Goal: Task Accomplishment & Management: Use online tool/utility

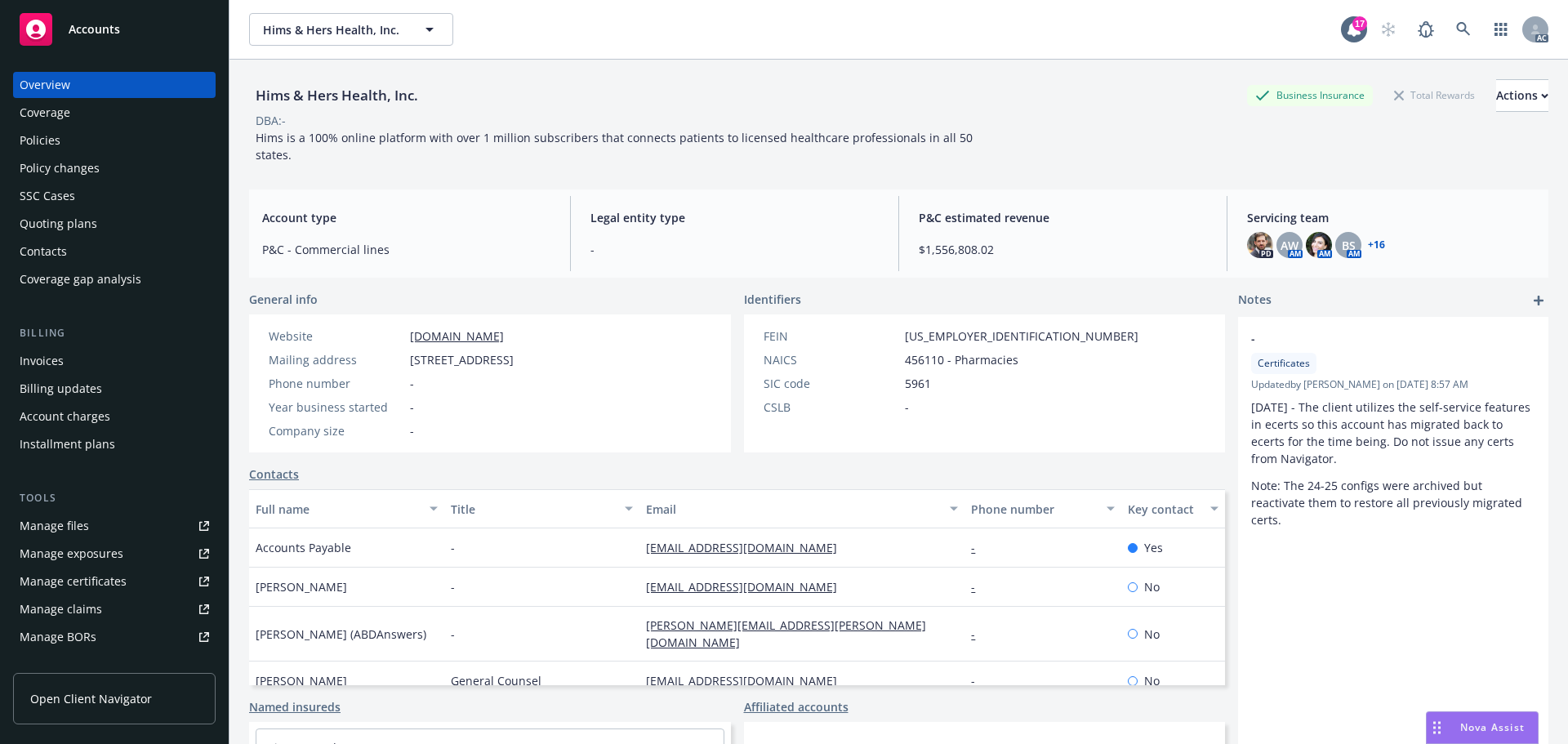
click at [101, 37] on div "Accounts" at bounding box center [114, 29] width 189 height 32
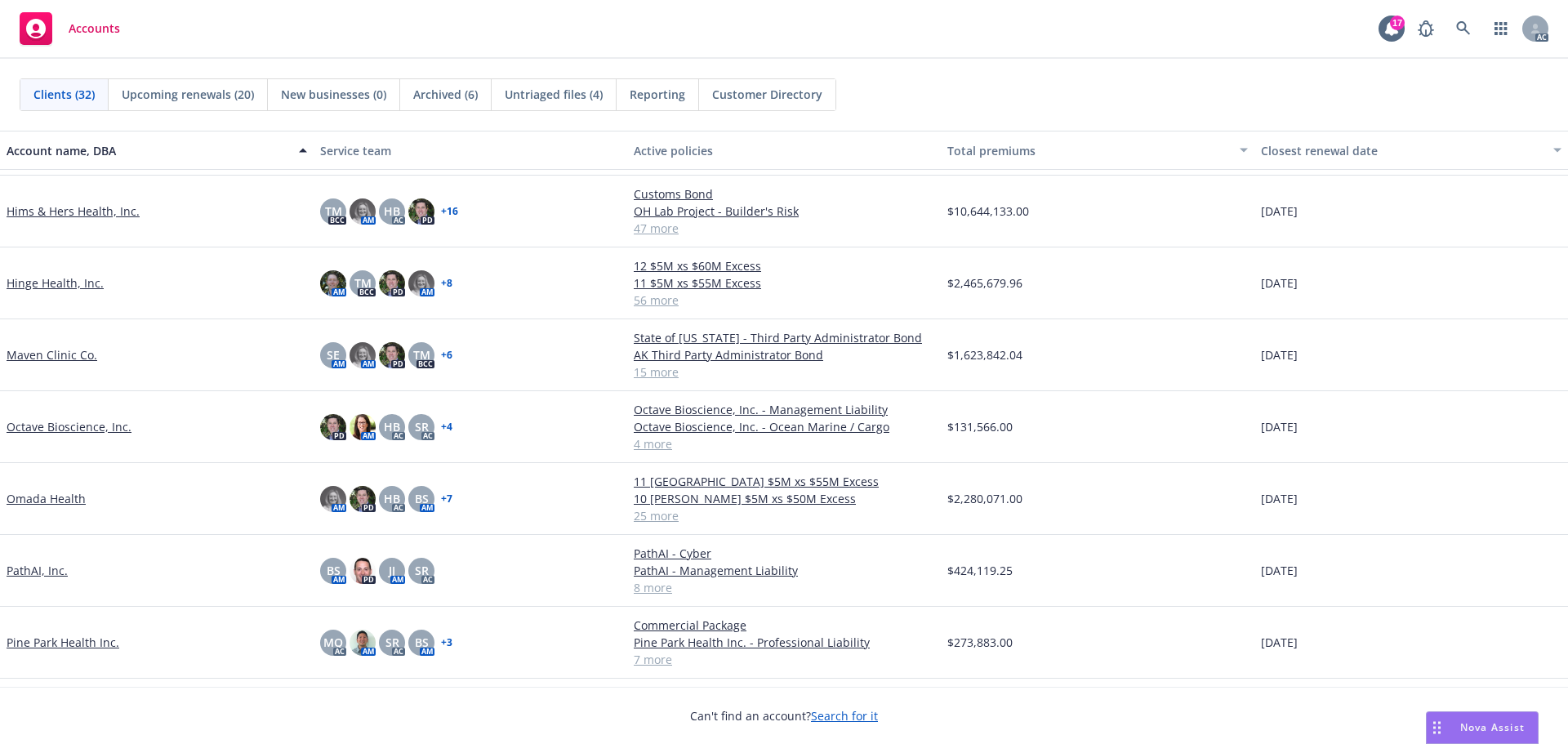
scroll to position [909, 0]
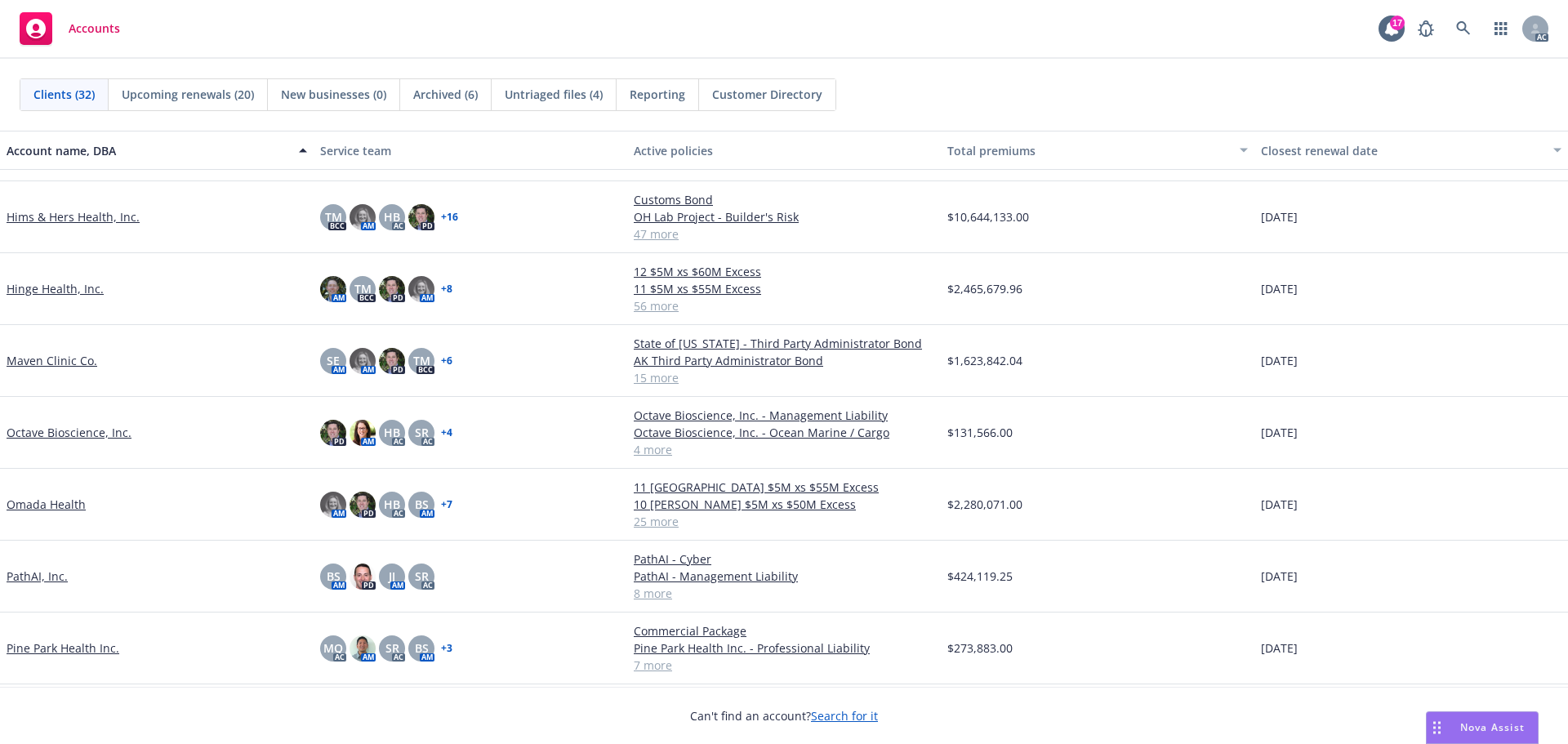
click at [59, 366] on link "Maven Clinic Co." at bounding box center [52, 360] width 90 height 17
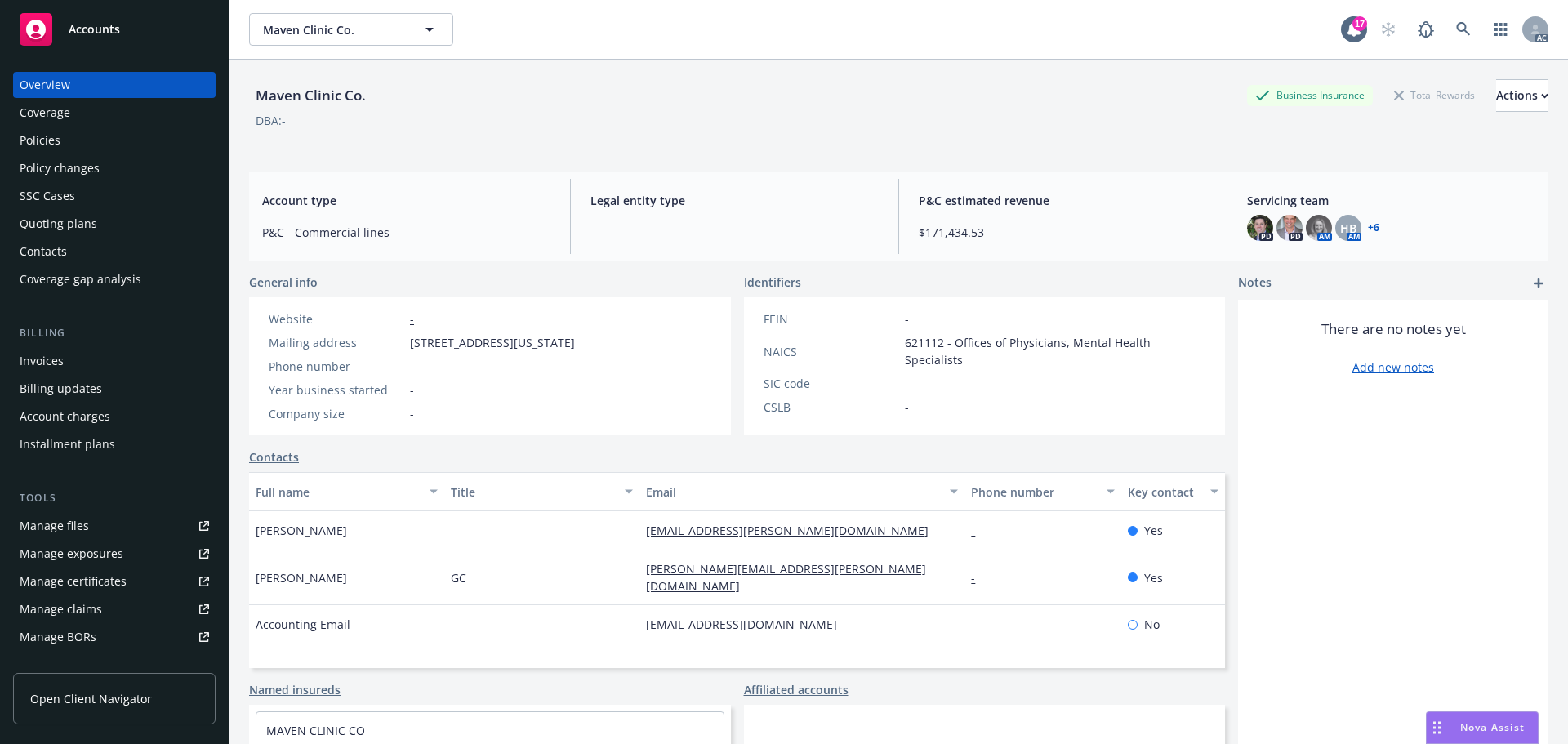
click at [1477, 721] on span "Nova Assist" at bounding box center [1492, 727] width 65 height 14
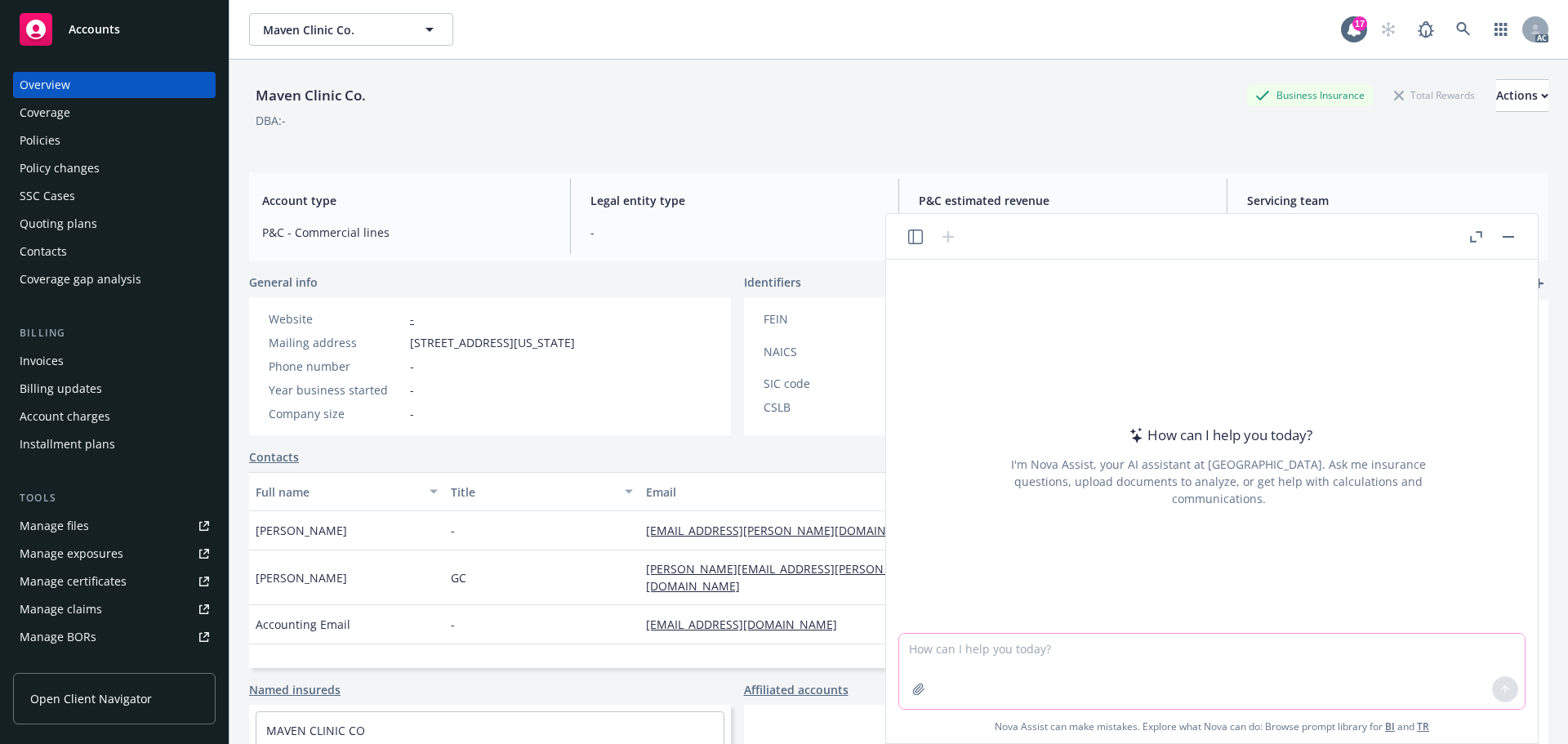
click at [915, 687] on icon "button" at bounding box center [918, 689] width 13 height 13
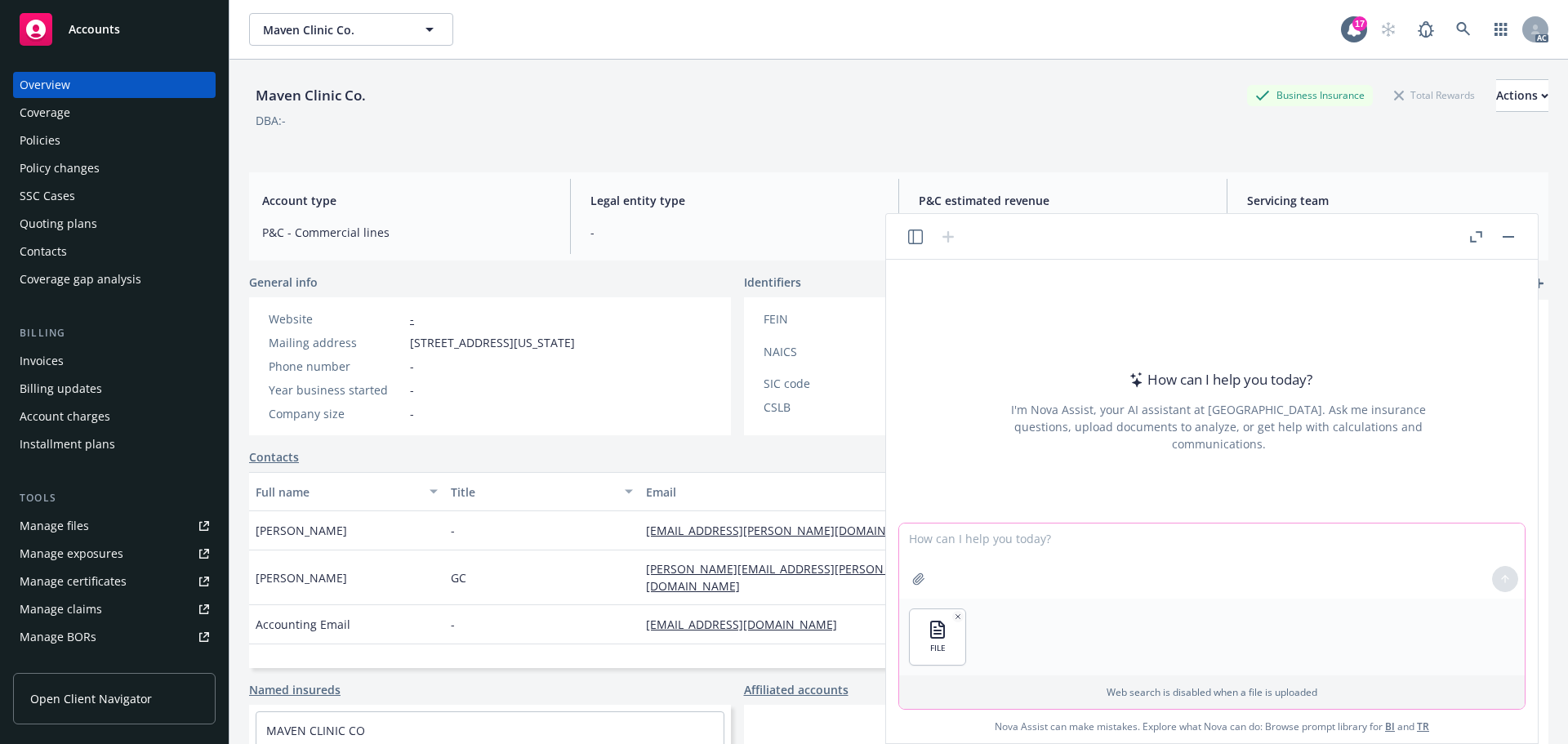
click at [975, 568] on textarea at bounding box center [1212, 561] width 626 height 75
type textarea "Hi Nova, Can you put all these names and designations in a paragraph separated …"
click at [1444, 539] on textarea "Hi Nova, Can you put all these names and designations in a paragraph separated …" at bounding box center [1212, 561] width 626 height 75
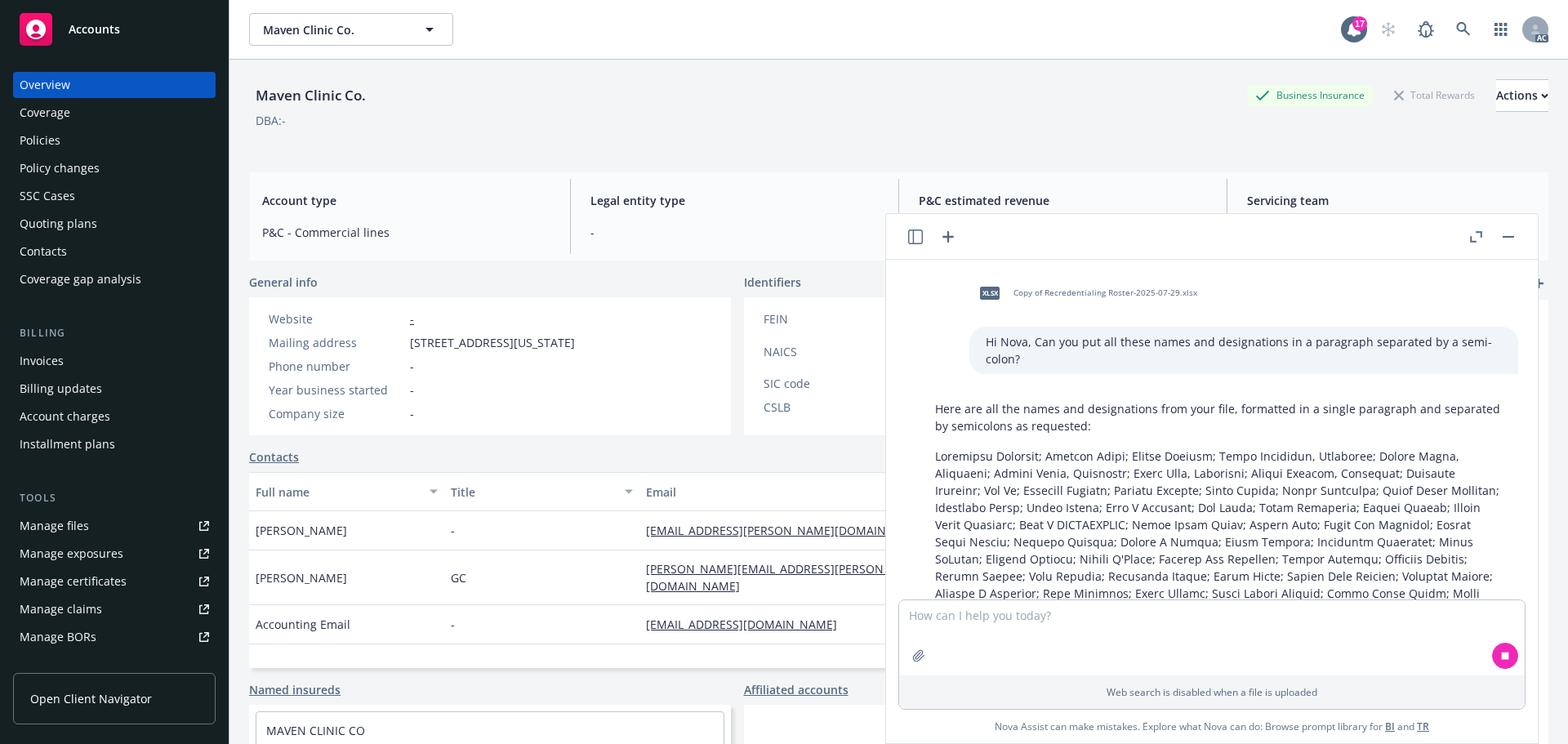
click at [983, 295] on span "xlsx" at bounding box center [989, 292] width 20 height 12
click at [977, 292] on div "xlsx Copy of Recredentialing Roster-2025-07-29.xlsx" at bounding box center [1244, 293] width 549 height 41
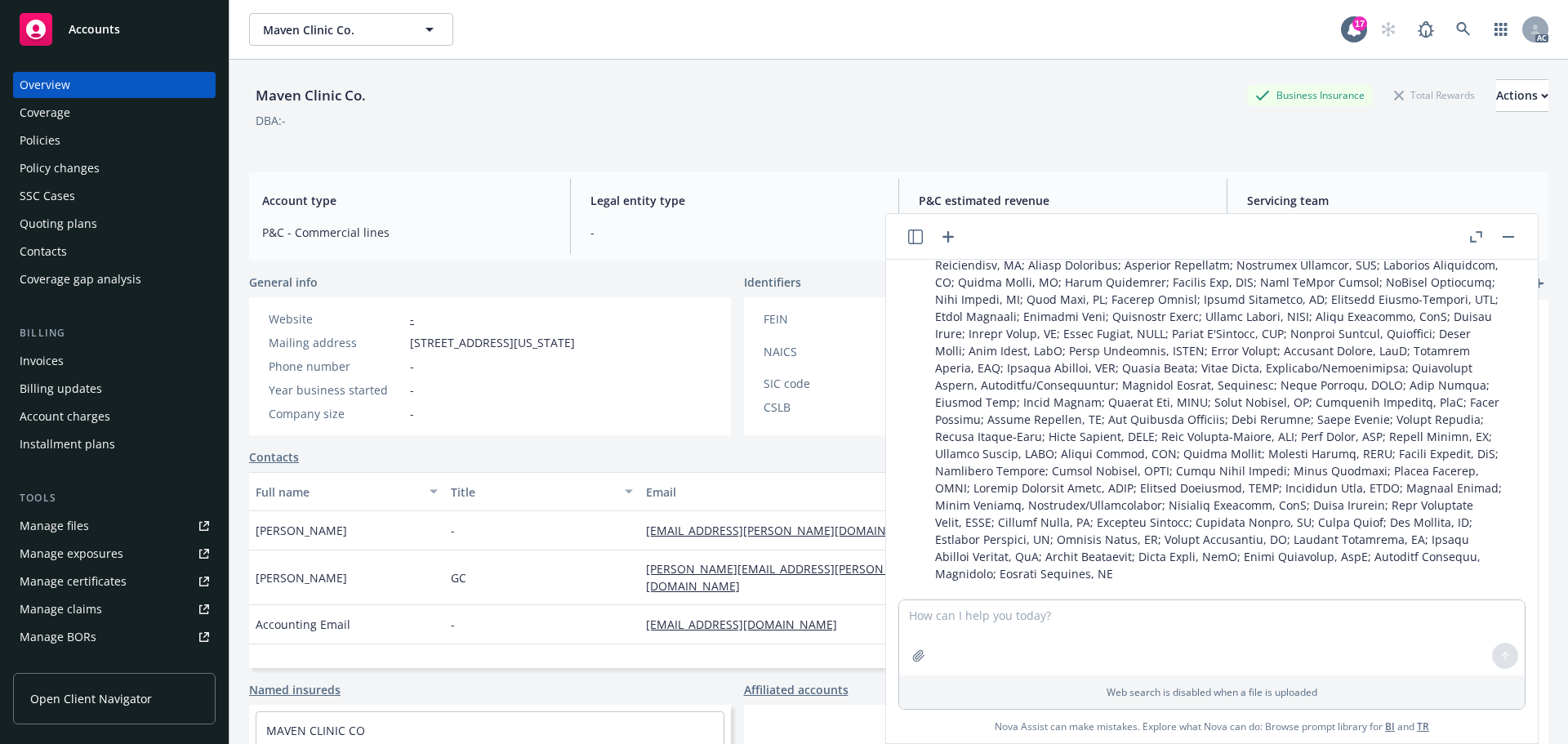
scroll to position [1741, 0]
click at [981, 643] on textarea at bounding box center [1212, 637] width 626 height 75
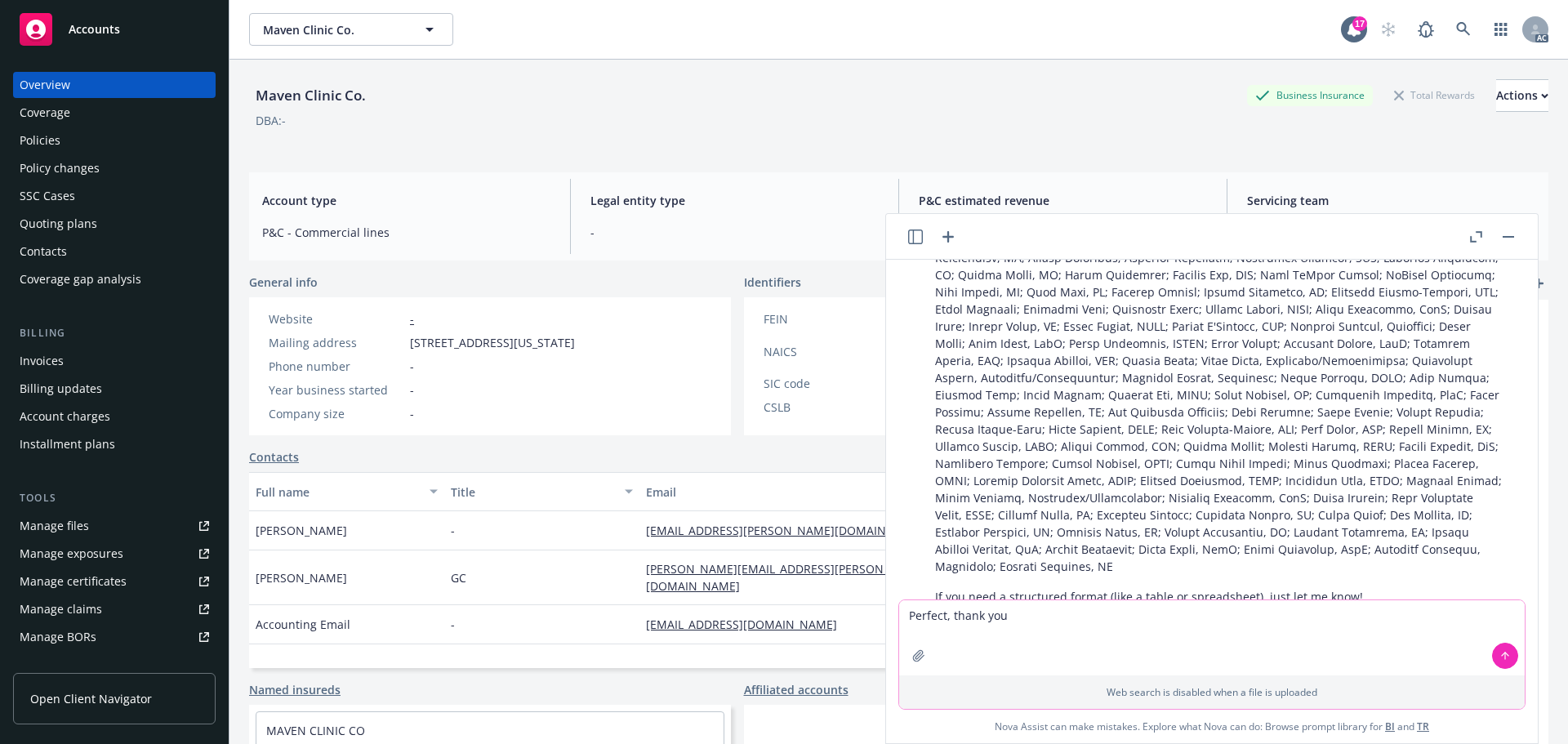
type textarea "Perfect, thank you!"
click at [1507, 233] on button "button" at bounding box center [1507, 236] width 20 height 20
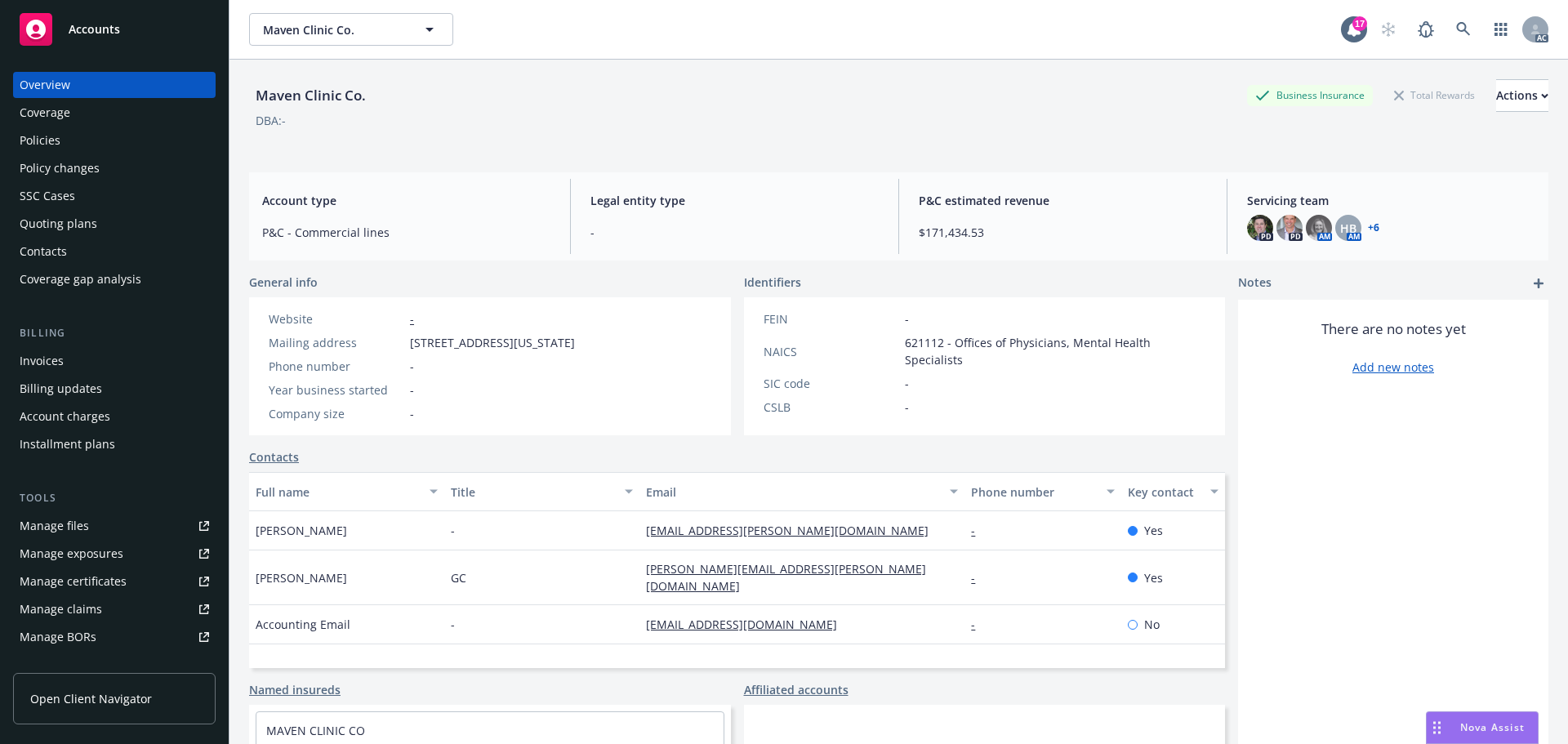
click at [111, 32] on span "Accounts" at bounding box center [94, 29] width 51 height 13
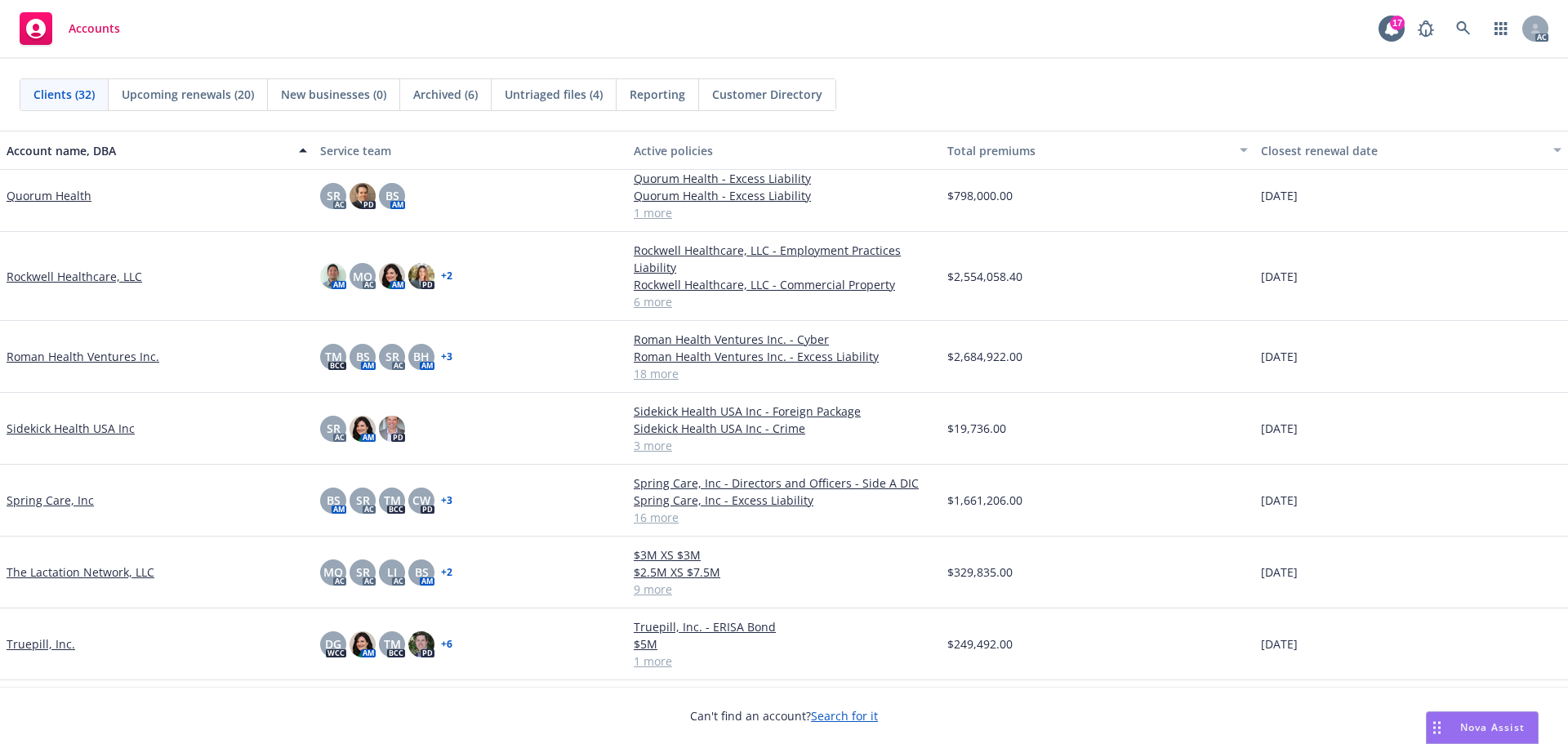
scroll to position [1469, 0]
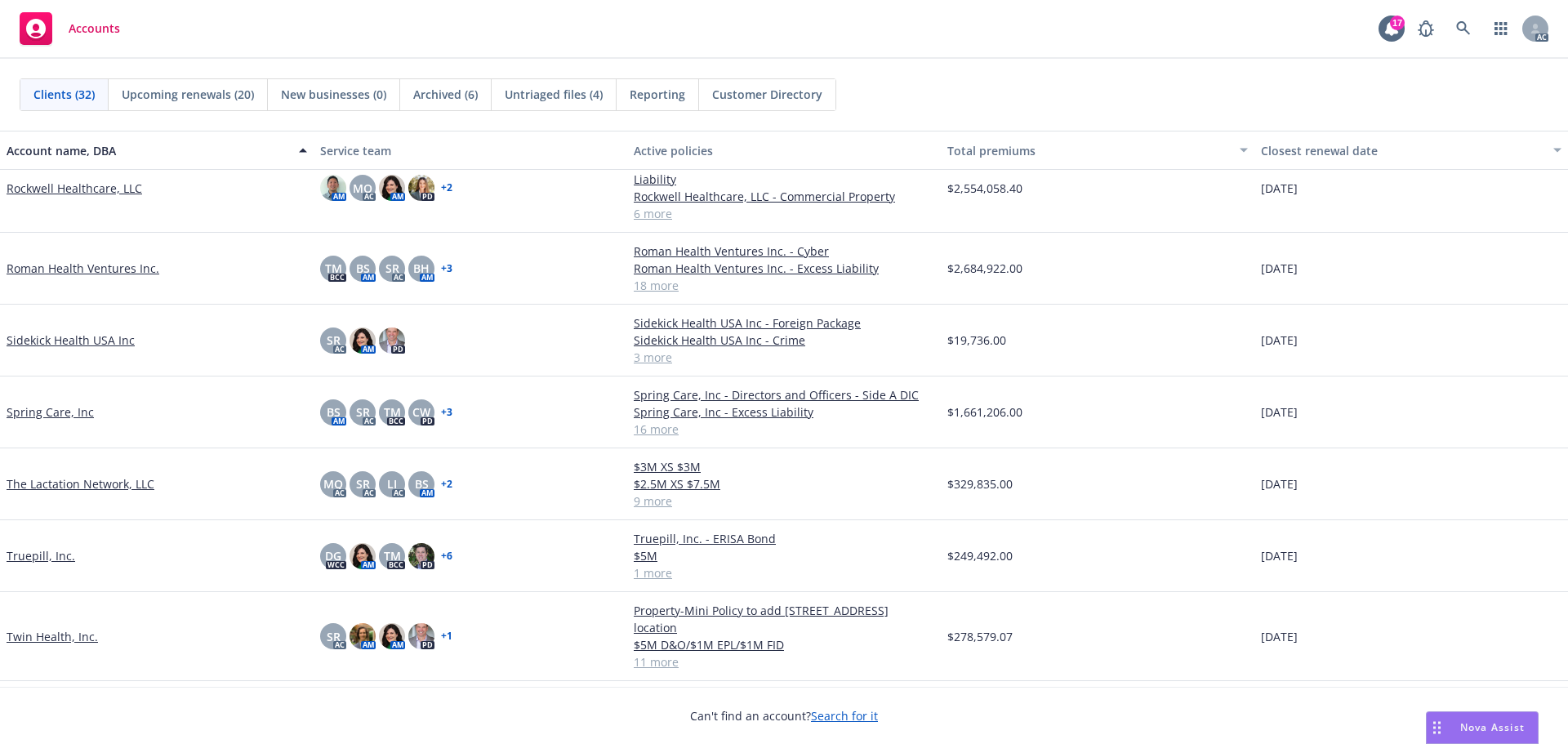
click at [50, 408] on link "Spring Care, Inc" at bounding box center [50, 412] width 87 height 17
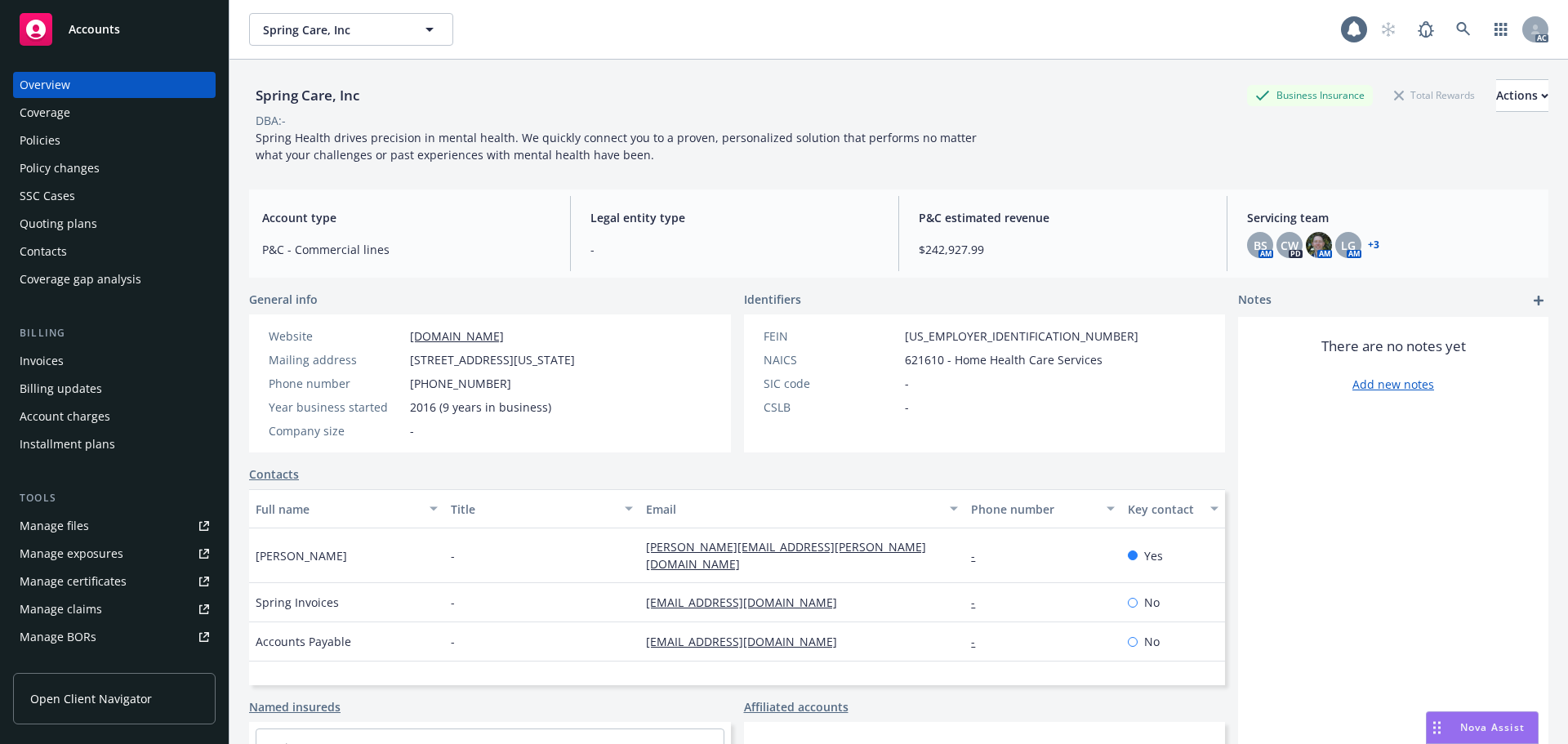
click at [55, 142] on div "Policies" at bounding box center [40, 140] width 41 height 26
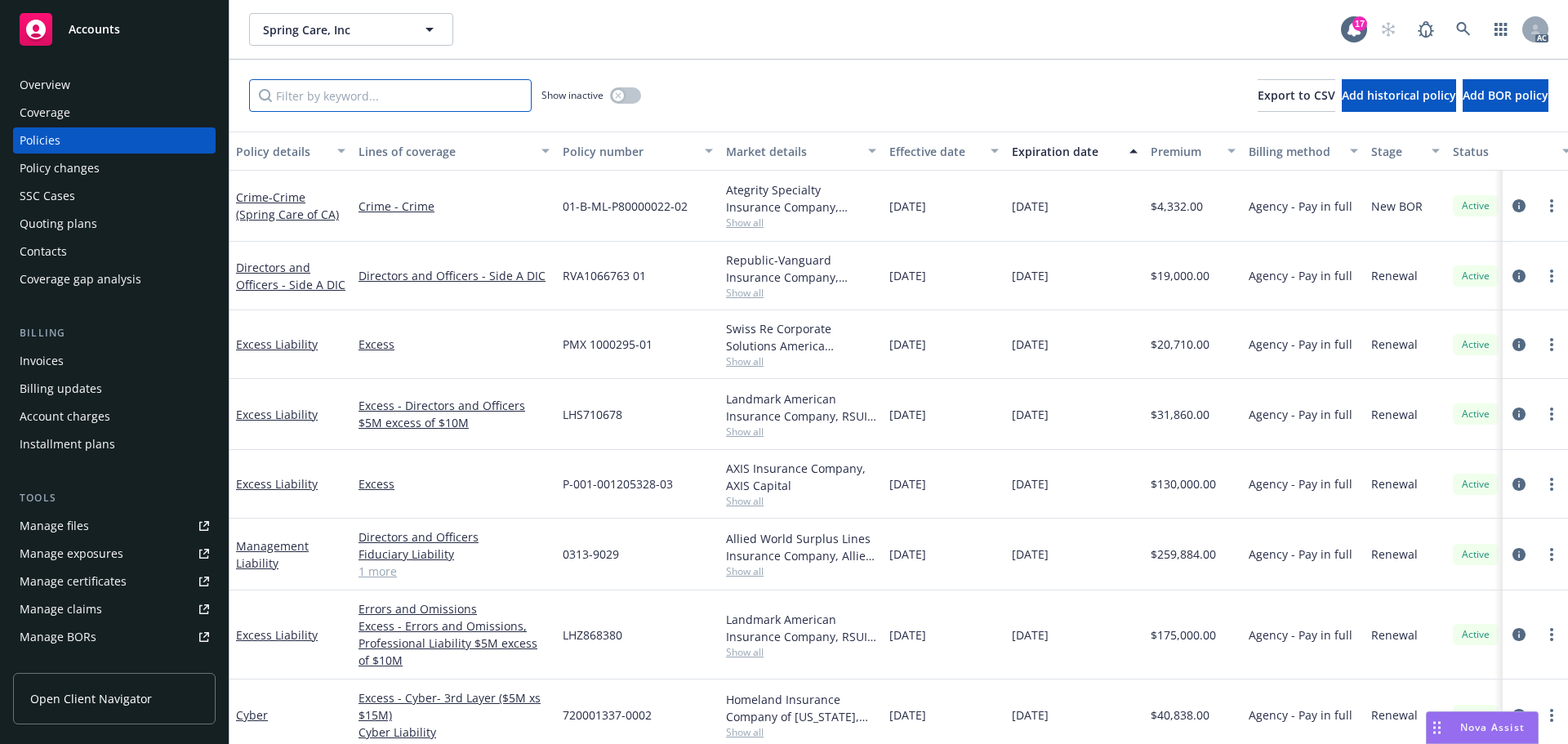
click at [375, 102] on input "Filter by keyword..." at bounding box center [390, 95] width 282 height 32
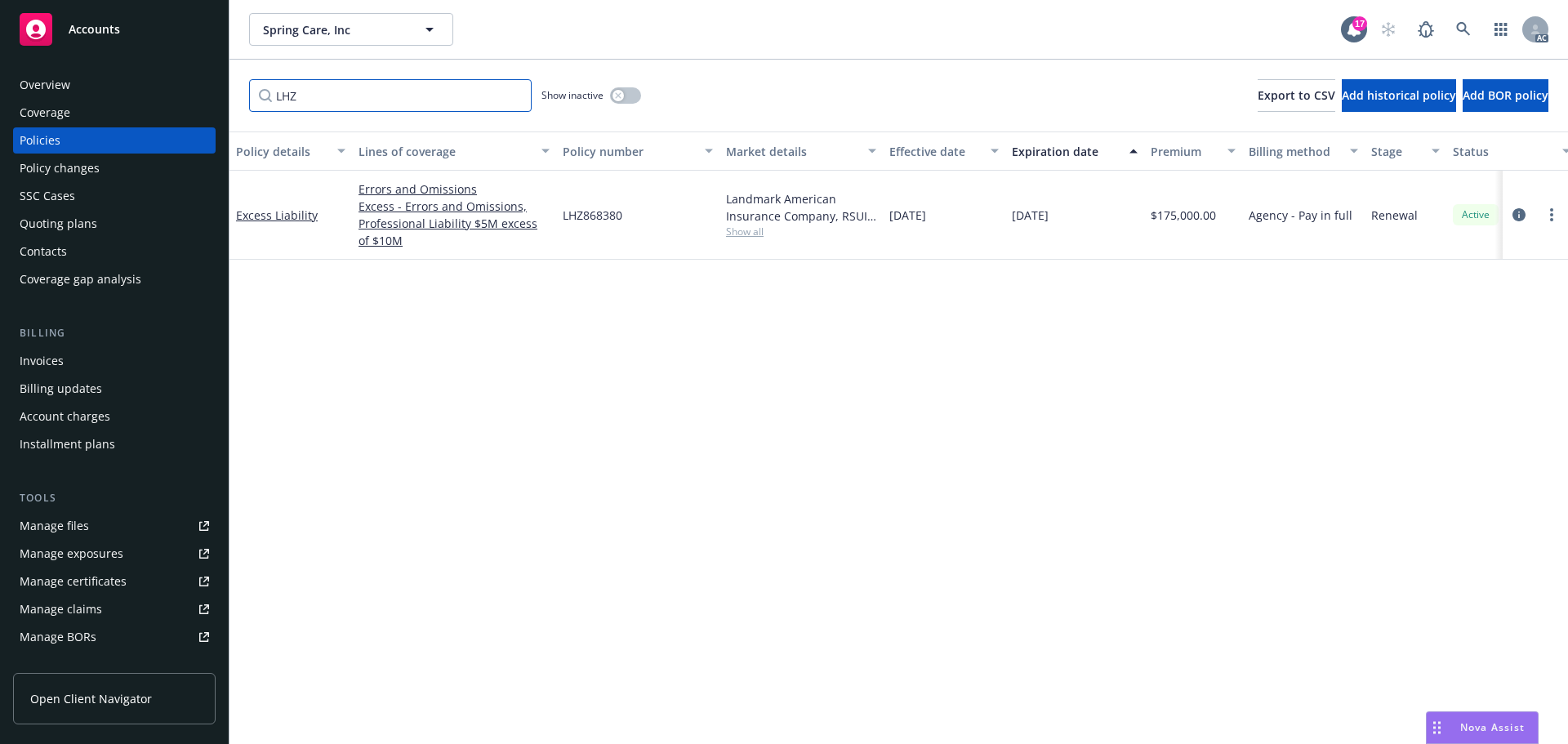
type input "LHZ"
click at [1517, 212] on icon "circleInformation" at bounding box center [1519, 214] width 13 height 13
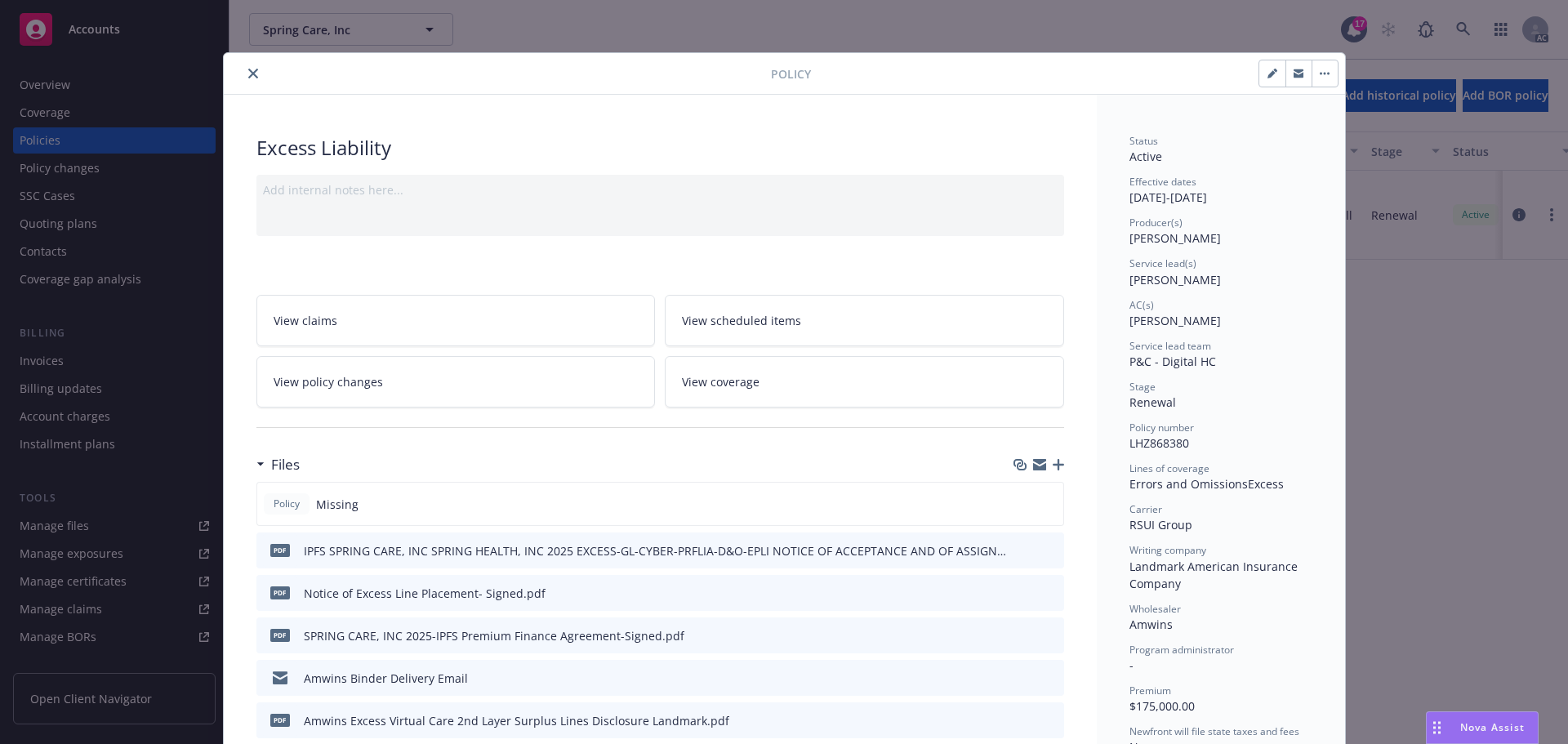
click at [1053, 464] on icon "button" at bounding box center [1058, 464] width 11 height 11
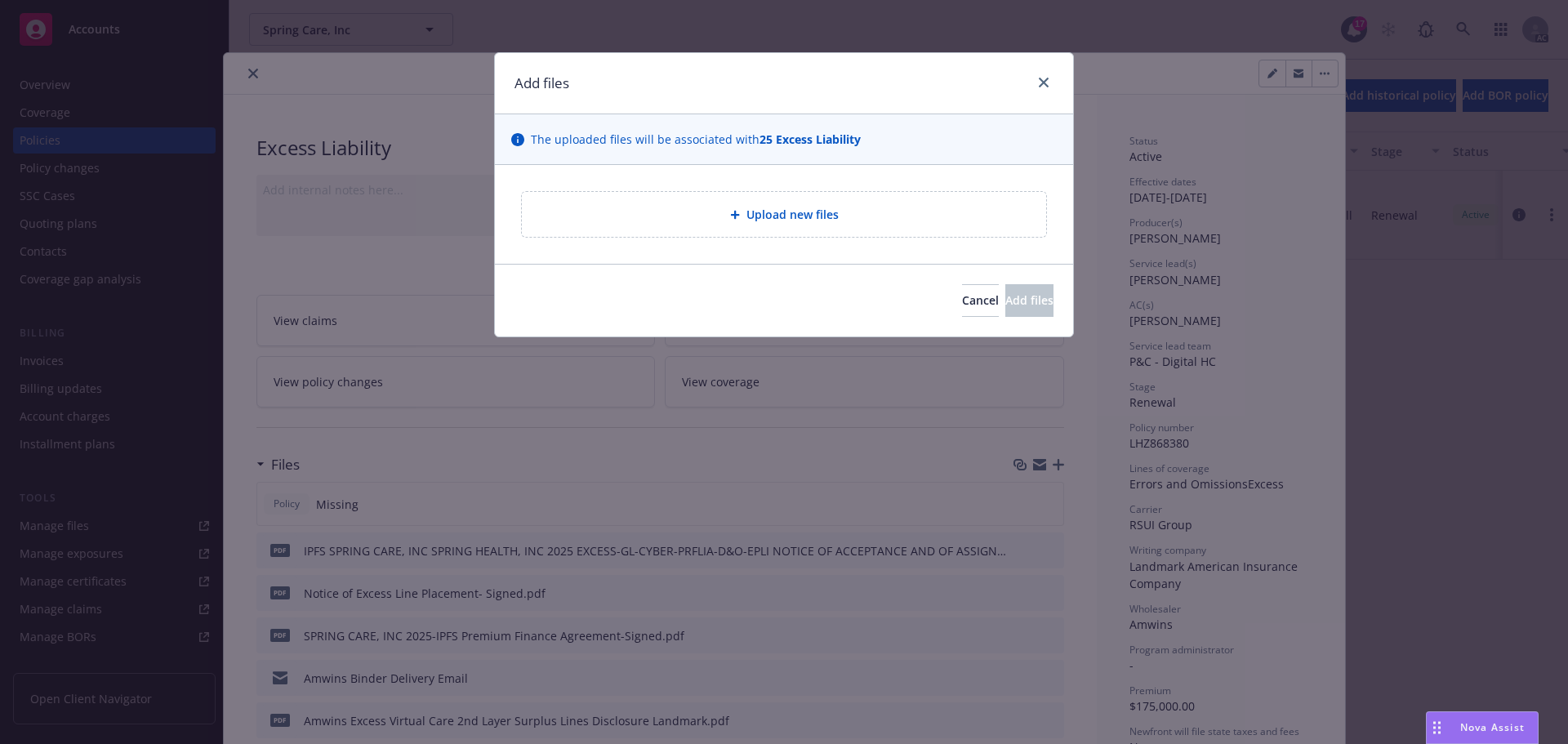
click at [789, 224] on div "Upload new files" at bounding box center [784, 214] width 524 height 45
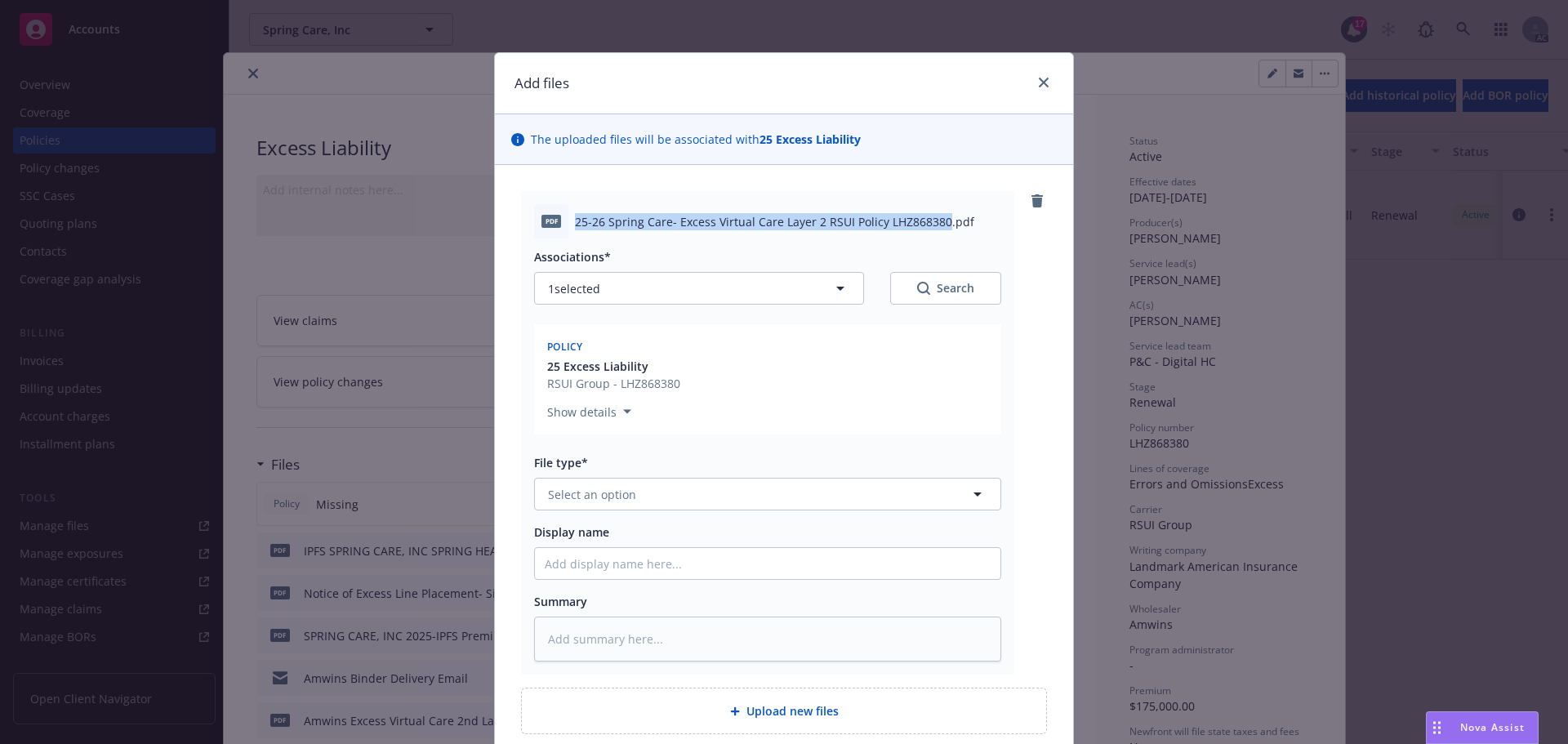
drag, startPoint x: 570, startPoint y: 220, endPoint x: 934, endPoint y: 222, distance: 364.0
click at [934, 222] on span "25-26 Spring Care- Excess Virtual Care Layer 2 RSUI Policy LHZ868380.pdf" at bounding box center [774, 222] width 399 height 17
copy span "25-26 Spring Care- Excess Virtual Care Layer 2 RSUI Policy LHZ868380"
click at [611, 491] on span "Select an option" at bounding box center [592, 494] width 88 height 17
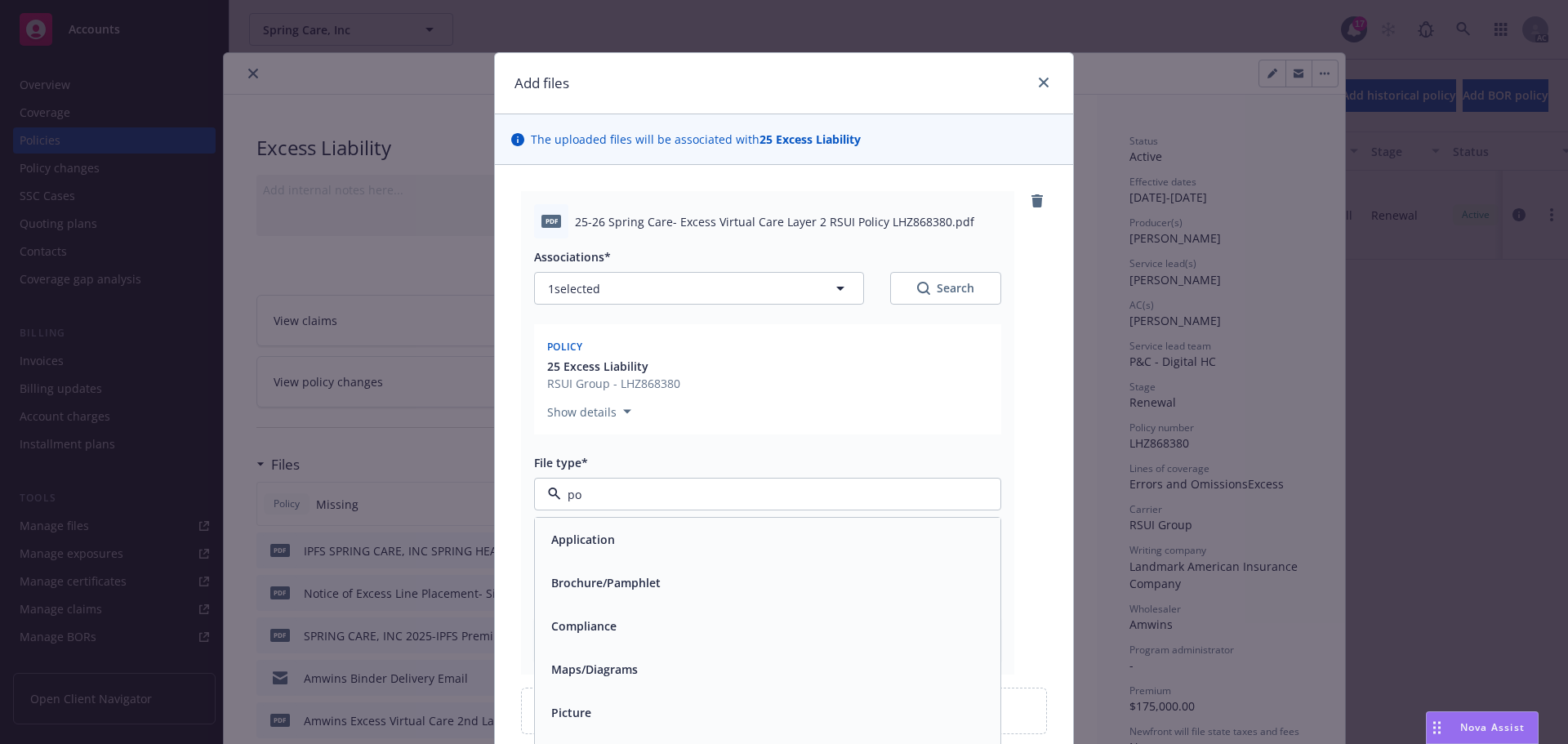
type input "pol"
click at [592, 546] on div "Policy" at bounding box center [767, 539] width 446 height 24
click at [570, 568] on input "Display name" at bounding box center [767, 563] width 466 height 31
paste input "25-26 Spring Care- Excess Virtual Care Layer 2 RSUI Policy LHZ868380"
type textarea "x"
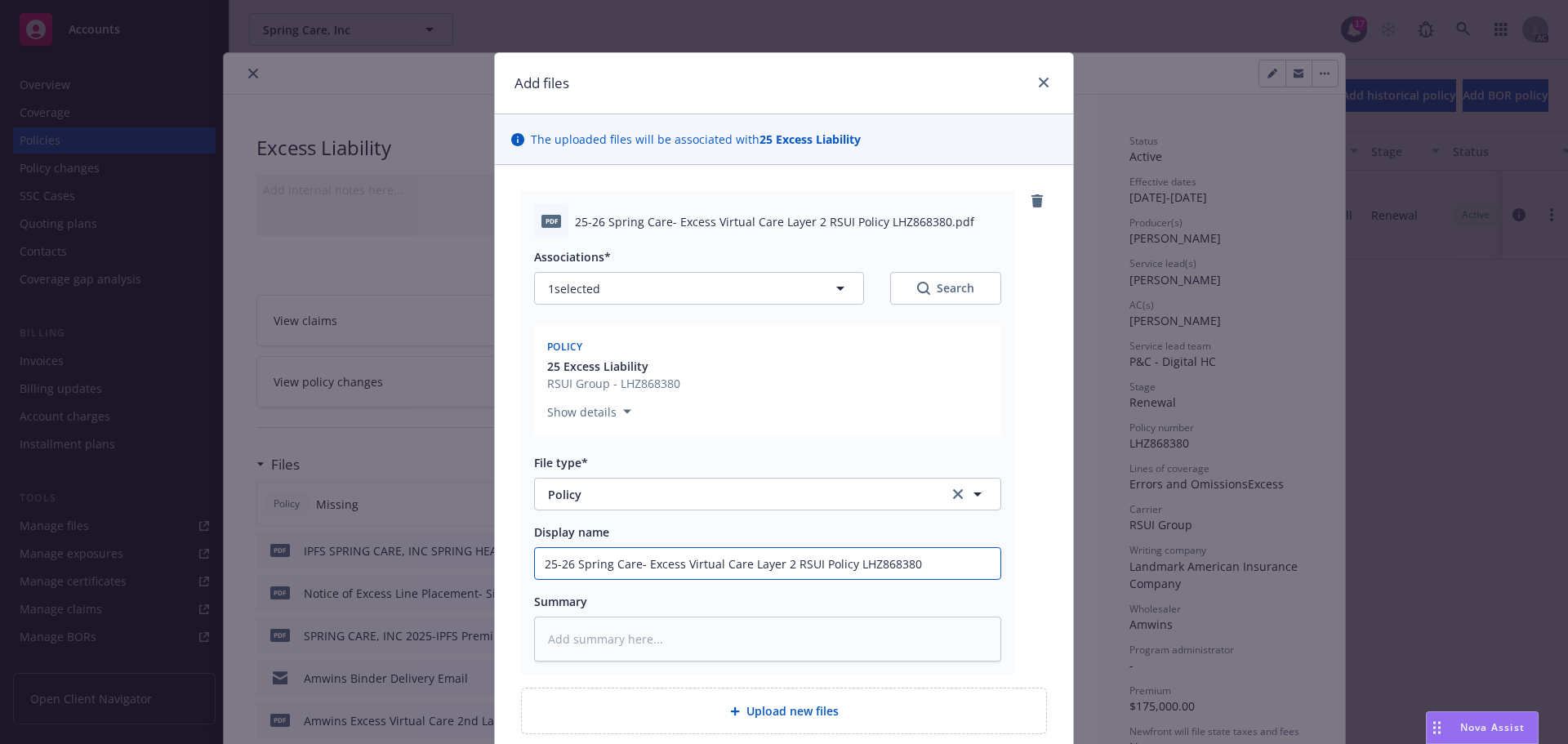
type input "25-26 Spring Care- Excess Virtual Care Layer 2 RSUI Policy LHZ868380"
click at [611, 631] on textarea at bounding box center [767, 638] width 467 height 45
paste textarea "25-26 Spring Care- Excess Virtual Care Layer 2 RSUI Policy LHZ868380"
type textarea "x"
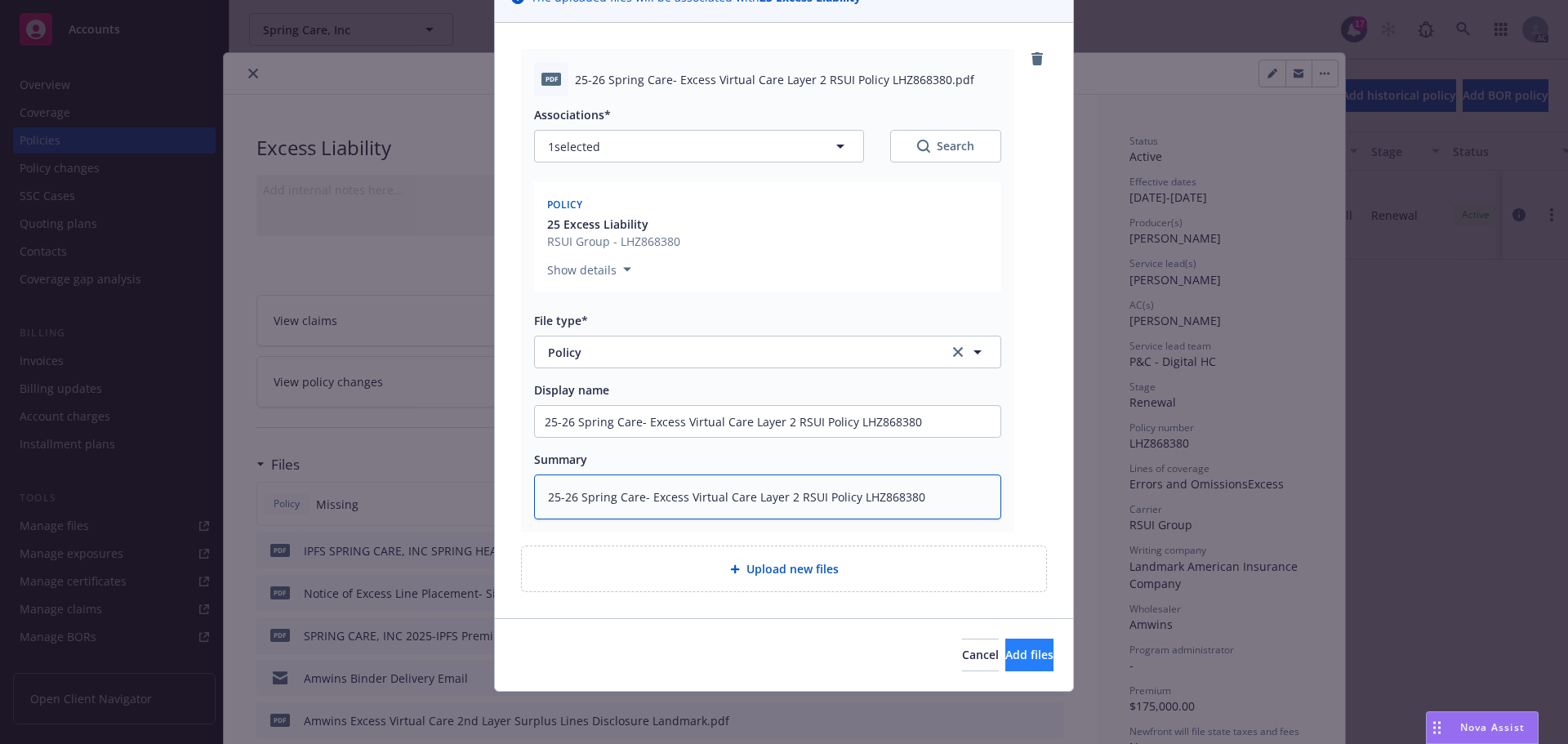
type textarea "25-26 Spring Care- Excess Virtual Care Layer 2 RSUI Policy LHZ868380"
click at [1009, 657] on span "Add files" at bounding box center [1029, 655] width 49 height 15
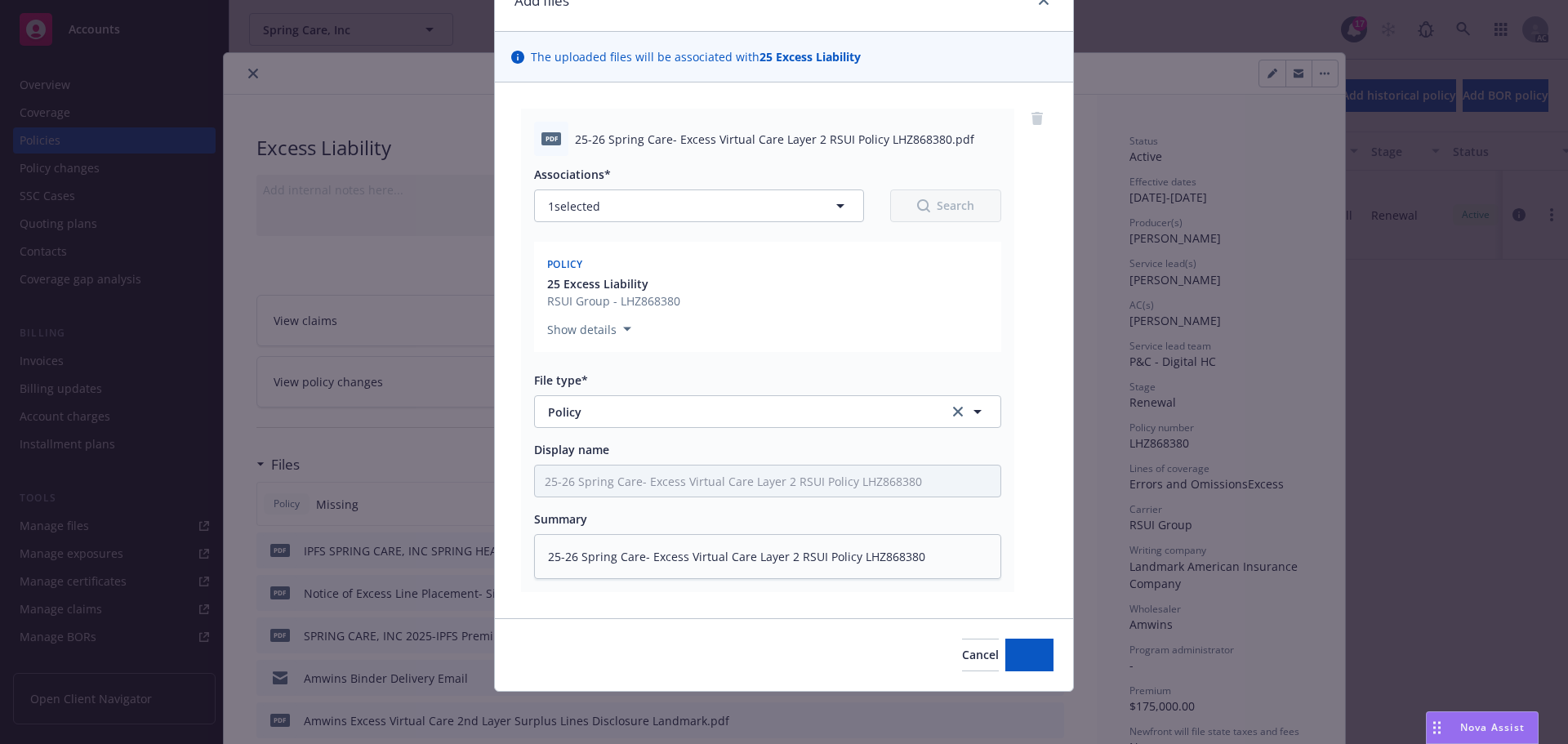
scroll to position [83, 0]
type textarea "x"
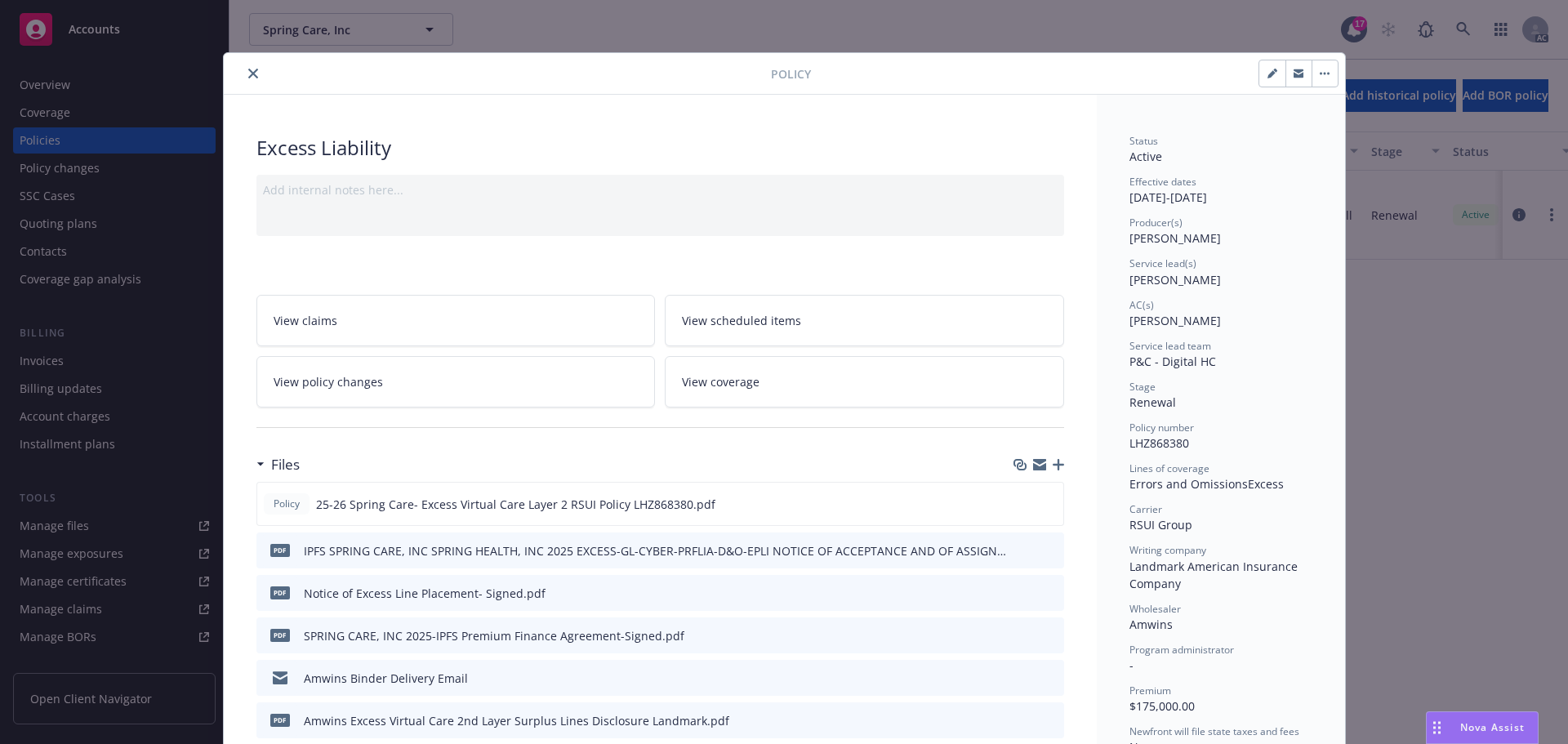
scroll to position [82, 0]
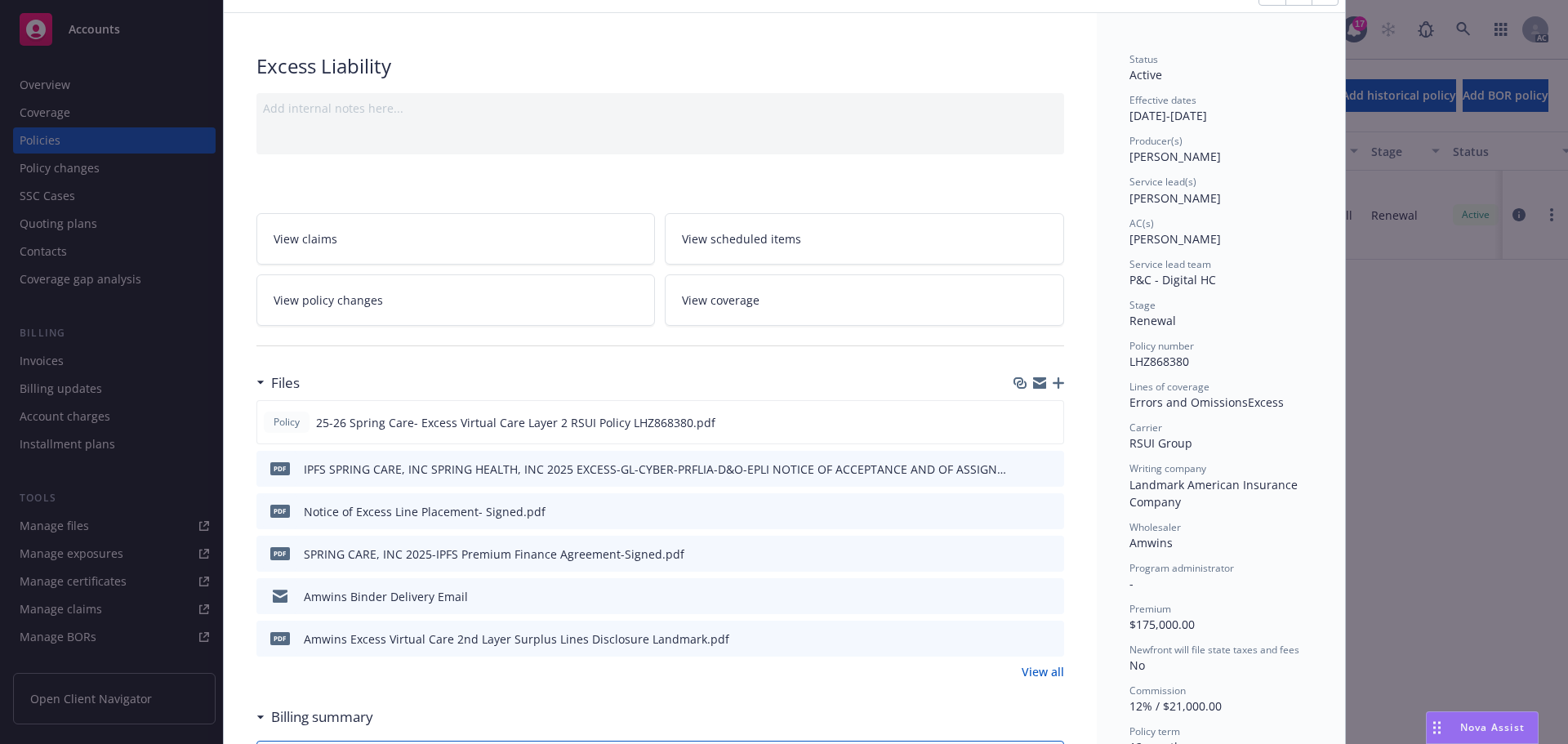
click at [1015, 467] on icon "download file" at bounding box center [1021, 465] width 10 height 9
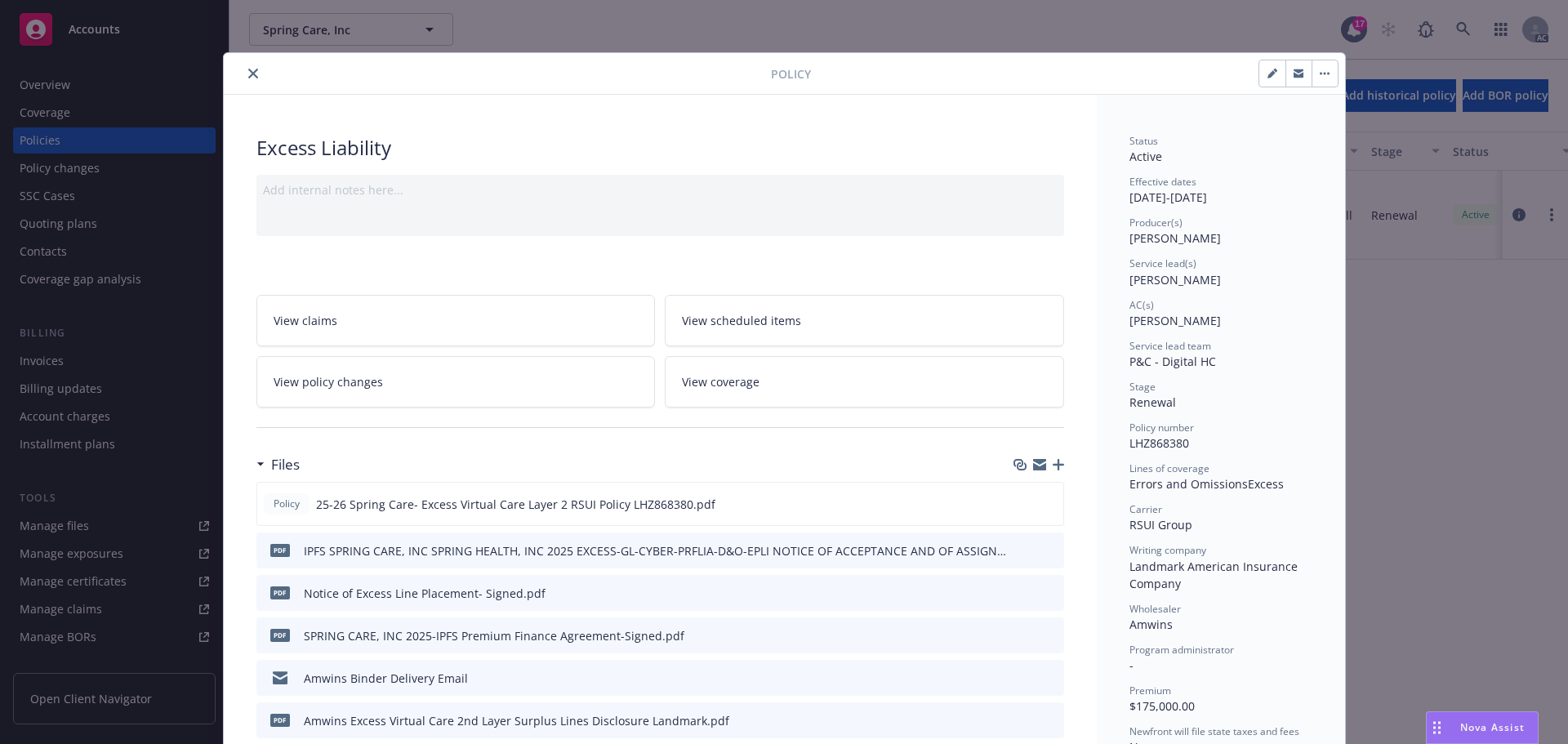
click at [248, 72] on icon "close" at bounding box center [252, 72] width 9 height 9
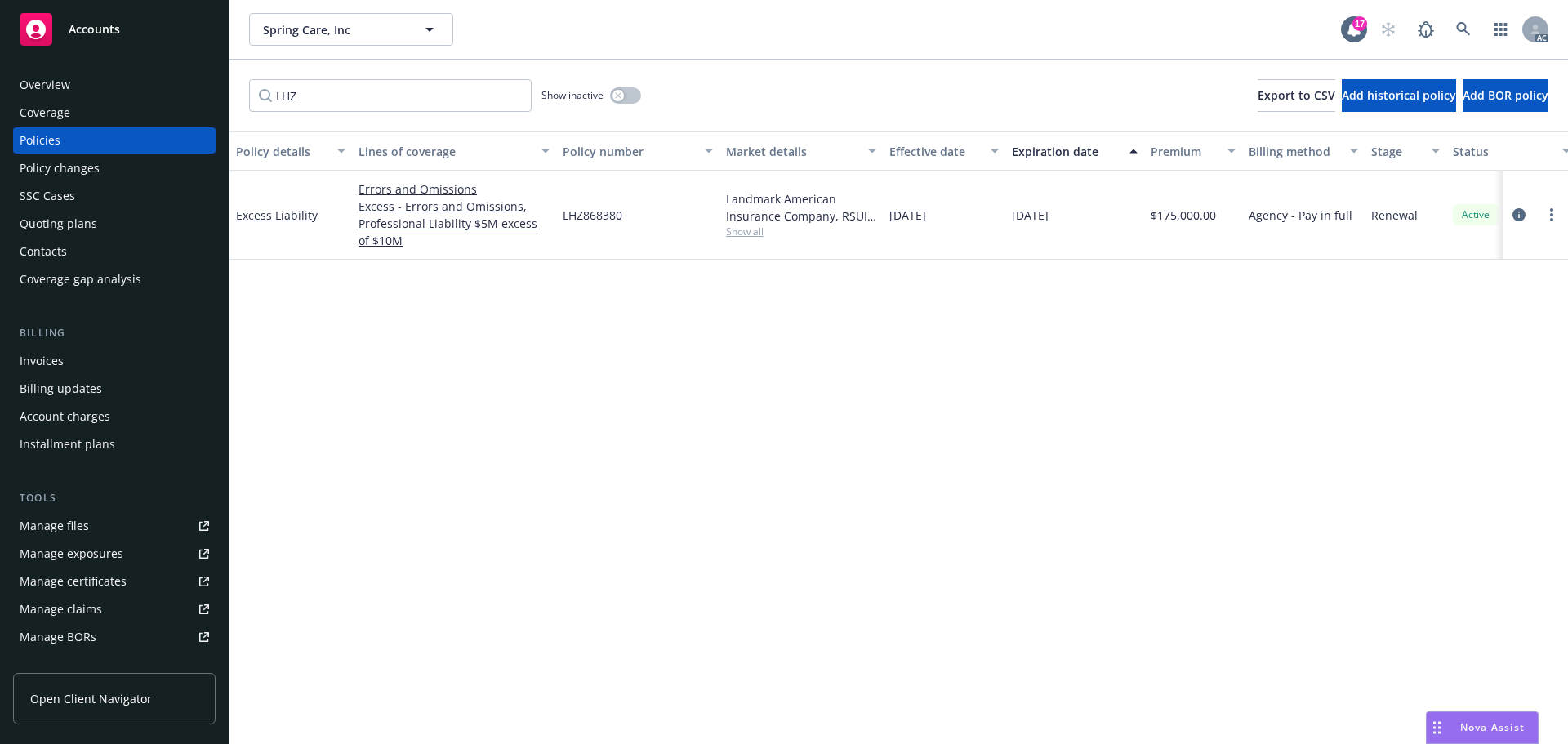
click at [108, 30] on span "Accounts" at bounding box center [94, 29] width 51 height 13
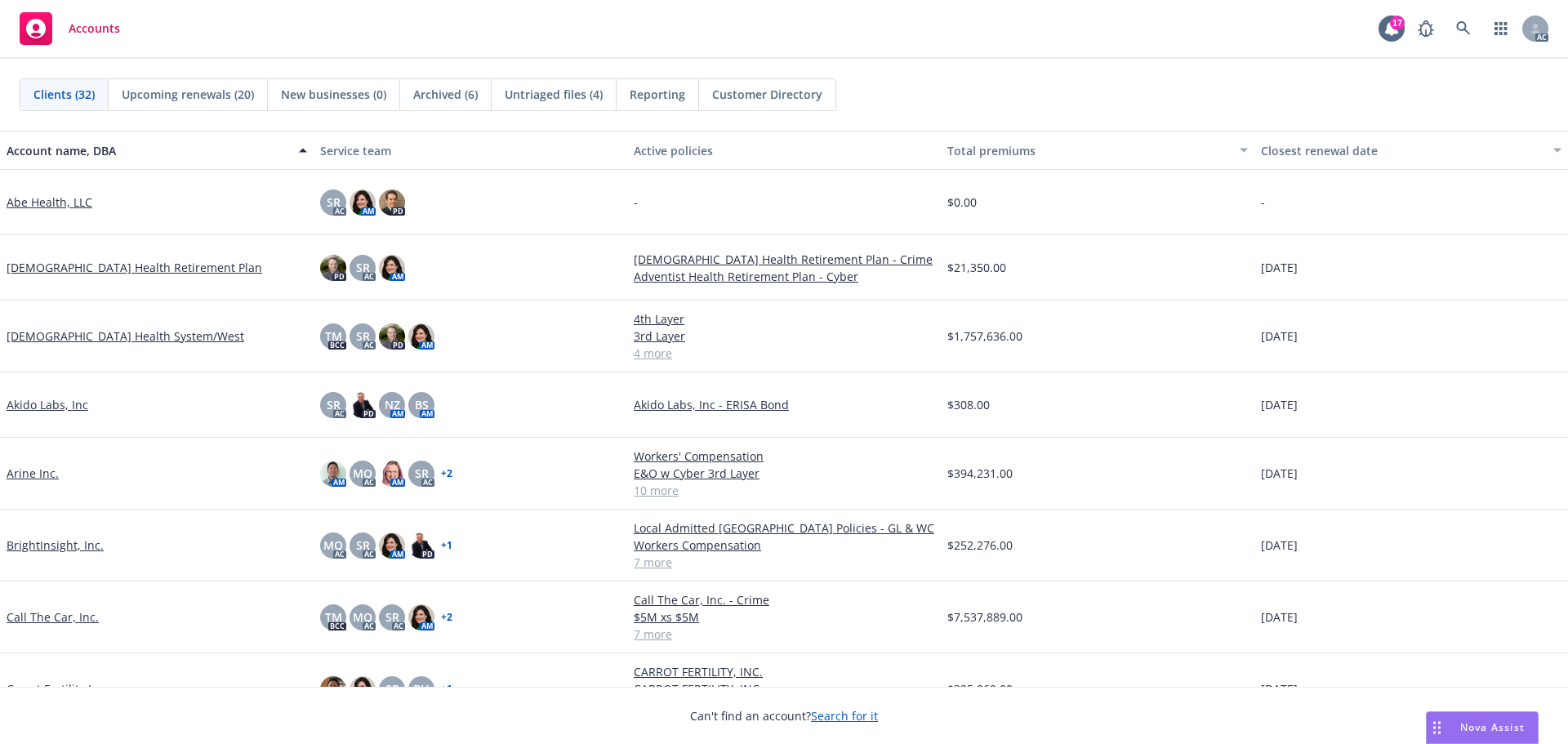
click at [654, 94] on span "Reporting" at bounding box center [657, 95] width 55 height 17
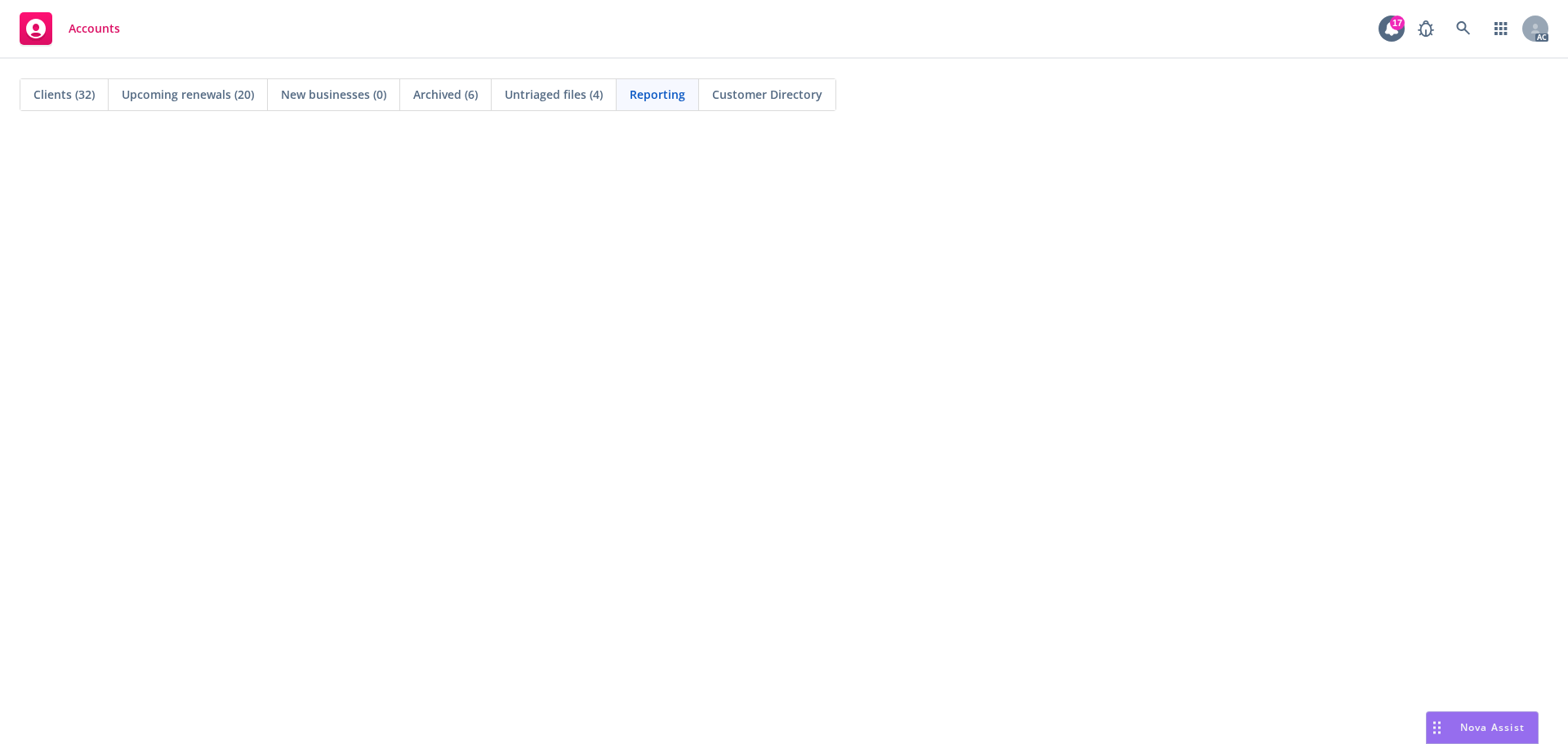
click at [546, 92] on span "Untriaged files (4)" at bounding box center [553, 95] width 98 height 17
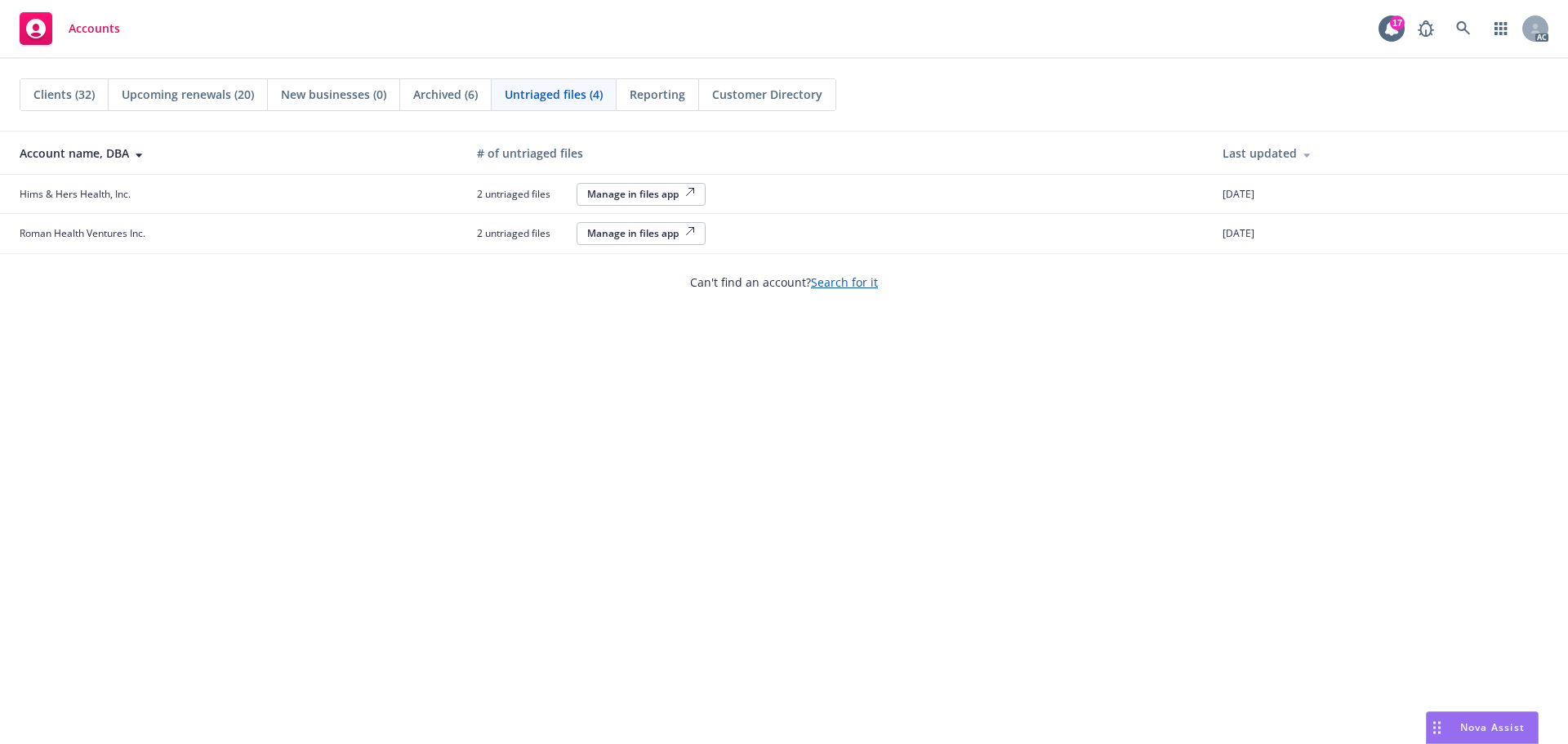
click at [607, 192] on div "Manage in files app" at bounding box center [641, 193] width 107 height 14
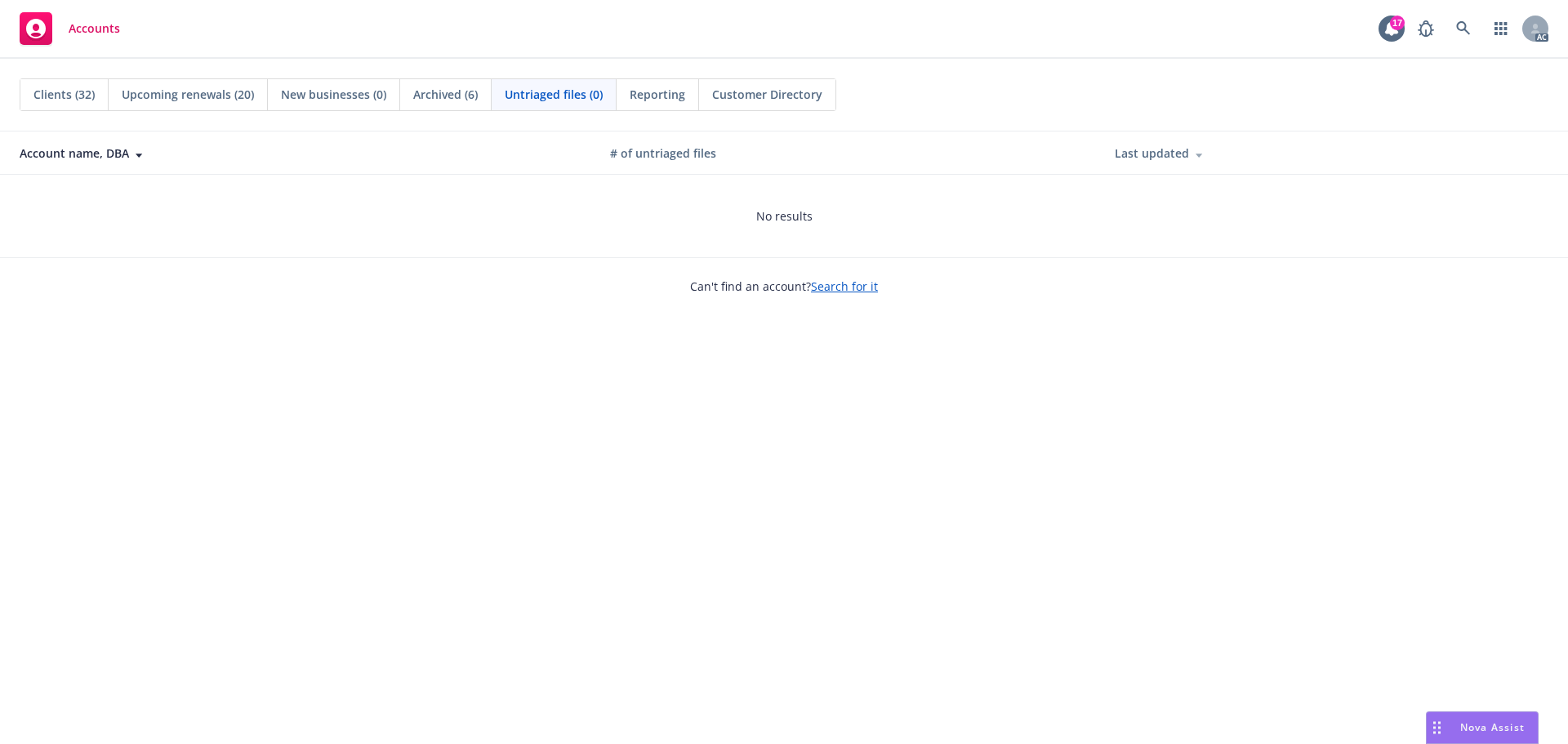
click at [72, 96] on span "Clients (32)" at bounding box center [64, 95] width 61 height 17
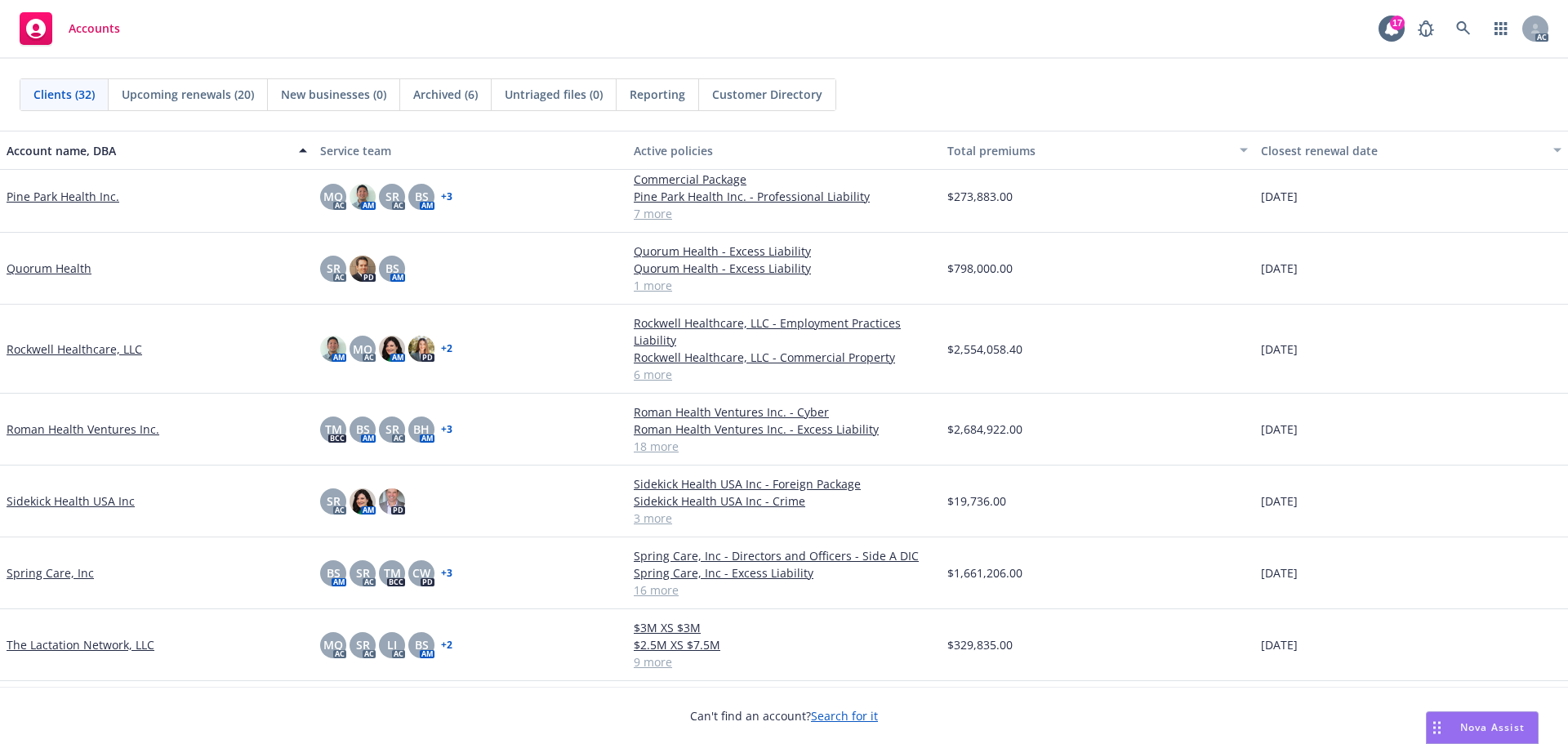
scroll to position [1246, 0]
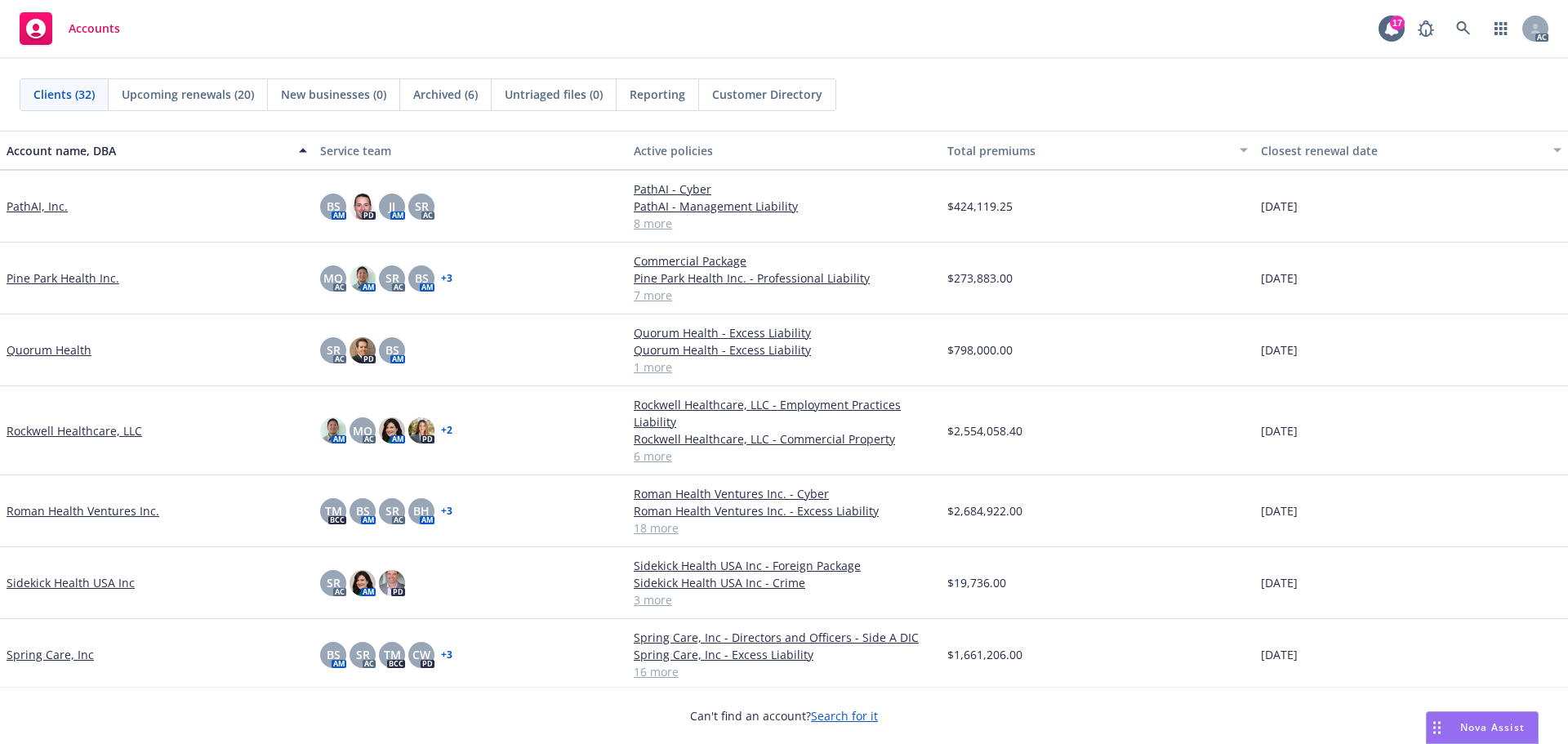
click at [76, 429] on link "Rockwell Healthcare, LLC" at bounding box center [74, 430] width 136 height 17
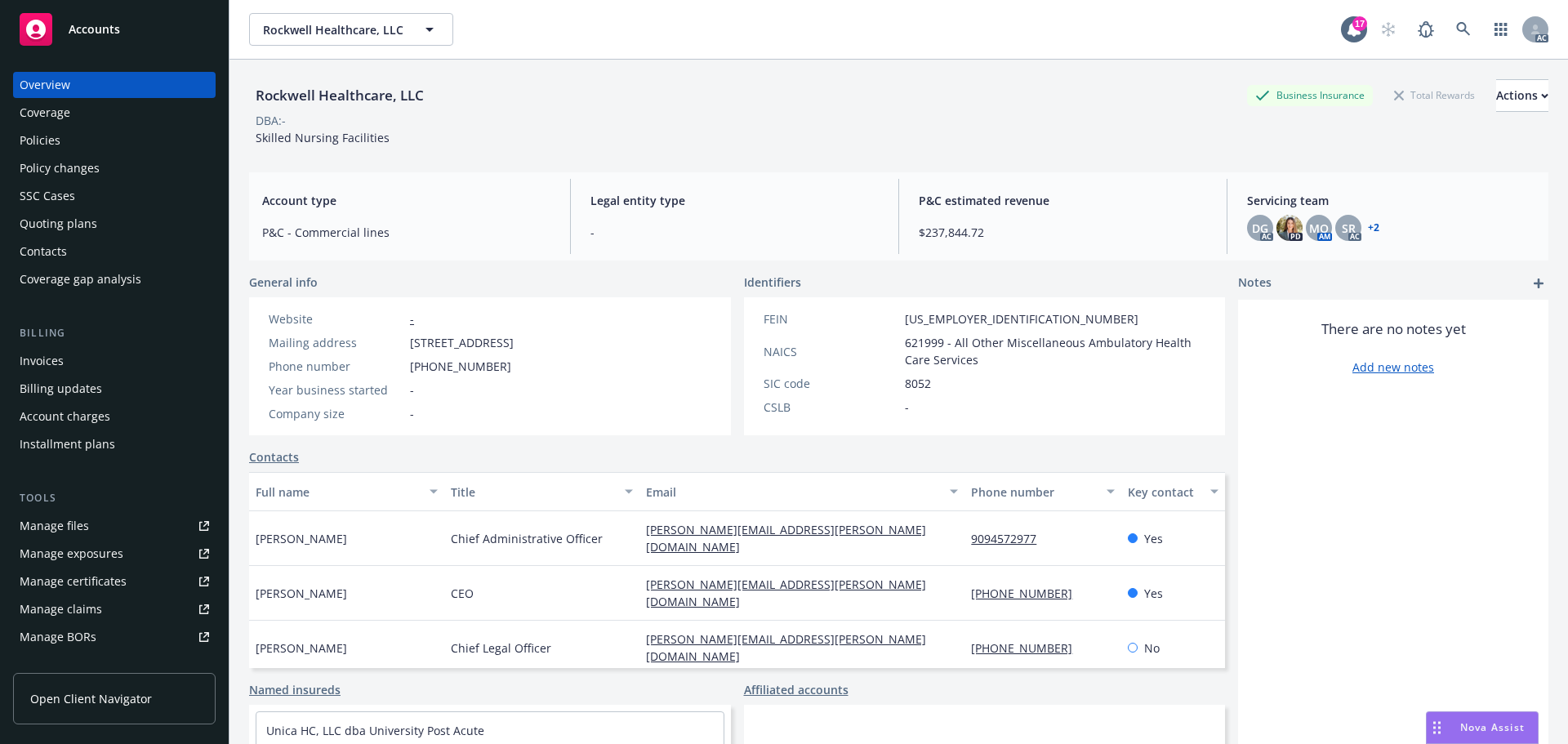
click at [29, 135] on div "Policies" at bounding box center [40, 140] width 41 height 26
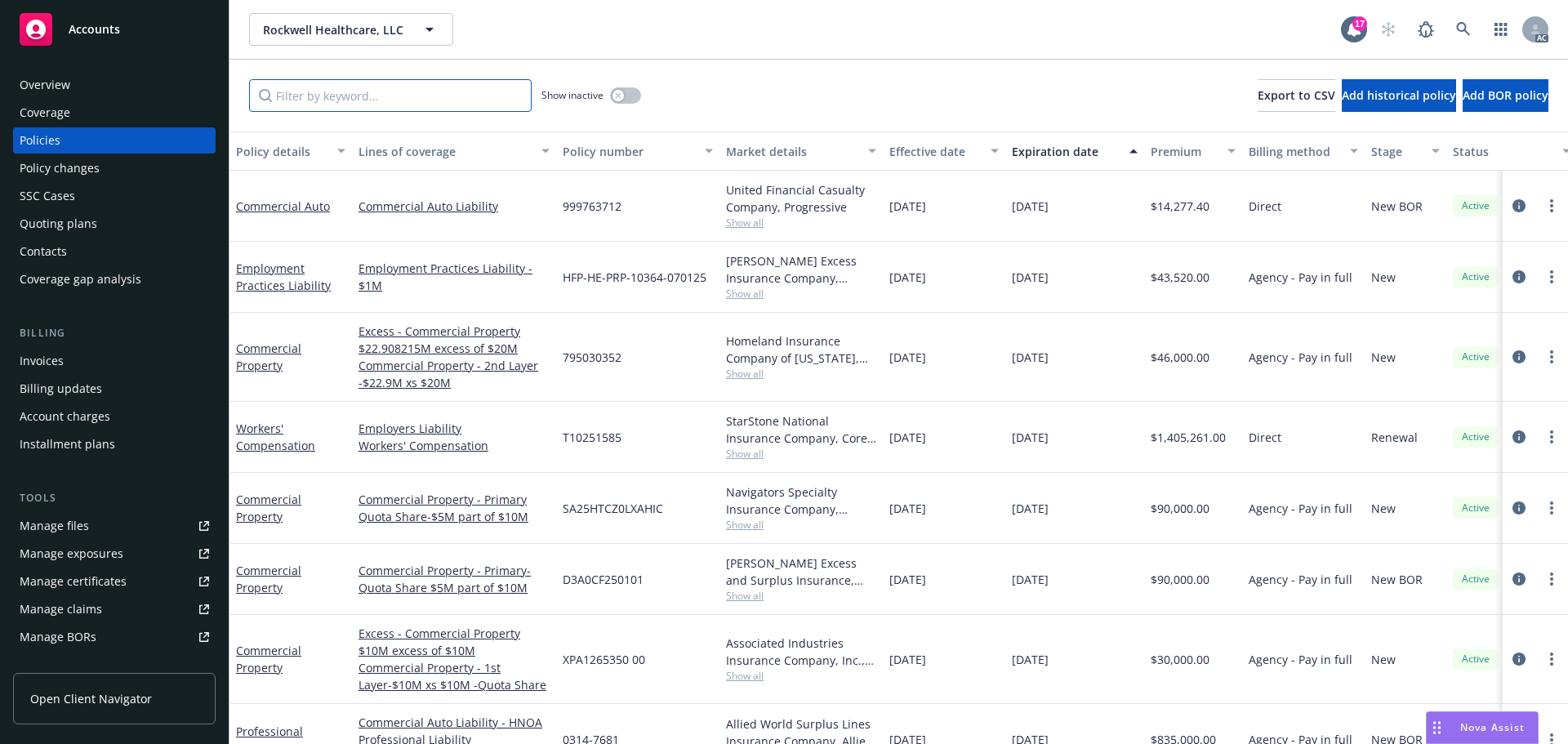
click at [361, 91] on input "Filter by keyword..." at bounding box center [390, 95] width 282 height 32
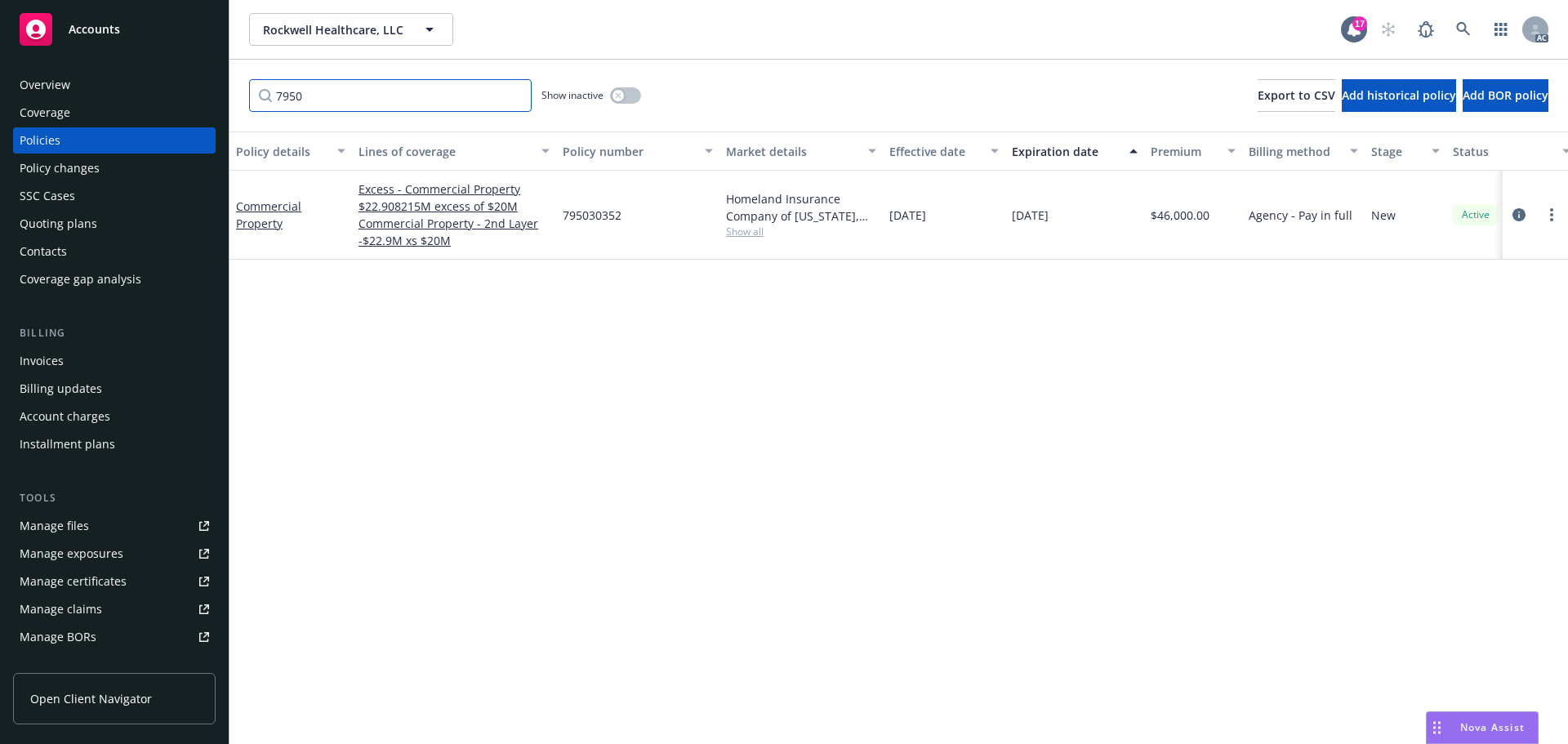
type input "7950"
click at [1522, 214] on icon "circleInformation" at bounding box center [1519, 214] width 13 height 13
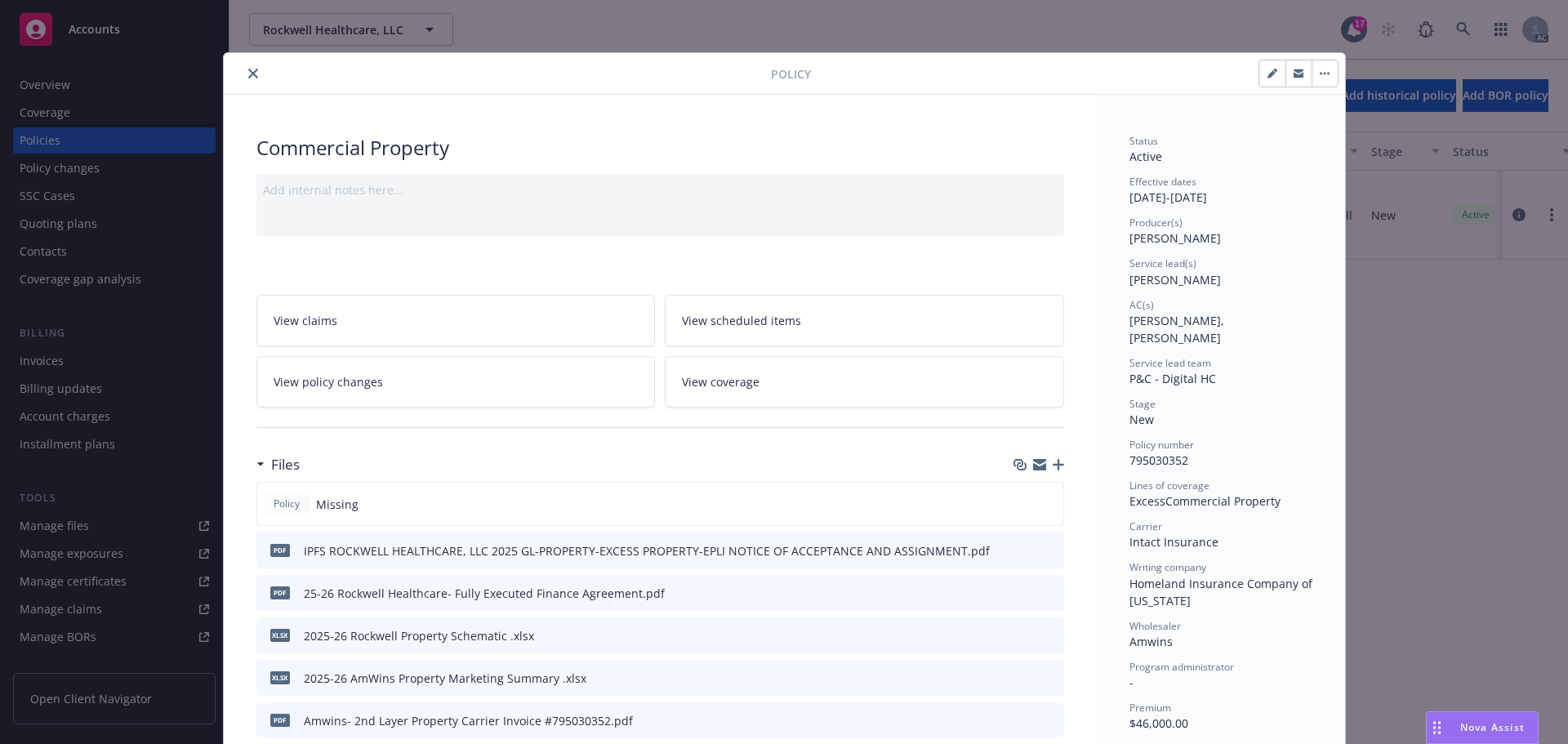
click at [1053, 464] on icon "button" at bounding box center [1058, 464] width 11 height 11
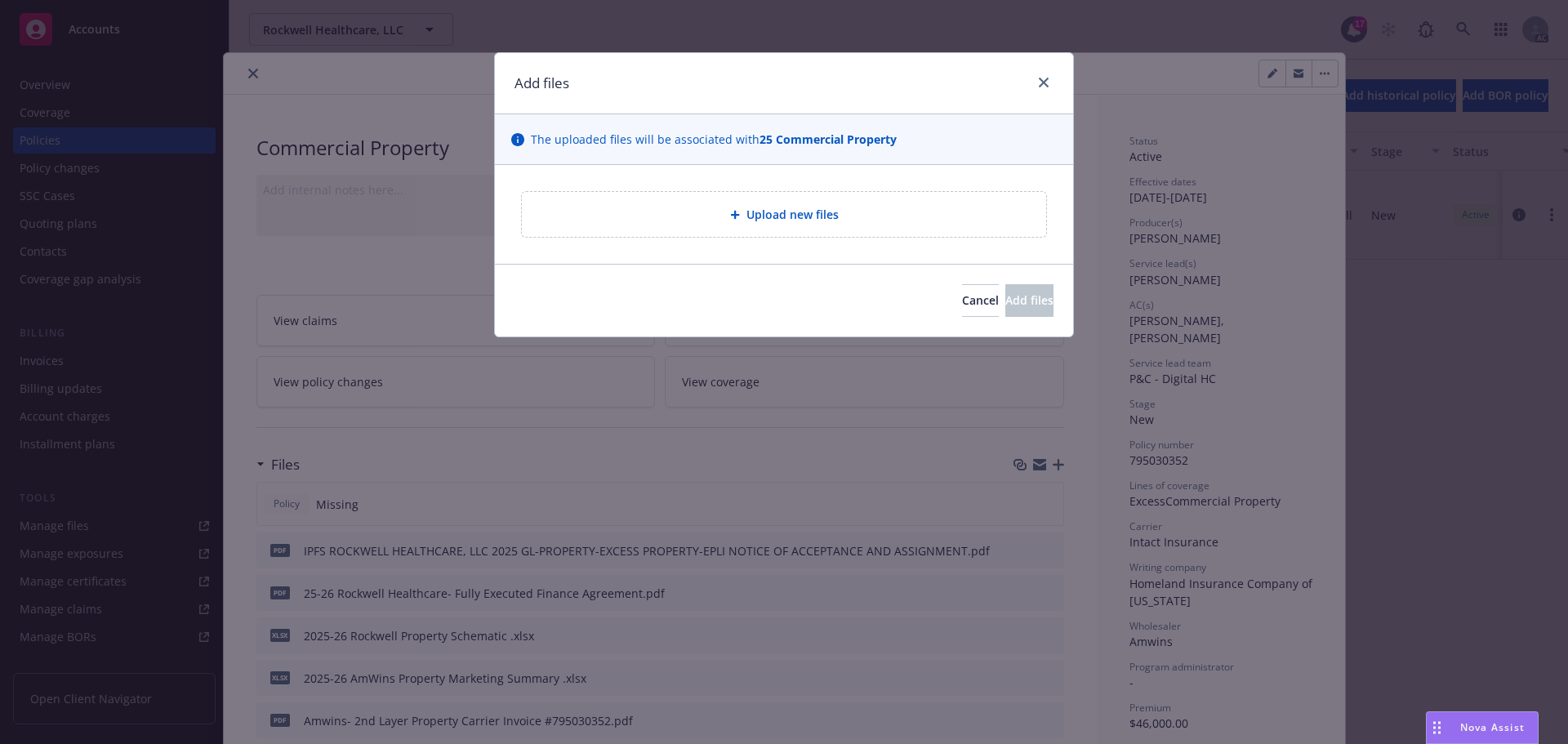
click at [744, 221] on div "Upload new files" at bounding box center [784, 214] width 498 height 19
type textarea "x"
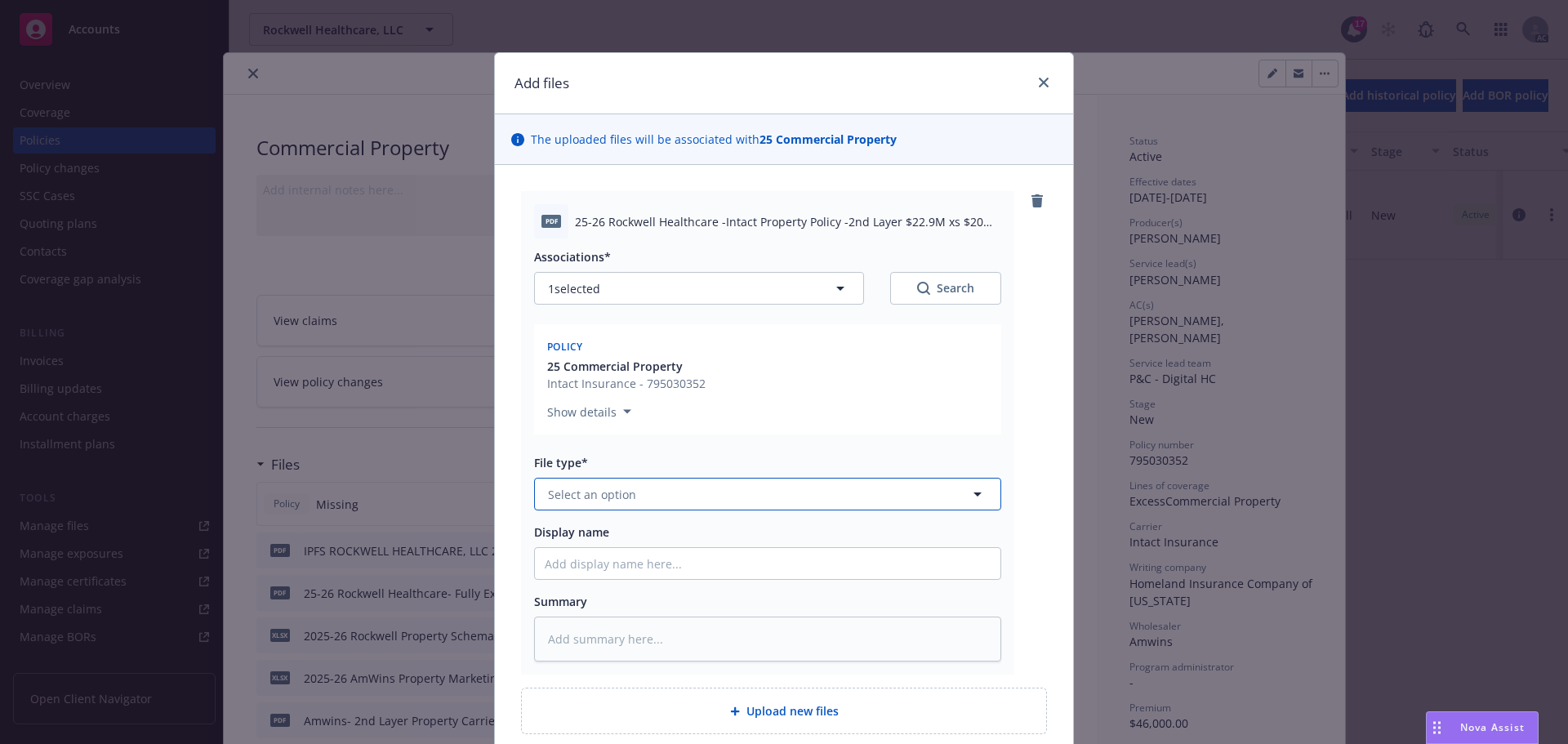
drag, startPoint x: 610, startPoint y: 499, endPoint x: 647, endPoint y: 456, distance: 56.7
click at [612, 493] on span "Select an option" at bounding box center [592, 494] width 88 height 17
type input "pol"
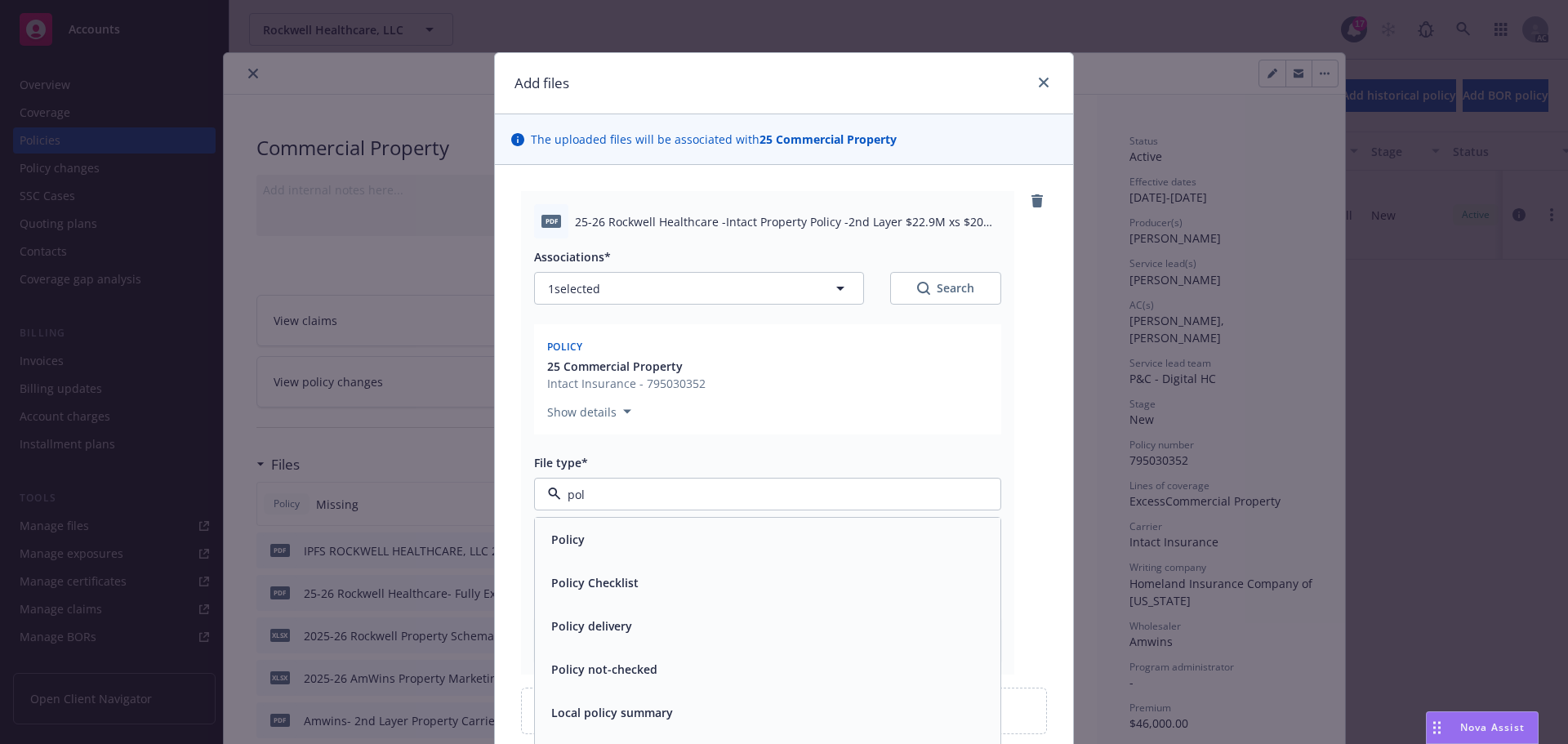
click at [601, 533] on div "Policy" at bounding box center [767, 539] width 446 height 24
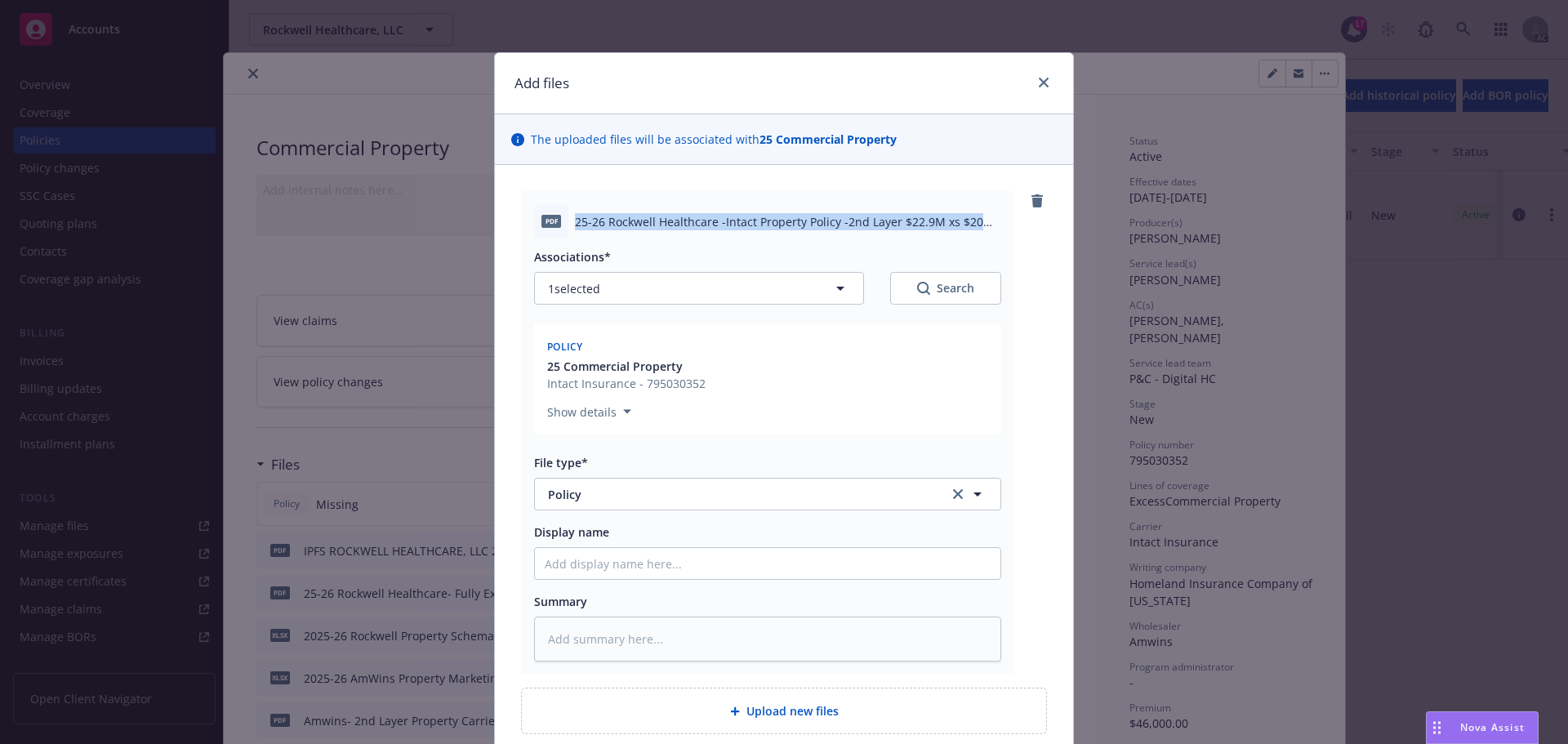
drag, startPoint x: 571, startPoint y: 223, endPoint x: 976, endPoint y: 222, distance: 405.0
click at [976, 222] on span "25-26 Rockwell Healthcare -Intact Property Policy -2nd Layer $22.9M xs $20M 795…" at bounding box center [788, 222] width 426 height 17
click at [572, 562] on input "Display name" at bounding box center [767, 563] width 466 height 31
paste input "25-26 Rockwell Healthcare -Intact Property Policy -2nd Layer $22.9M xs $20M"
type textarea "x"
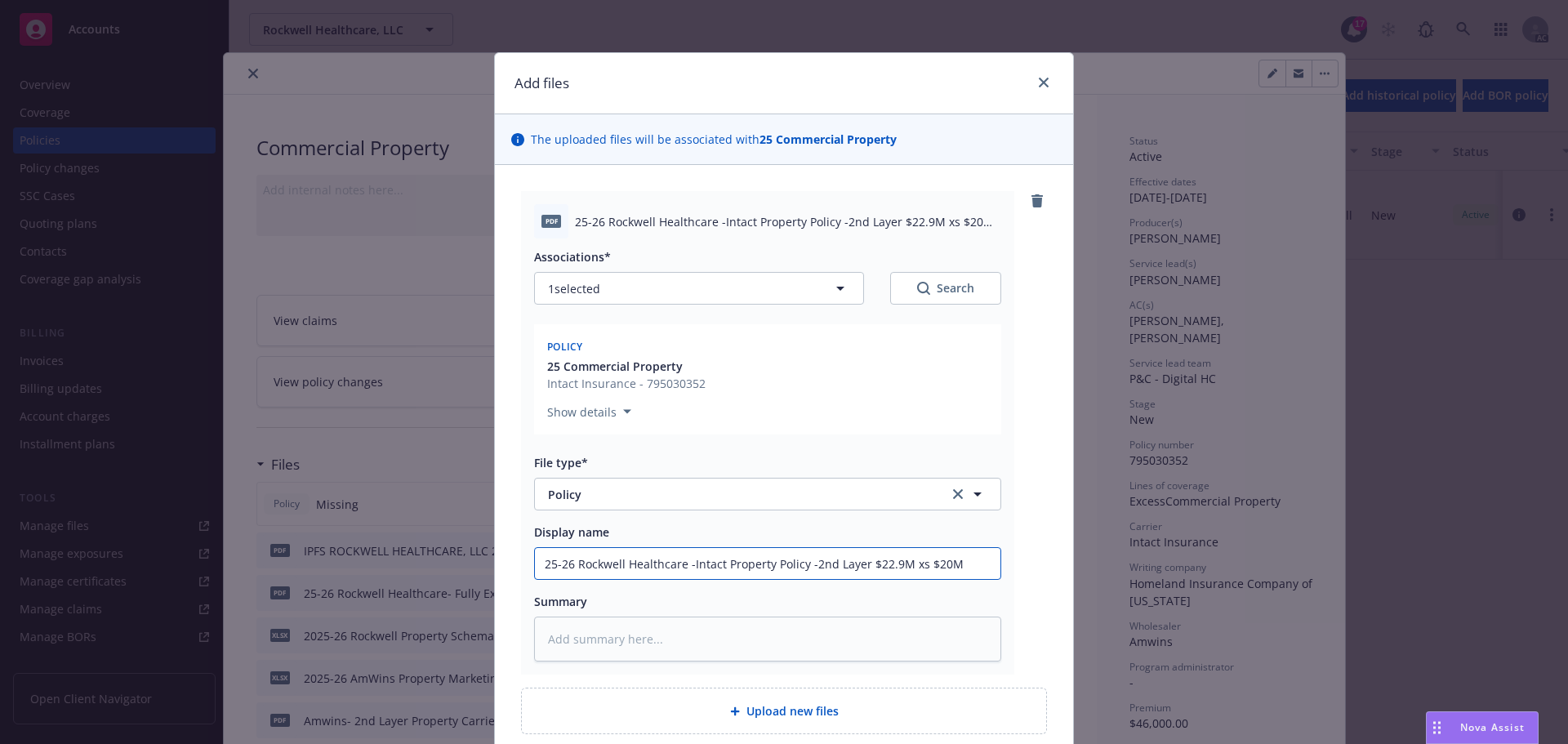
type input "25-26 Rockwell Healthcare -Intact Property Policy -2nd Layer $22.9M xs $20M"
click at [642, 627] on textarea at bounding box center [767, 638] width 467 height 45
paste textarea "25-26 Rockwell Healthcare -Intact Property Policy -2nd Layer $22.9M xs $20M"
type textarea "x"
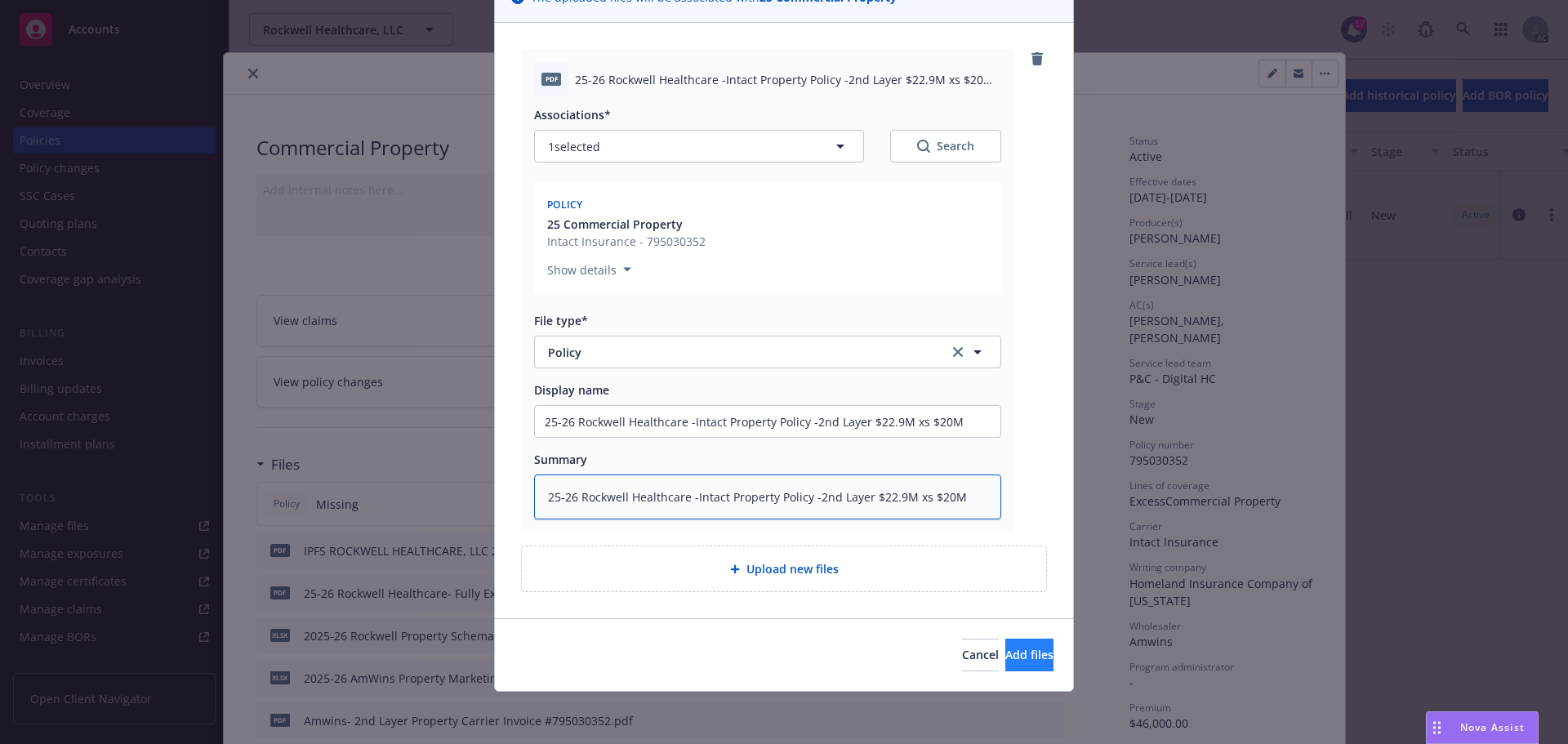
type textarea "25-26 Rockwell Healthcare -Intact Property Policy -2nd Layer $22.9M xs $20M"
click at [1005, 655] on span "Add files" at bounding box center [1029, 655] width 49 height 15
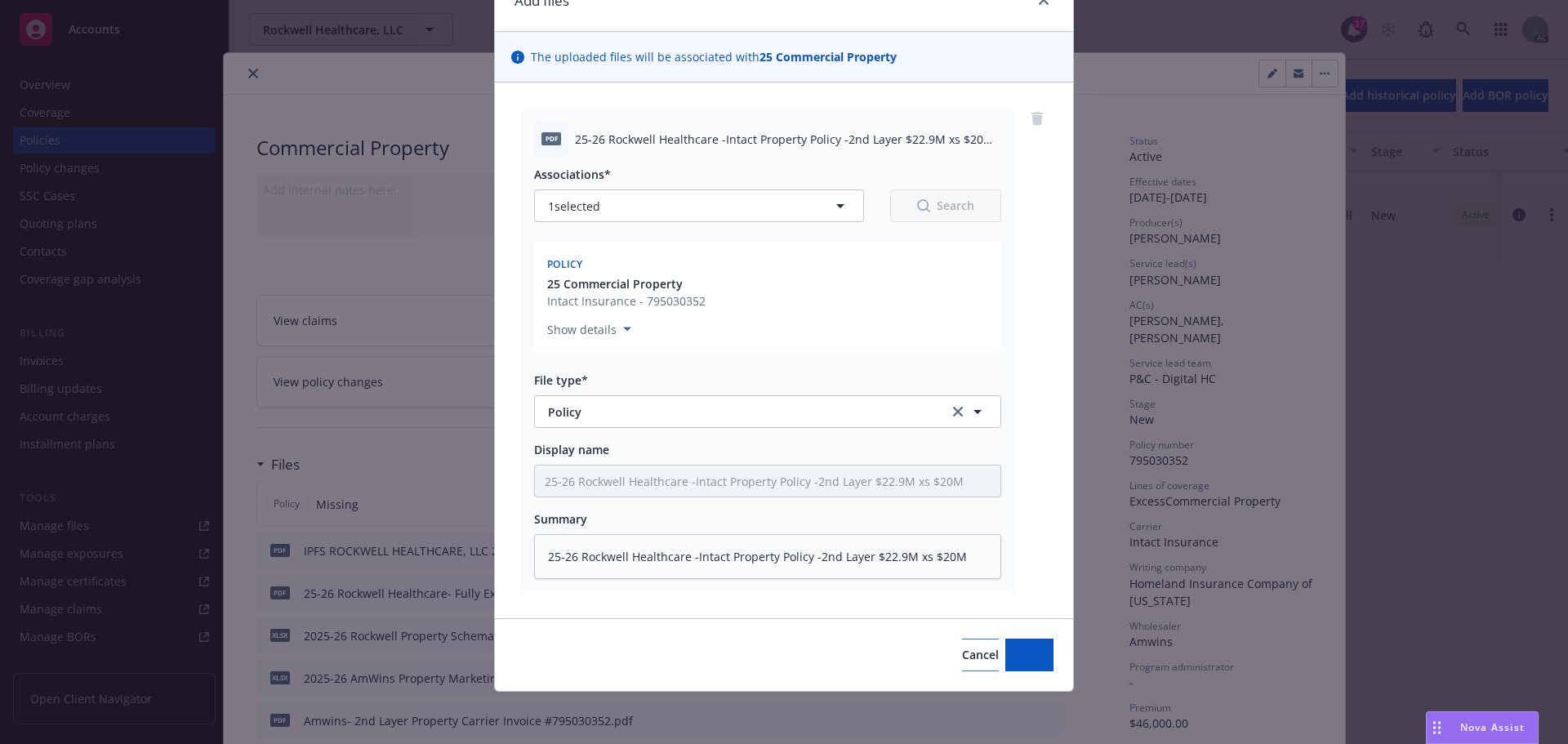
scroll to position [83, 0]
type textarea "x"
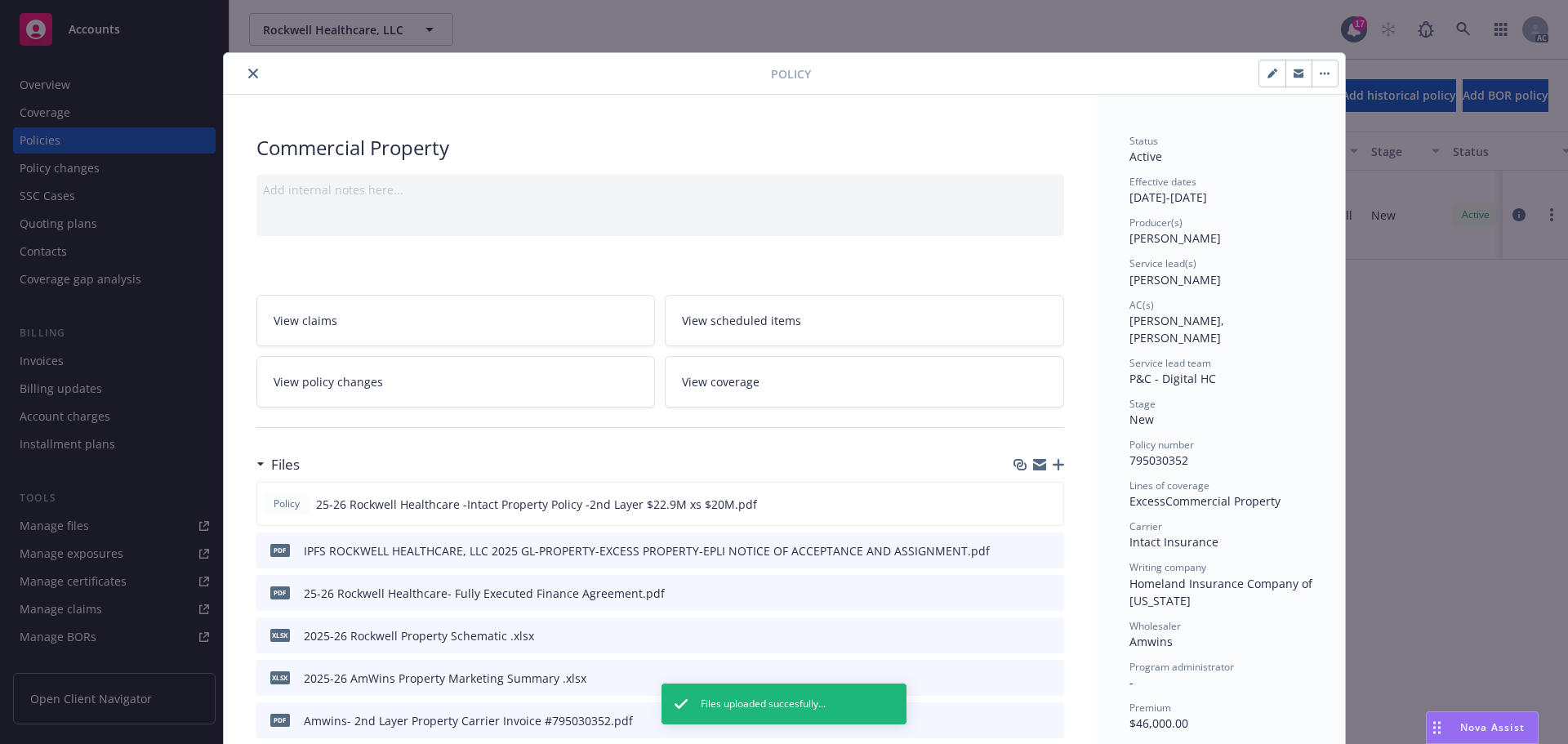
click at [248, 76] on icon "close" at bounding box center [252, 72] width 9 height 9
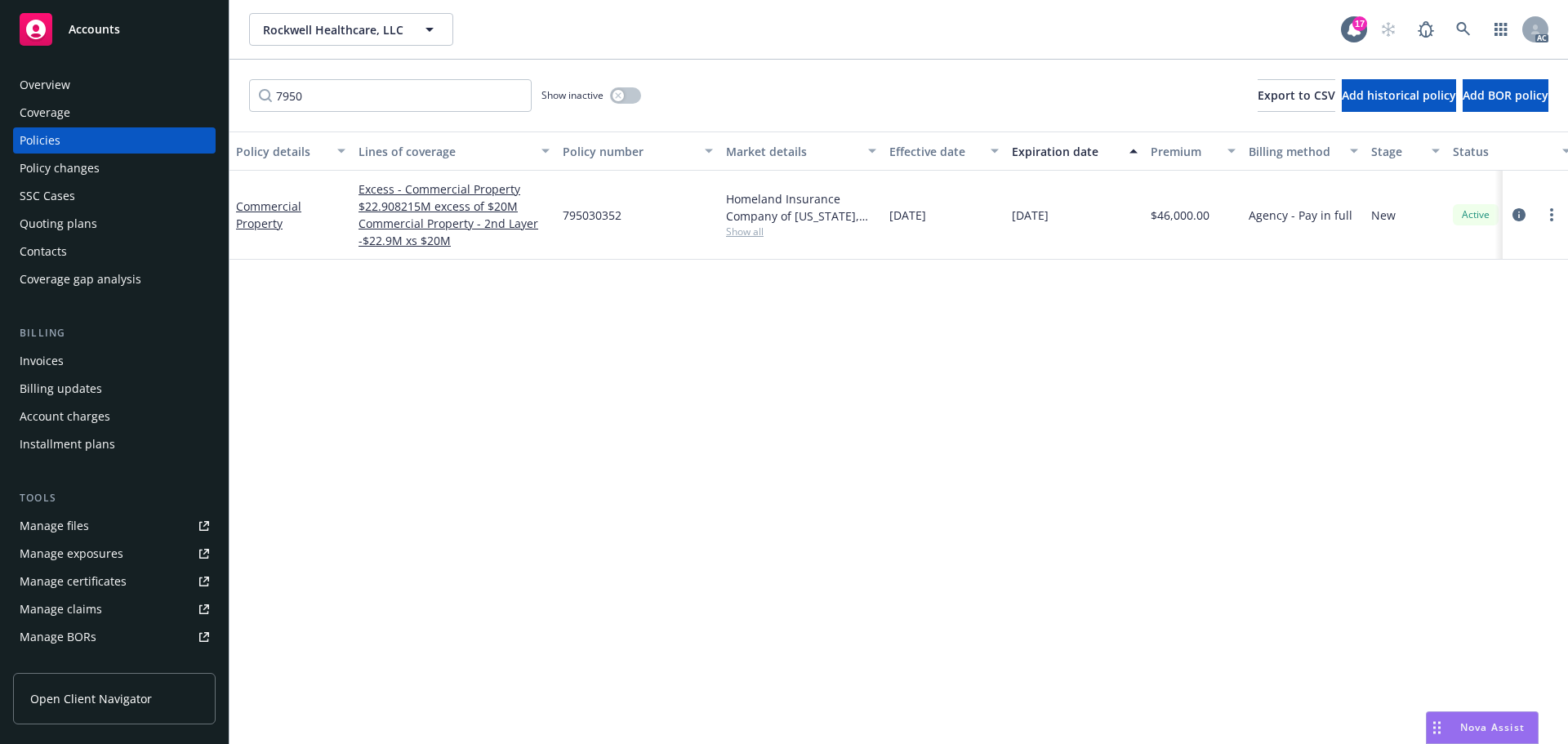
click at [124, 34] on div "Accounts" at bounding box center [114, 29] width 189 height 32
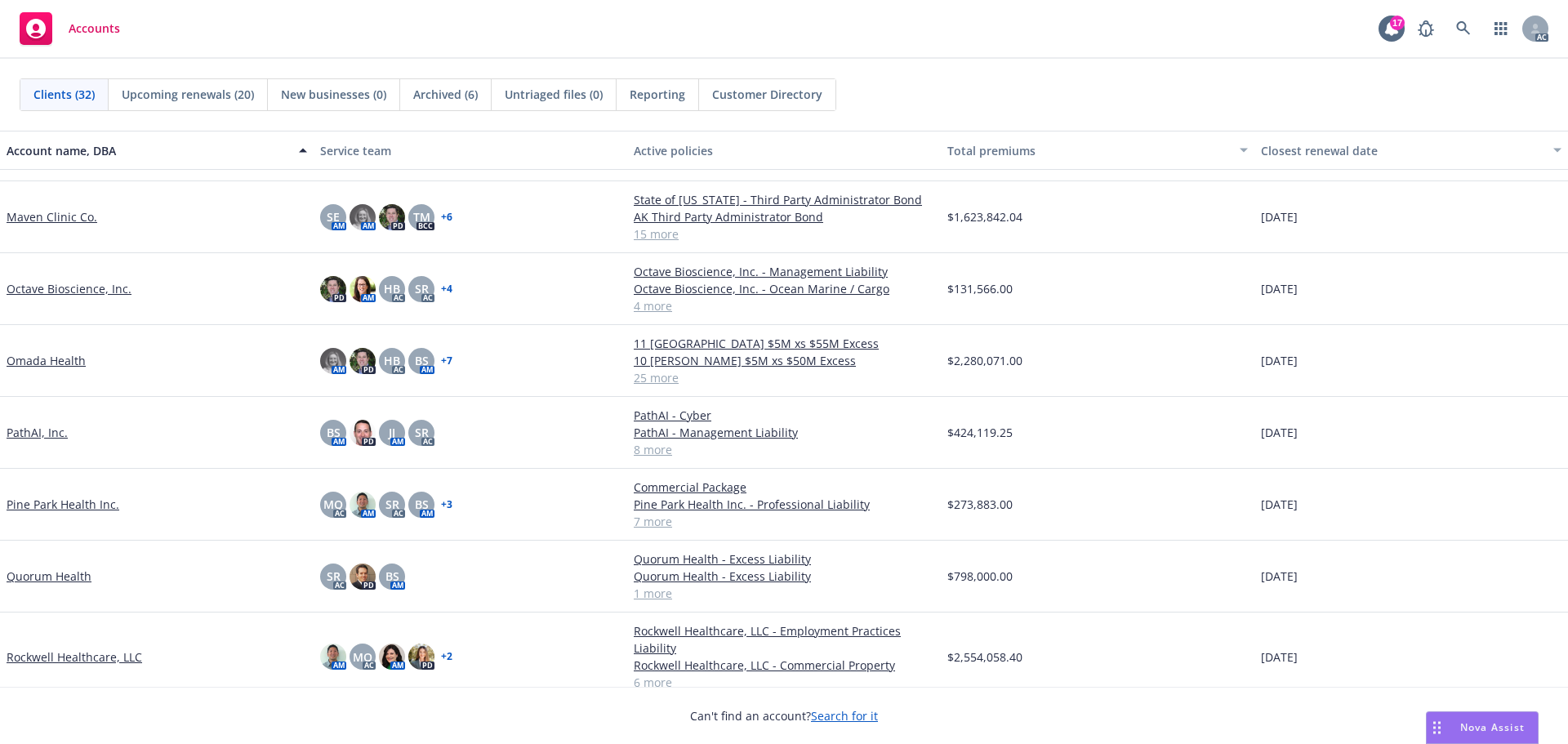
scroll to position [1061, 0]
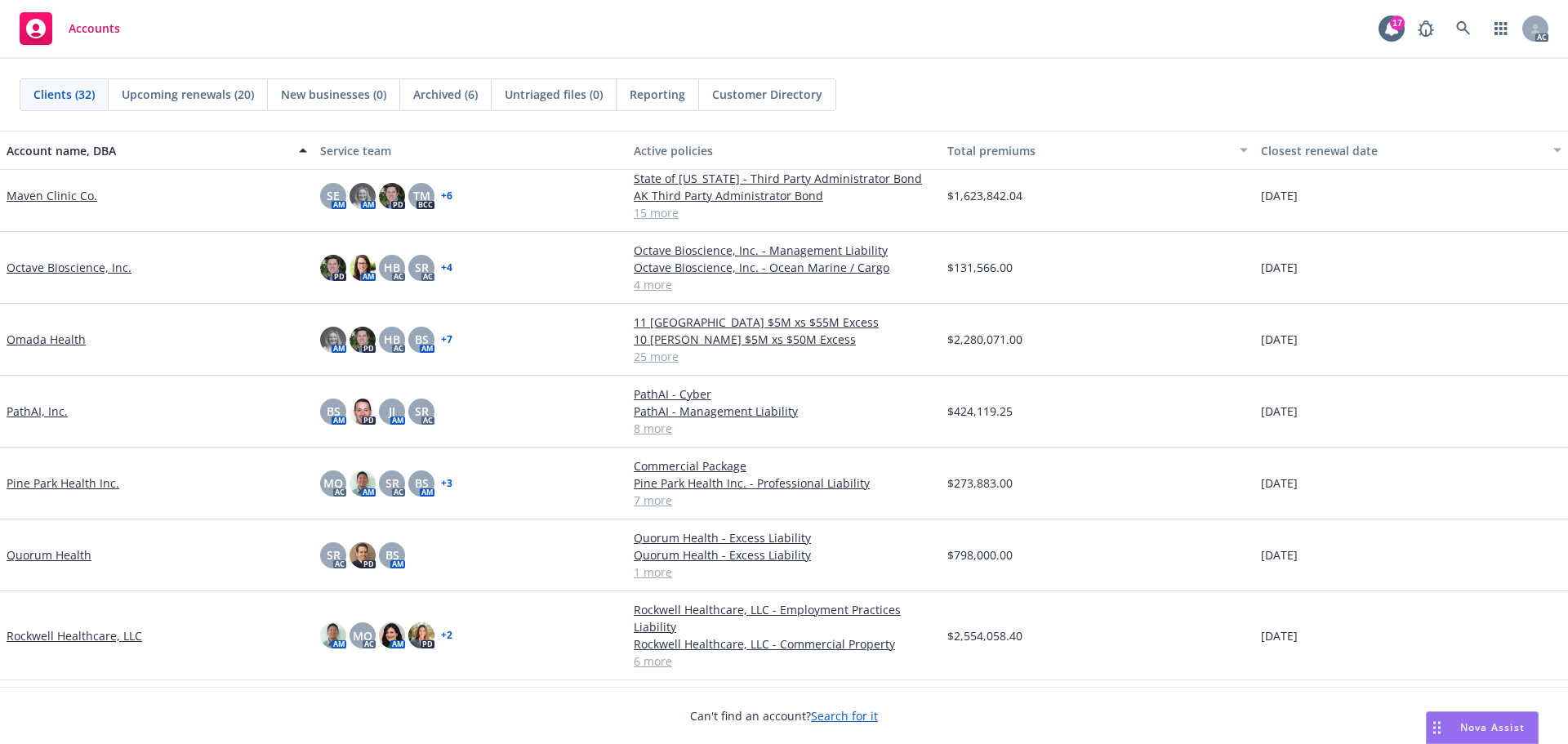
click at [66, 492] on link "Pine Park Health Inc." at bounding box center [63, 482] width 113 height 17
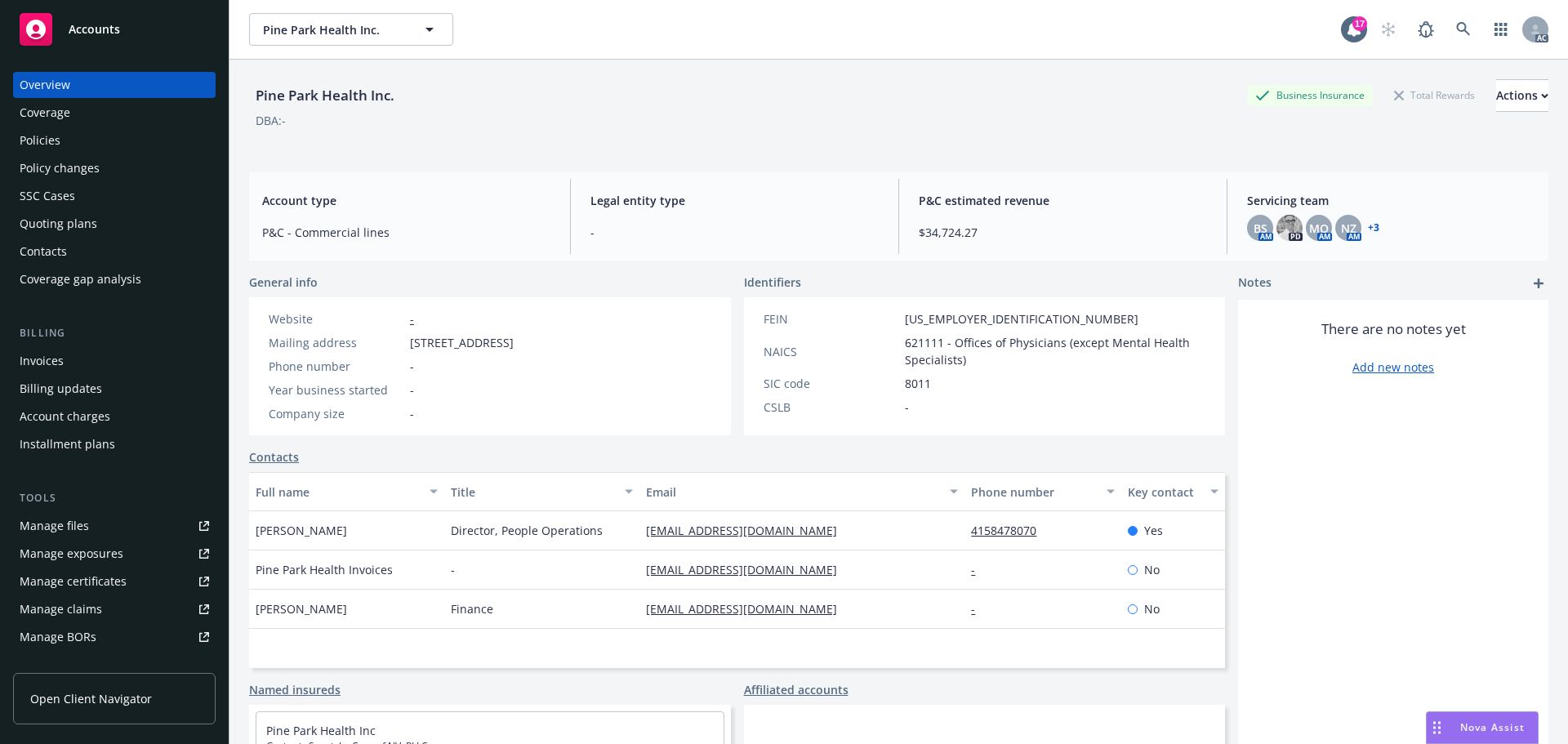
click at [105, 576] on div "Manage certificates" at bounding box center [72, 581] width 107 height 26
click at [92, 525] on link "Manage files" at bounding box center [114, 525] width 203 height 26
click at [104, 32] on span "Accounts" at bounding box center [94, 29] width 51 height 13
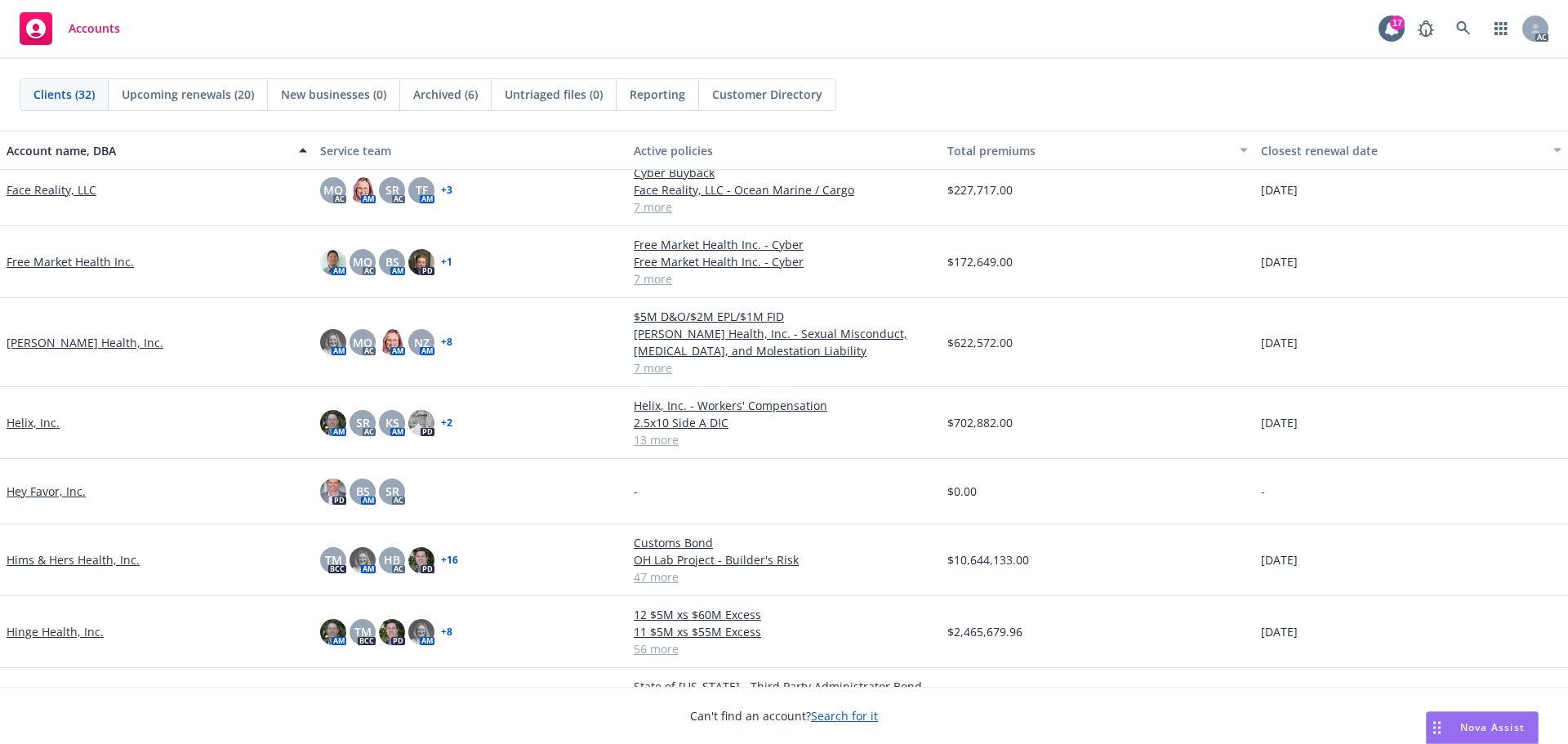
scroll to position [735, 0]
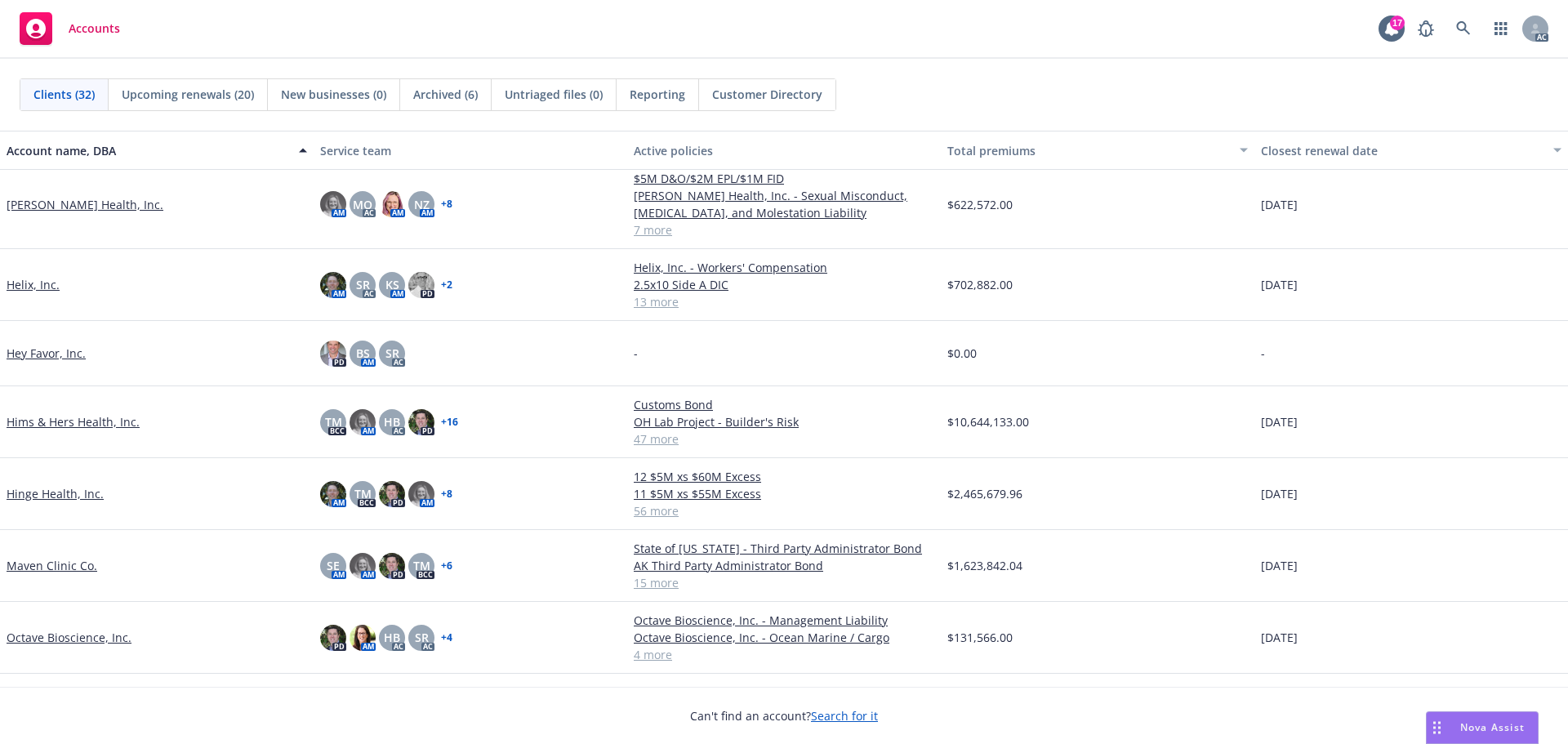
click at [49, 490] on link "Hinge Health, Inc." at bounding box center [55, 493] width 97 height 17
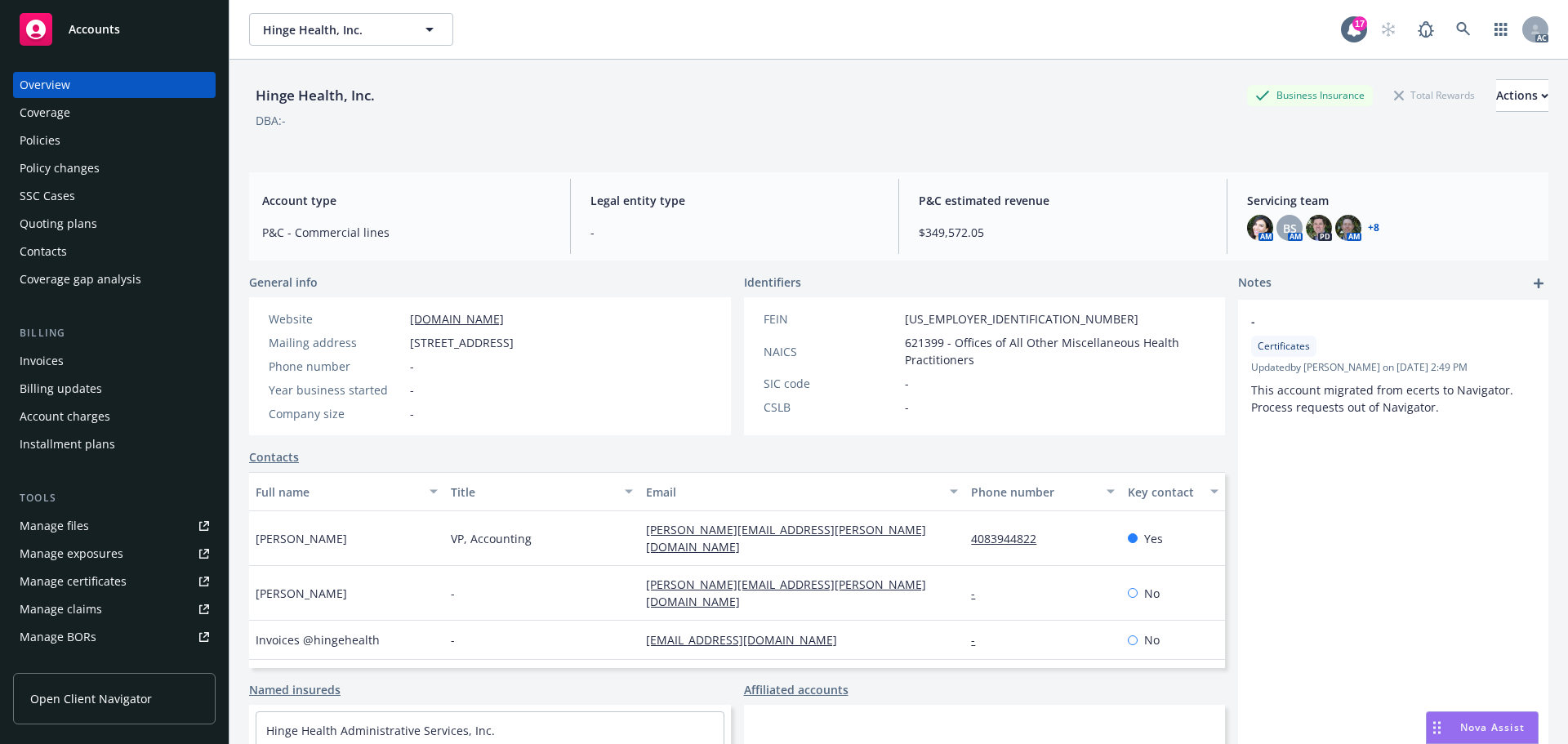
click at [1486, 721] on span "Nova Assist" at bounding box center [1492, 727] width 65 height 14
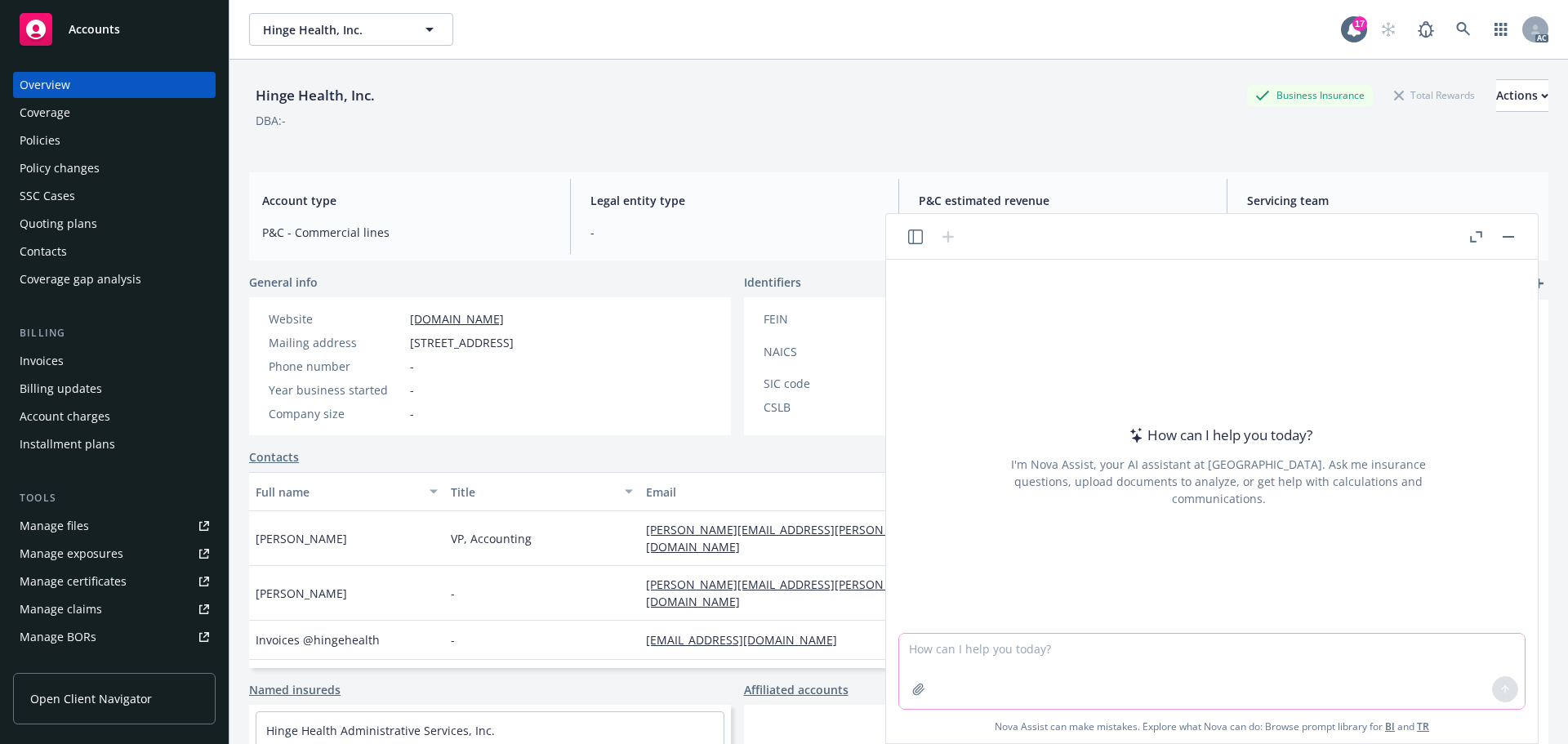
click at [965, 645] on textarea at bounding box center [1212, 671] width 626 height 75
paste textarea "Payroll (Hinge) $147,502,465 $160,521,124 Payroll (Digital CO PC) $13,987,202 $…"
type textarea "Please provide the year over year % change for the below: Payroll (Hinge) $147,…"
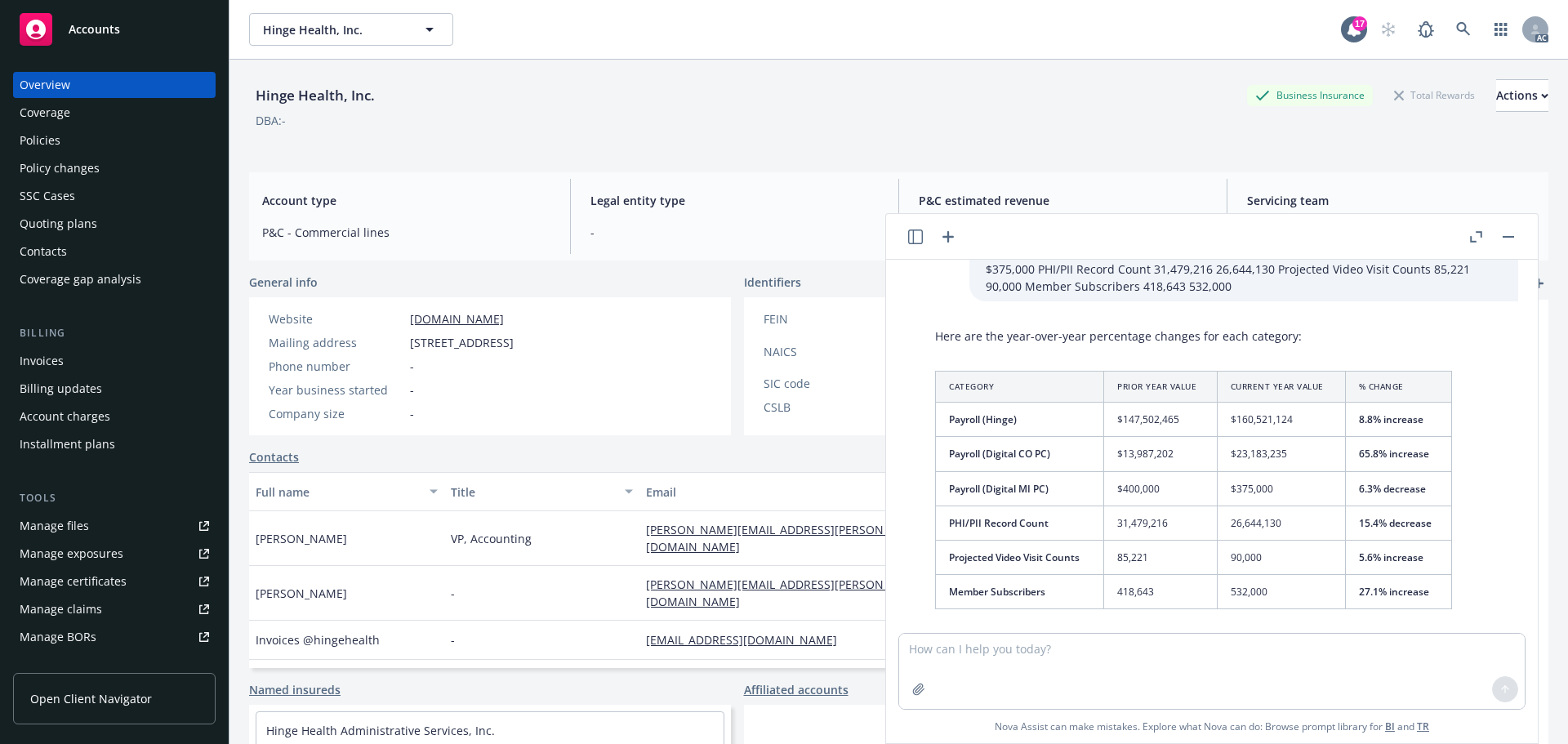
scroll to position [82, 0]
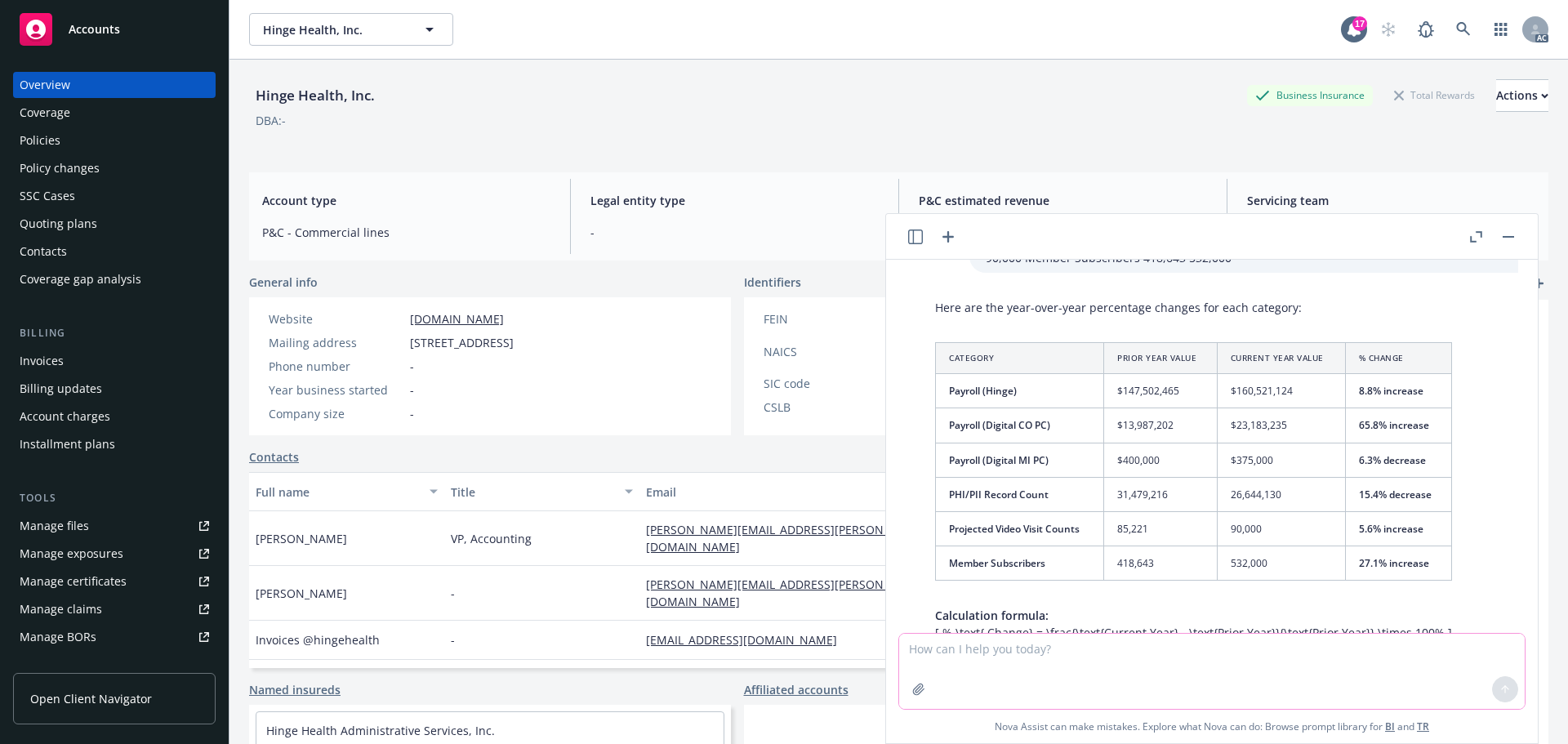
click at [957, 647] on textarea at bounding box center [1212, 671] width 626 height 75
paste textarea "AL-8871 $435,566 0.04 $607,688 AZ-8742 $280,000 0.16 AZ-8871 $1,998,283 0.03 $2…"
type textarea "Please provide the year over year percentage change for each category: AL-8871 …"
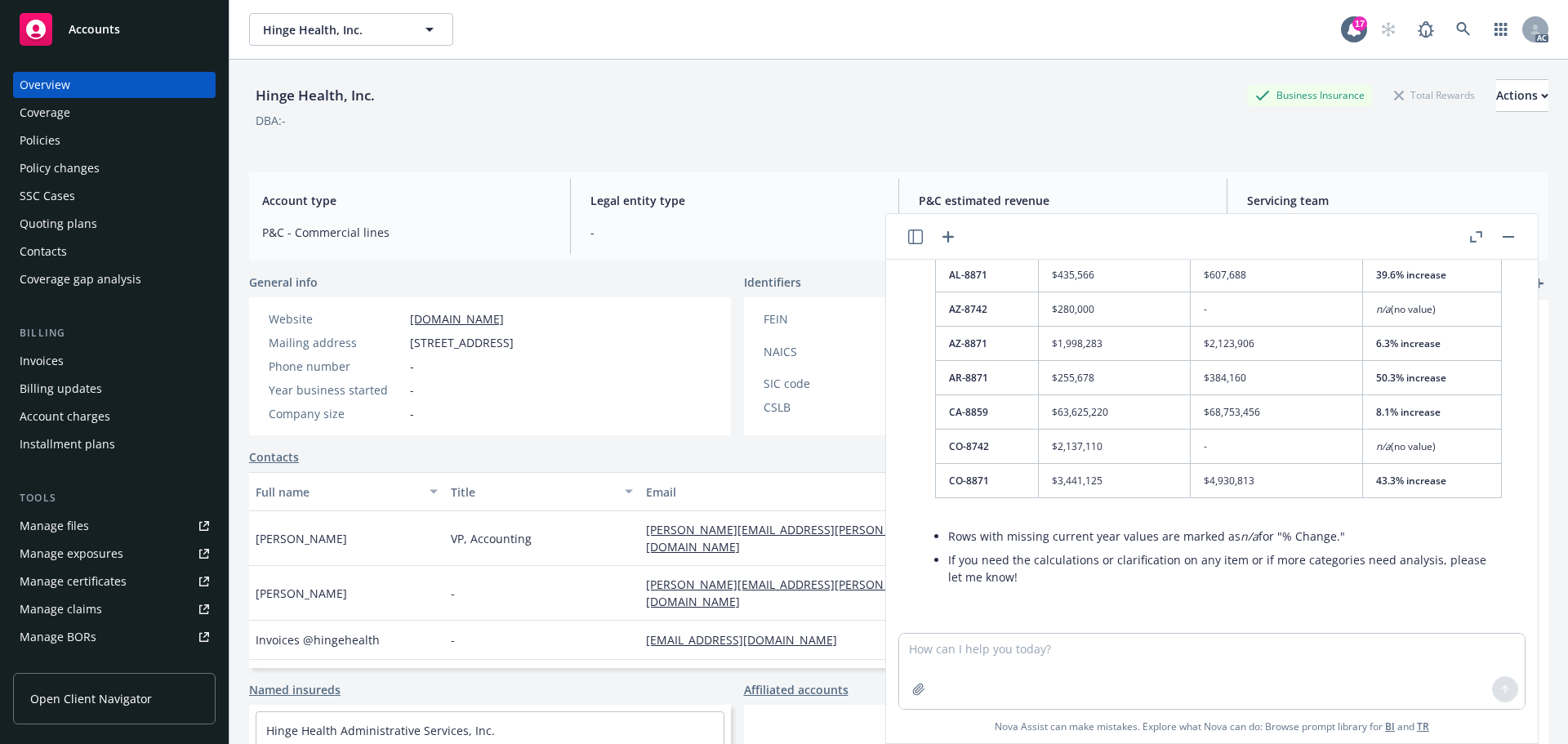
scroll to position [736, 0]
click at [1103, 643] on textarea at bounding box center [1212, 671] width 626 height 75
paste textarea "CT-8742 $250,000 0.28 CT-8871 $445,154 0.06 $796,647 DE-951 $190,281 0.26 DE-88…"
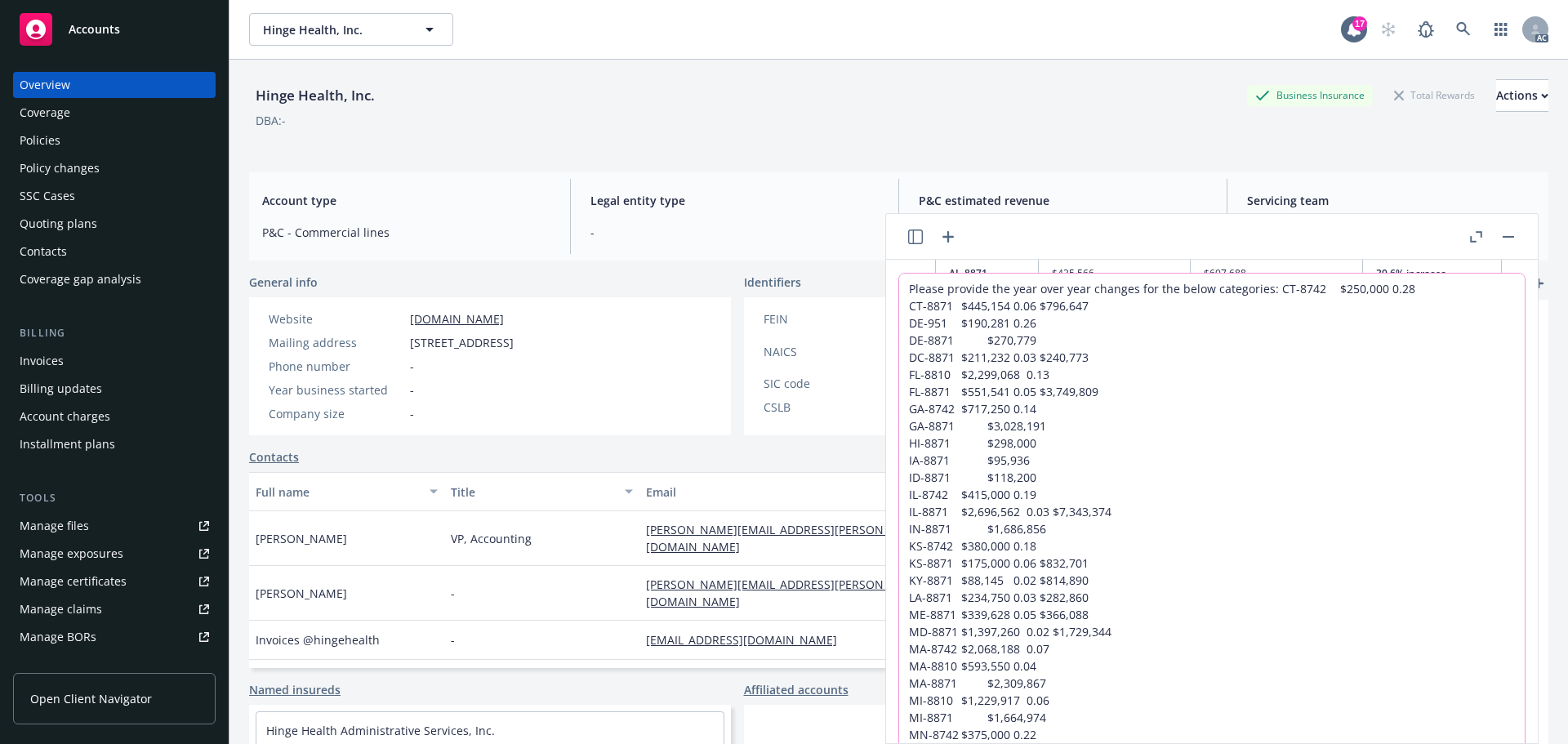
scroll to position [85, 0]
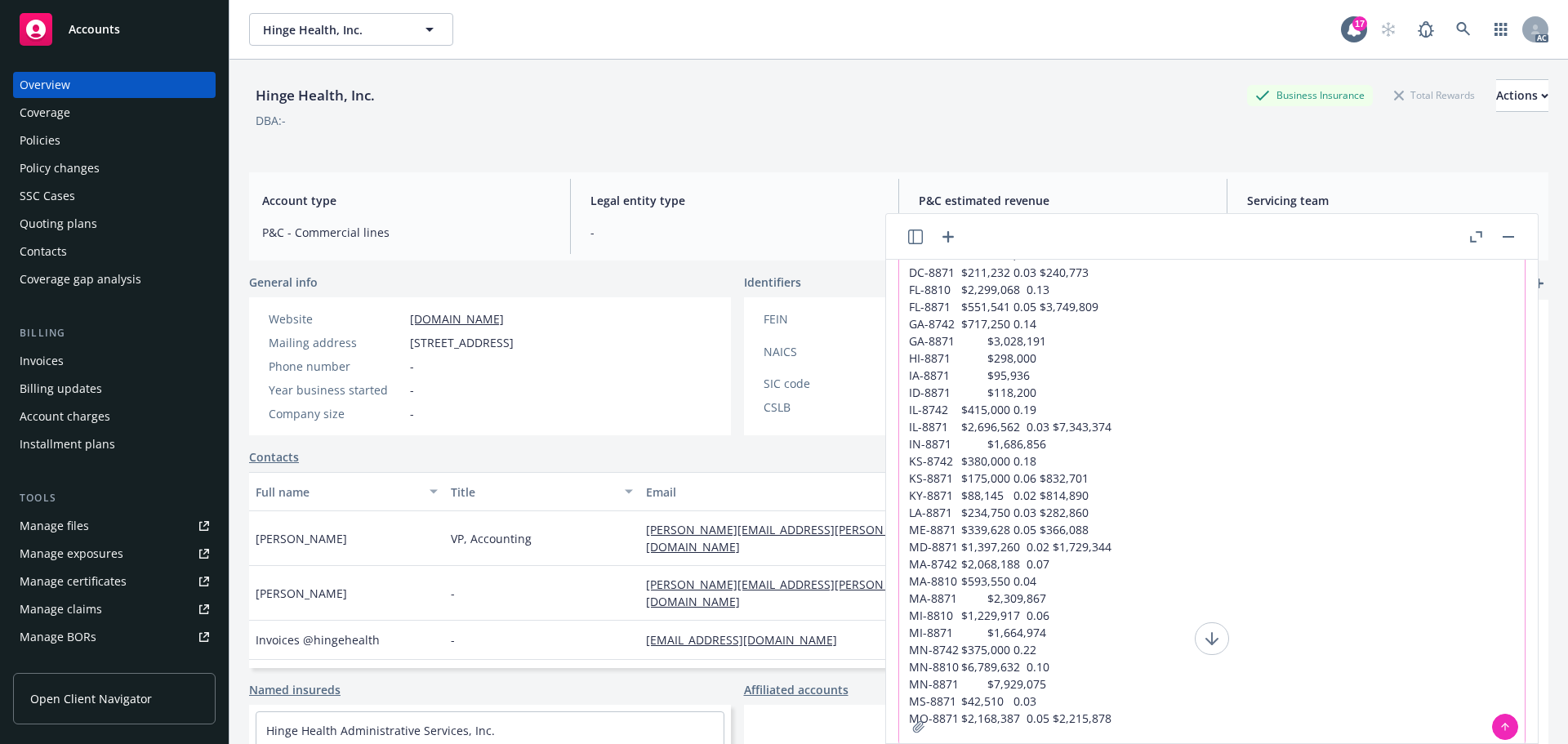
type textarea "Please provide the year over year changes for the below categories: CT-8742 $25…"
click at [1513, 721] on button at bounding box center [1505, 726] width 26 height 26
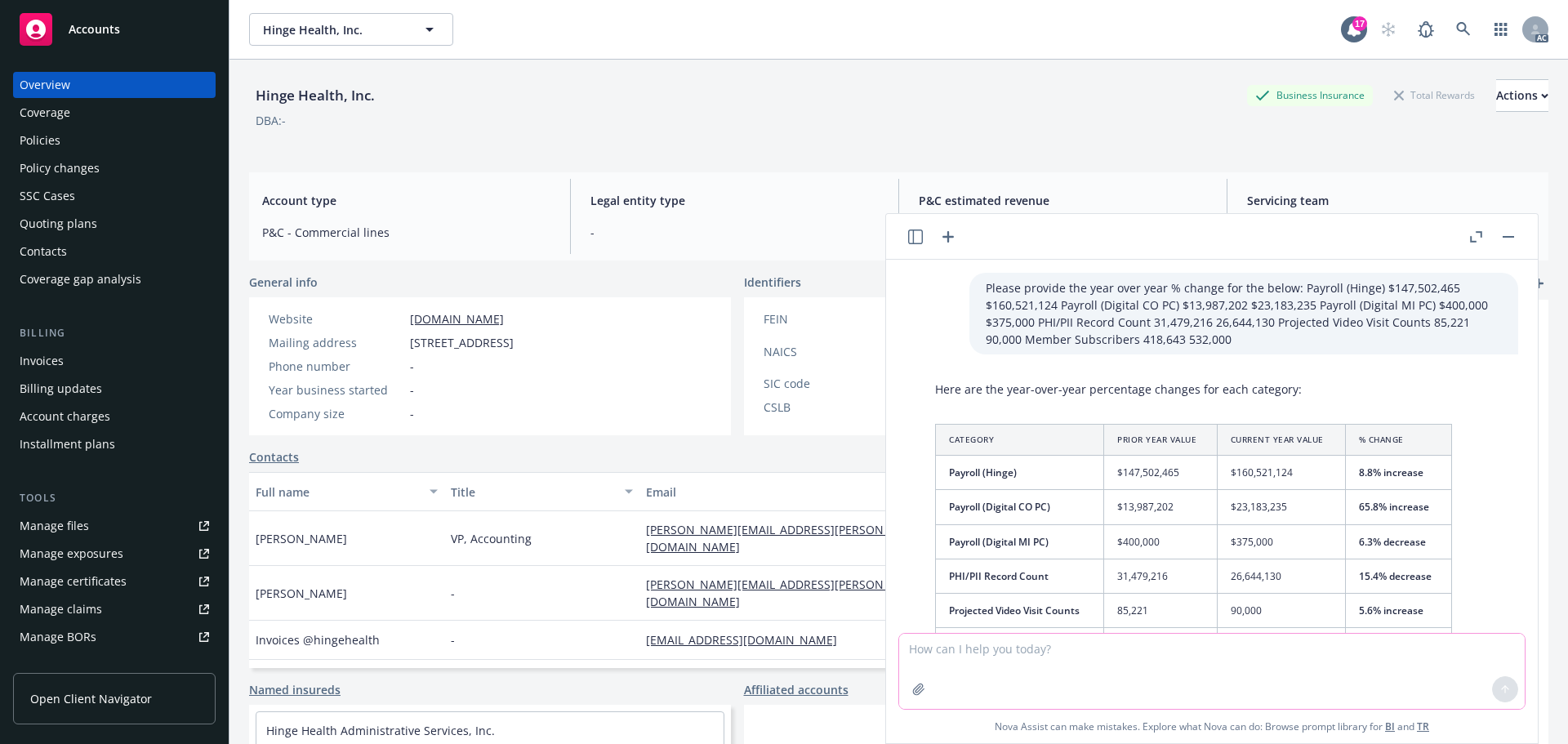
scroll to position [82, 0]
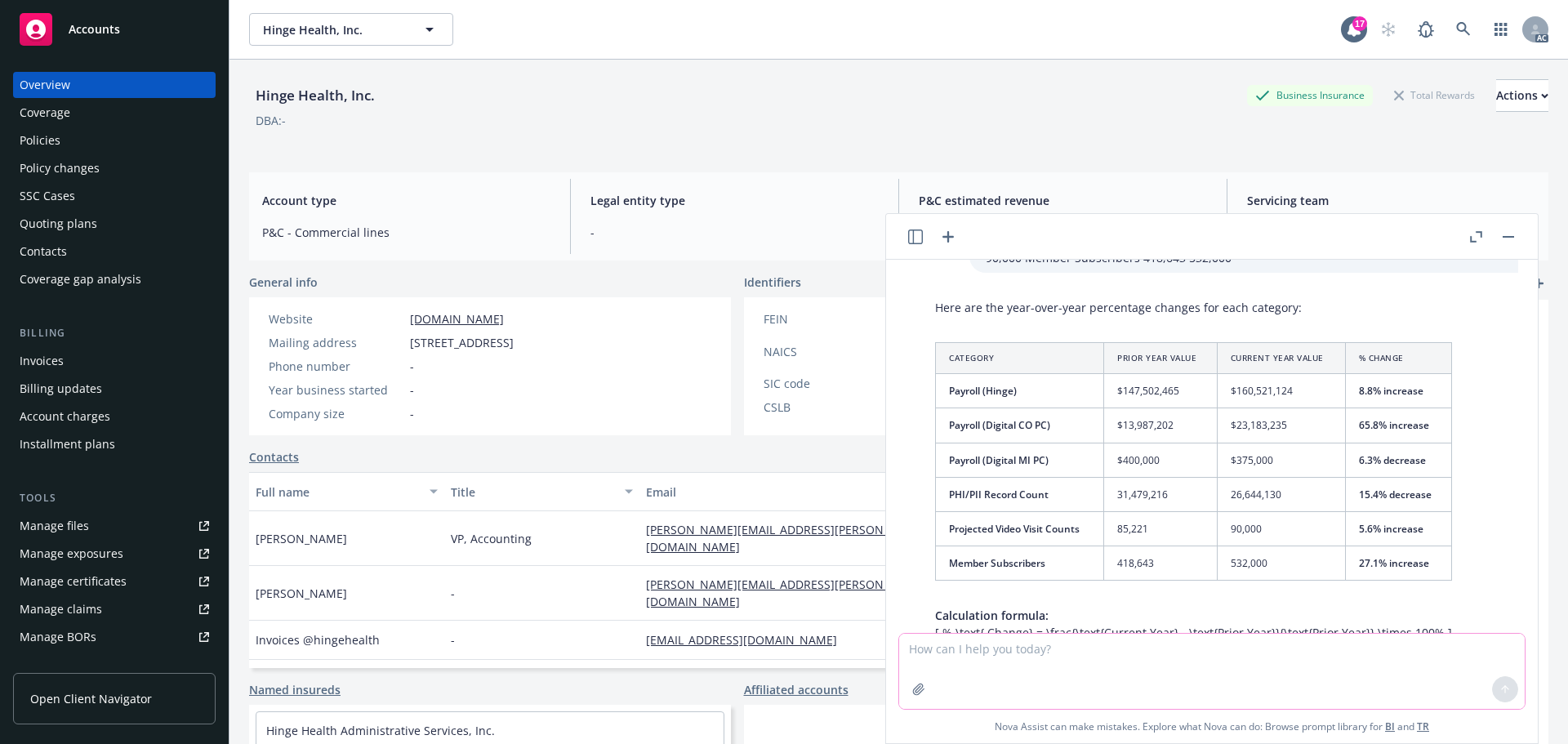
click at [1503, 234] on button "button" at bounding box center [1507, 236] width 20 height 20
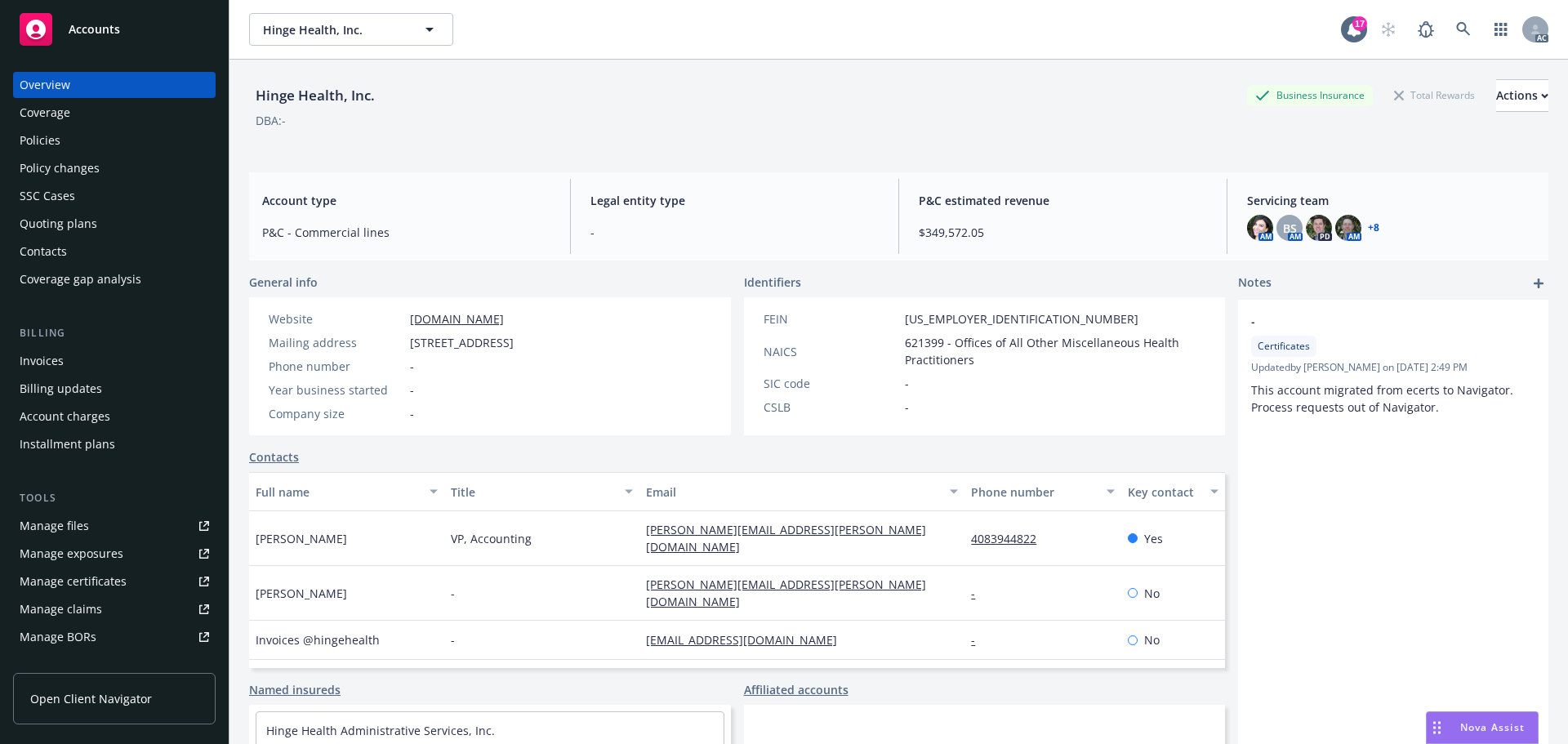
click at [1477, 728] on span "Nova Assist" at bounding box center [1492, 727] width 65 height 14
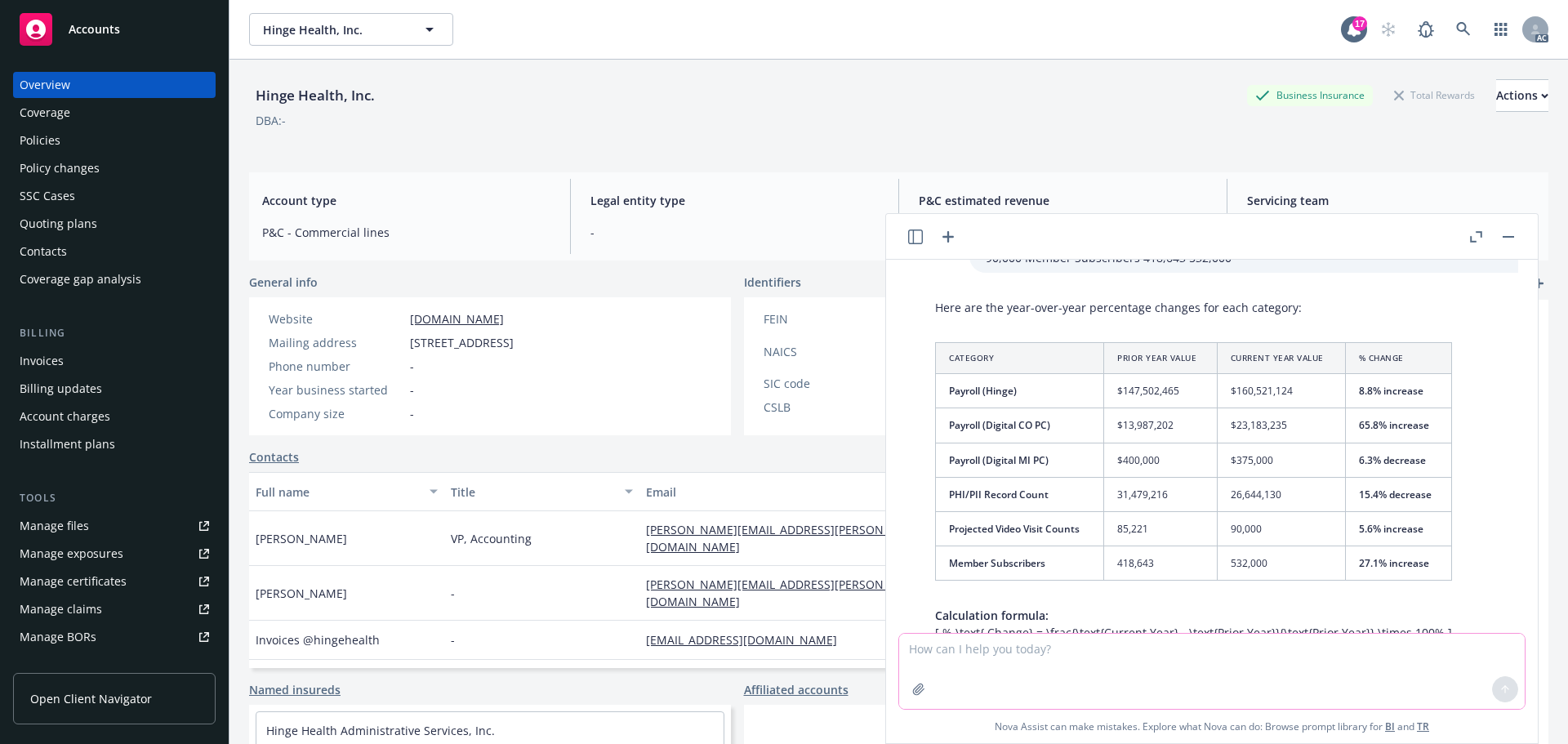
click at [993, 664] on textarea at bounding box center [1212, 671] width 626 height 75
type textarea "q"
click at [953, 672] on textarea "what is the year over year percentage change for these numbers below:" at bounding box center [1212, 671] width 626 height 75
click at [1326, 655] on textarea "what is the year over year percentage change for these numbers below:" at bounding box center [1212, 671] width 626 height 75
drag, startPoint x: 1515, startPoint y: 631, endPoint x: 1316, endPoint y: 647, distance: 199.6
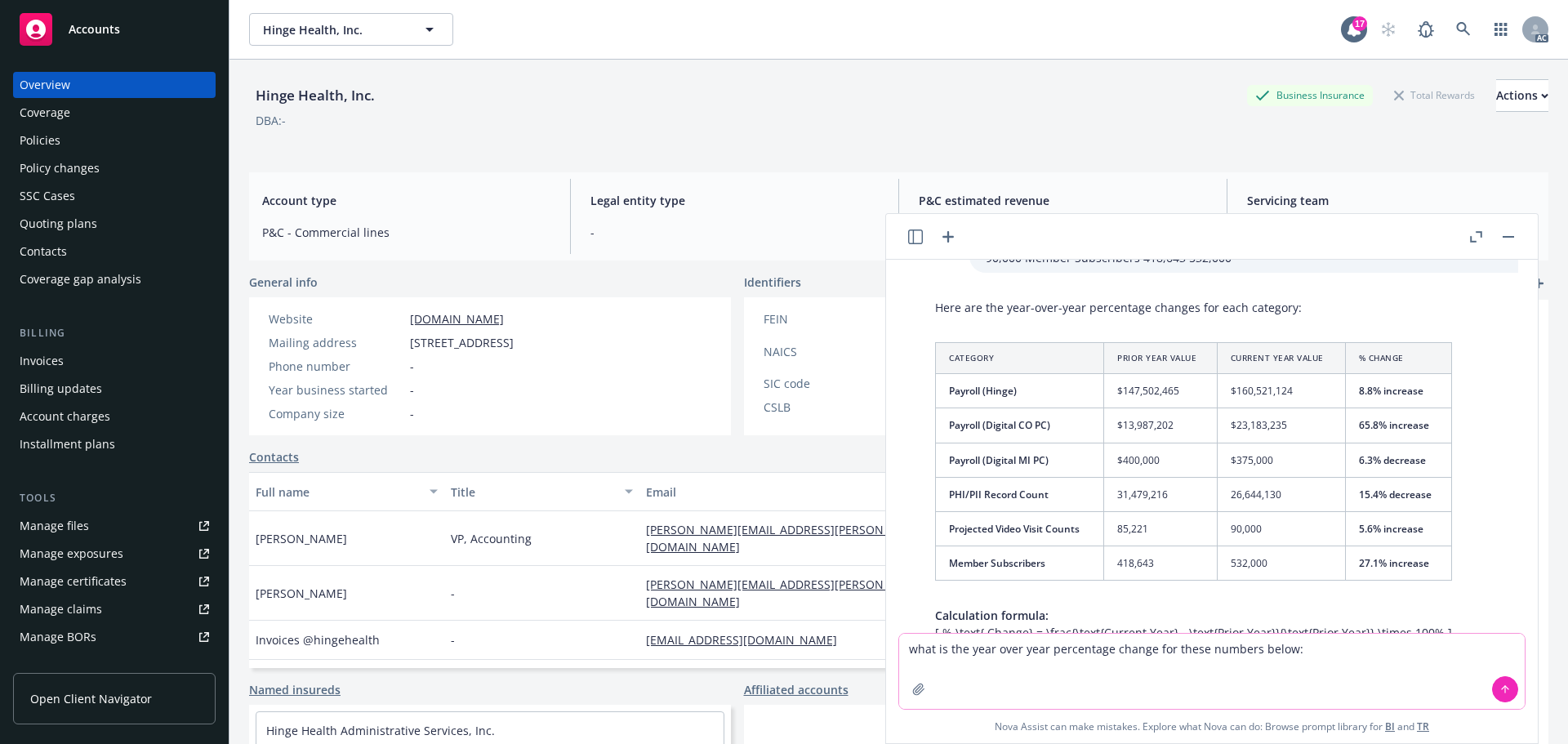
click at [1316, 647] on textarea "what is the year over year percentage change for these numbers below:" at bounding box center [1212, 671] width 626 height 75
drag, startPoint x: 1316, startPoint y: 647, endPoint x: 1287, endPoint y: 645, distance: 29.1
click at [1287, 645] on textarea "what is the year over year percentage change for these numbers below:" at bounding box center [1212, 671] width 626 height 75
click at [1315, 650] on textarea "what is the year over year percentage change for these numbers:" at bounding box center [1212, 671] width 626 height 75
paste textarea "MT-8810 $642,496 0.16 MT-8871 $263,508"
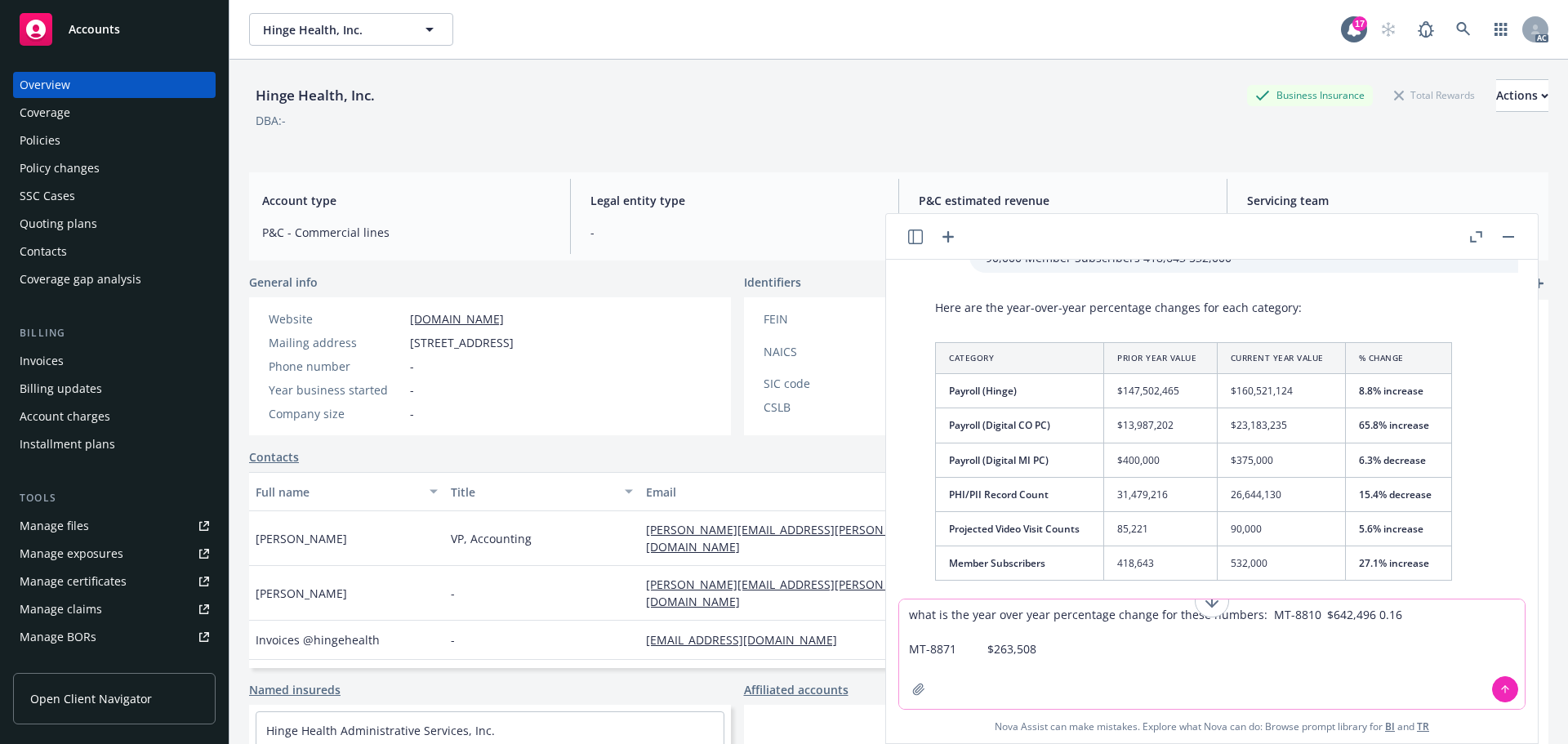
drag, startPoint x: 1295, startPoint y: 626, endPoint x: 1346, endPoint y: 753, distance: 136.9
click at [1346, 743] on html "Accounts Overview Coverage Policies Policy changes SSC Cases Quoting plans Cont…" at bounding box center [784, 372] width 1568 height 744
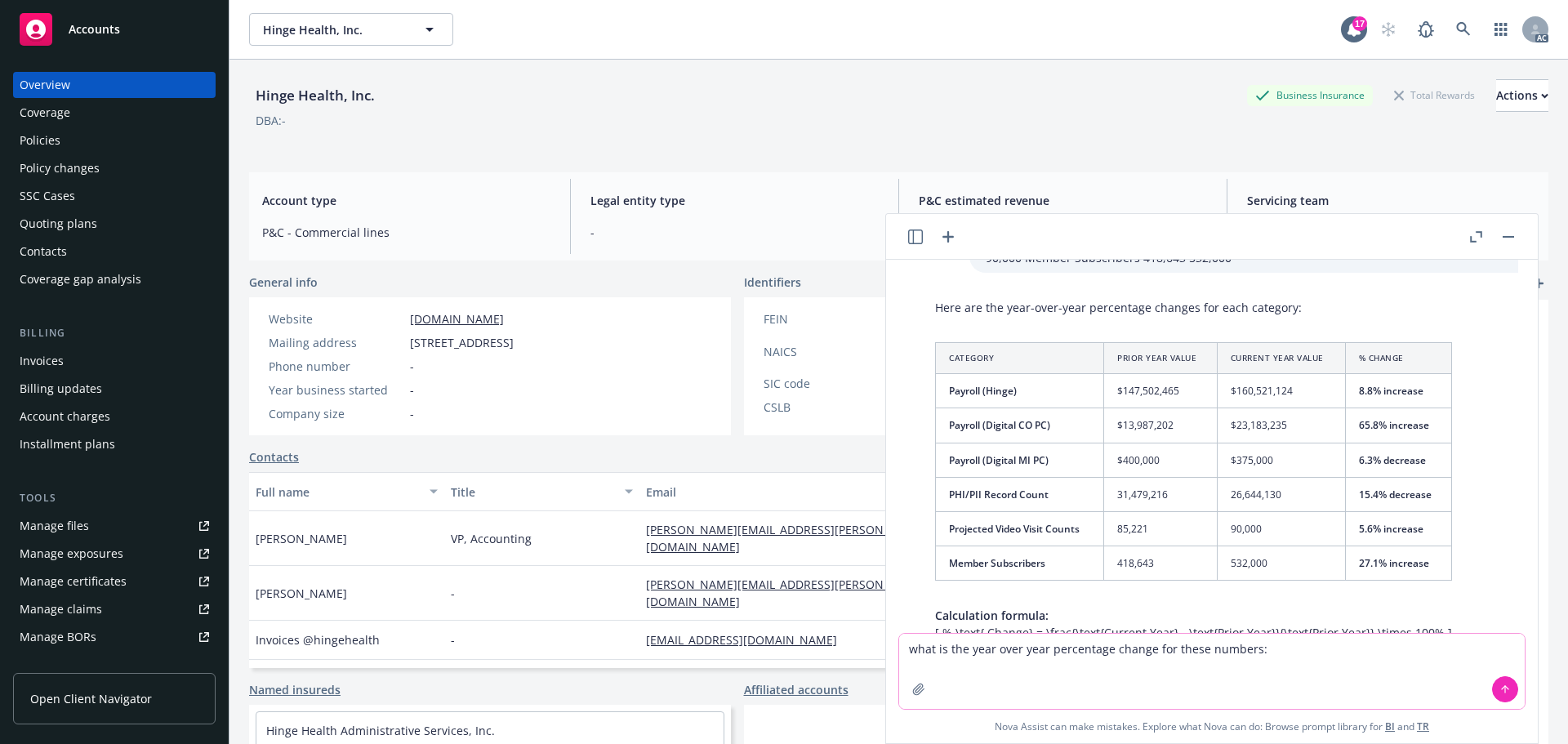
click at [1282, 648] on textarea "what is the year over year percentage change for these numbers:" at bounding box center [1212, 671] width 626 height 75
paste textarea "$13,987,202"
click at [1355, 649] on textarea "what is the year over year percentage change for these numbers: $13,987,202" at bounding box center [1212, 671] width 626 height 75
paste textarea "$23,183,235"
type textarea "what is the year over year percentage change for these numbers: $13,987,202 $23…"
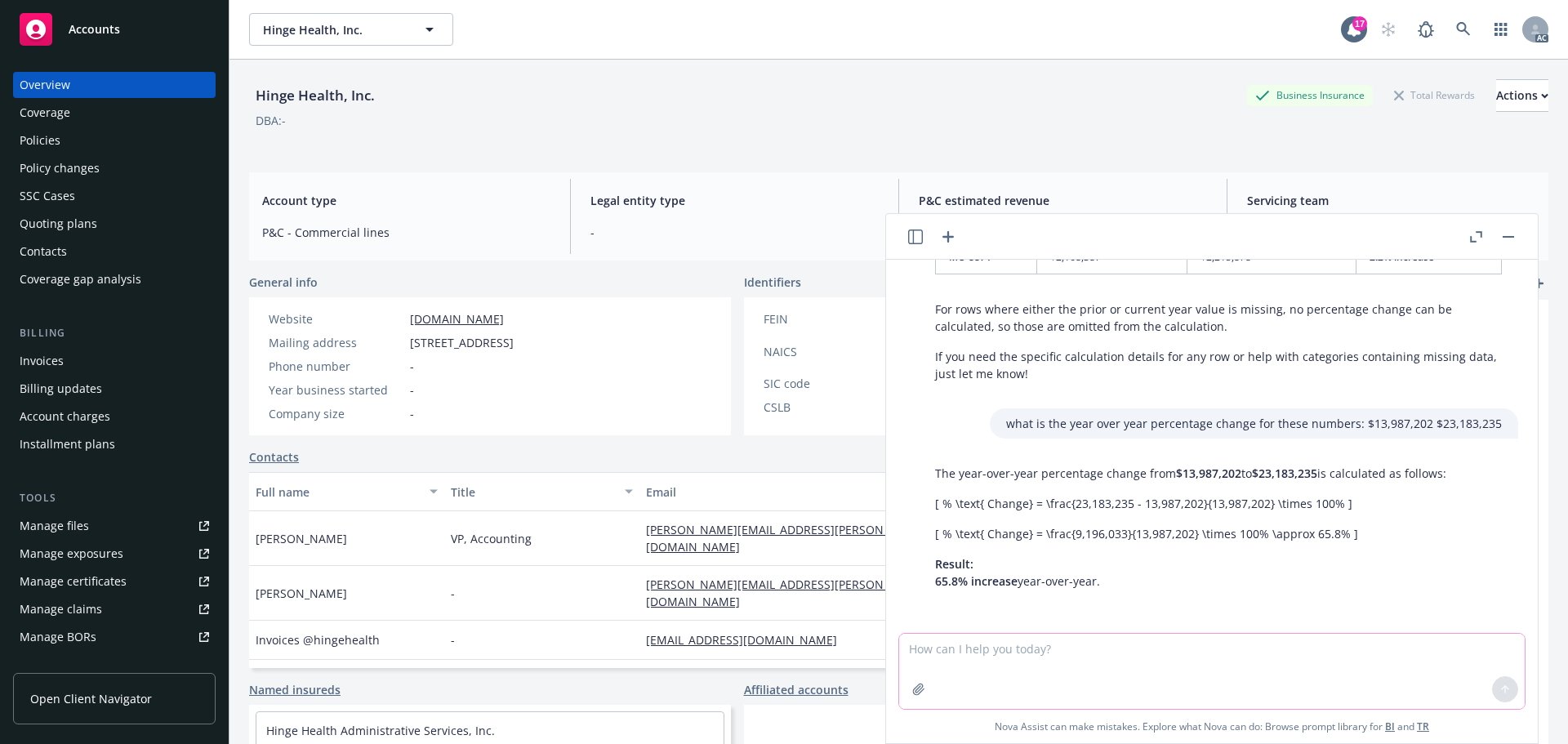
scroll to position [1725, 0]
click at [928, 649] on textarea at bounding box center [1212, 671] width 626 height 75
drag, startPoint x: 937, startPoint y: 469, endPoint x: 1165, endPoint y: 470, distance: 228.0
click at [1165, 470] on p "The year-over-year percentage change from $13,987,202 to $23,183,235 is calcula…" at bounding box center [1191, 470] width 512 height 17
copy p "The year-over-year percentage change from"
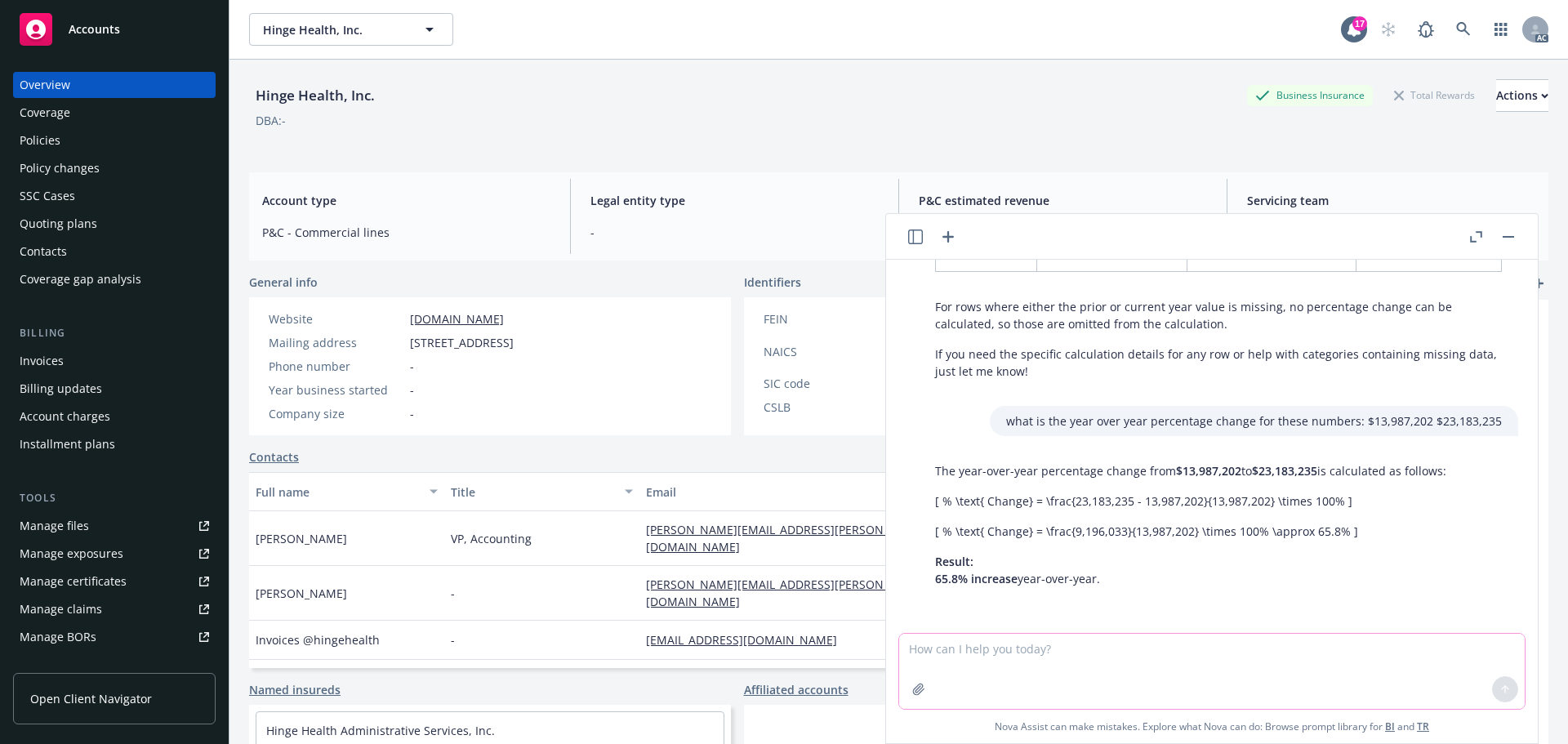
click at [921, 659] on textarea at bounding box center [1212, 671] width 626 height 75
paste textarea "The year-over-year percentage change from"
type textarea "The year-over-year percentage change from $400,000 $375,000"
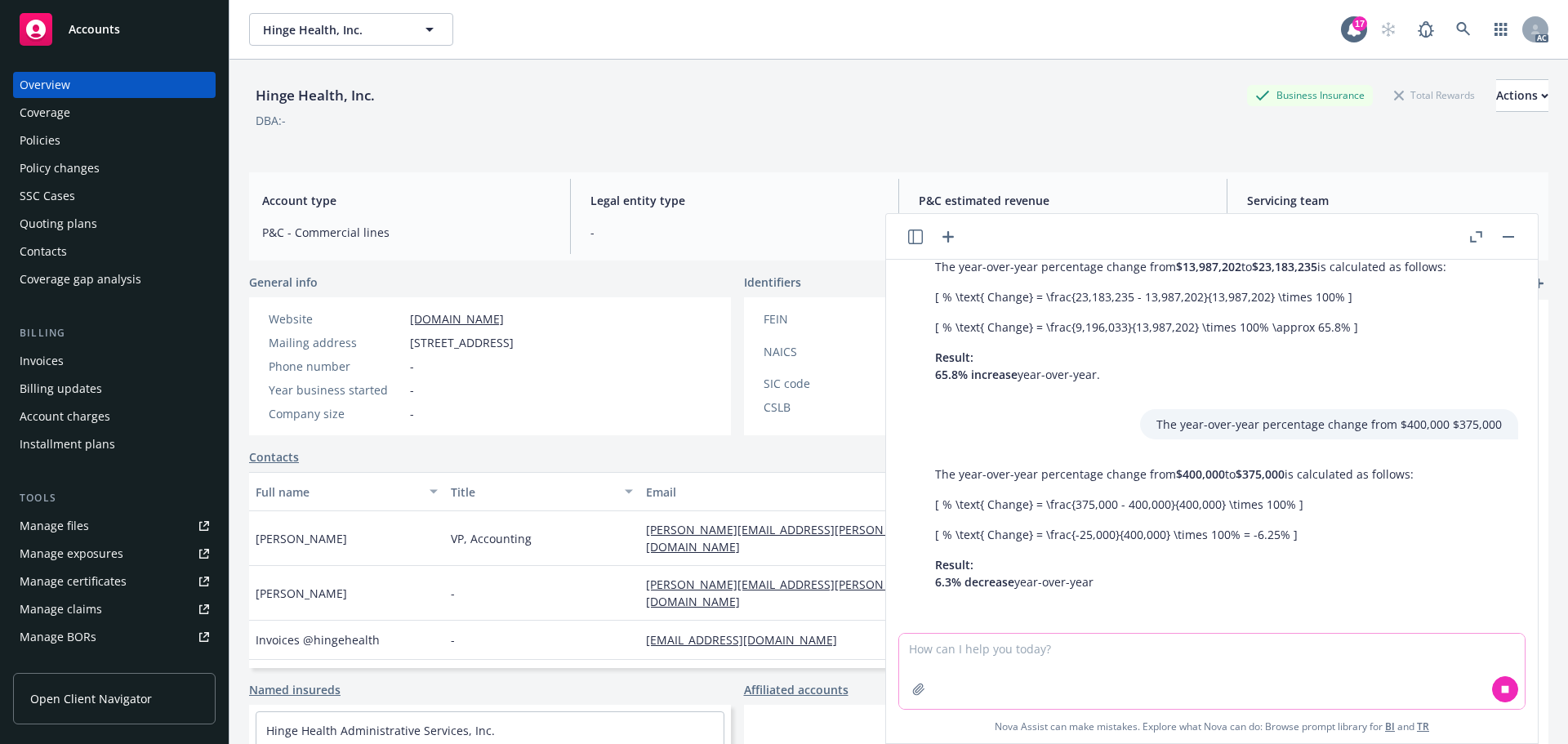
scroll to position [1932, 0]
click at [1512, 236] on rect "button" at bounding box center [1507, 237] width 11 height 2
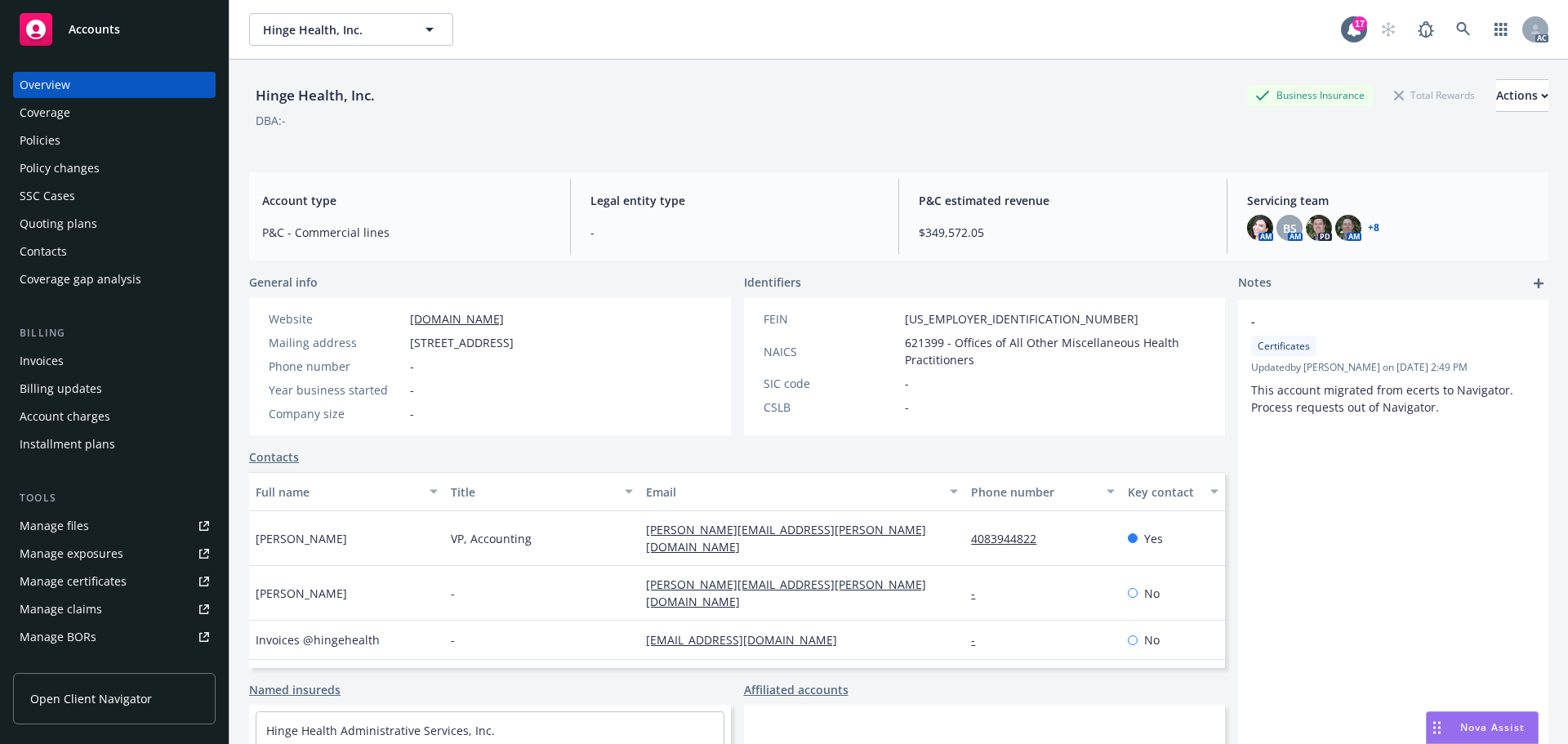
click at [68, 145] on div "Policies" at bounding box center [114, 140] width 189 height 26
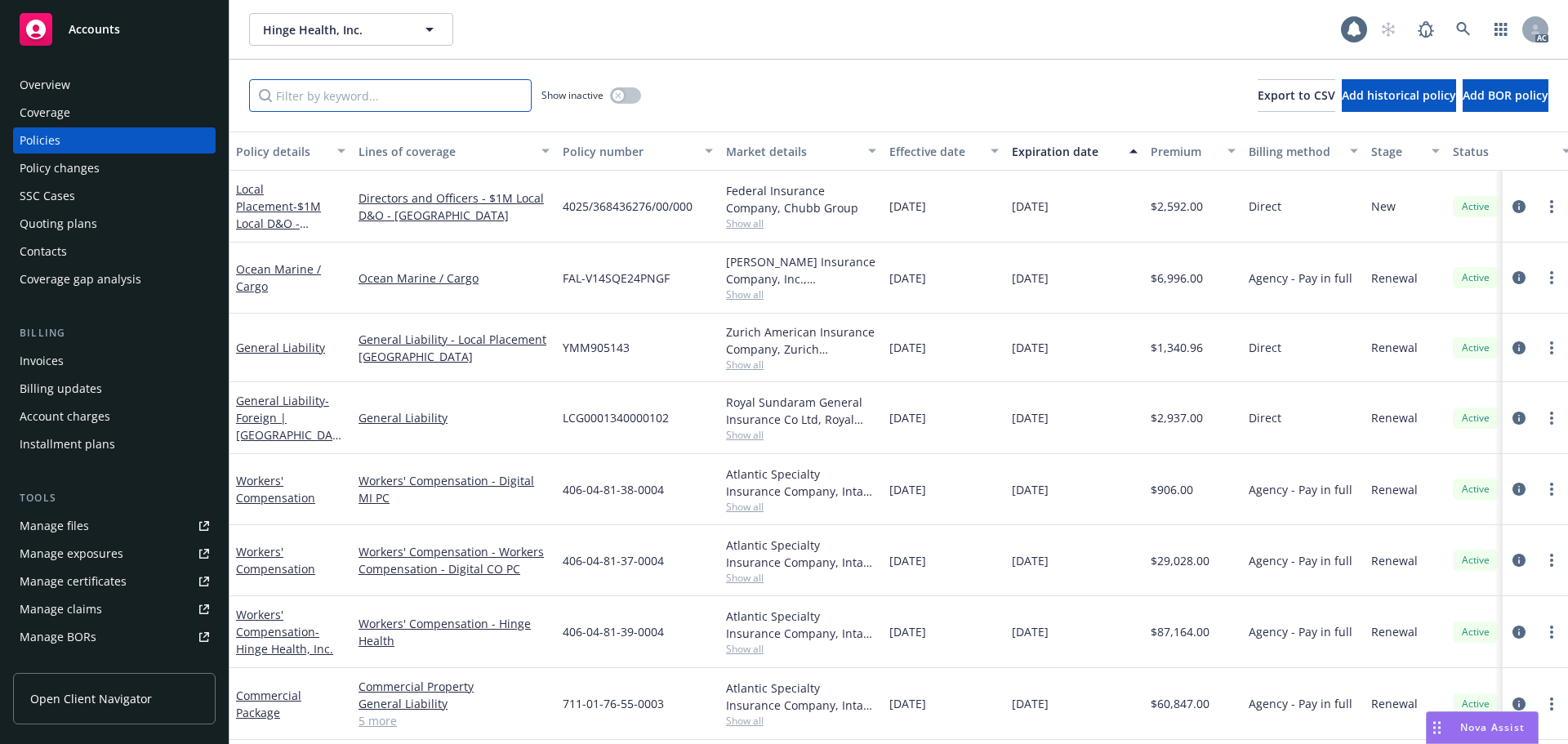
click at [373, 91] on input "Filter by keyword..." at bounding box center [390, 95] width 282 height 32
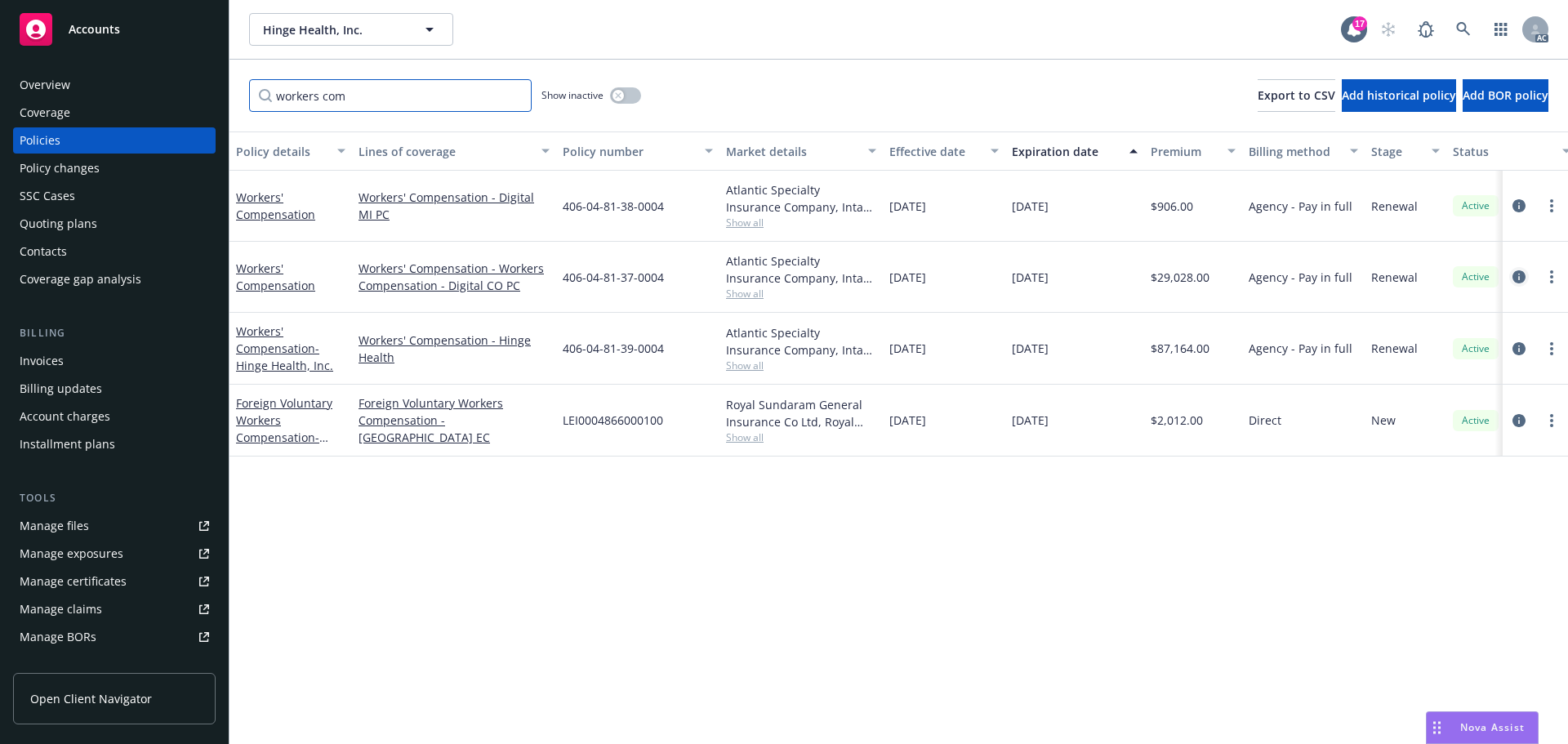
type input "workers com"
click at [1520, 276] on icon "circleInformation" at bounding box center [1519, 276] width 13 height 13
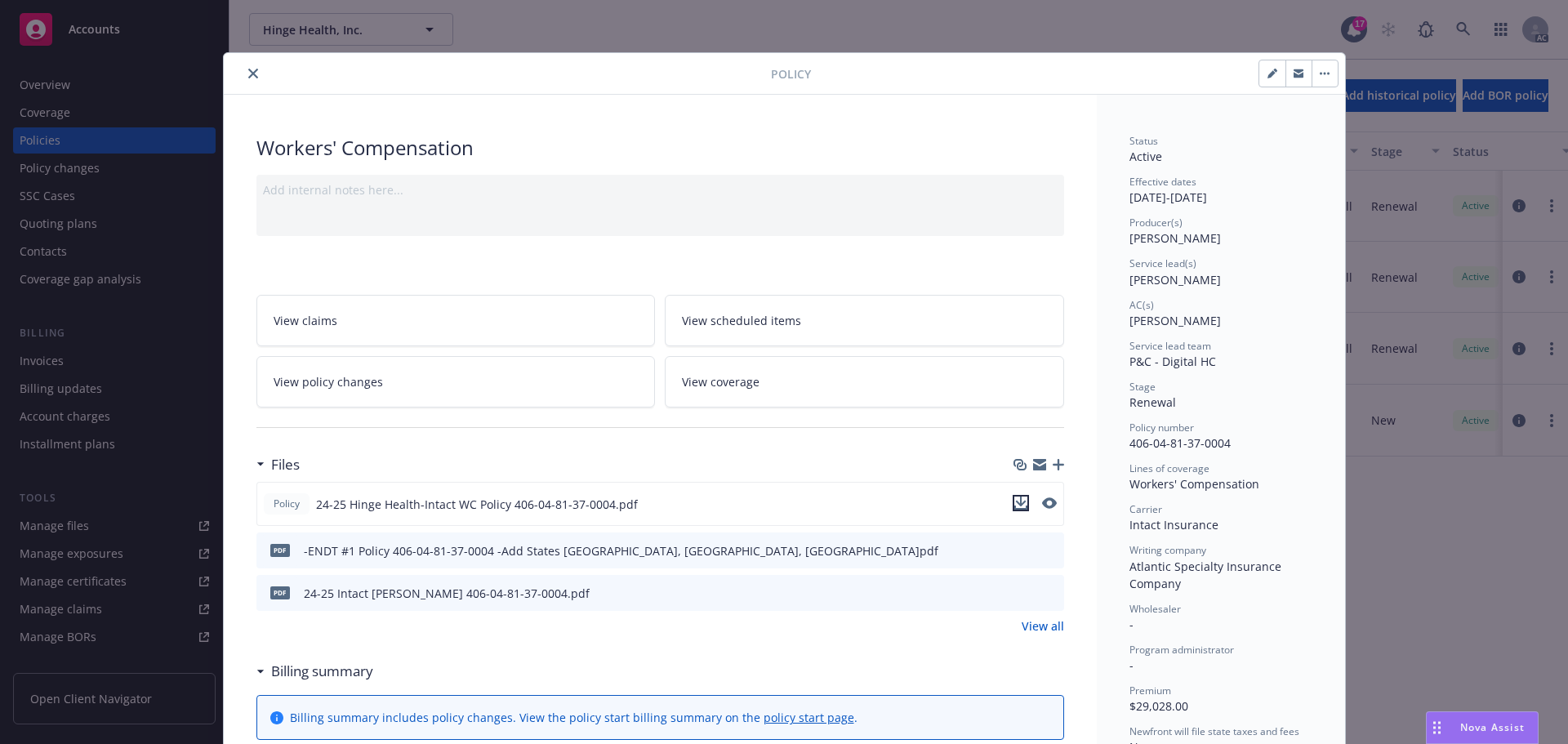
click at [1015, 500] on icon "download file" at bounding box center [1021, 502] width 13 height 13
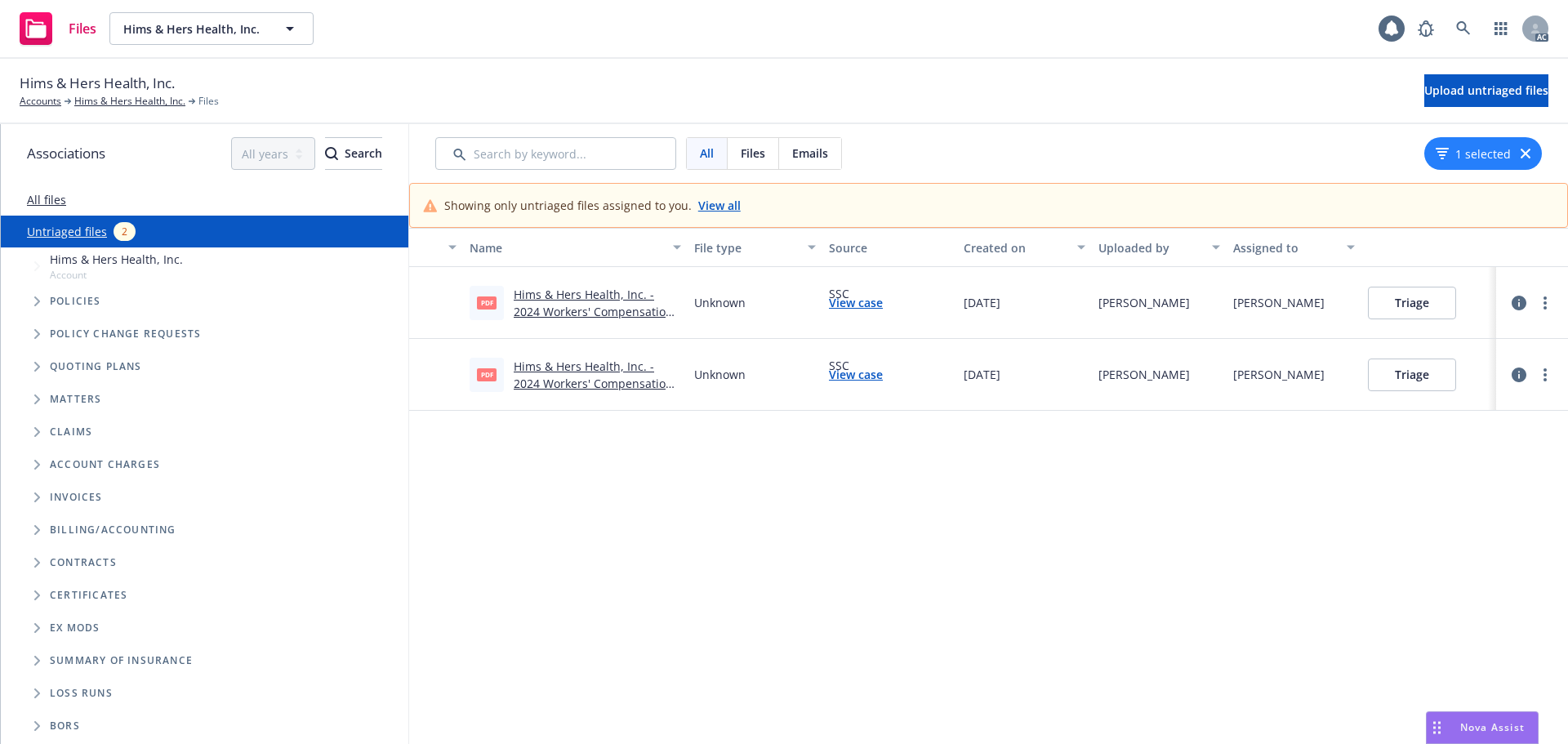
click at [604, 313] on link "Hims & Hers Health, Inc. - 2024 Workers' Compensation 406048255 Carrier Notice.…" at bounding box center [593, 311] width 161 height 49
click at [1412, 309] on button "Triage" at bounding box center [1411, 303] width 88 height 32
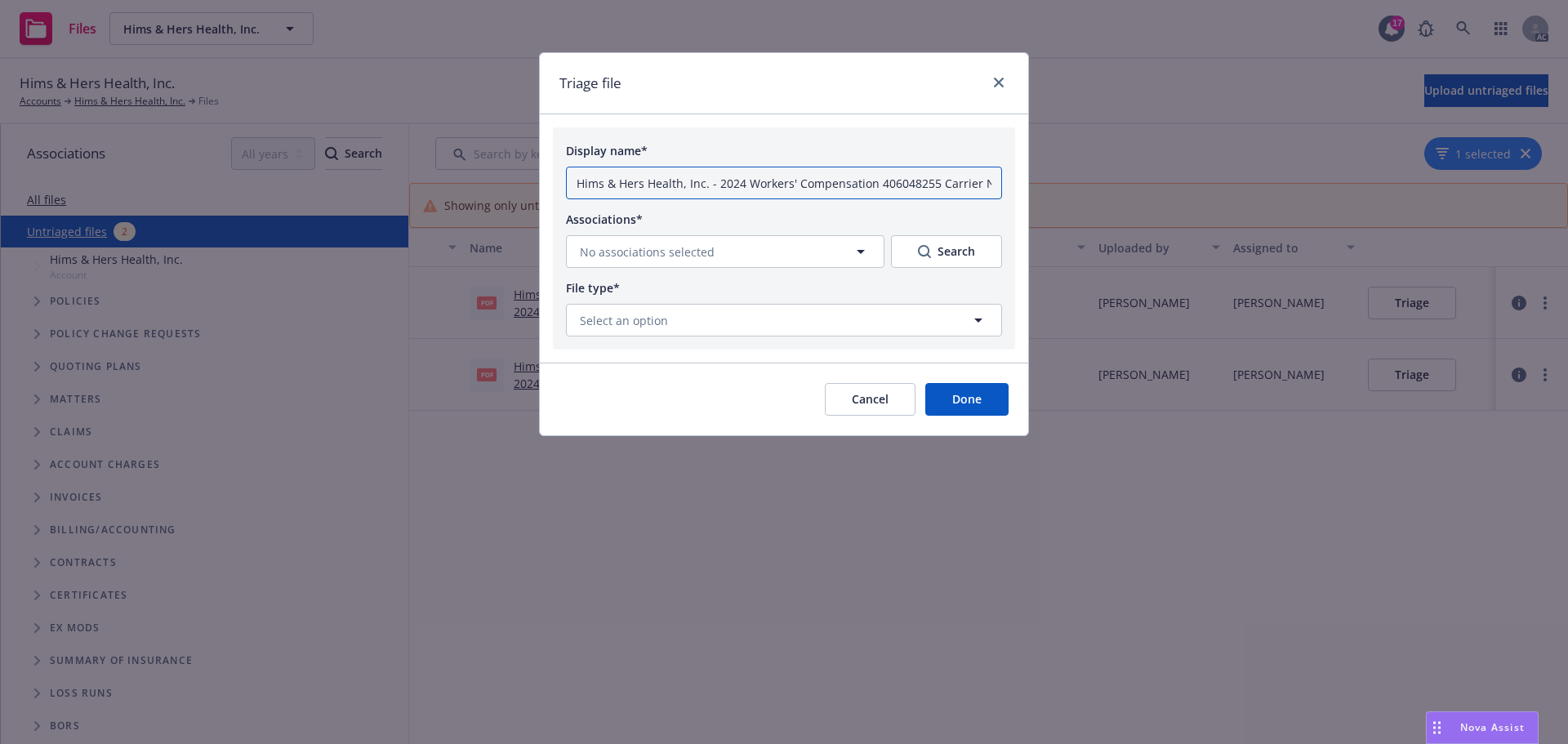
drag, startPoint x: 715, startPoint y: 183, endPoint x: 342, endPoint y: 182, distance: 373.0
click at [342, 182] on div "Triage file Display name* Hims & Hers Health, Inc. - 2024 Workers' Compensation…" at bounding box center [784, 372] width 1568 height 744
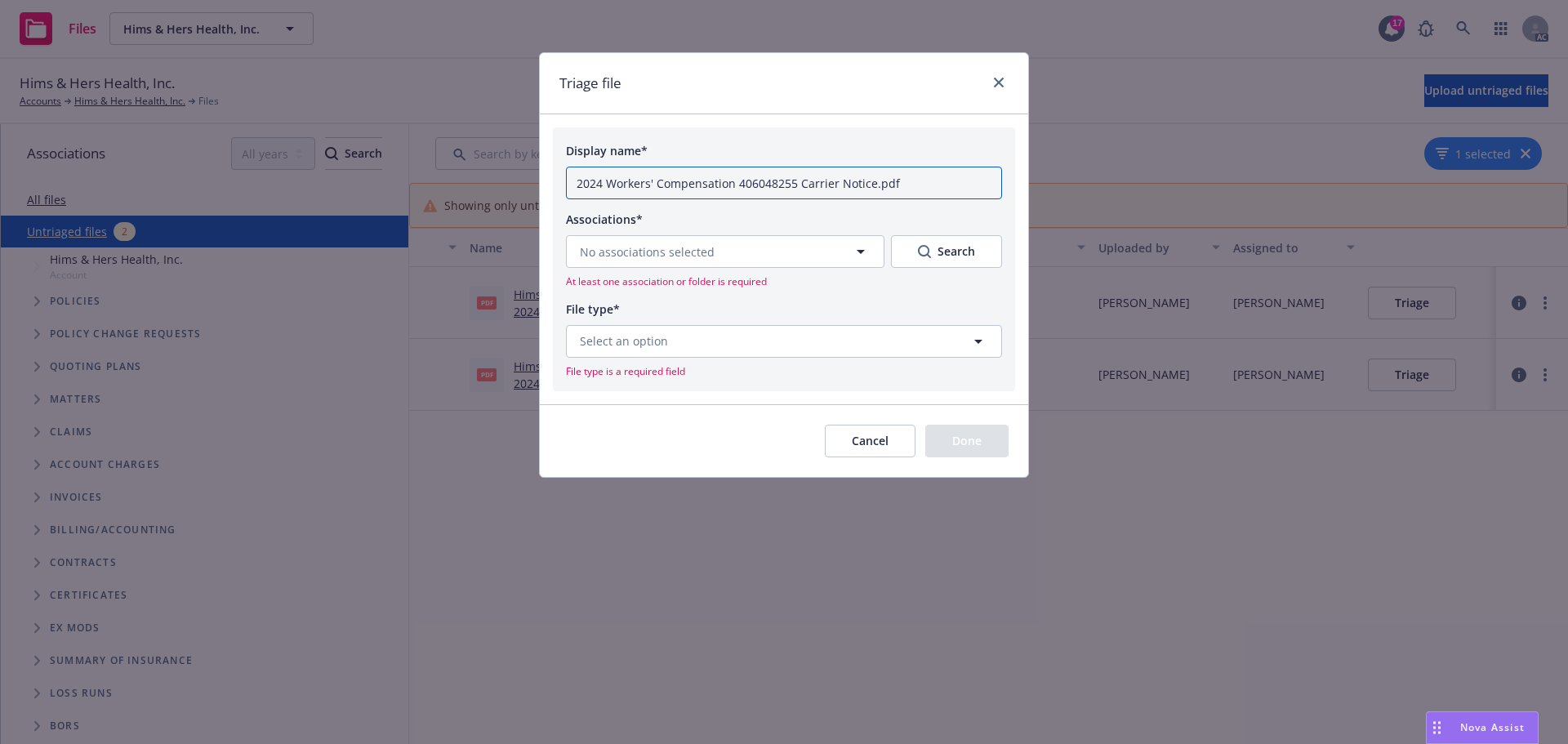
click at [898, 180] on input "2024 Workers' Compensation 406048255 Carrier Notice.pdf" at bounding box center [784, 182] width 436 height 32
type input "2024 Workers' Compensation 406048255 -Intact No Claims in TX"
click at [848, 253] on button "No associations selected" at bounding box center [726, 251] width 319 height 32
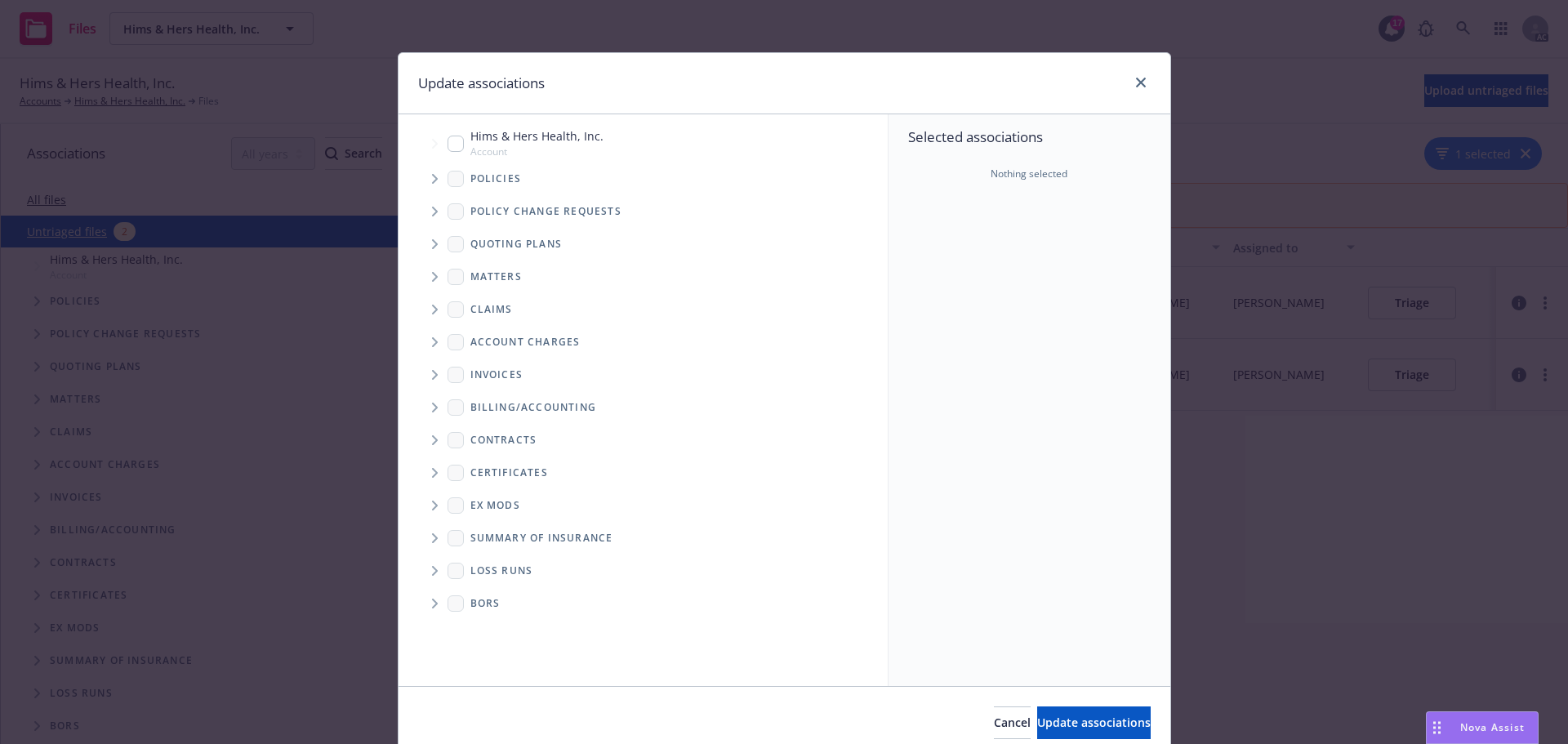
click at [432, 177] on icon "Tree Example" at bounding box center [436, 178] width 7 height 9
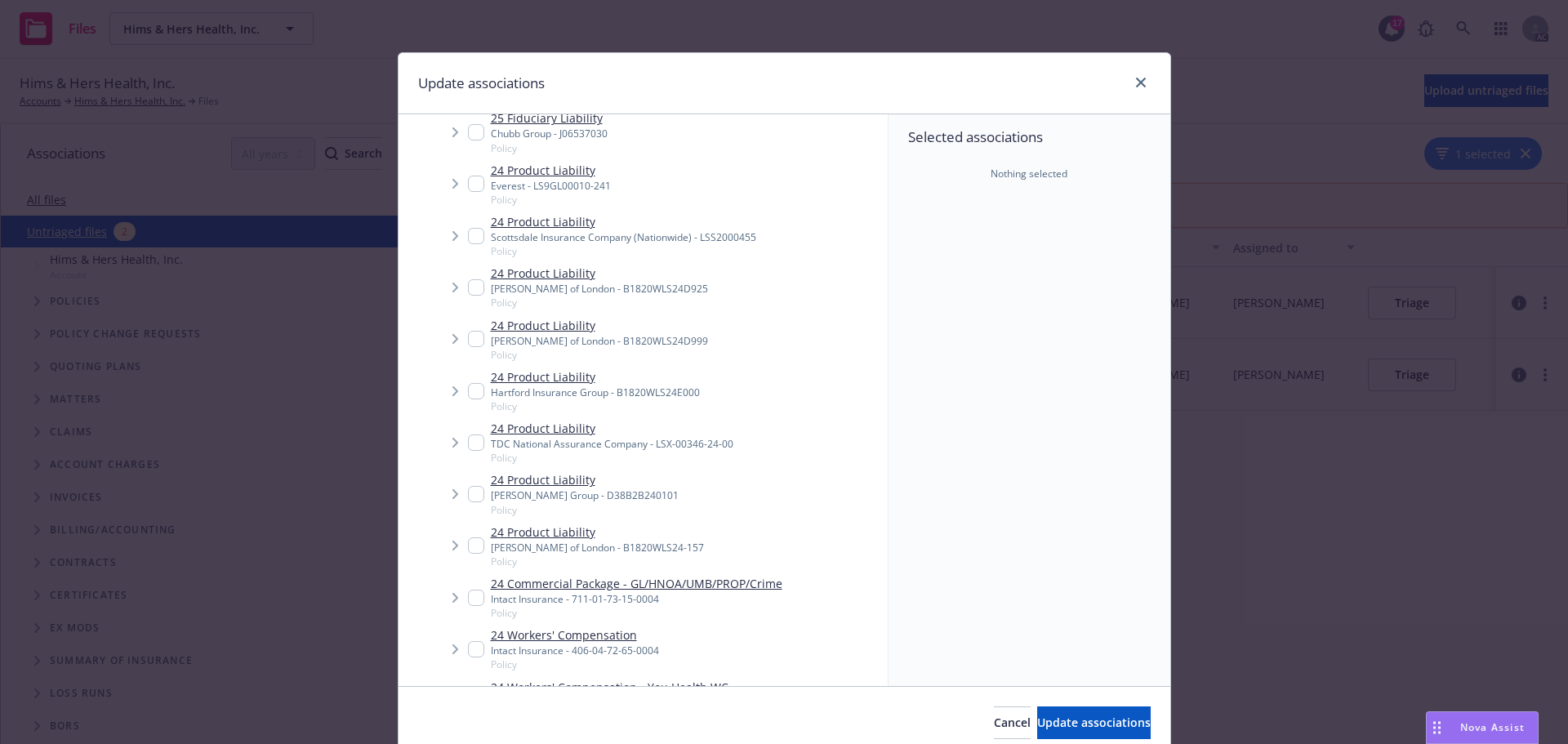
scroll to position [1469, 0]
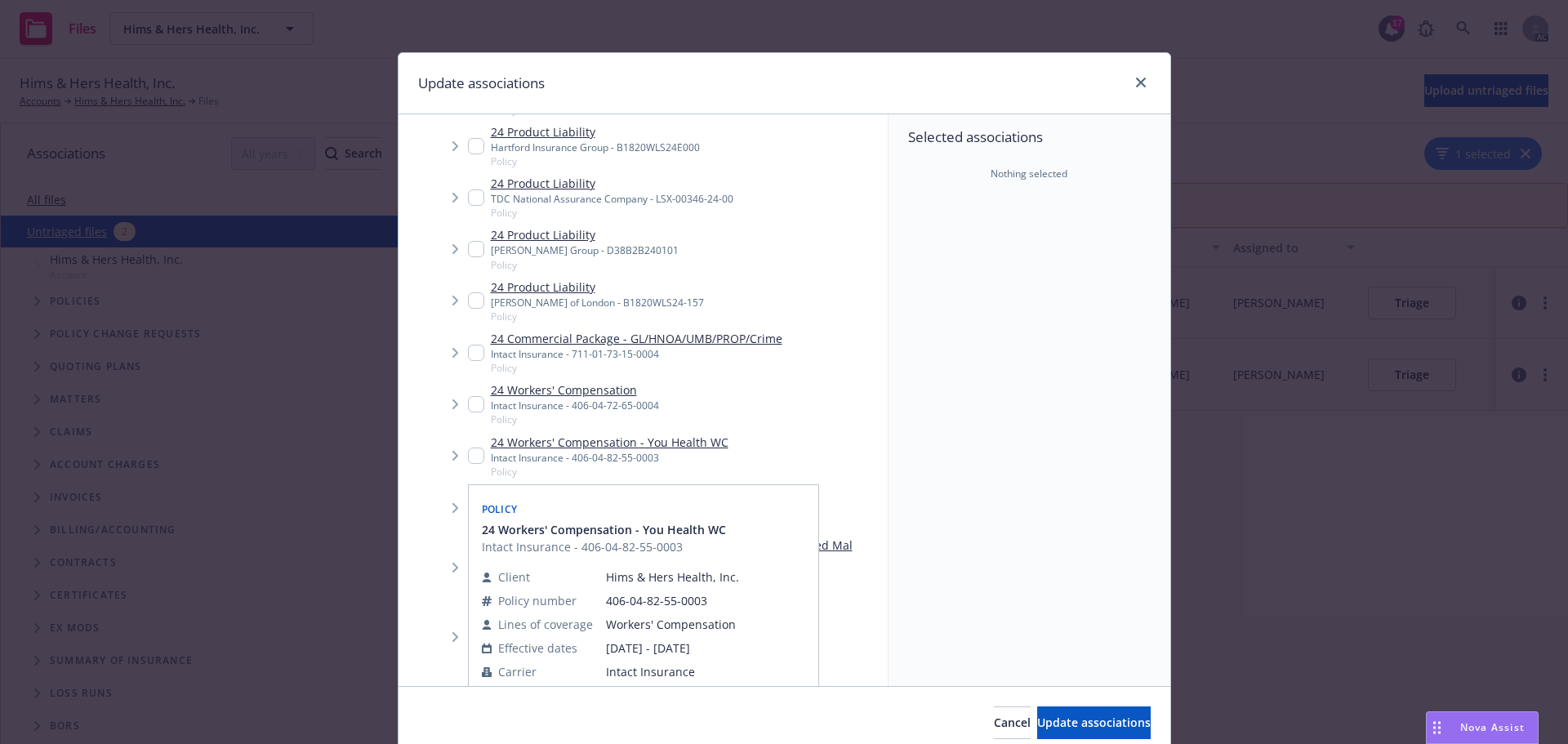
click at [468, 453] on input "Tree Example" at bounding box center [476, 455] width 16 height 16
checkbox input "true"
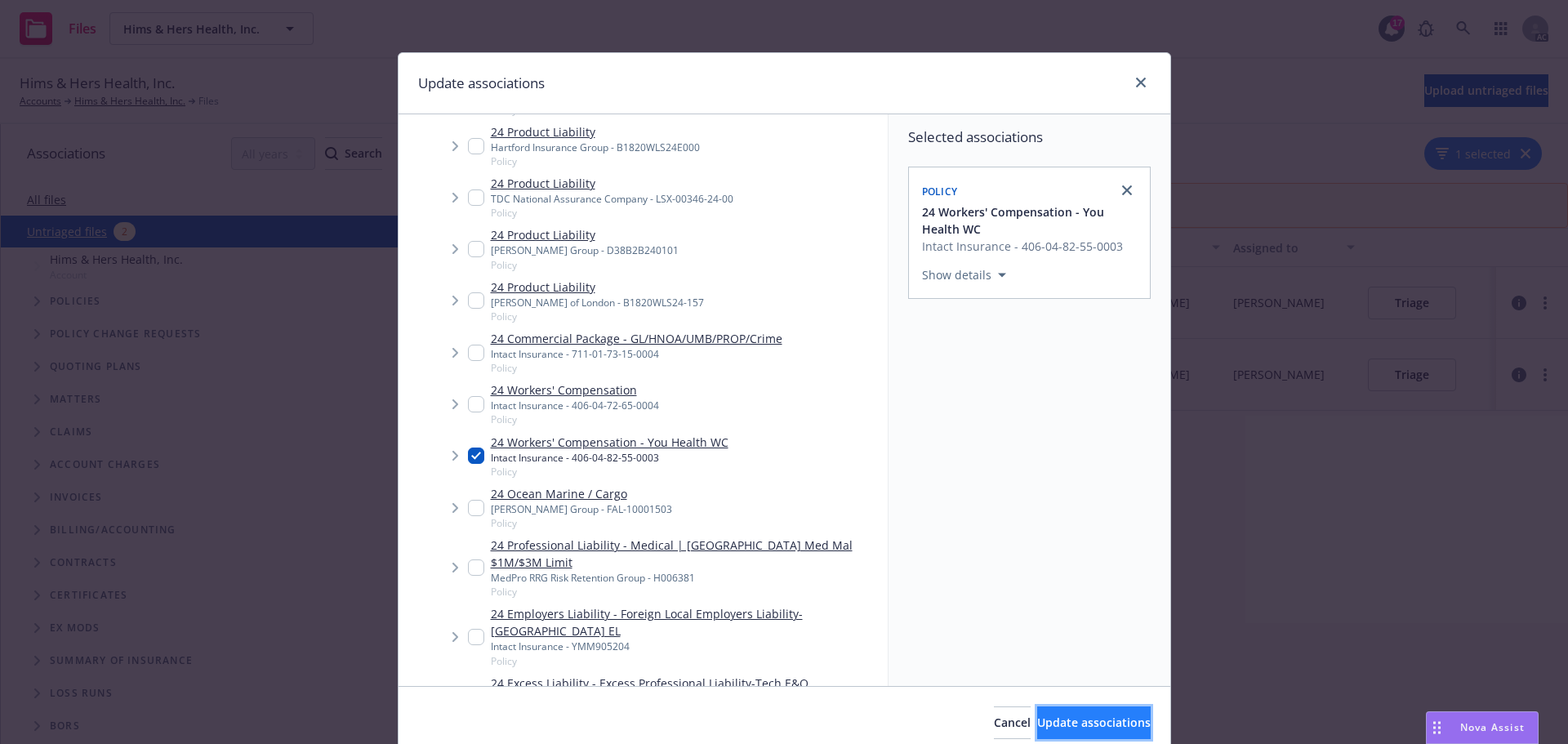
click at [1098, 720] on span "Update associations" at bounding box center [1093, 722] width 113 height 15
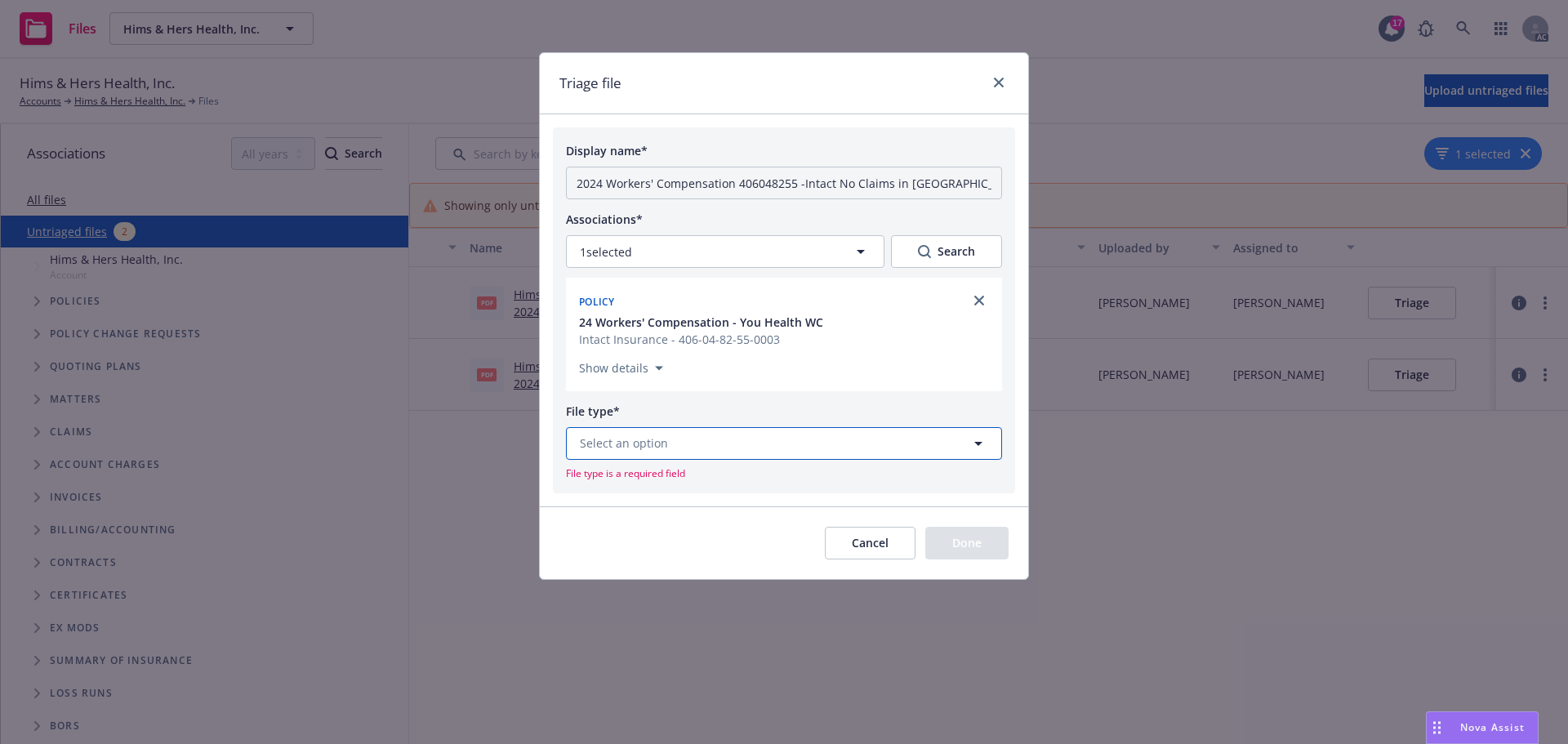
click at [636, 448] on span "Select an option" at bounding box center [623, 443] width 88 height 17
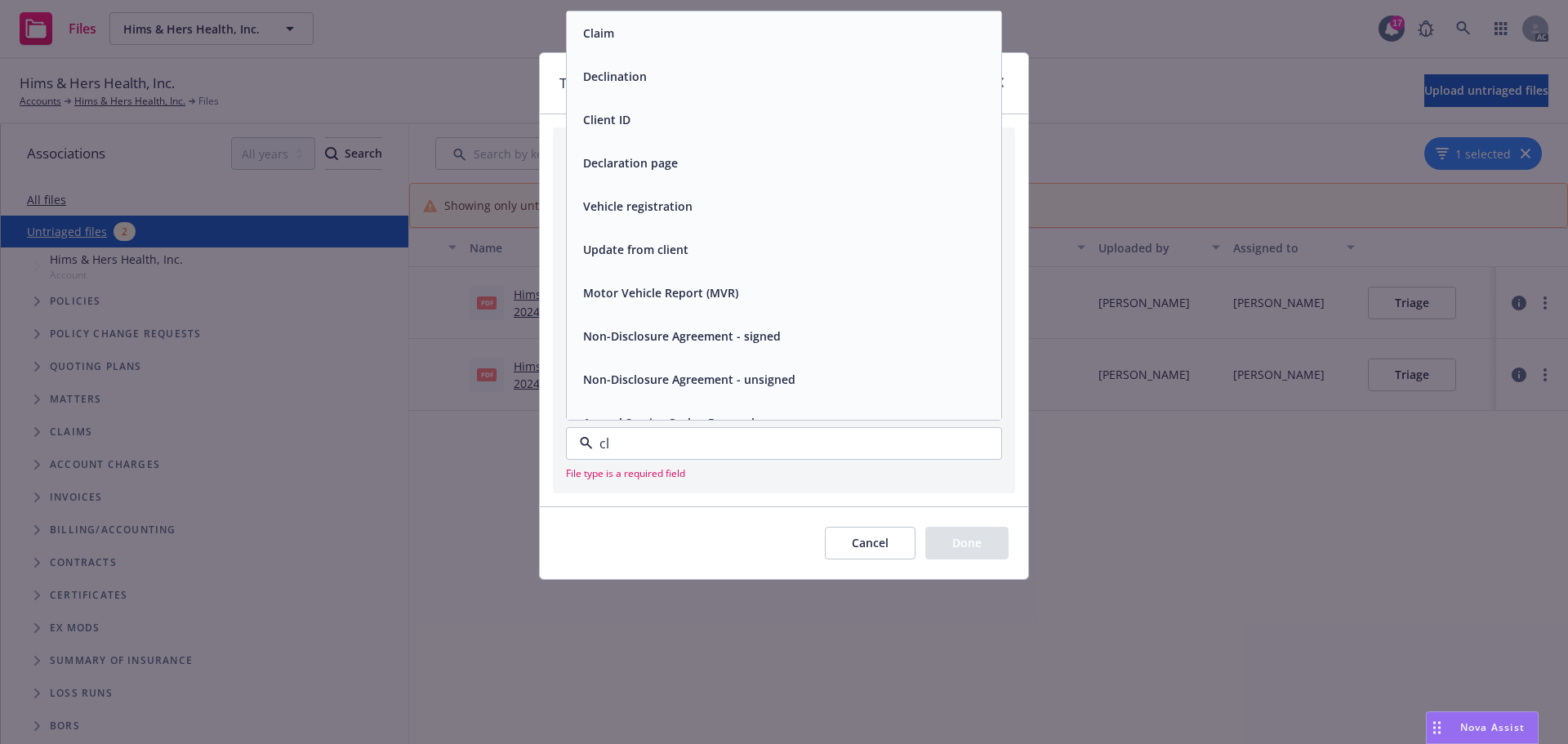
type input "c"
type input "other"
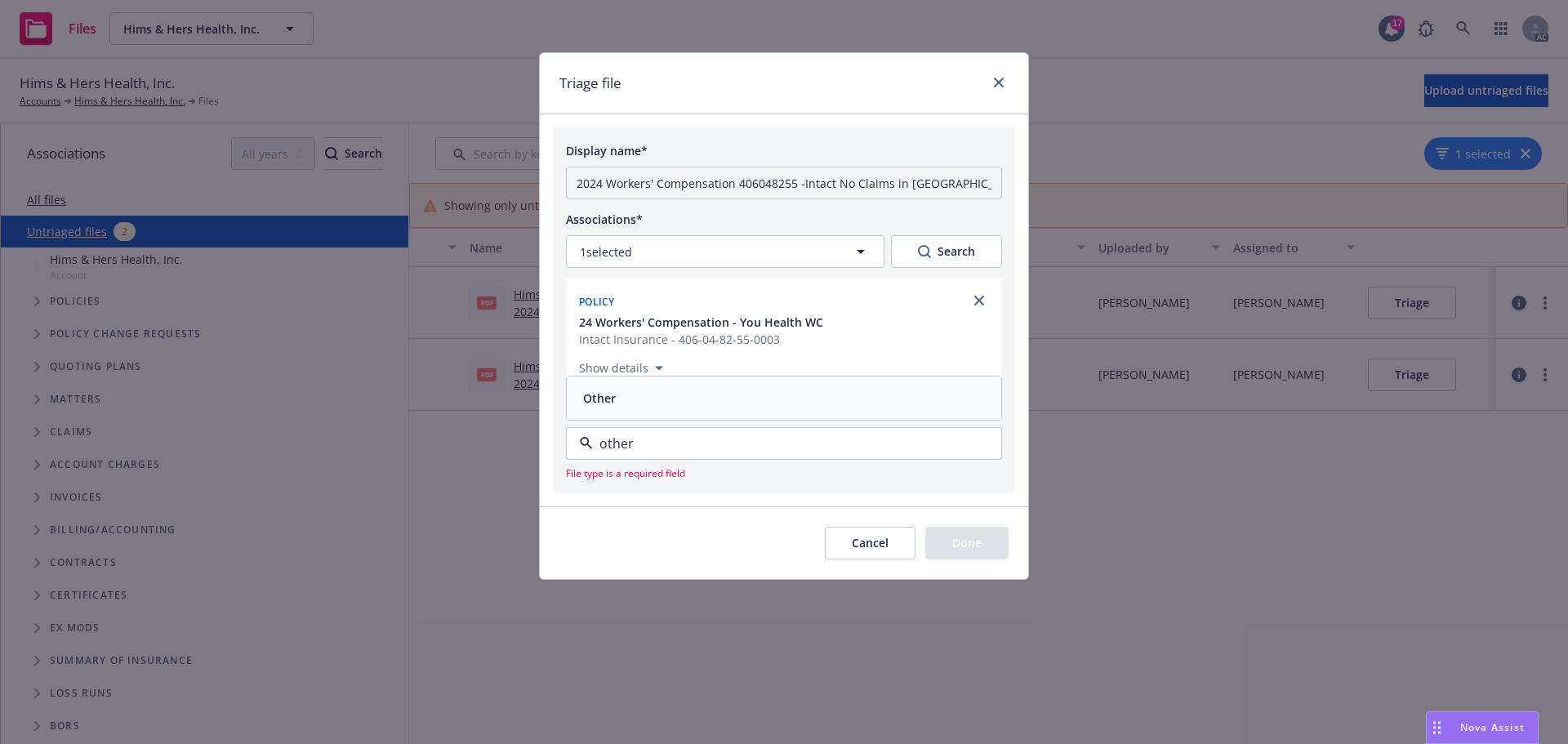
click at [658, 401] on div "Other" at bounding box center [784, 398] width 415 height 24
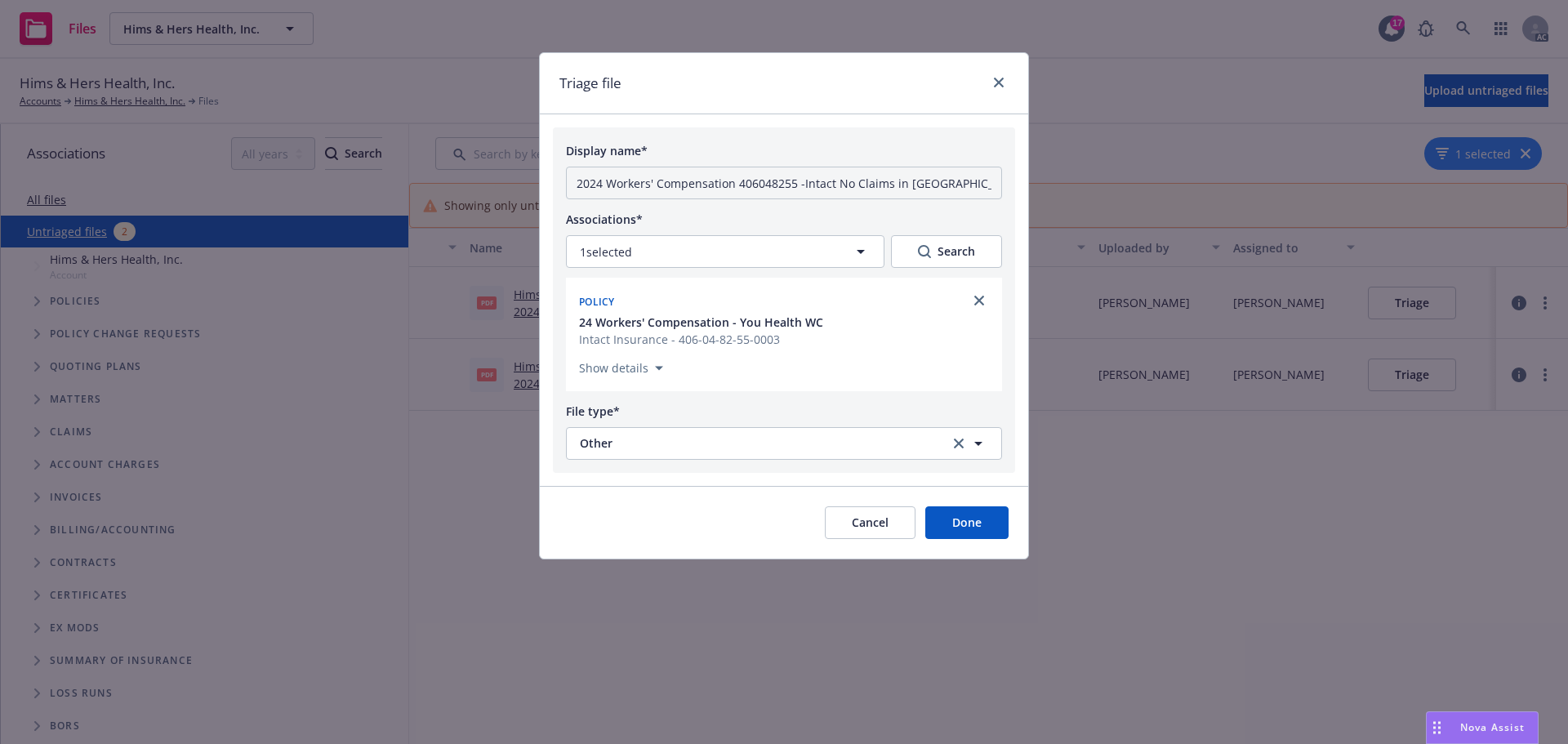
click at [952, 524] on button "Done" at bounding box center [967, 522] width 84 height 32
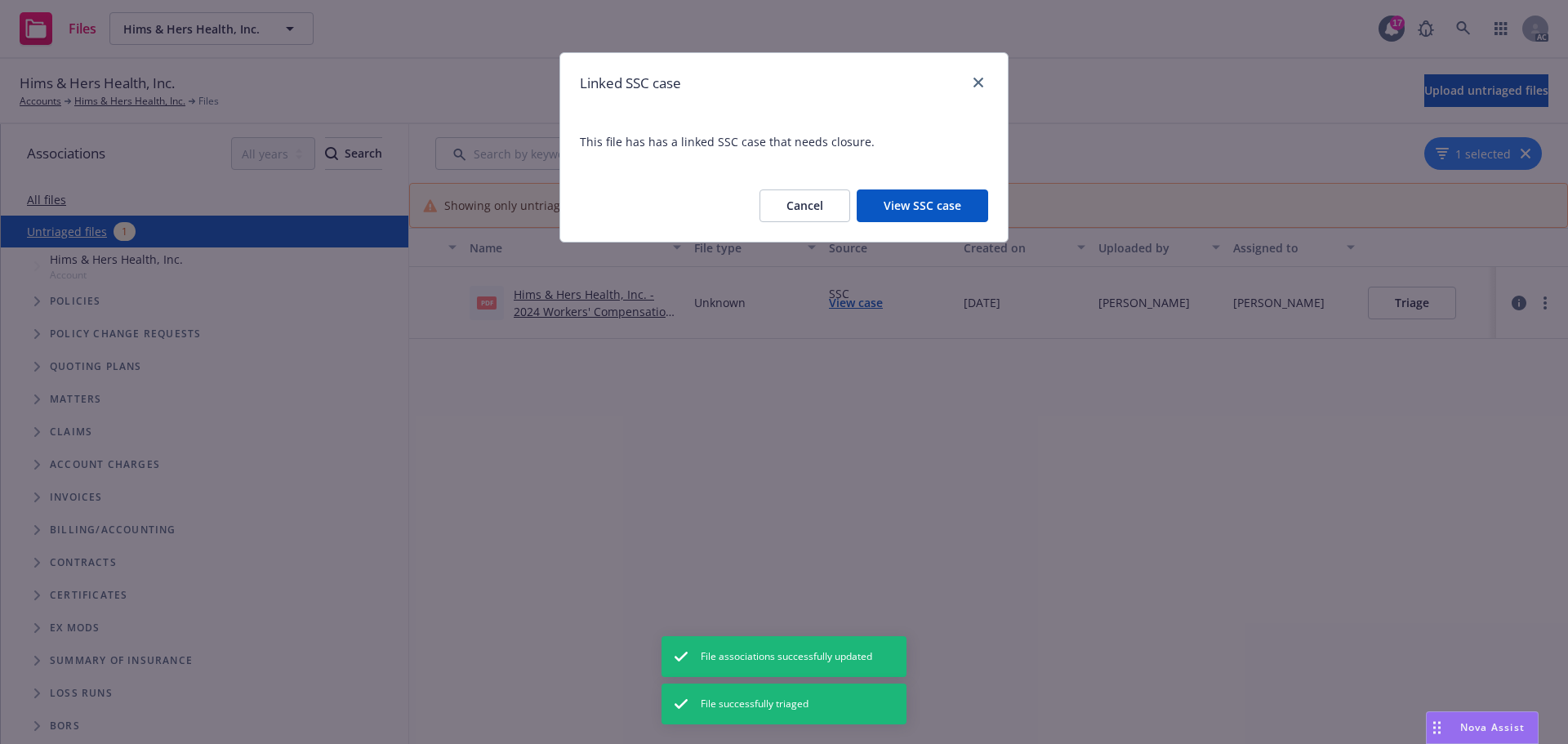
click at [942, 198] on button "View SSC case" at bounding box center [923, 205] width 131 height 32
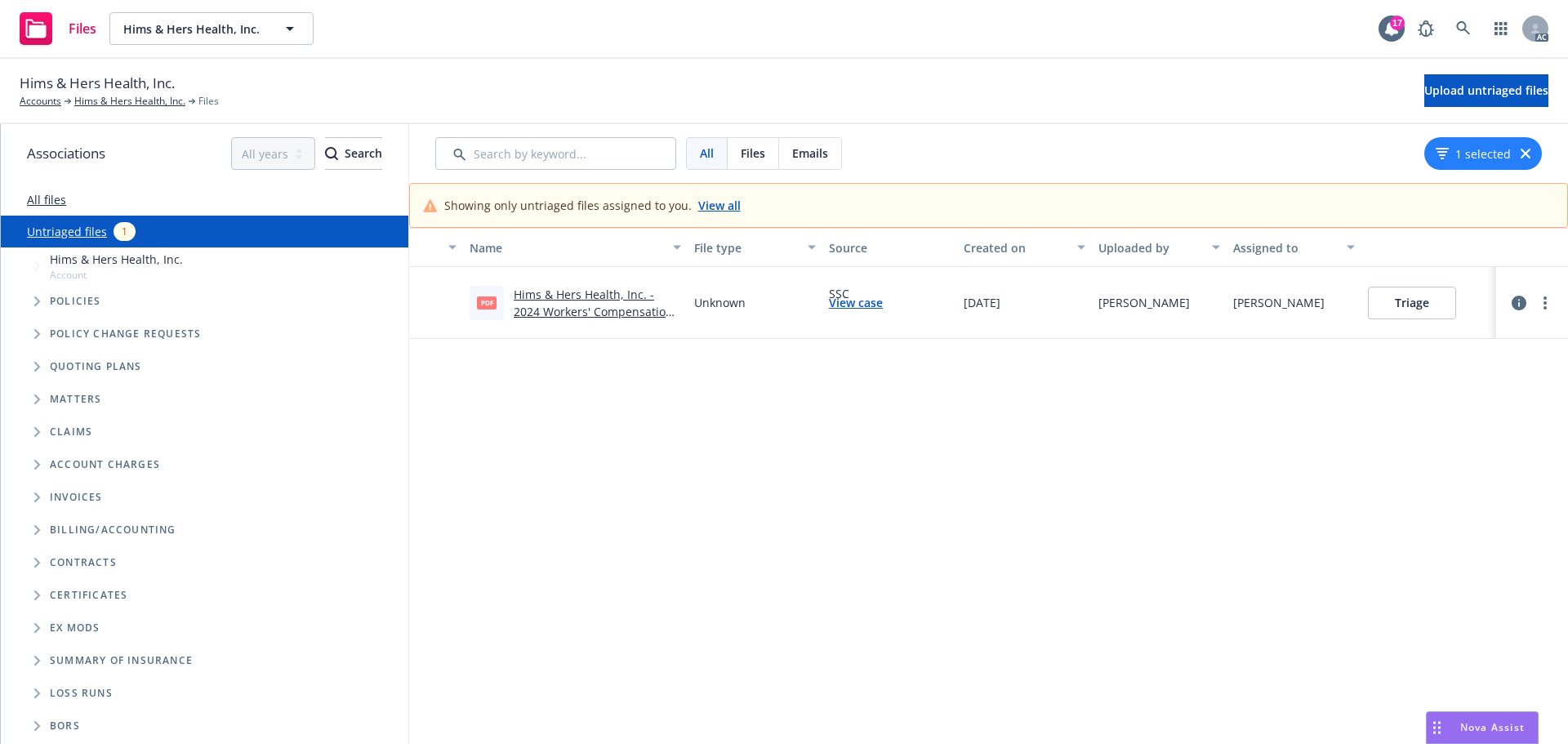
click at [625, 309] on link "Hims & Hers Health, Inc. - 2024 Workers' Compensation Carrier Notice.pdf" at bounding box center [593, 311] width 159 height 49
click at [1415, 308] on button "Triage" at bounding box center [1411, 303] width 88 height 32
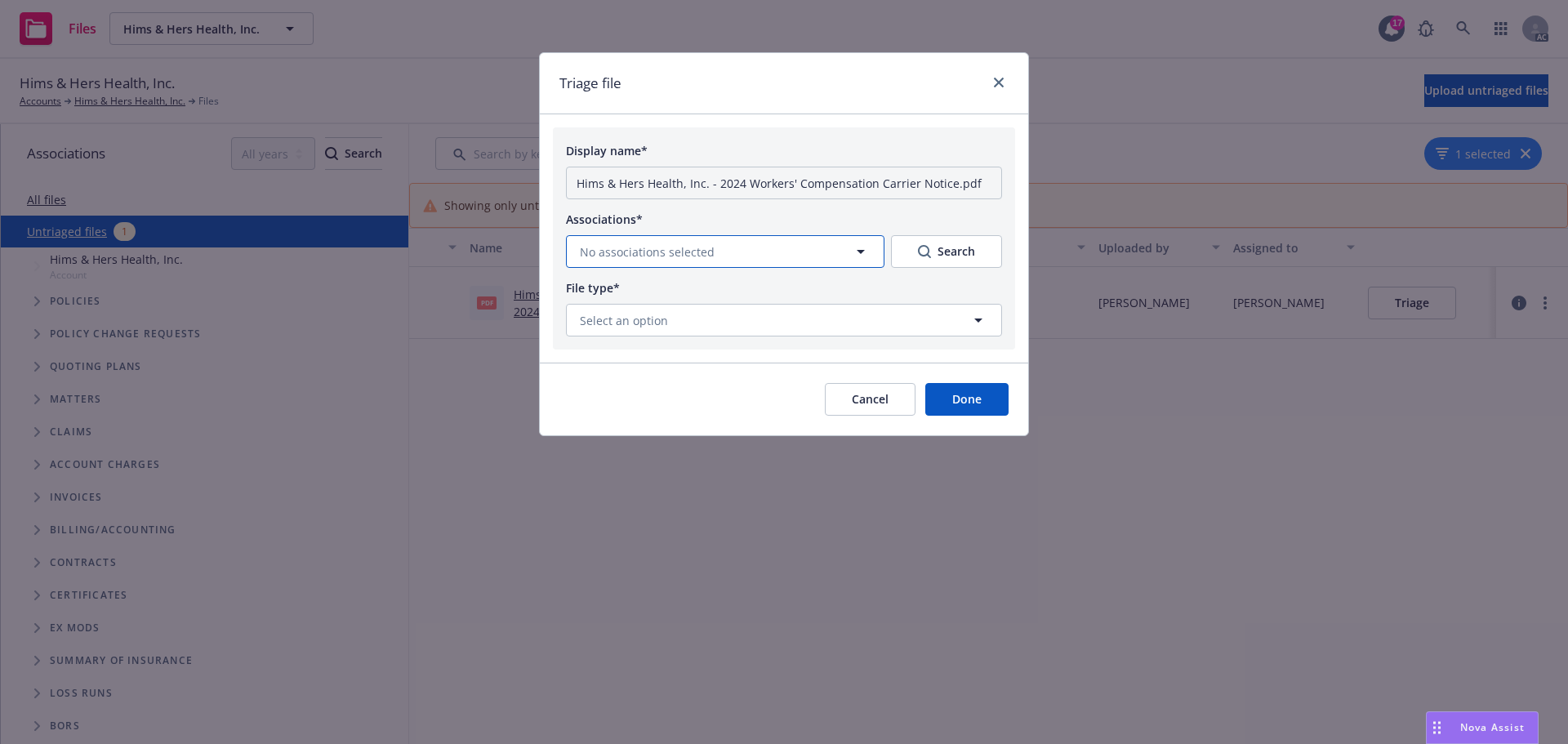
click at [821, 250] on button "No associations selected" at bounding box center [726, 251] width 319 height 32
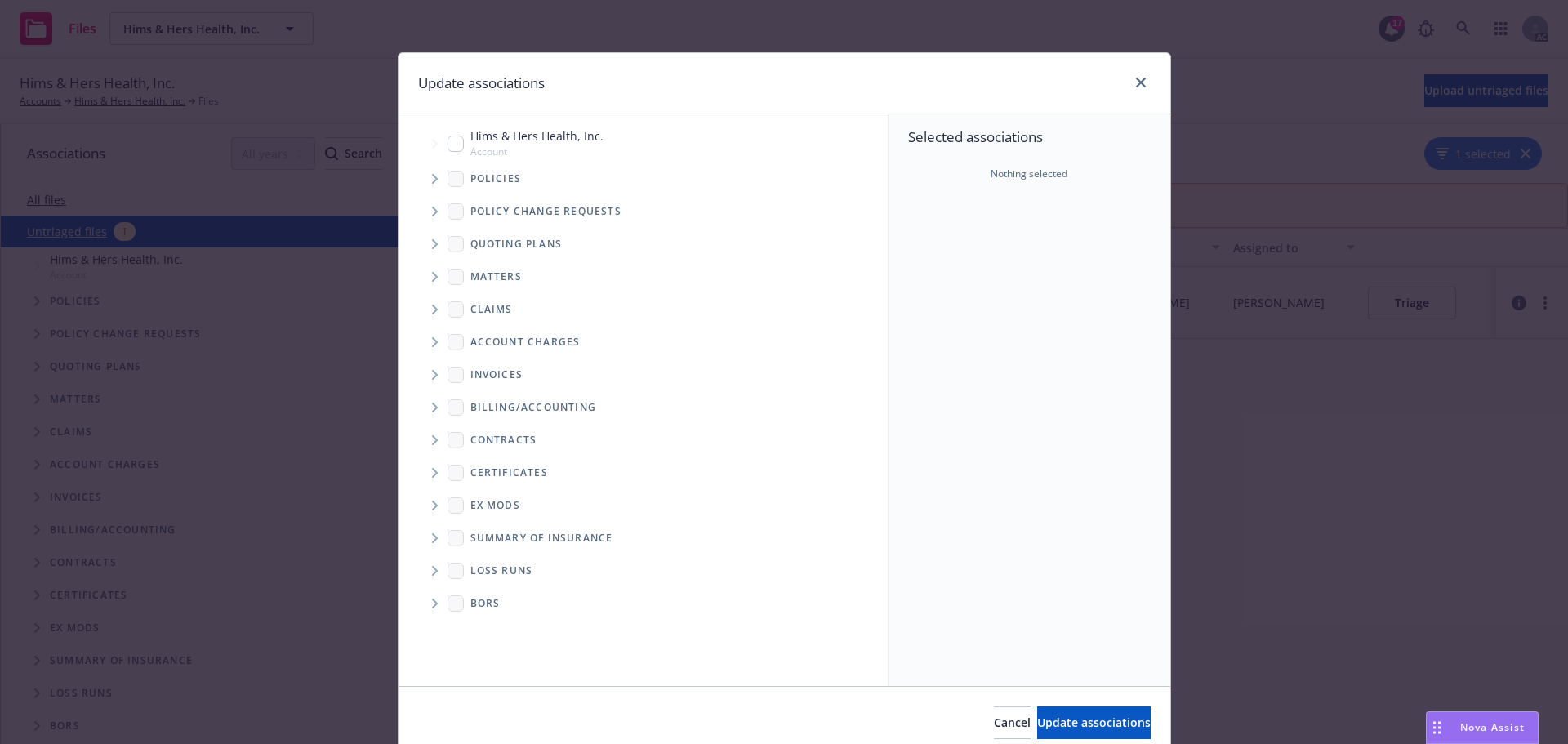
click at [450, 146] on input "Tree Example" at bounding box center [455, 143] width 16 height 16
checkbox input "true"
click at [432, 176] on icon "Tree Example" at bounding box center [436, 178] width 7 height 9
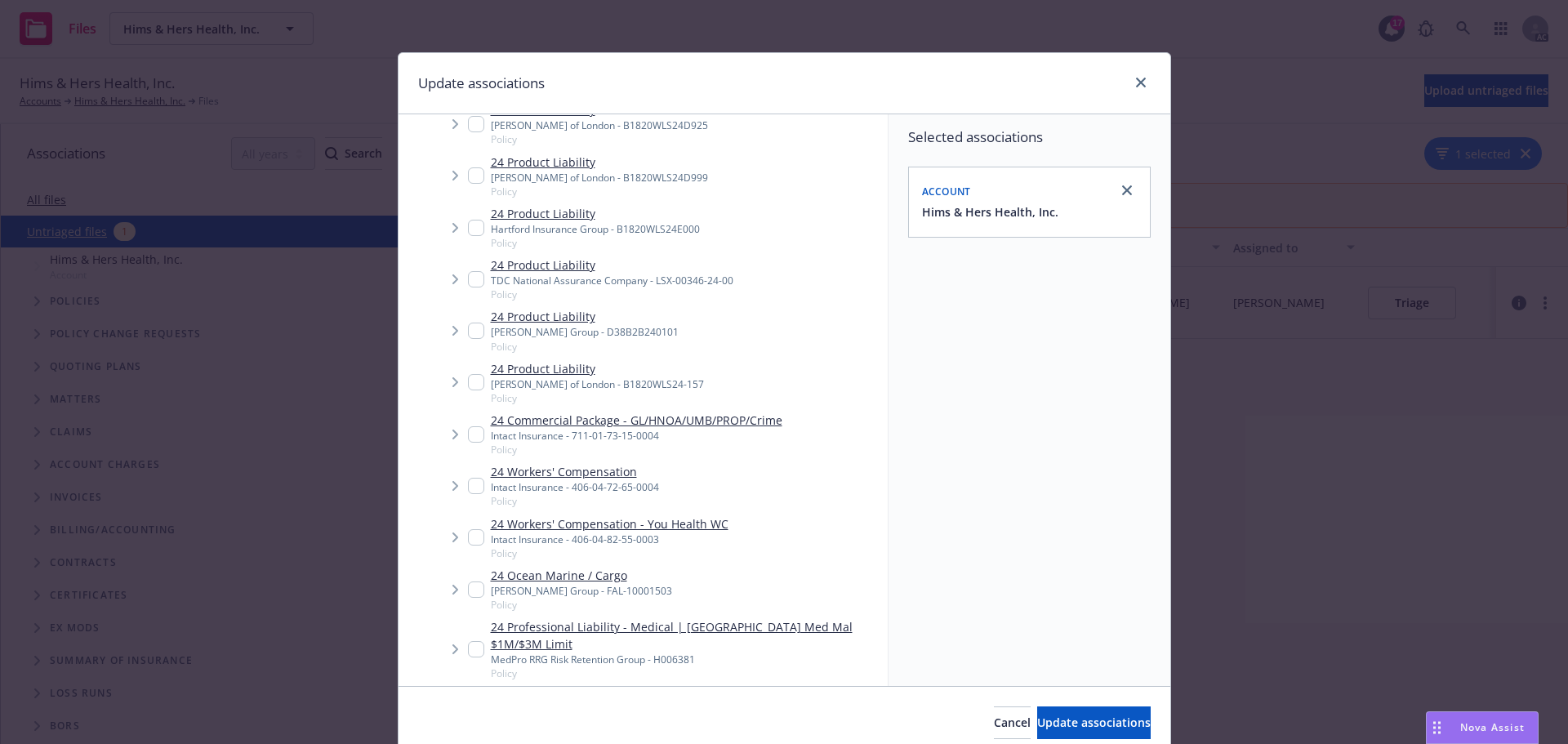
scroll to position [1551, 0]
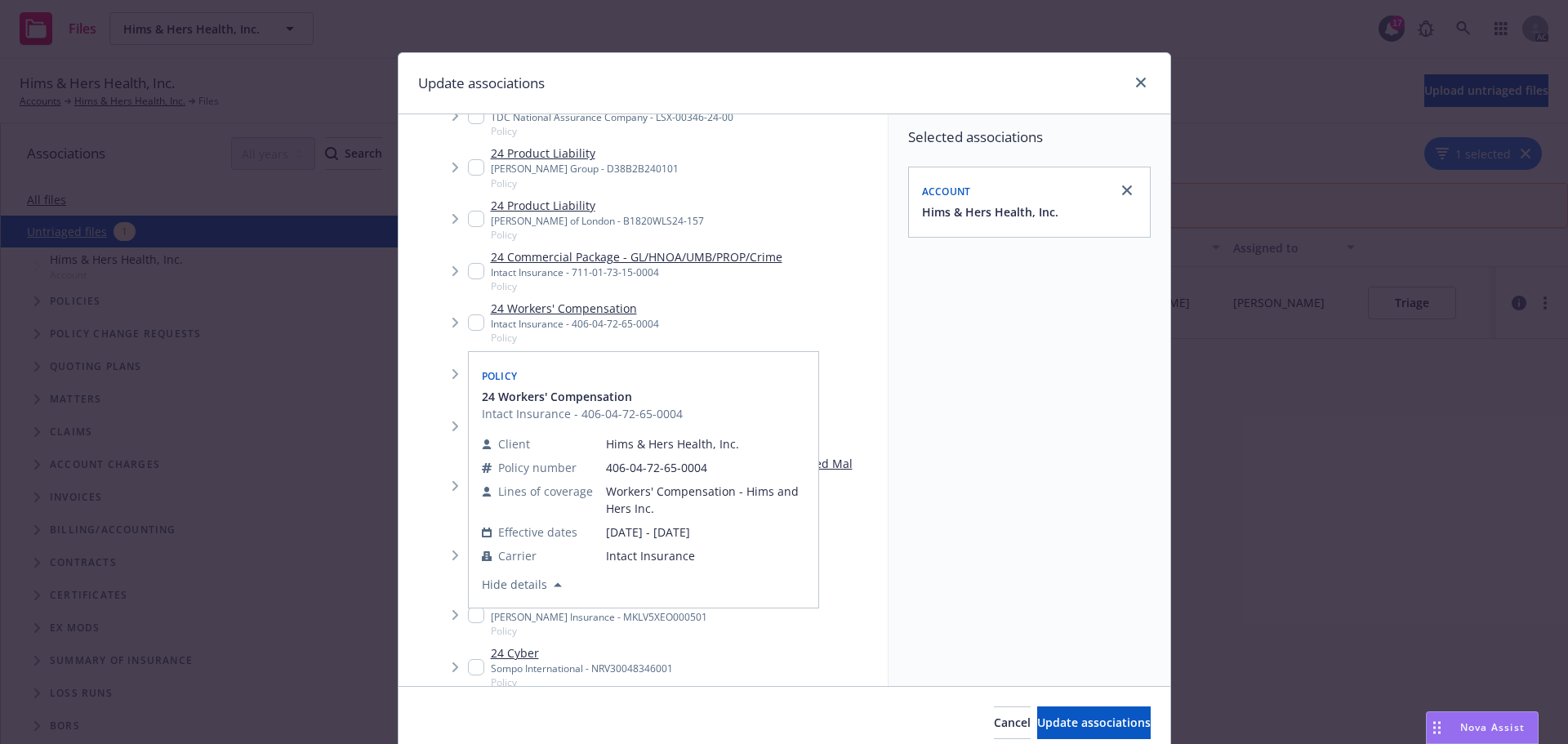
click at [468, 319] on input "Tree Example" at bounding box center [476, 322] width 16 height 16
checkbox input "true"
click at [1061, 721] on span "Update associations" at bounding box center [1093, 722] width 113 height 15
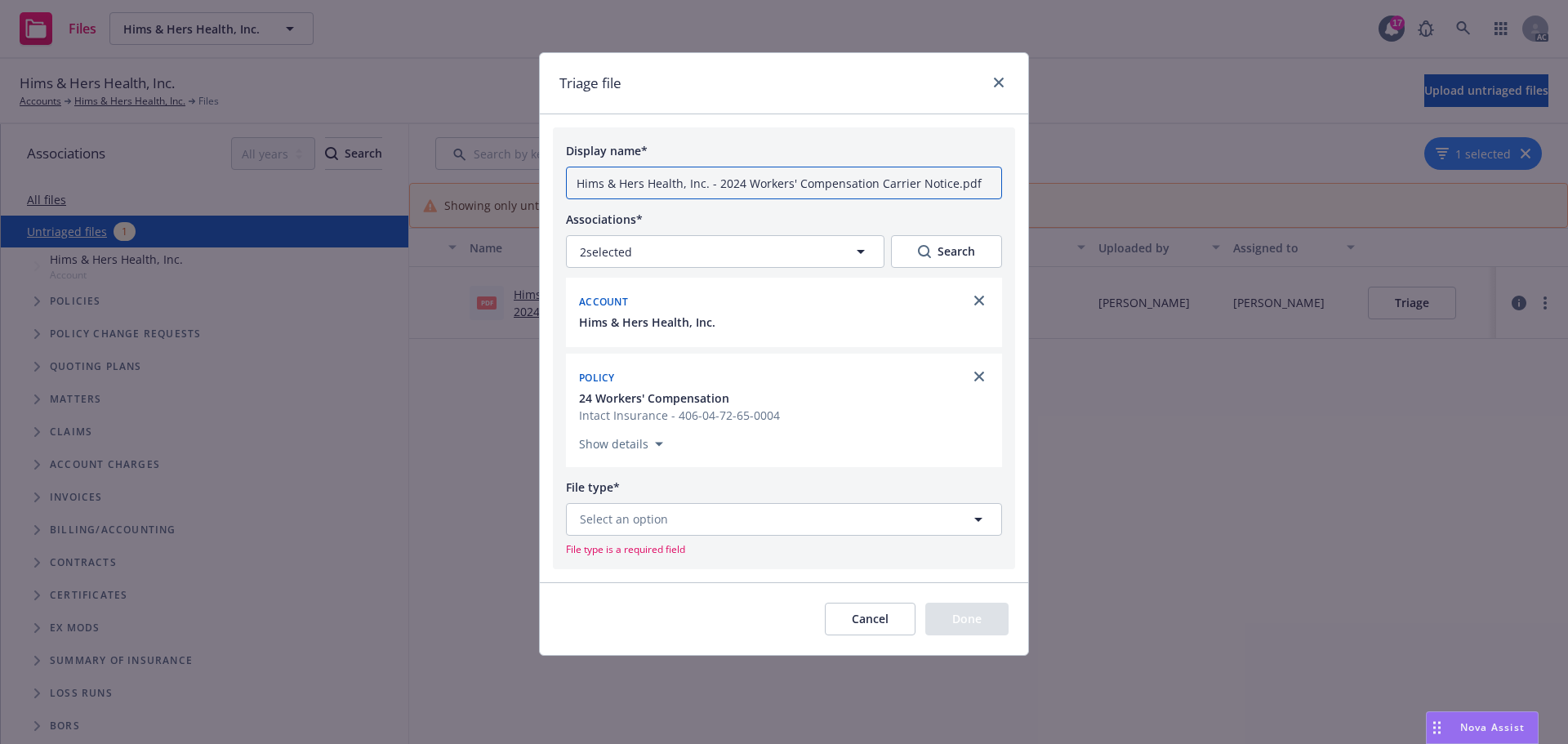
drag, startPoint x: 716, startPoint y: 181, endPoint x: 445, endPoint y: 182, distance: 271.0
click at [445, 182] on div "Triage file Display name* Hims & Hers Health, Inc. - 2024 Workers' Compensation…" at bounding box center [784, 372] width 1568 height 744
drag, startPoint x: 849, startPoint y: 179, endPoint x: 733, endPoint y: 177, distance: 116.0
click at [733, 177] on input "2024 Workers' Compensation Carrier Notice.pdf" at bounding box center [784, 182] width 436 height 32
type input "2024 Workers' Compensation-Intact- No claims in TX"
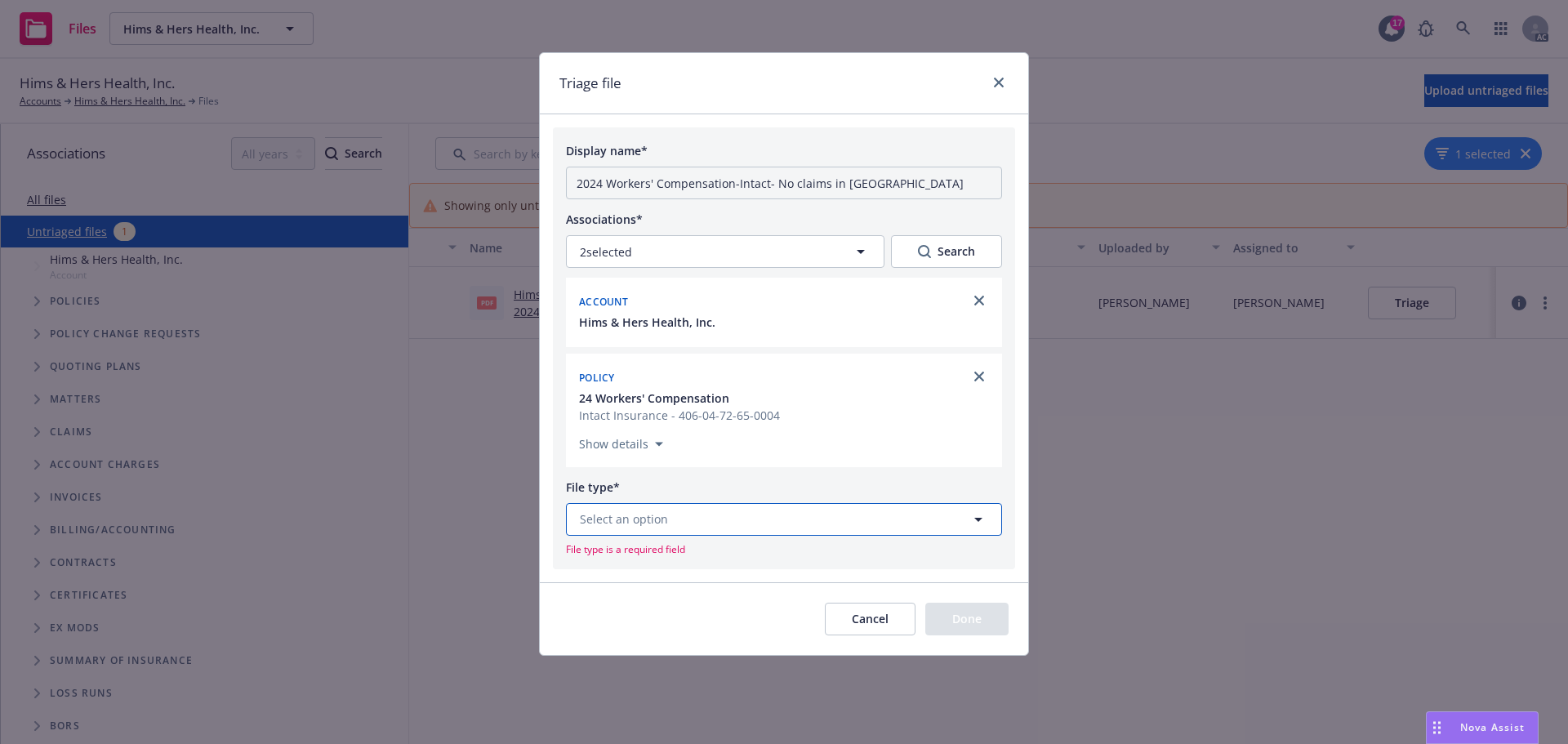
click at [675, 526] on button "Select an option" at bounding box center [784, 519] width 436 height 32
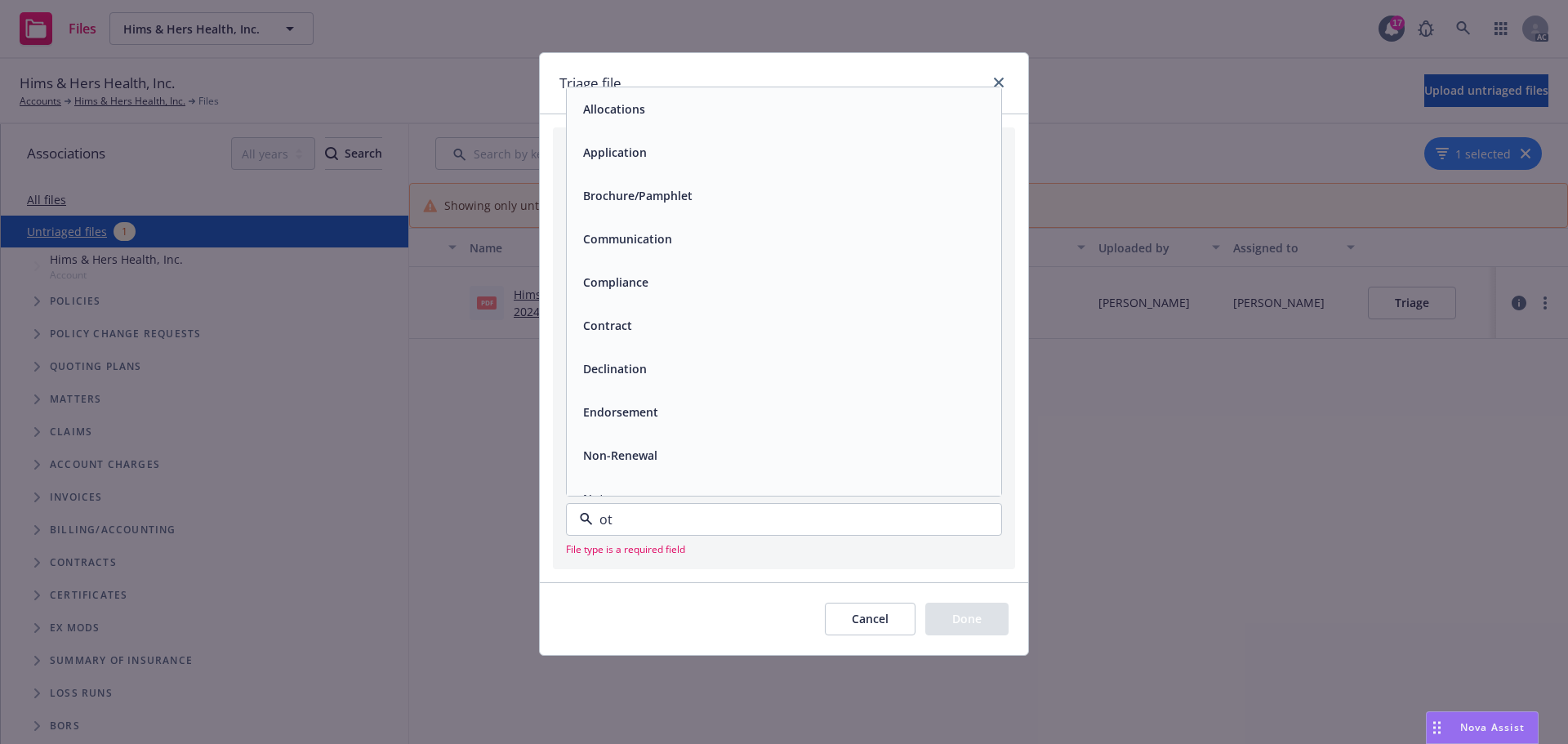
type input "oth"
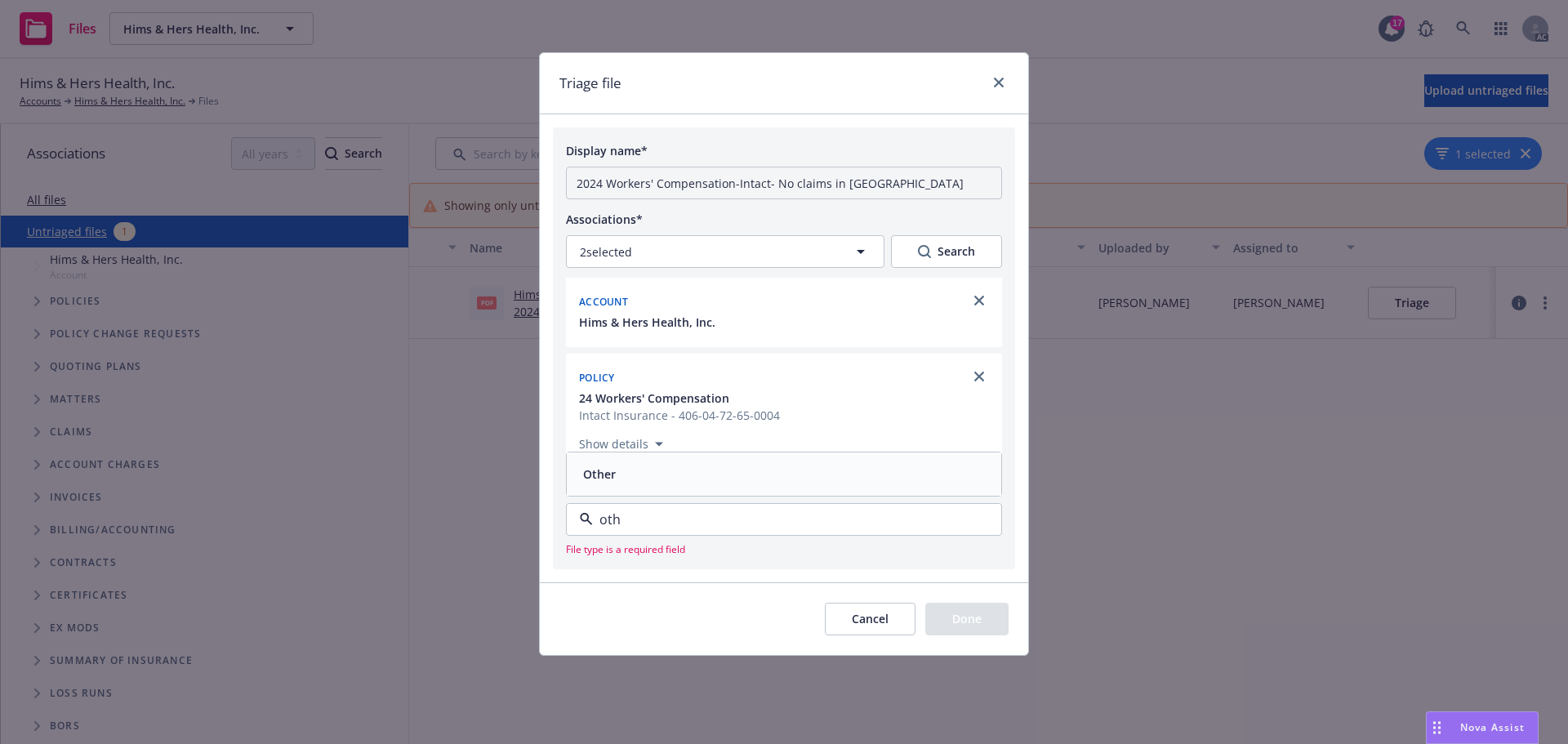
click at [656, 476] on div "Other" at bounding box center [784, 474] width 415 height 24
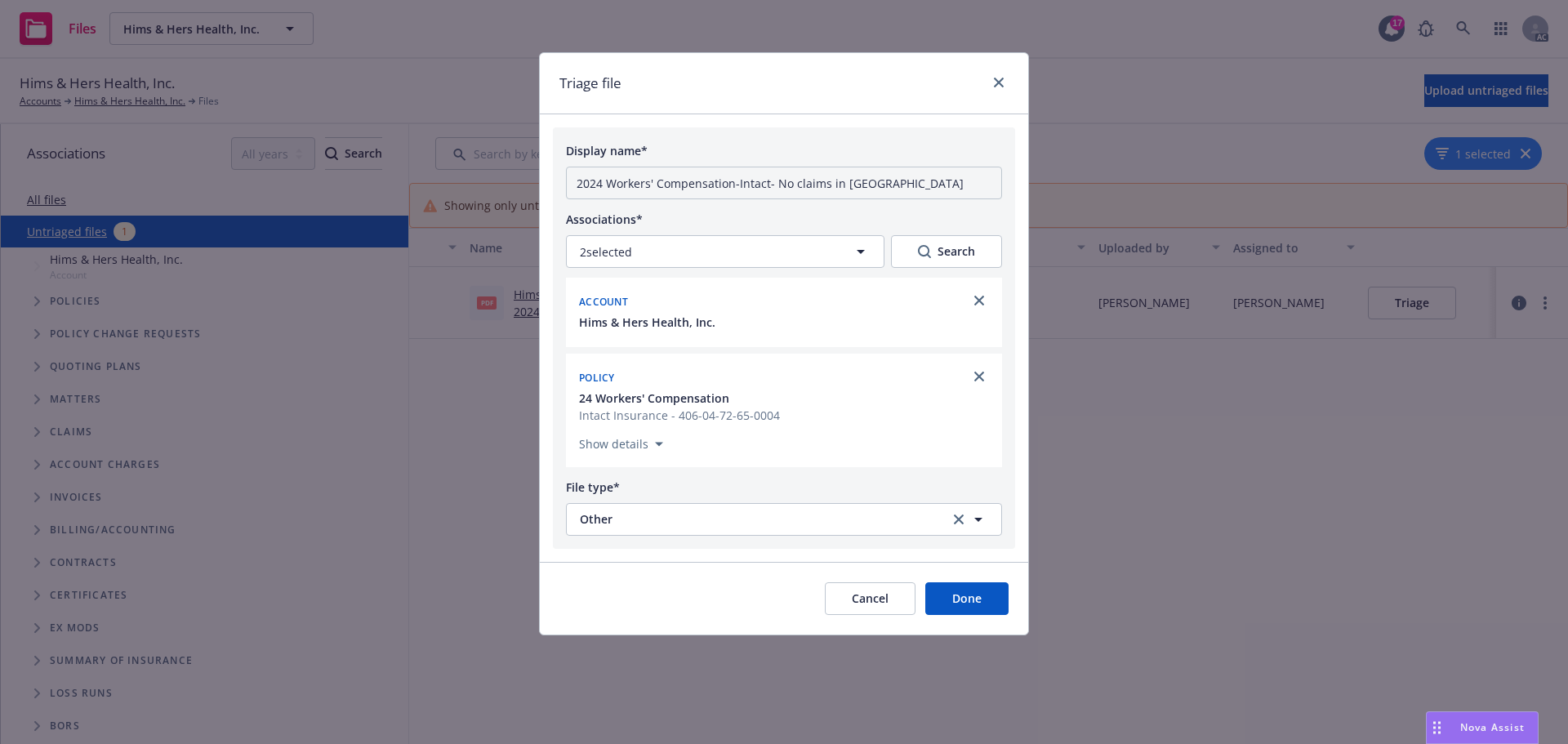
click at [970, 592] on button "Done" at bounding box center [967, 598] width 84 height 32
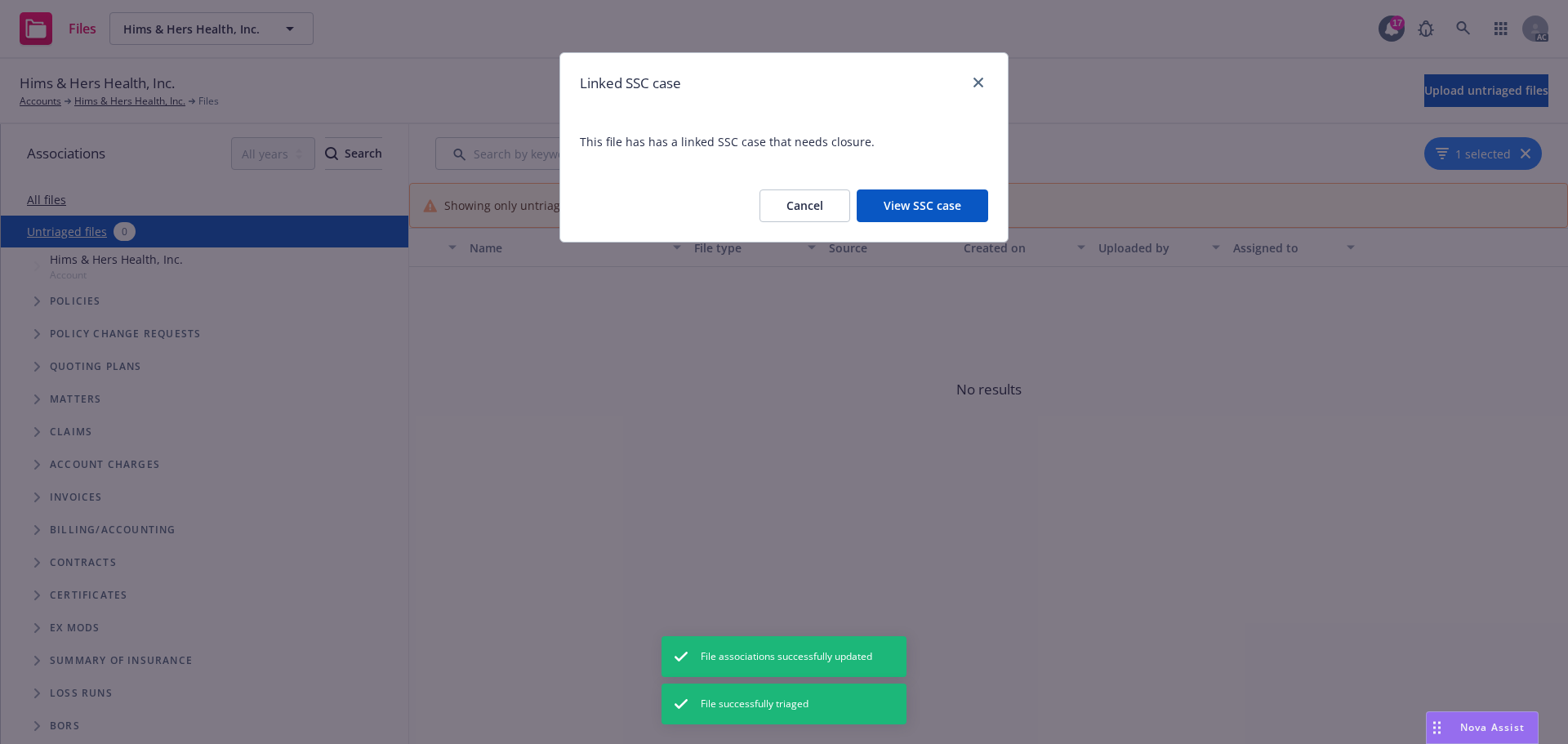
click at [937, 198] on button "View SSC case" at bounding box center [923, 205] width 131 height 32
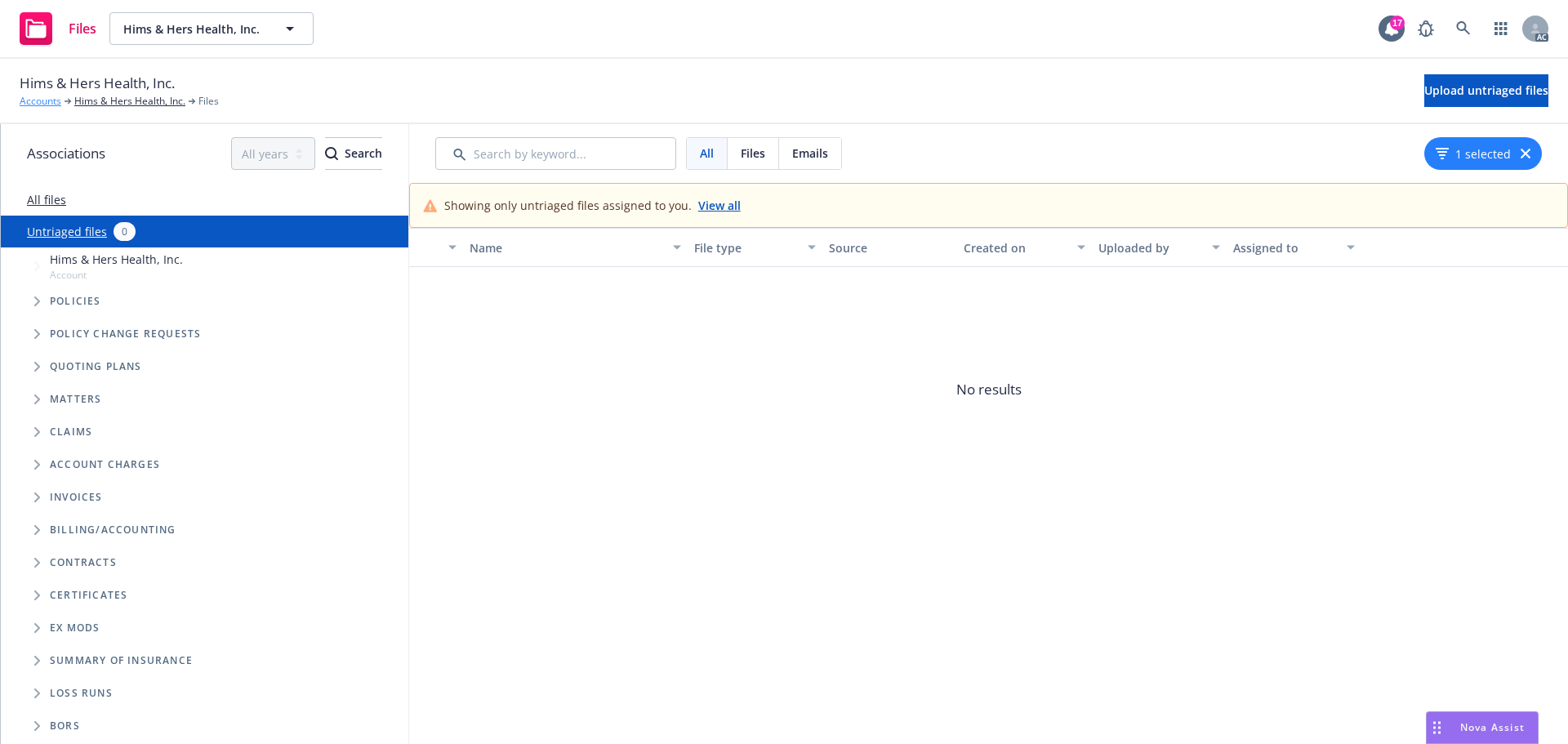
click at [47, 107] on link "Accounts" at bounding box center [40, 101] width 42 height 14
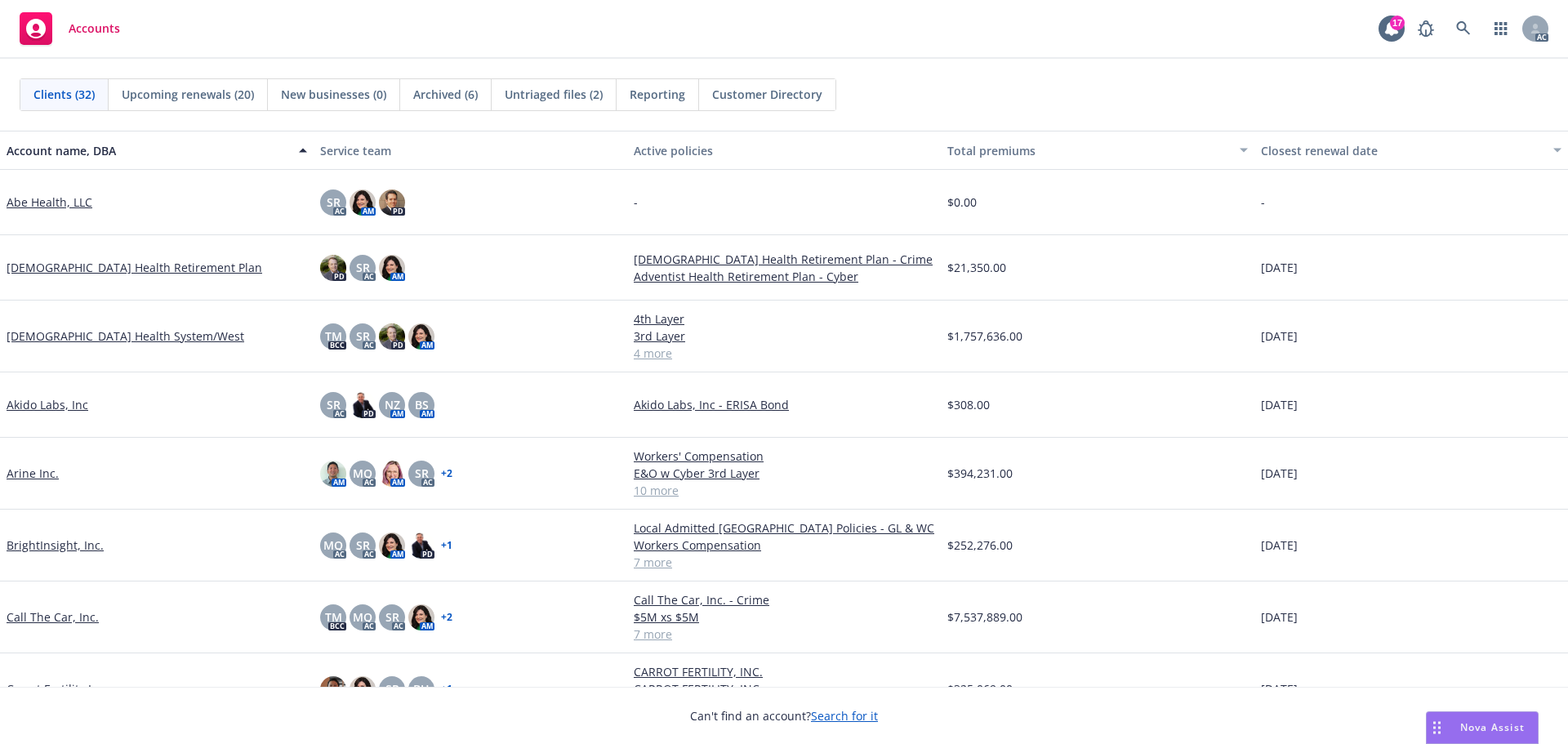
click at [558, 97] on span "Untriaged files (2)" at bounding box center [553, 95] width 98 height 17
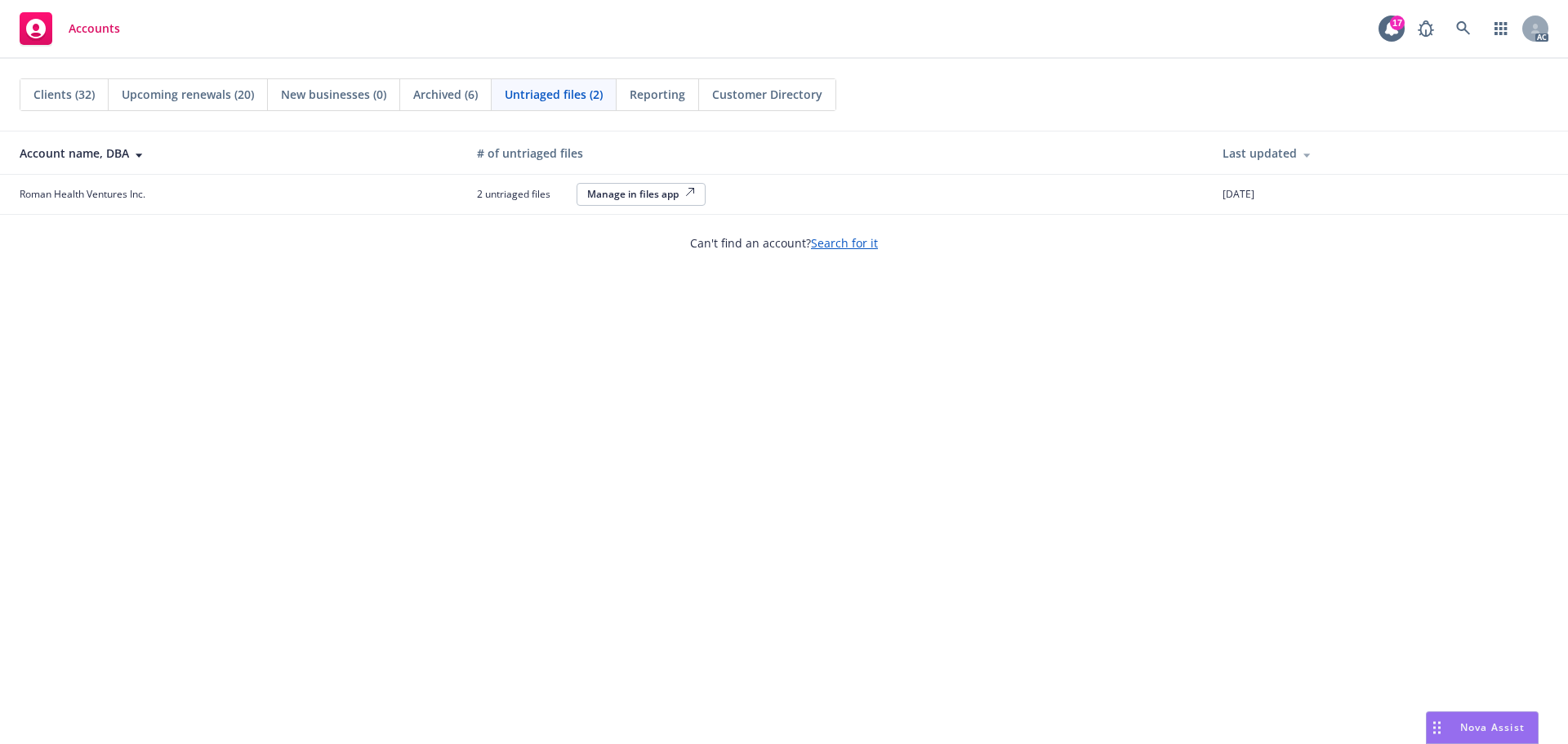
click at [596, 193] on div "Manage in files app" at bounding box center [641, 193] width 107 height 14
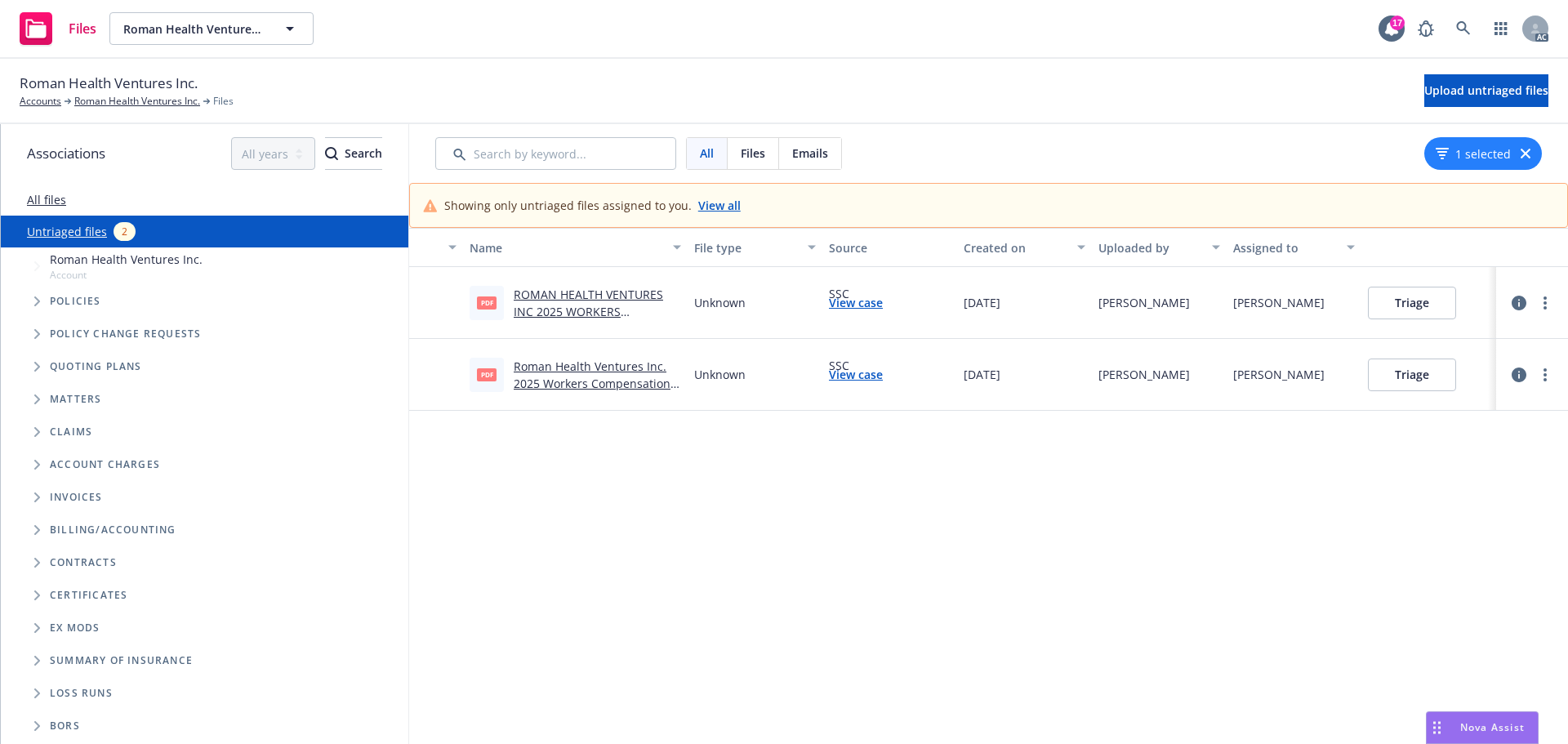
click at [635, 295] on link "ROMAN HEALTH VENTURES INC 2025 WORKERS COMPENSATION POLICY.pdf" at bounding box center [590, 311] width 154 height 49
click at [1546, 301] on circle "more" at bounding box center [1545, 303] width 3 height 3
click at [1469, 336] on link "Archive" at bounding box center [1482, 336] width 144 height 32
click at [1543, 372] on icon "more" at bounding box center [1545, 374] width 3 height 13
drag, startPoint x: 1451, startPoint y: 410, endPoint x: 1404, endPoint y: 425, distance: 49.3
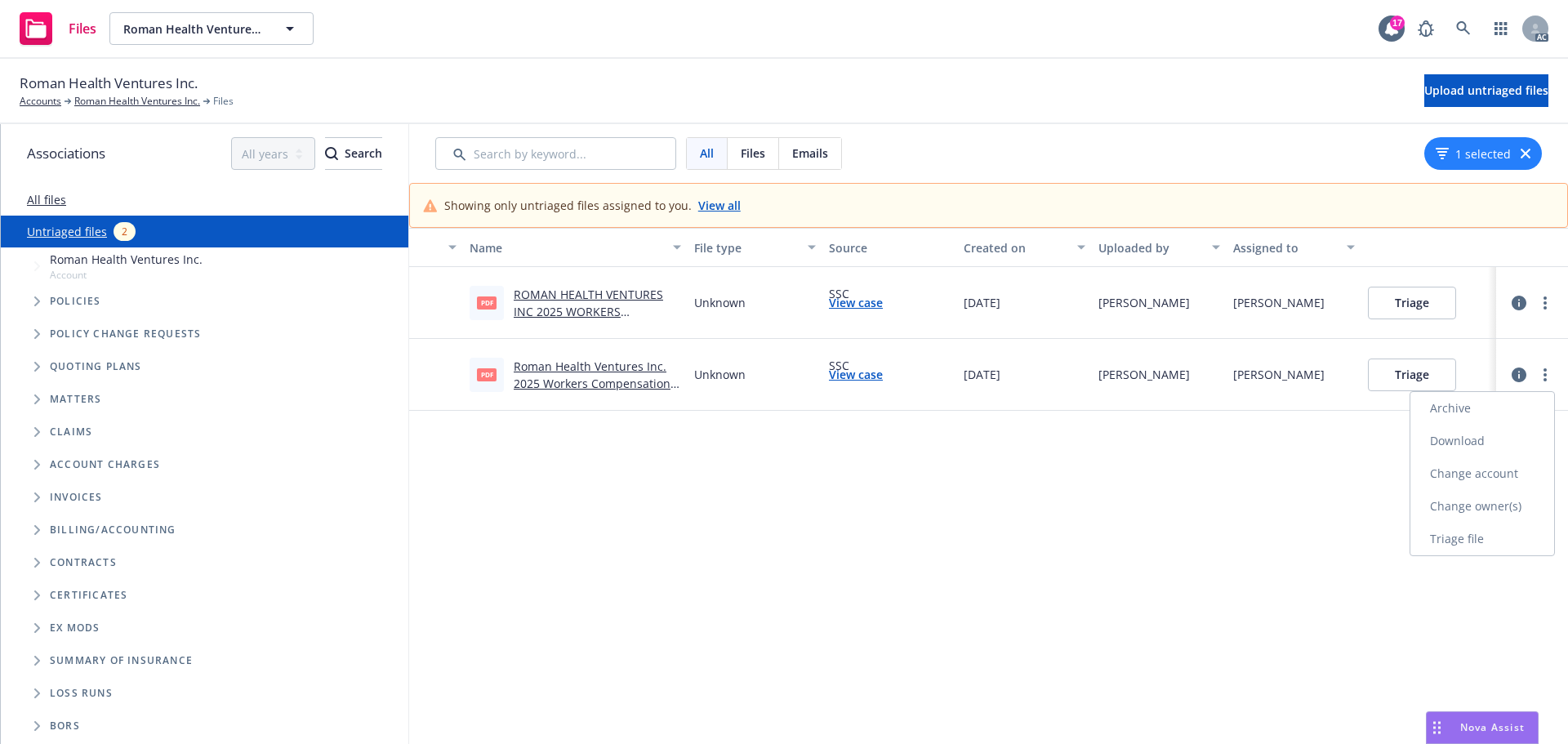
click at [1451, 411] on link "Archive" at bounding box center [1482, 408] width 144 height 32
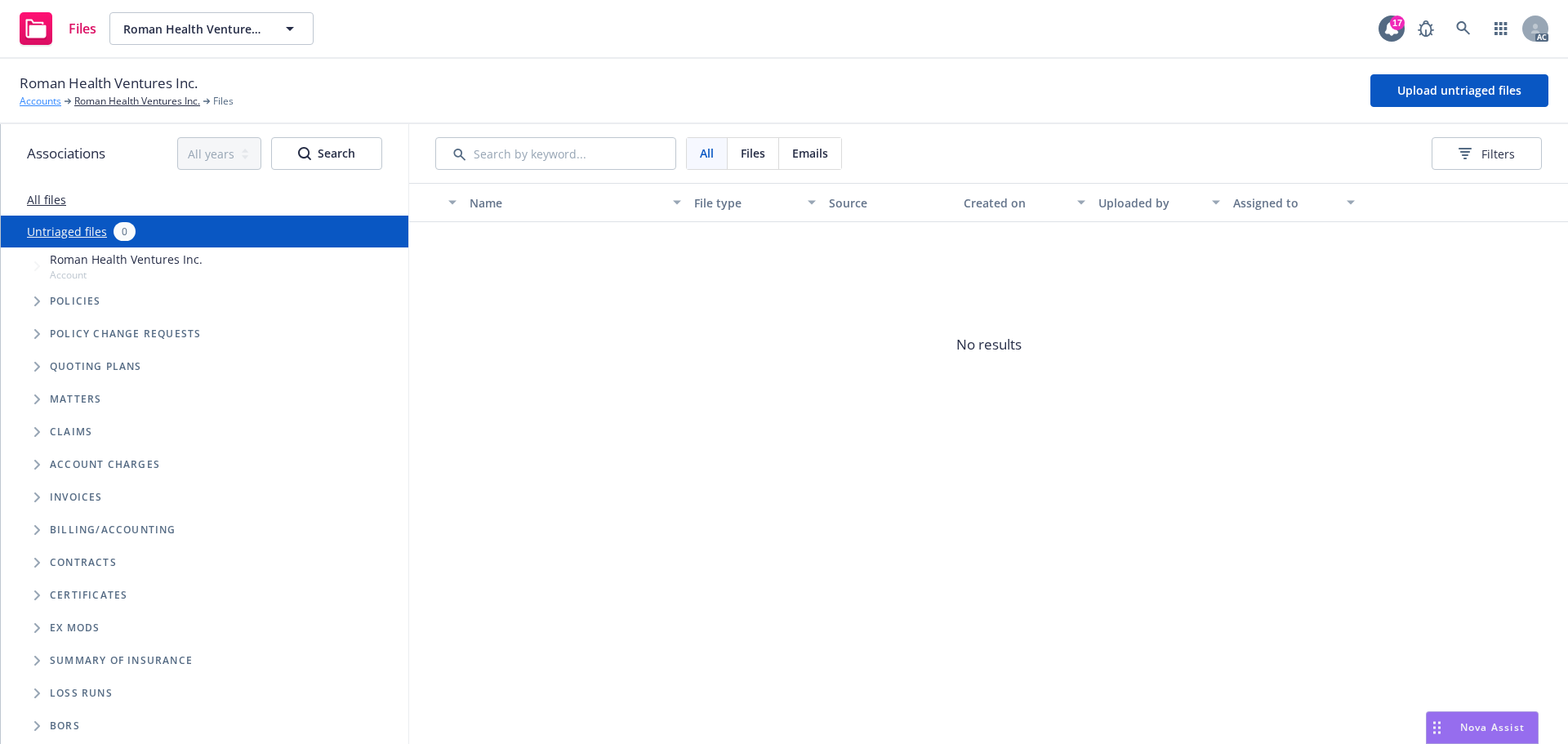
click at [41, 102] on link "Accounts" at bounding box center [40, 101] width 42 height 14
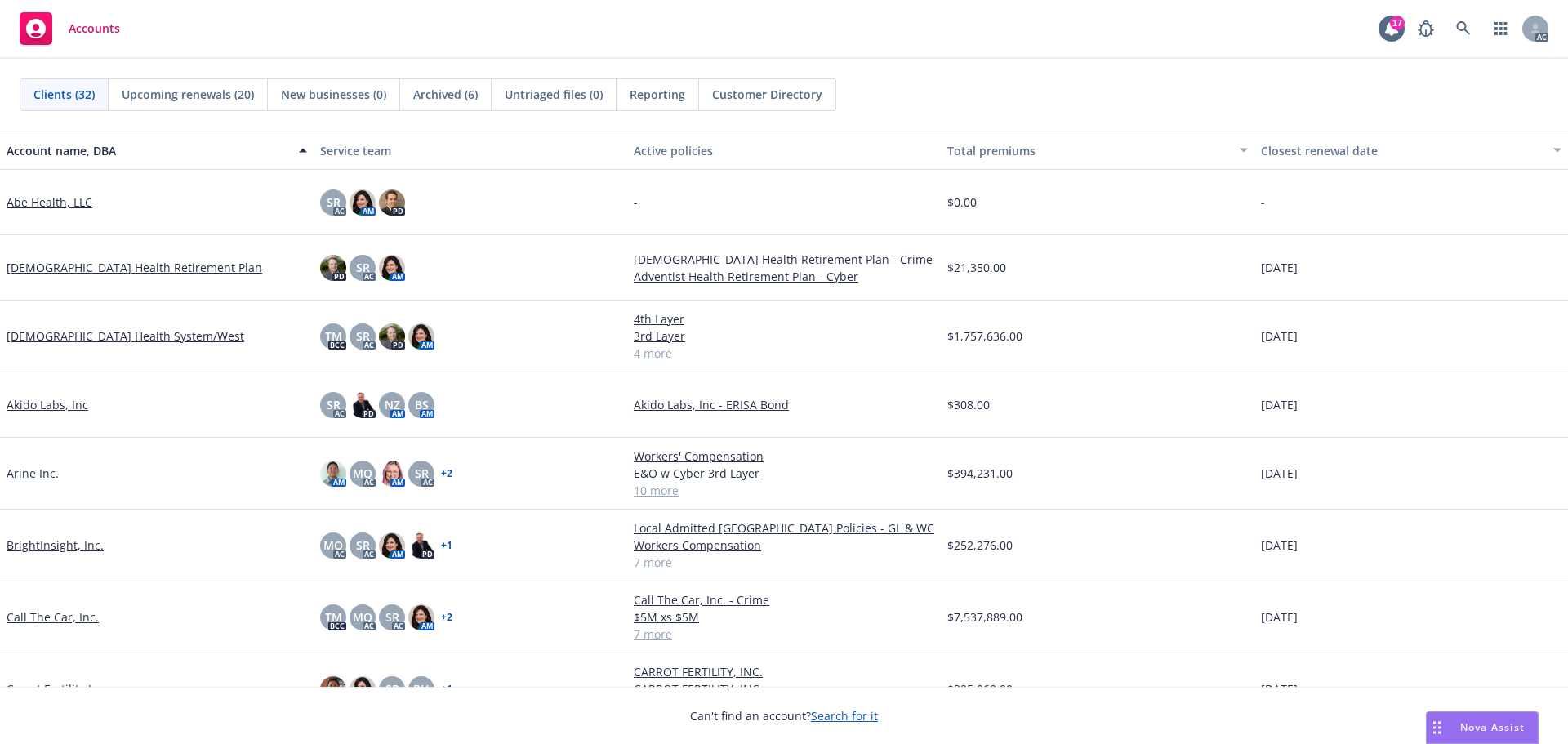
click at [655, 95] on span "Reporting" at bounding box center [657, 95] width 55 height 17
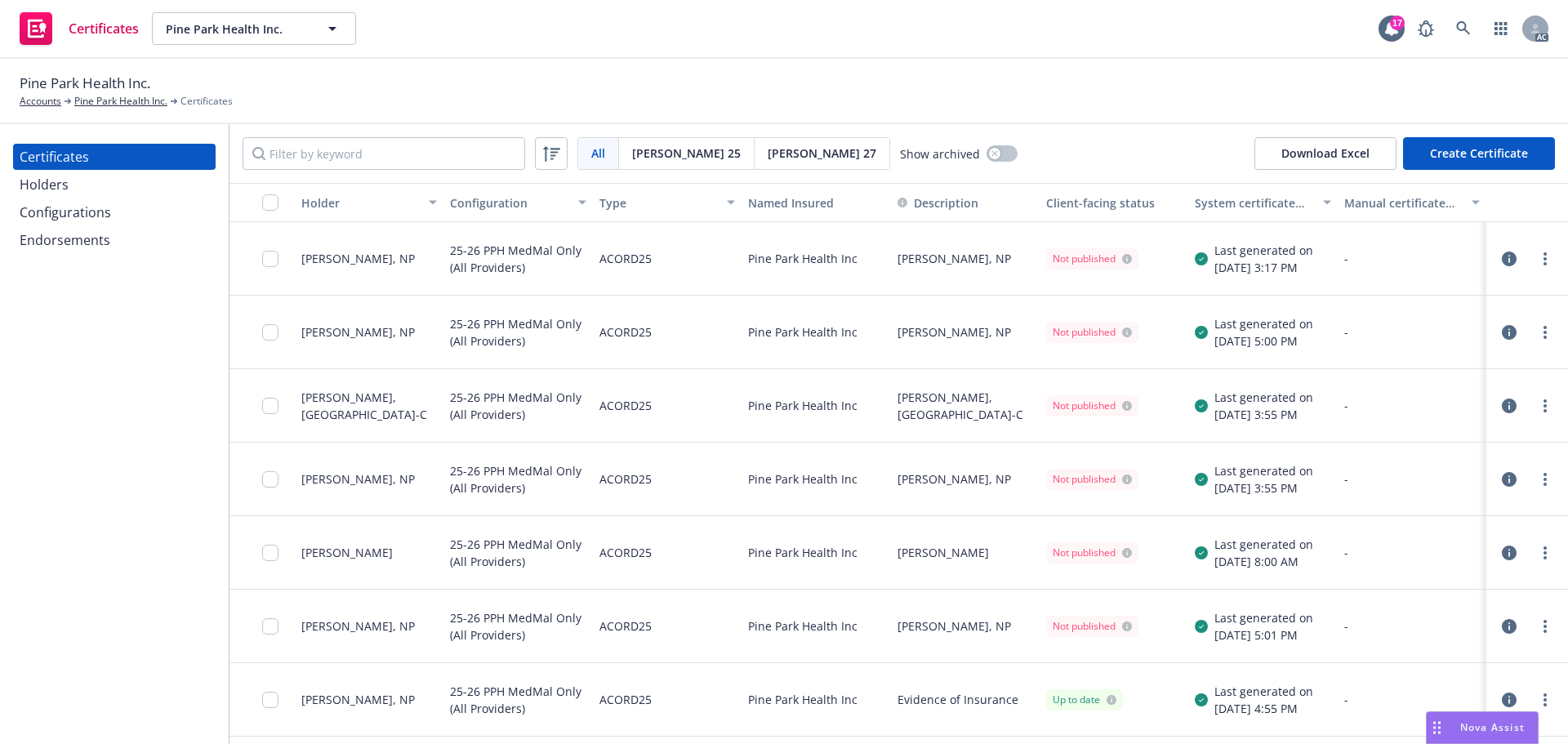
click at [77, 183] on div "Holders" at bounding box center [114, 184] width 189 height 26
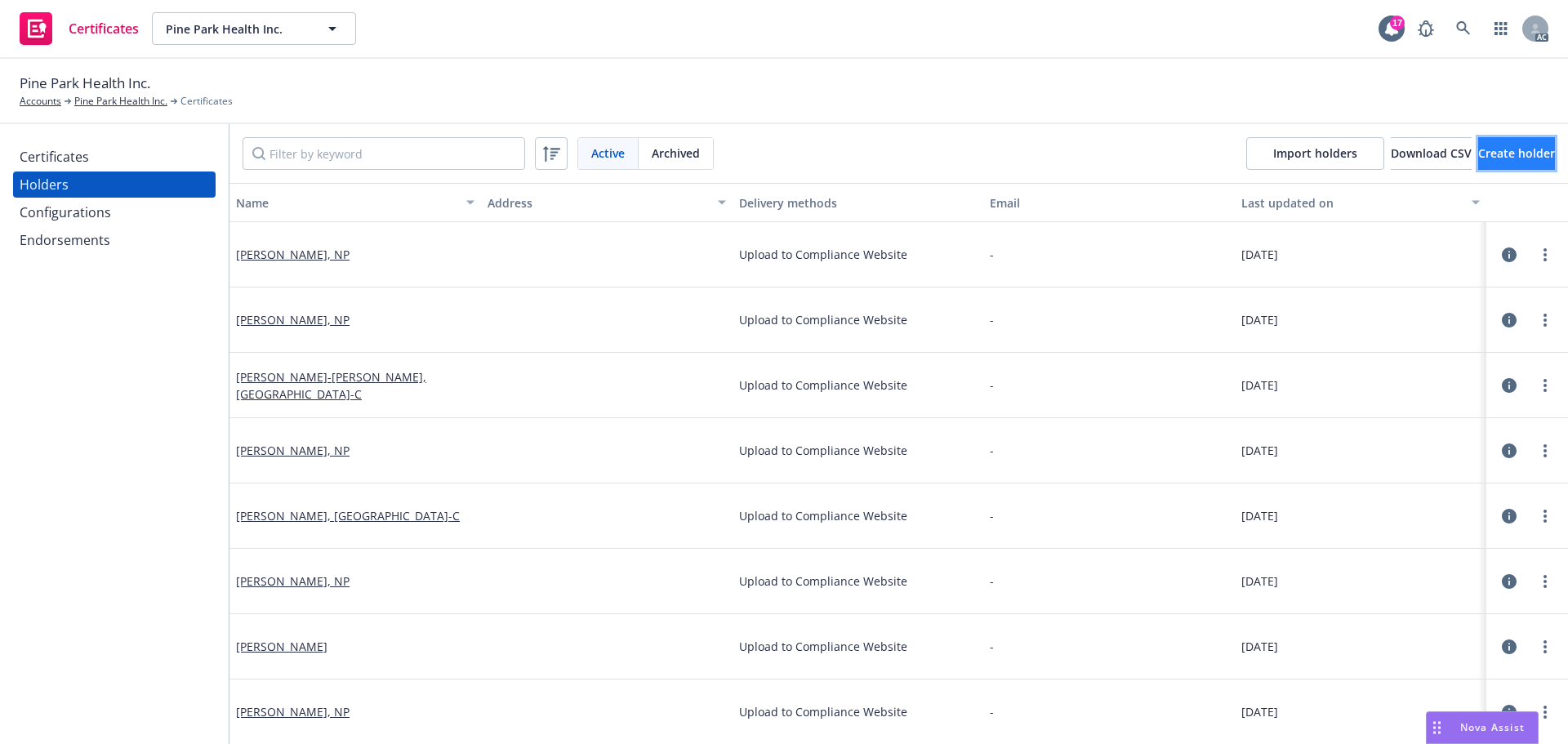
click at [1478, 149] on span "Create holder" at bounding box center [1517, 153] width 77 height 15
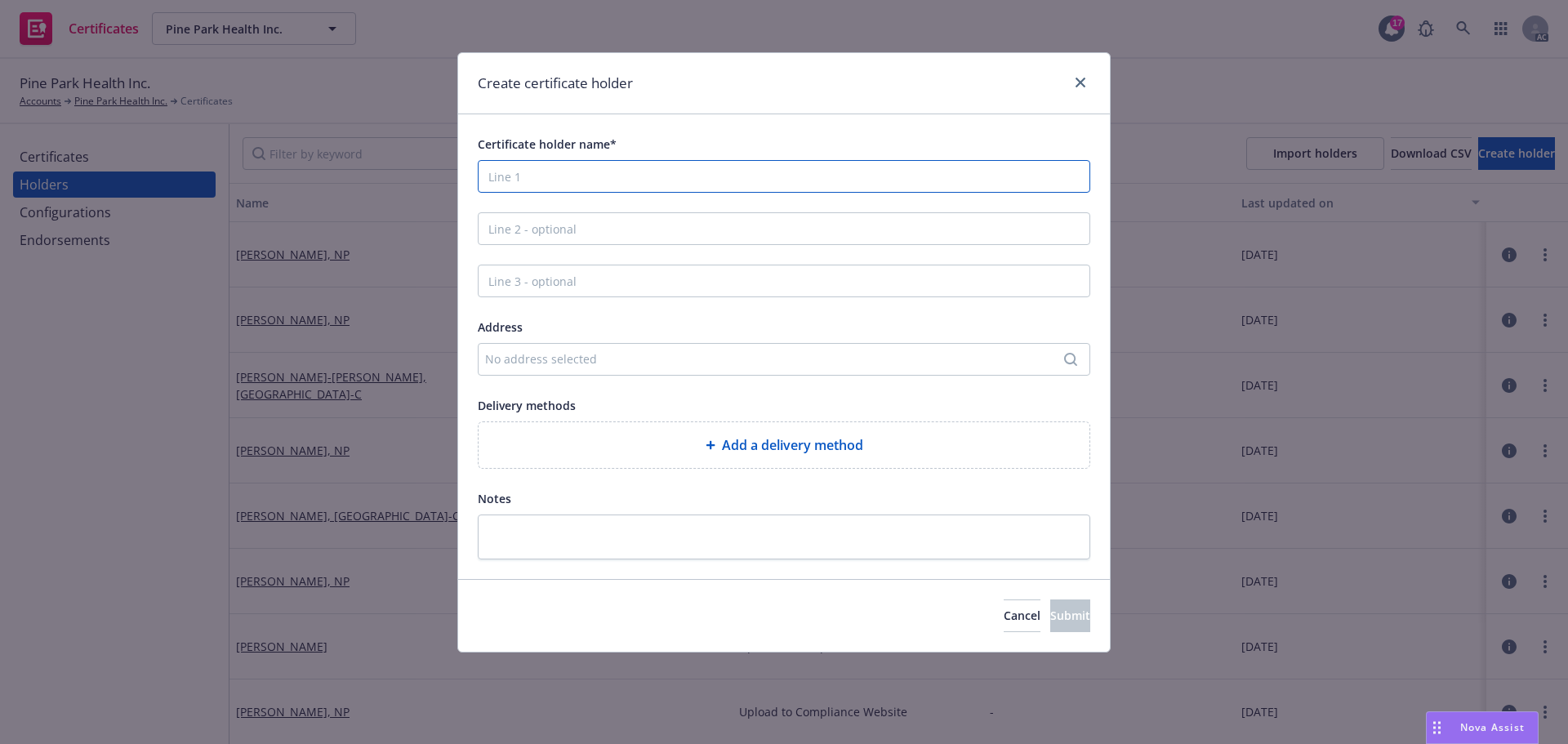
click at [538, 175] on input "Certificate holder name*" at bounding box center [784, 176] width 612 height 32
paste input "[PERSON_NAME], NP"
type input "[PERSON_NAME], NP"
click at [1050, 620] on span "Submit" at bounding box center [1070, 615] width 40 height 15
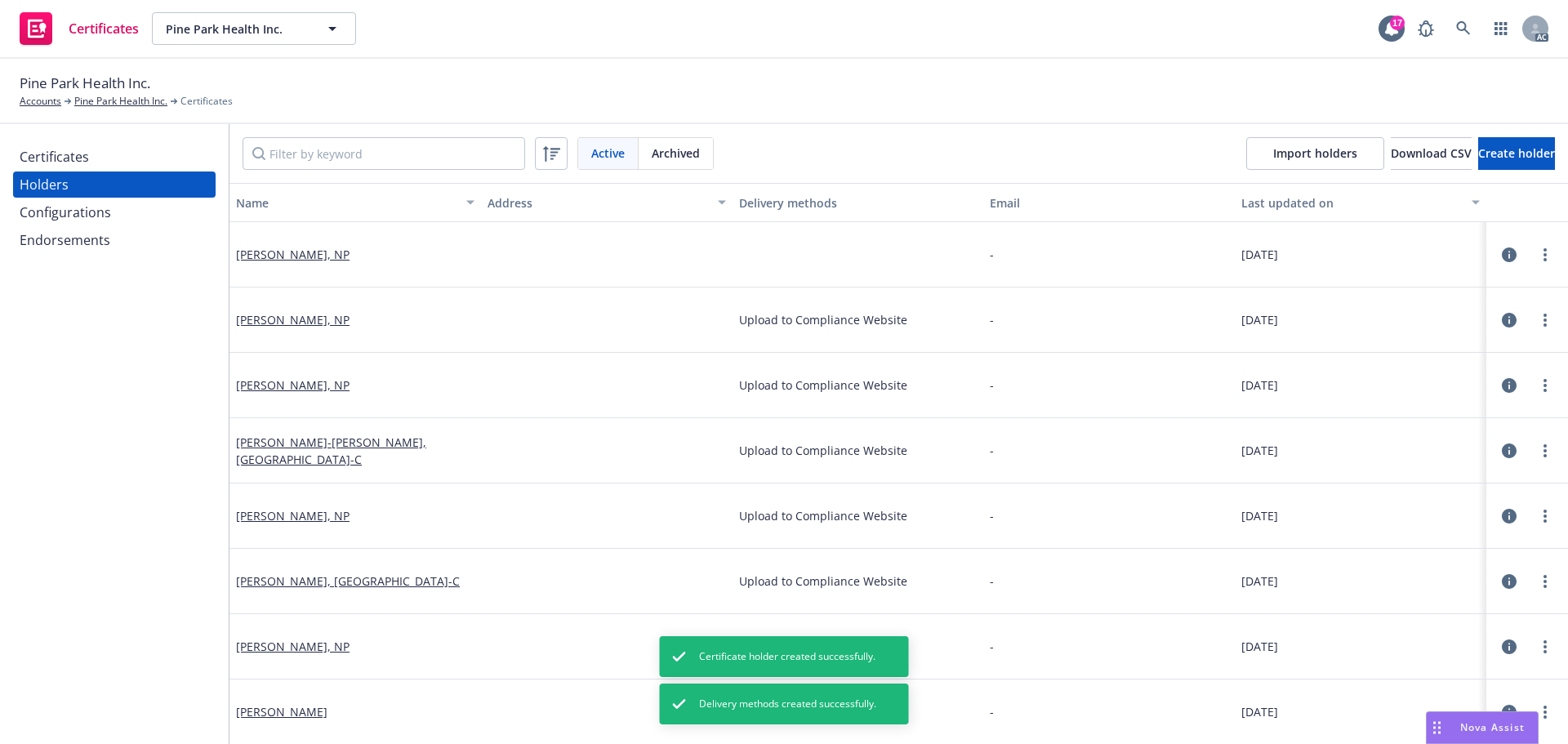
click at [61, 153] on div "Certificates" at bounding box center [54, 157] width 69 height 26
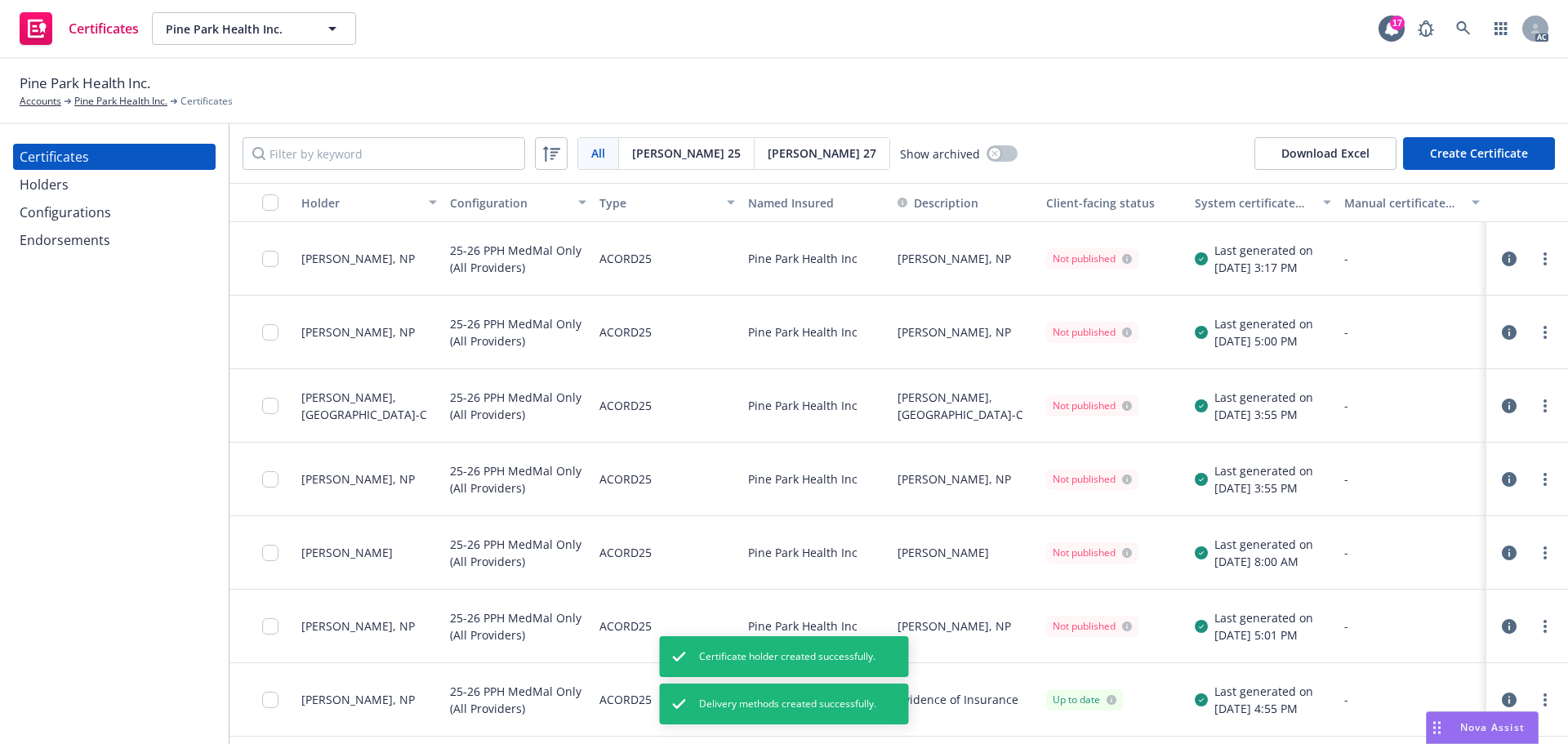
click at [1478, 149] on button "Create Certificate" at bounding box center [1478, 153] width 152 height 32
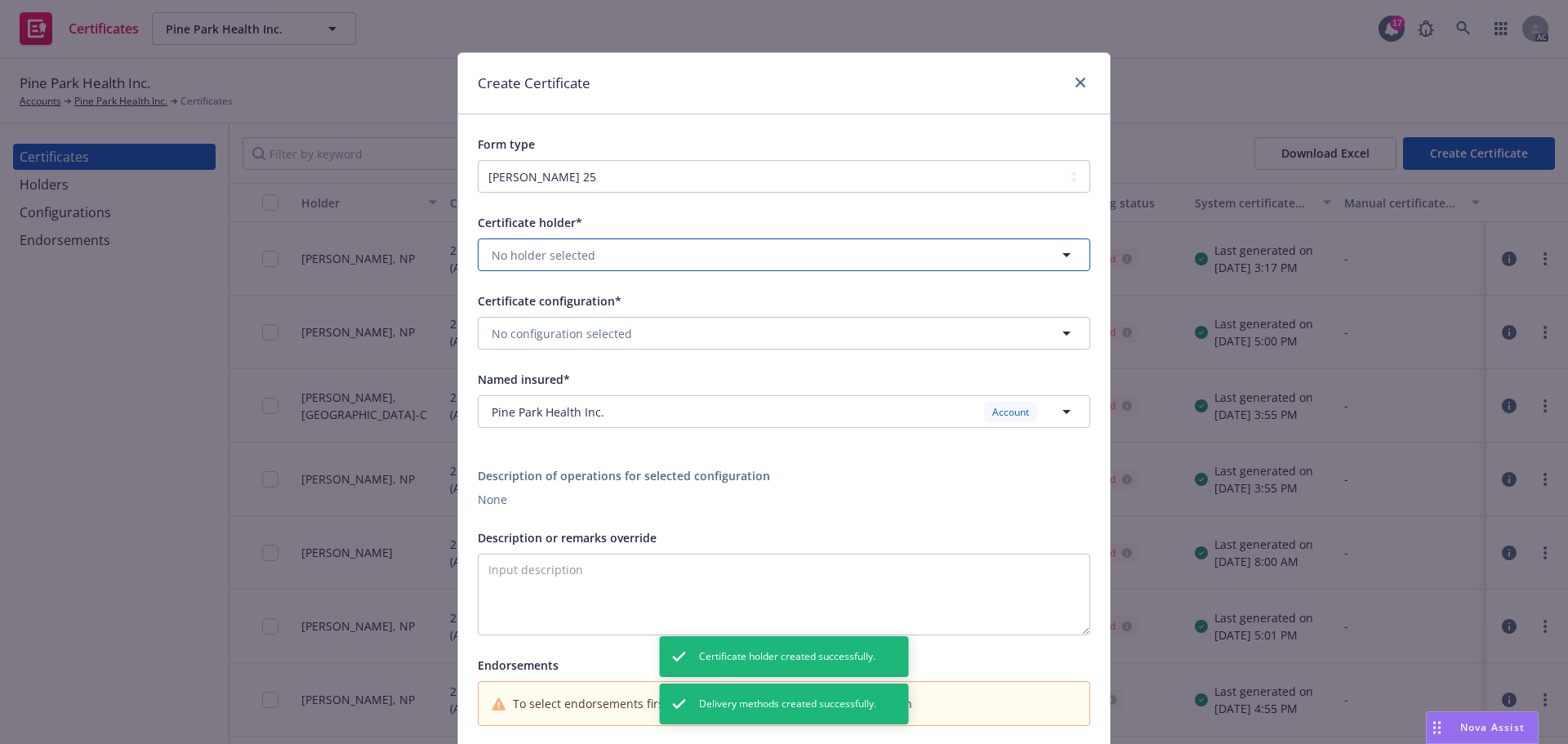
click at [569, 250] on span "No holder selected" at bounding box center [544, 255] width 104 height 17
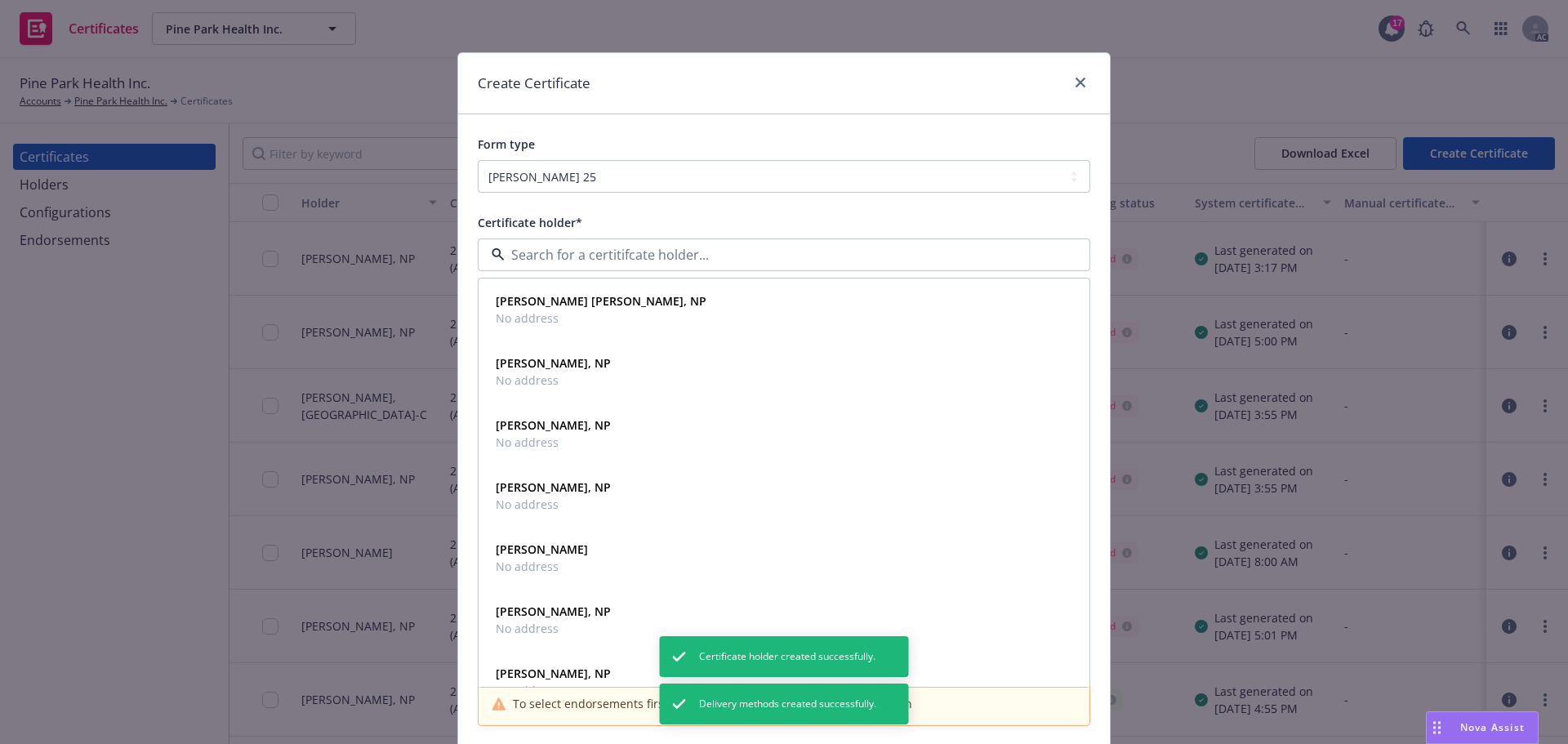
click at [555, 254] on input at bounding box center [780, 254] width 552 height 20
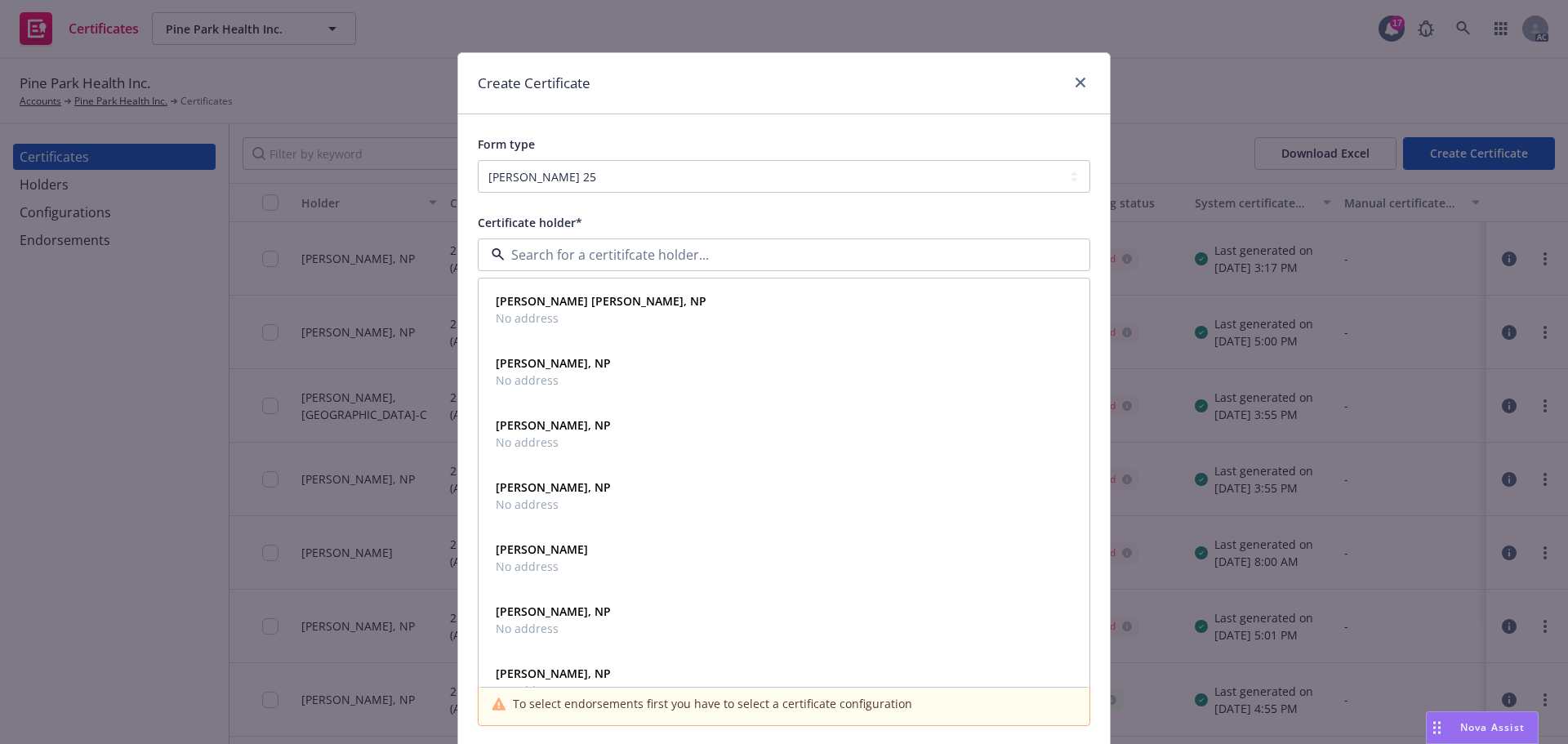
paste input "[PERSON_NAME], NP"
type input "[PERSON_NAME], NP"
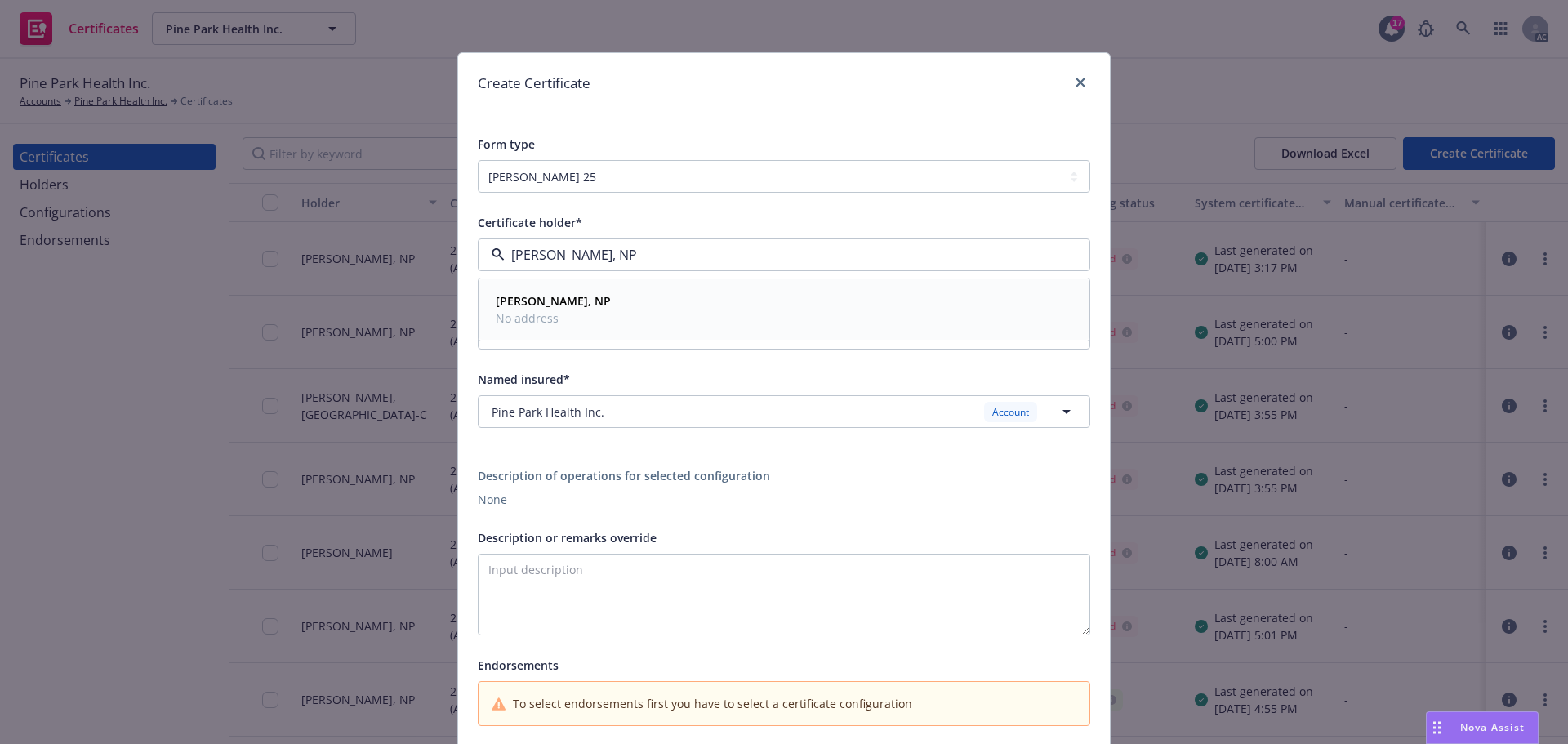
click at [559, 303] on strong "[PERSON_NAME], NP" at bounding box center [553, 301] width 115 height 15
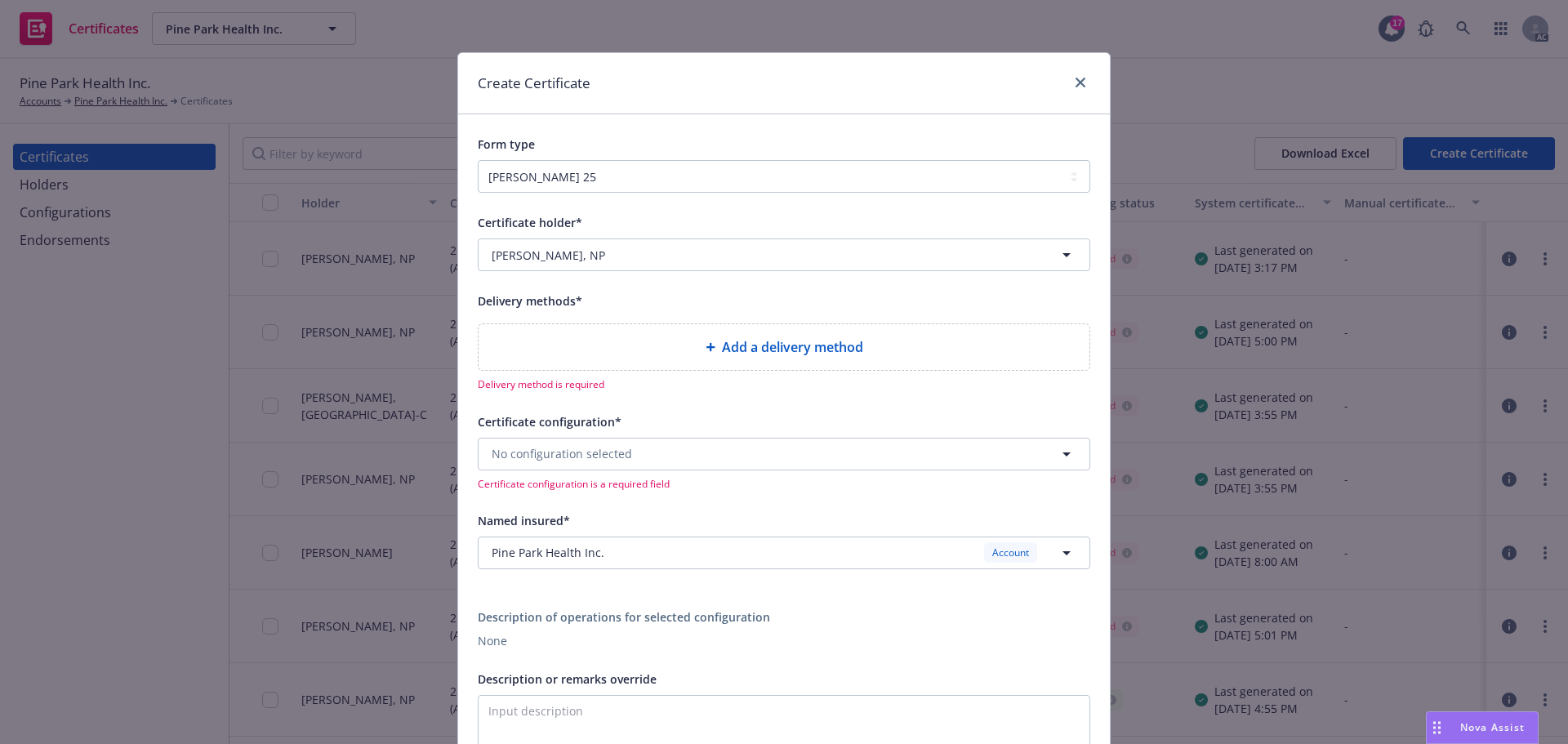
click at [729, 349] on span "Add a delivery method" at bounding box center [793, 347] width 142 height 20
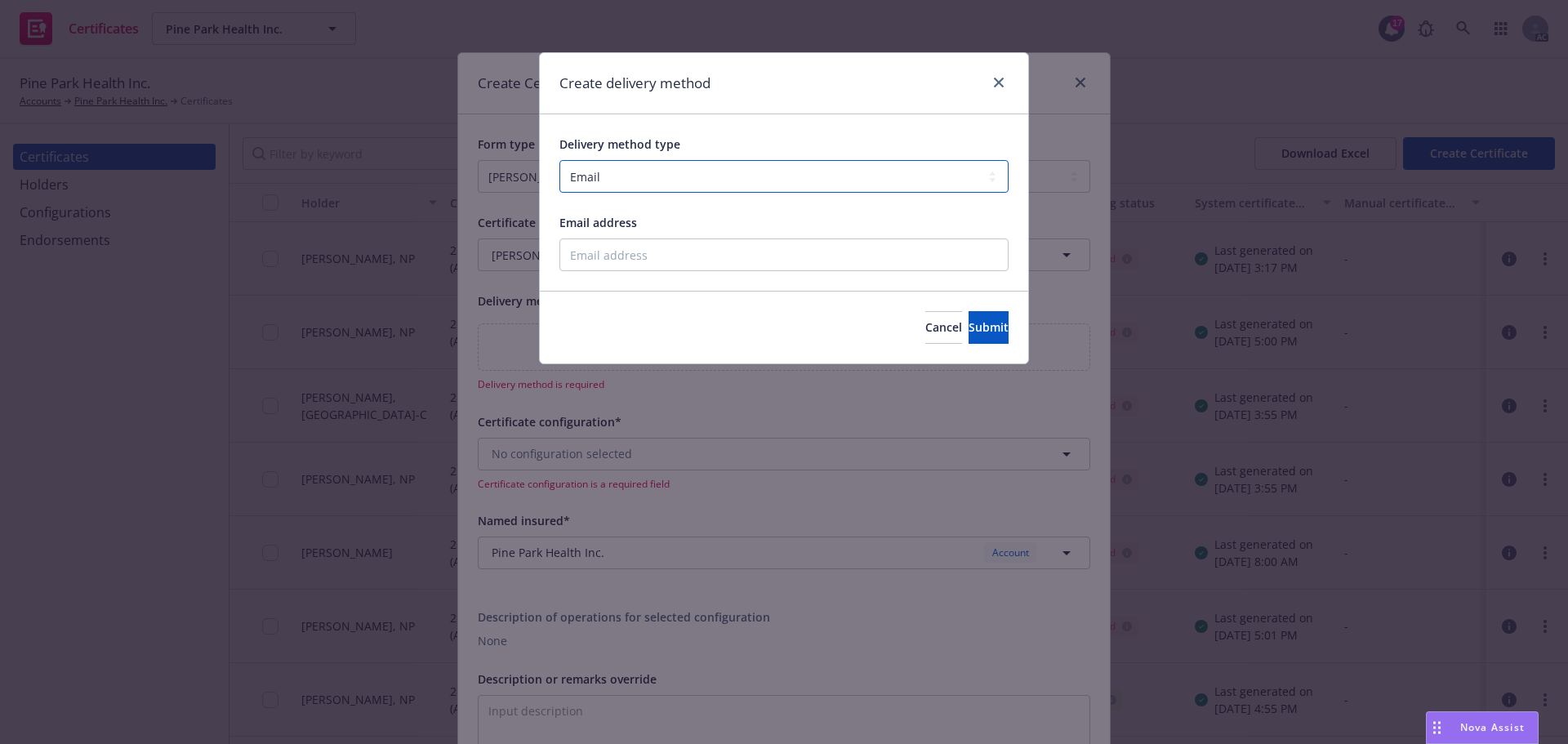
click at [611, 176] on select "Select delivery method type Email Mail Fax Upload to Compliance Website" at bounding box center [784, 176] width 449 height 32
select select "UPLOAD_TO_COMPLIANCE_WEBSITE"
click at [559, 160] on select "Select delivery method type Email Mail Fax Upload to Compliance Website" at bounding box center [784, 176] width 449 height 32
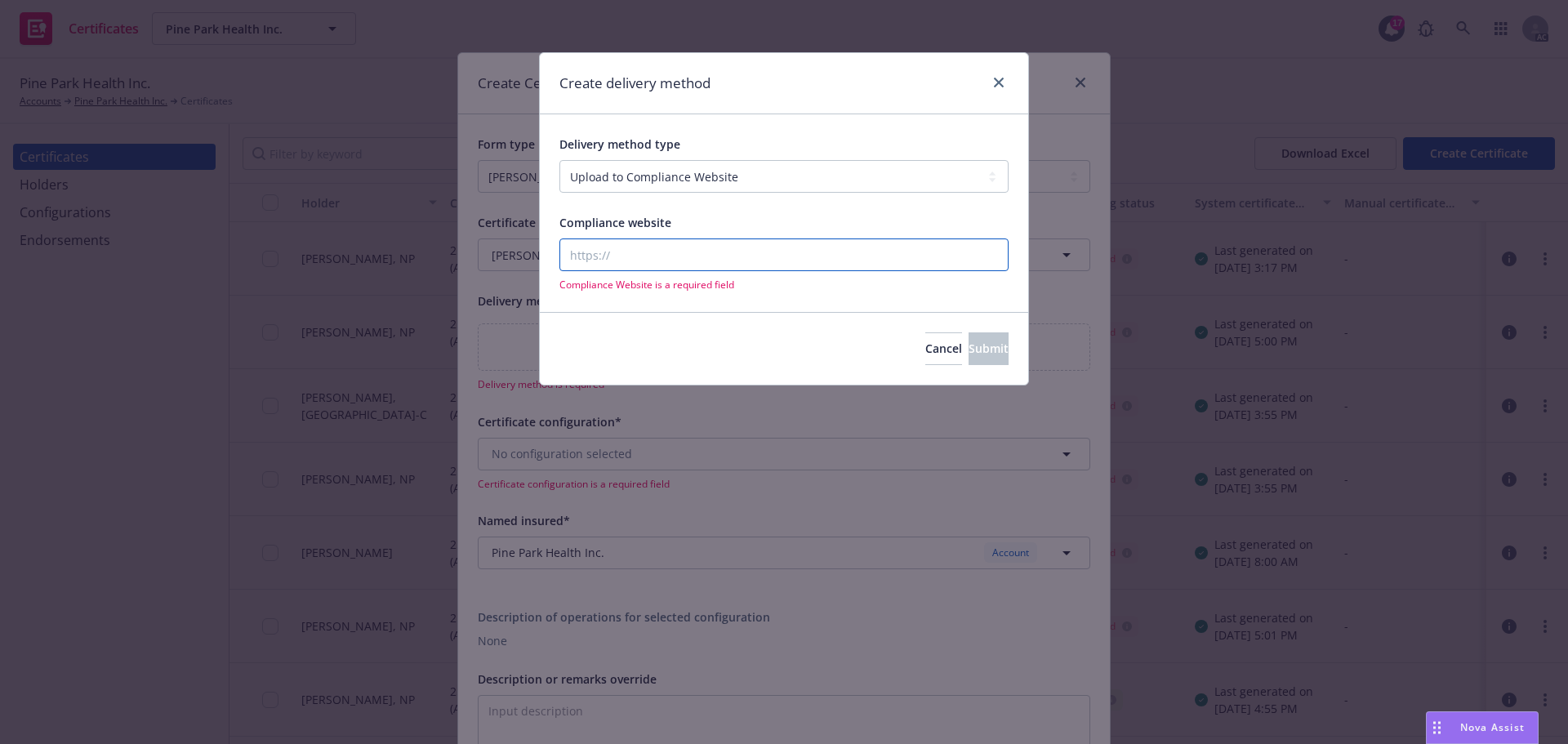
click at [639, 257] on input "Compliance website" at bounding box center [784, 255] width 449 height 32
type input "www.newfront.com"
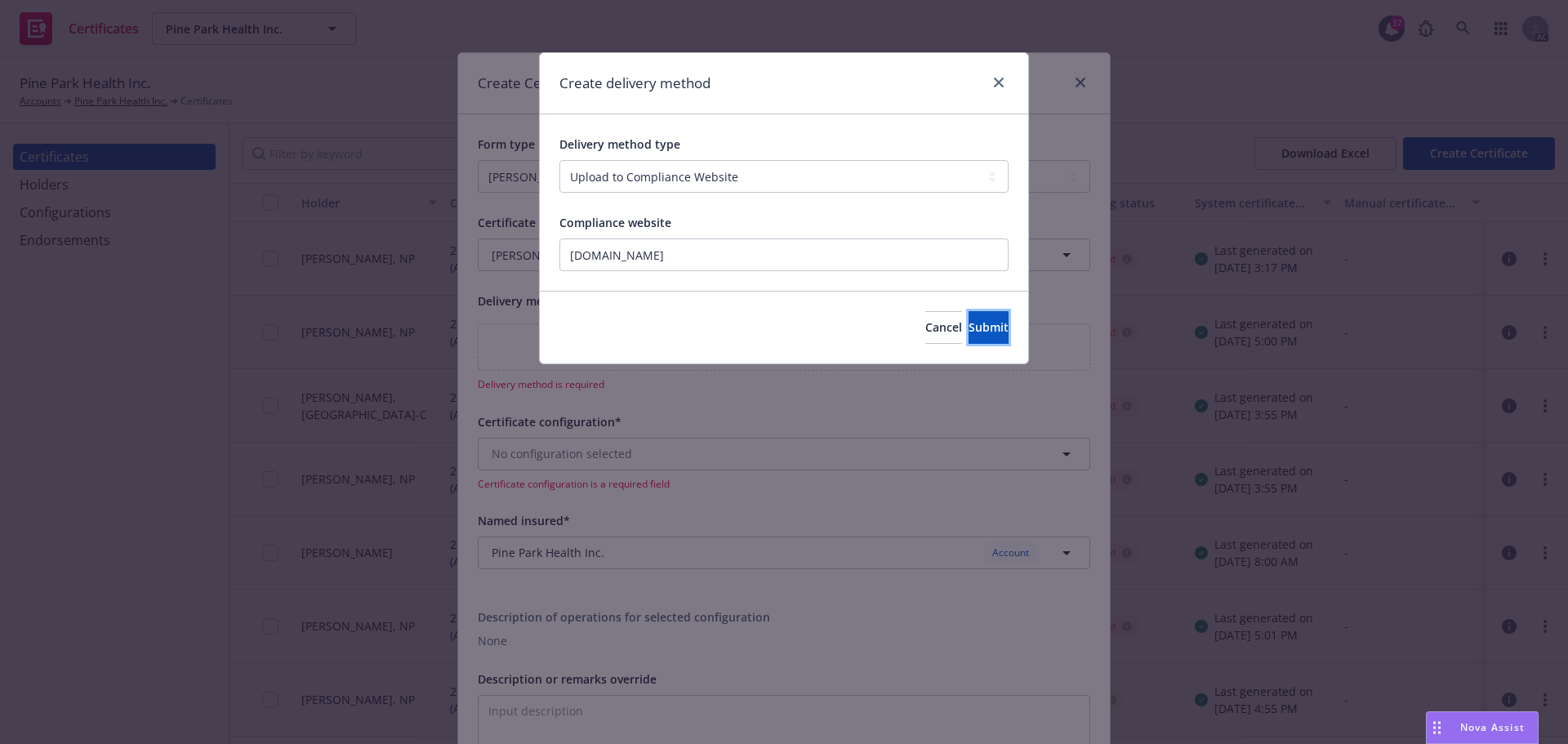
click at [977, 332] on span "Submit" at bounding box center [988, 326] width 40 height 15
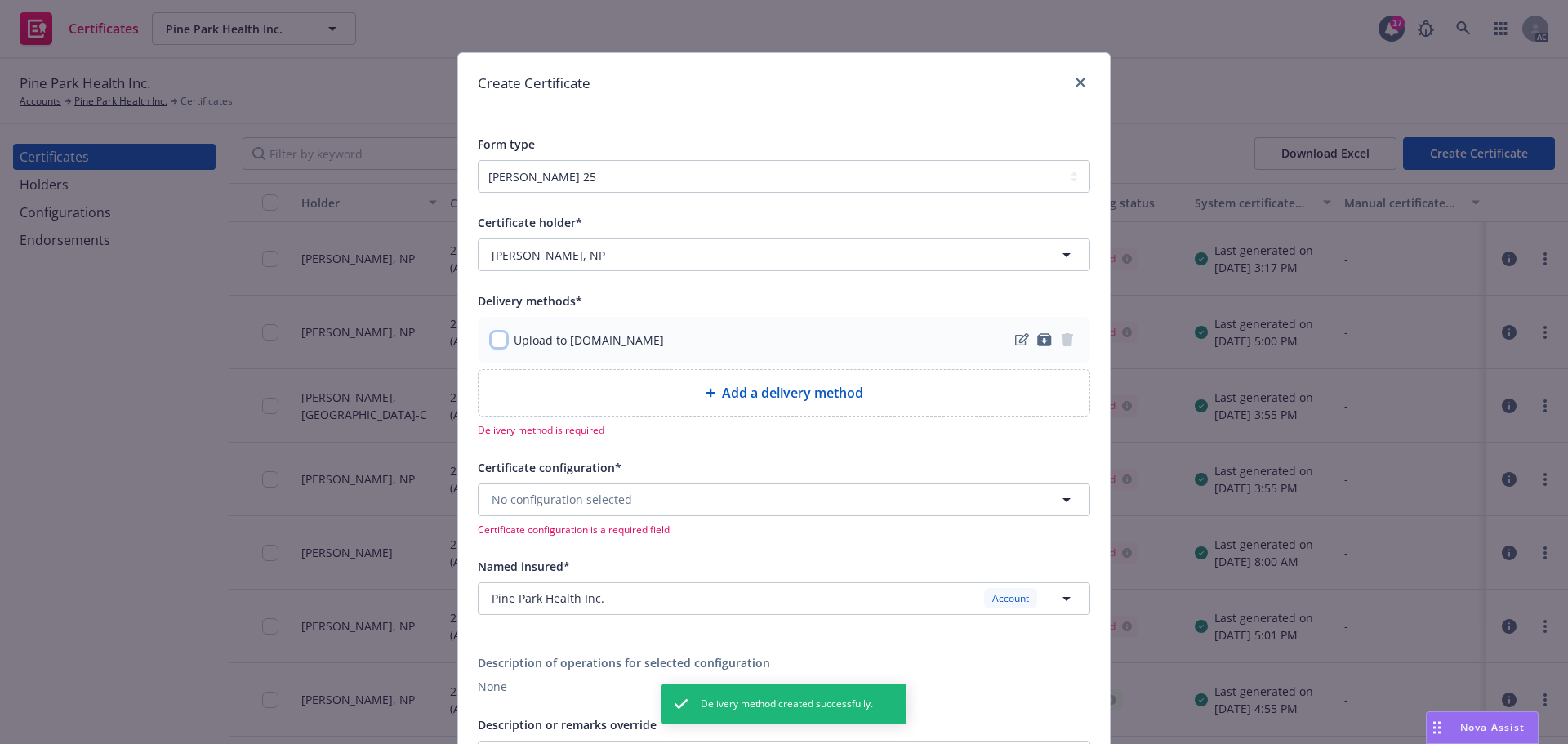
click at [493, 338] on input "checkbox" at bounding box center [499, 339] width 16 height 16
checkbox input "true"
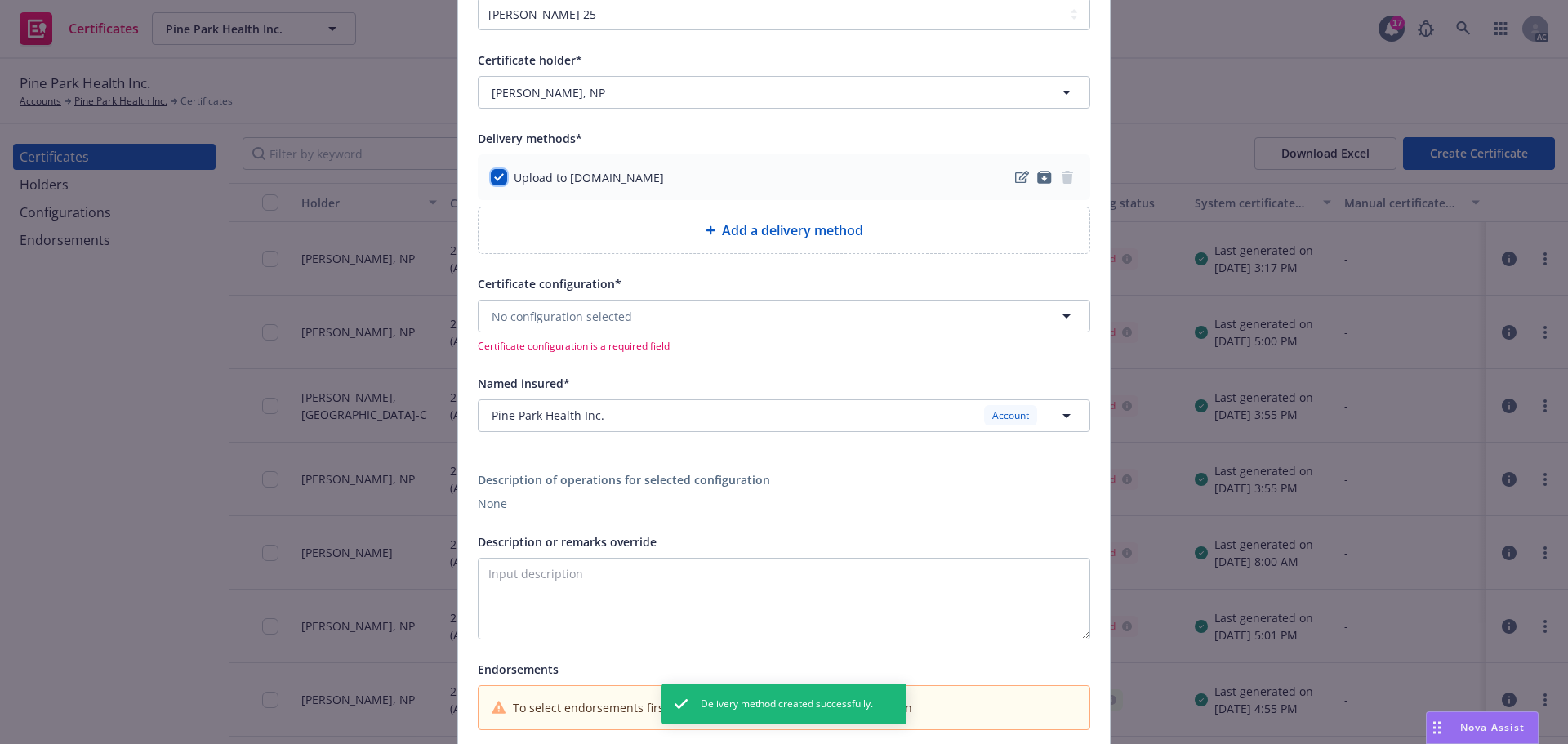
scroll to position [164, 0]
click at [793, 310] on button "No configuration selected" at bounding box center [784, 315] width 612 height 32
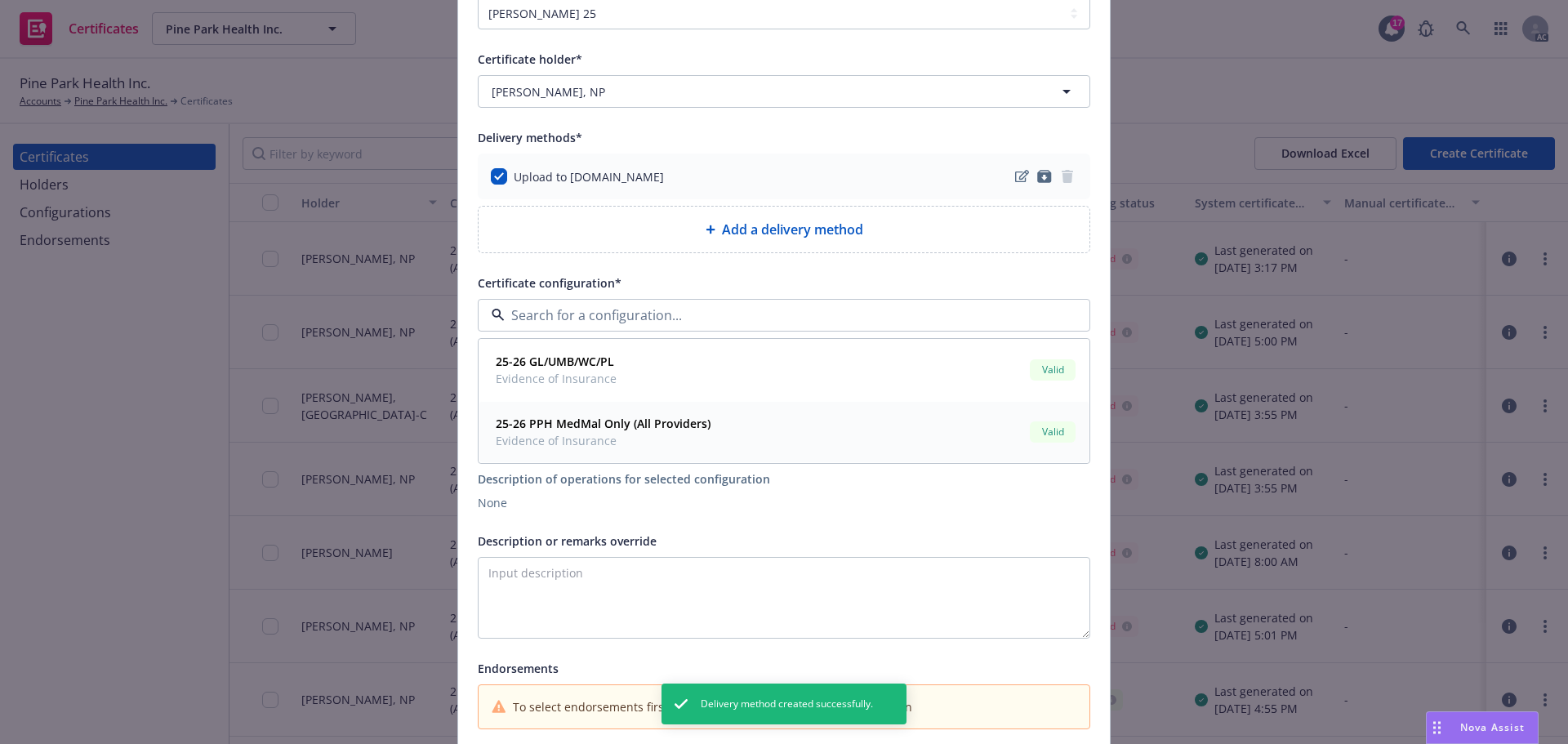
click at [645, 424] on strong "25-26 PPH MedMal Only (All Providers)" at bounding box center [603, 423] width 215 height 15
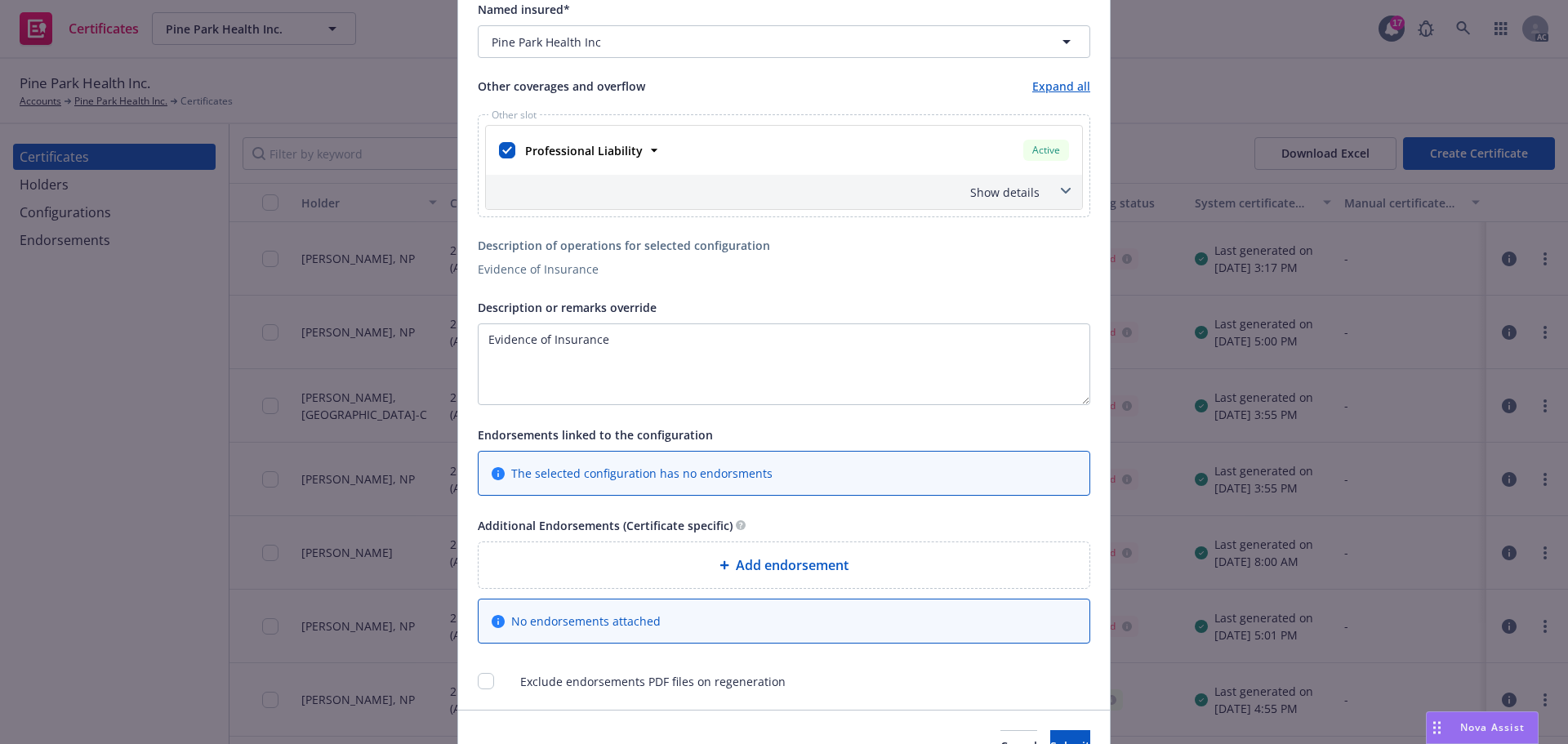
scroll to position [571, 0]
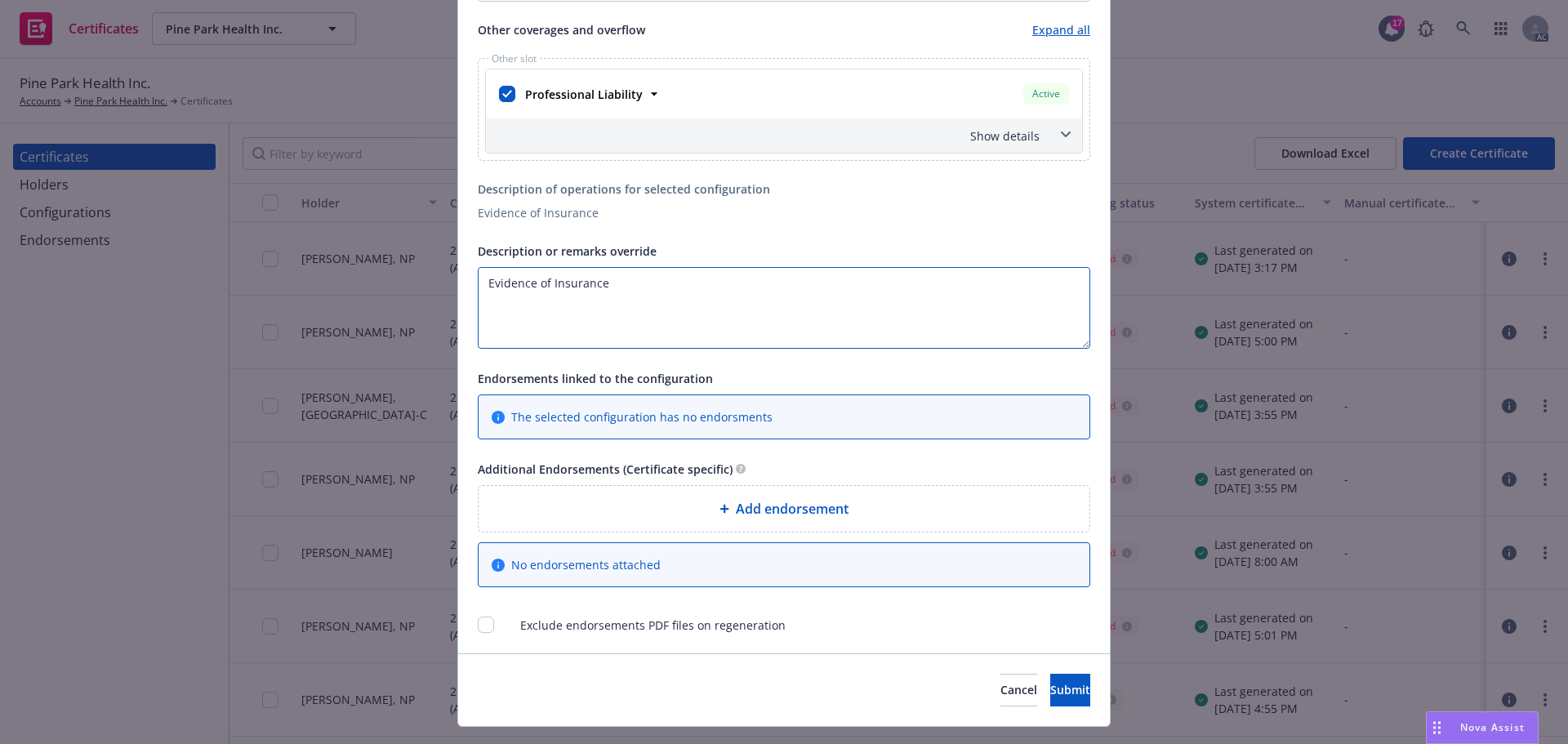
drag, startPoint x: 610, startPoint y: 281, endPoint x: 450, endPoint y: 284, distance: 160.0
click at [448, 284] on div "Create Certificate Form type ACORD 25 ACORD 27 Certificate holder* No holder se…" at bounding box center [784, 372] width 1568 height 744
paste textarea "DeAnn Ricks, NP"
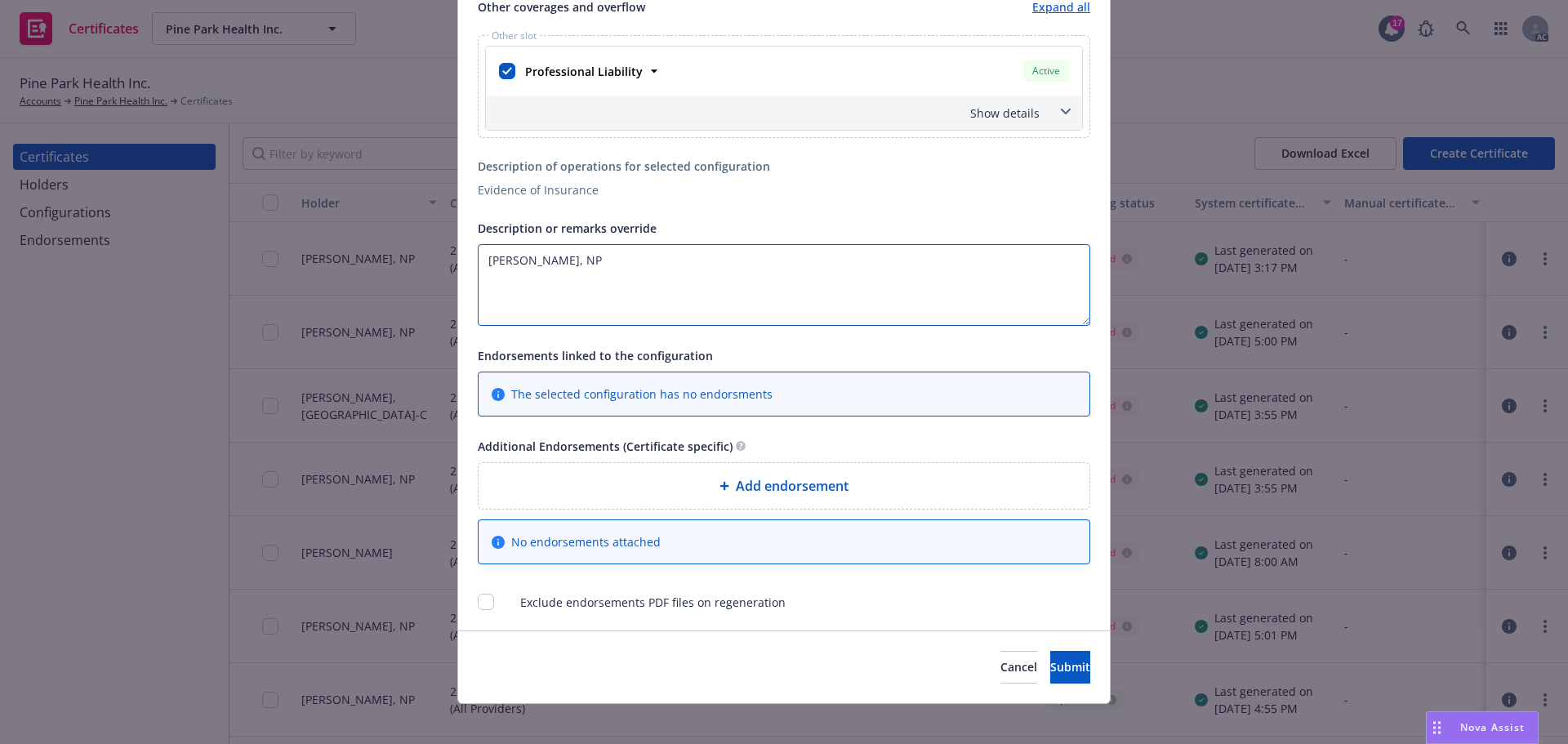
scroll to position [607, 0]
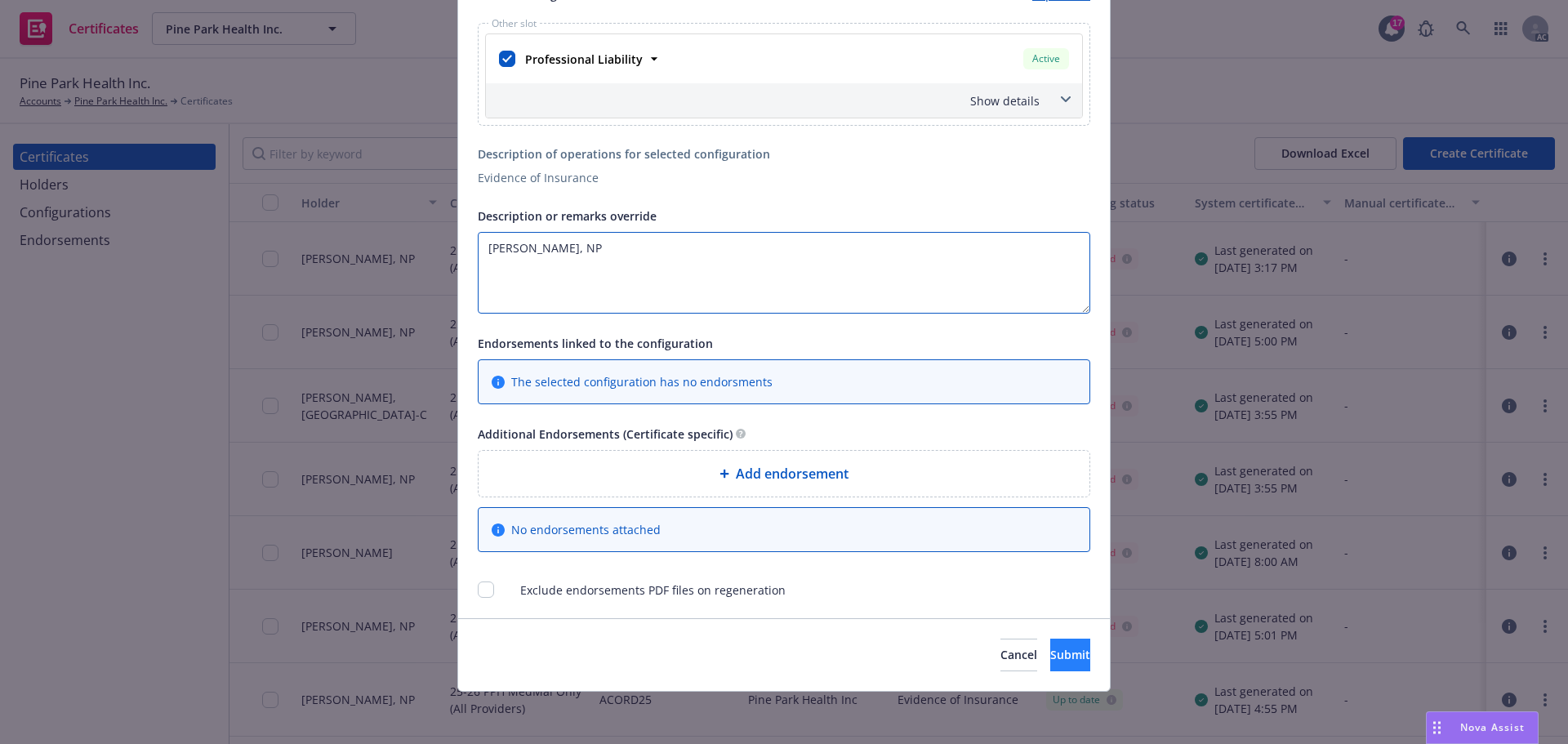
type textarea "DeAnn Ricks, NP"
click at [1050, 651] on span "Submit" at bounding box center [1070, 655] width 40 height 15
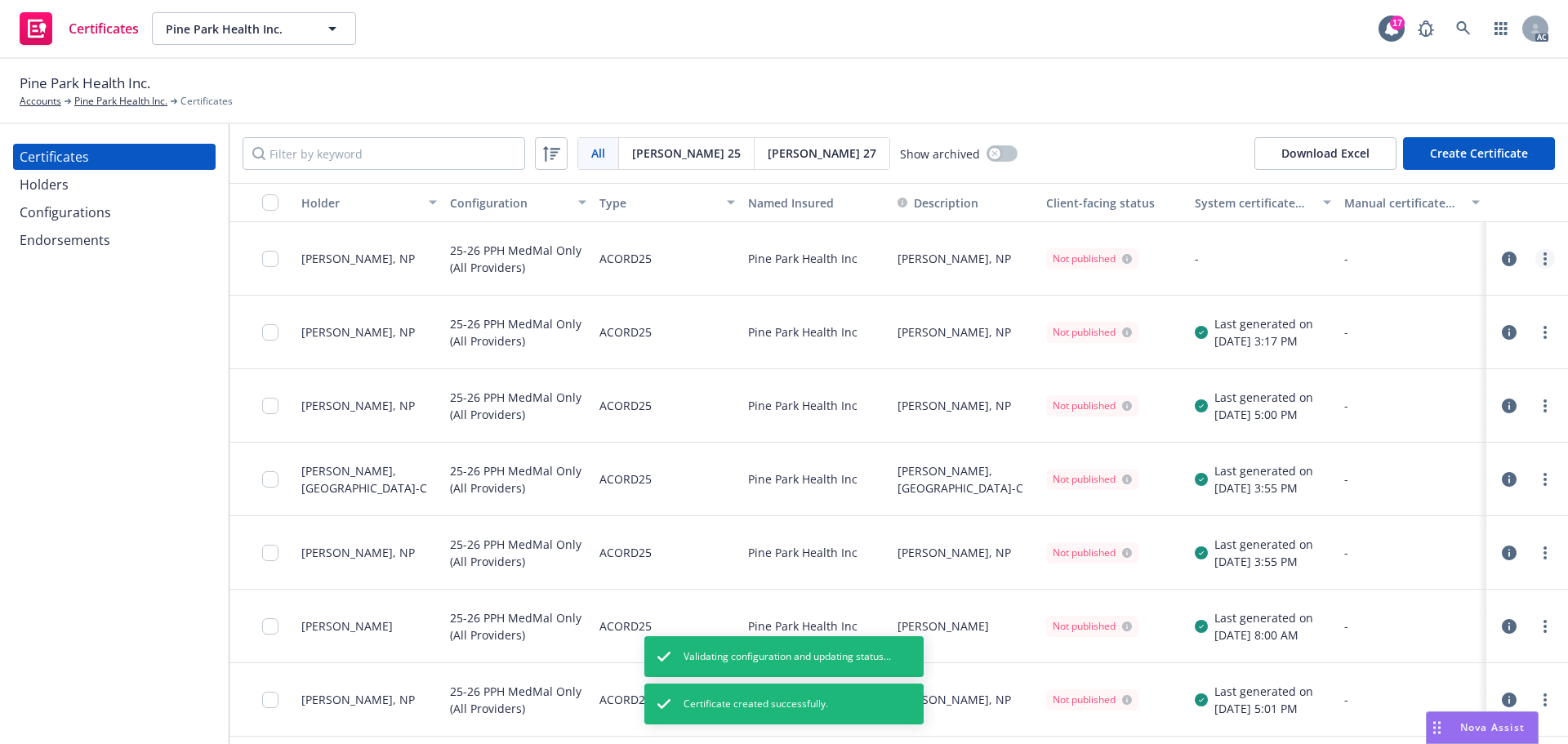
click at [1543, 253] on circle "more" at bounding box center [1545, 254] width 3 height 3
click at [1328, 361] on link "Regenerate" at bounding box center [1411, 357] width 261 height 32
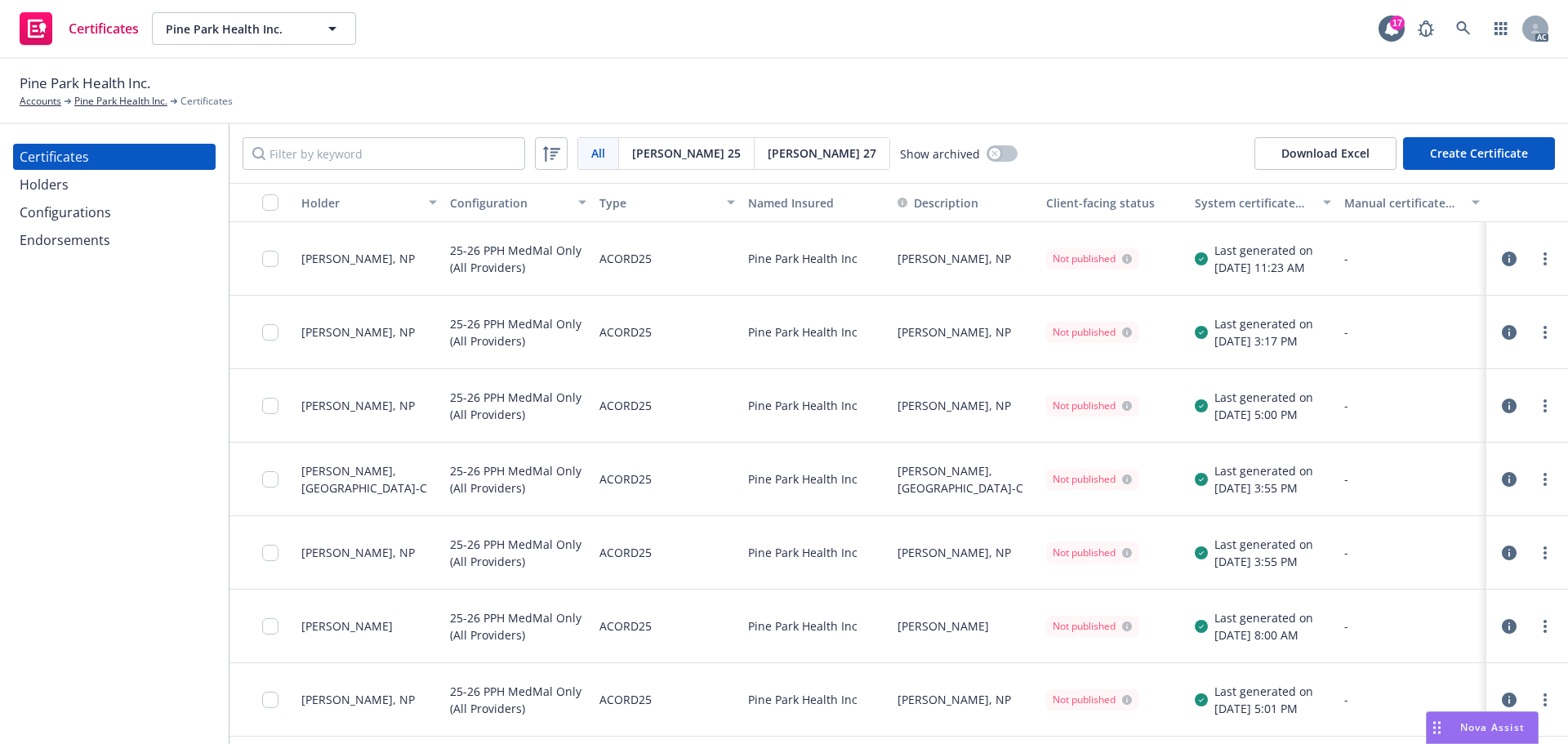
click at [1521, 257] on div at bounding box center [1526, 258] width 55 height 20
click at [1537, 255] on link "more" at bounding box center [1545, 258] width 20 height 20
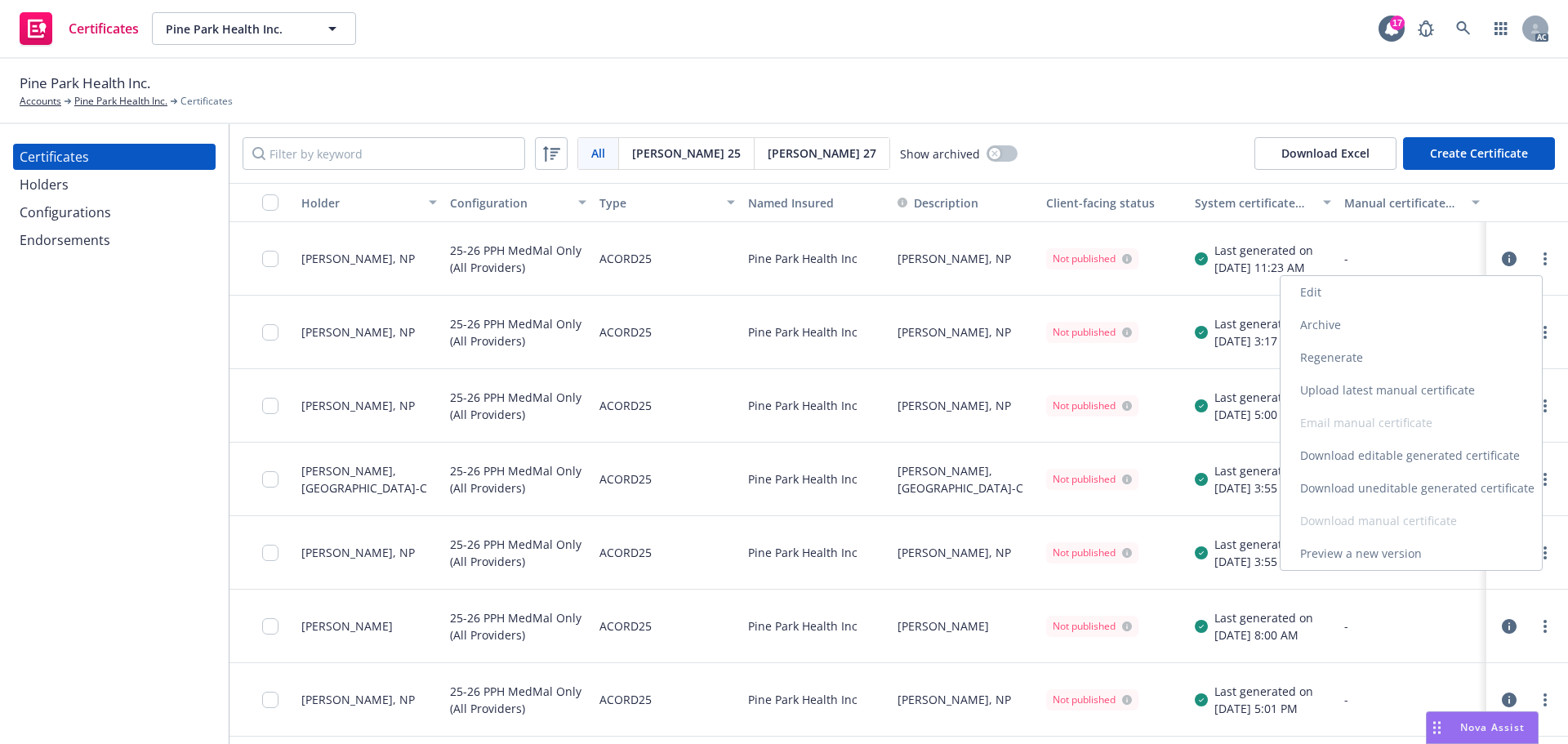
click at [1402, 487] on link "Download uneditable generated certificate" at bounding box center [1411, 488] width 261 height 32
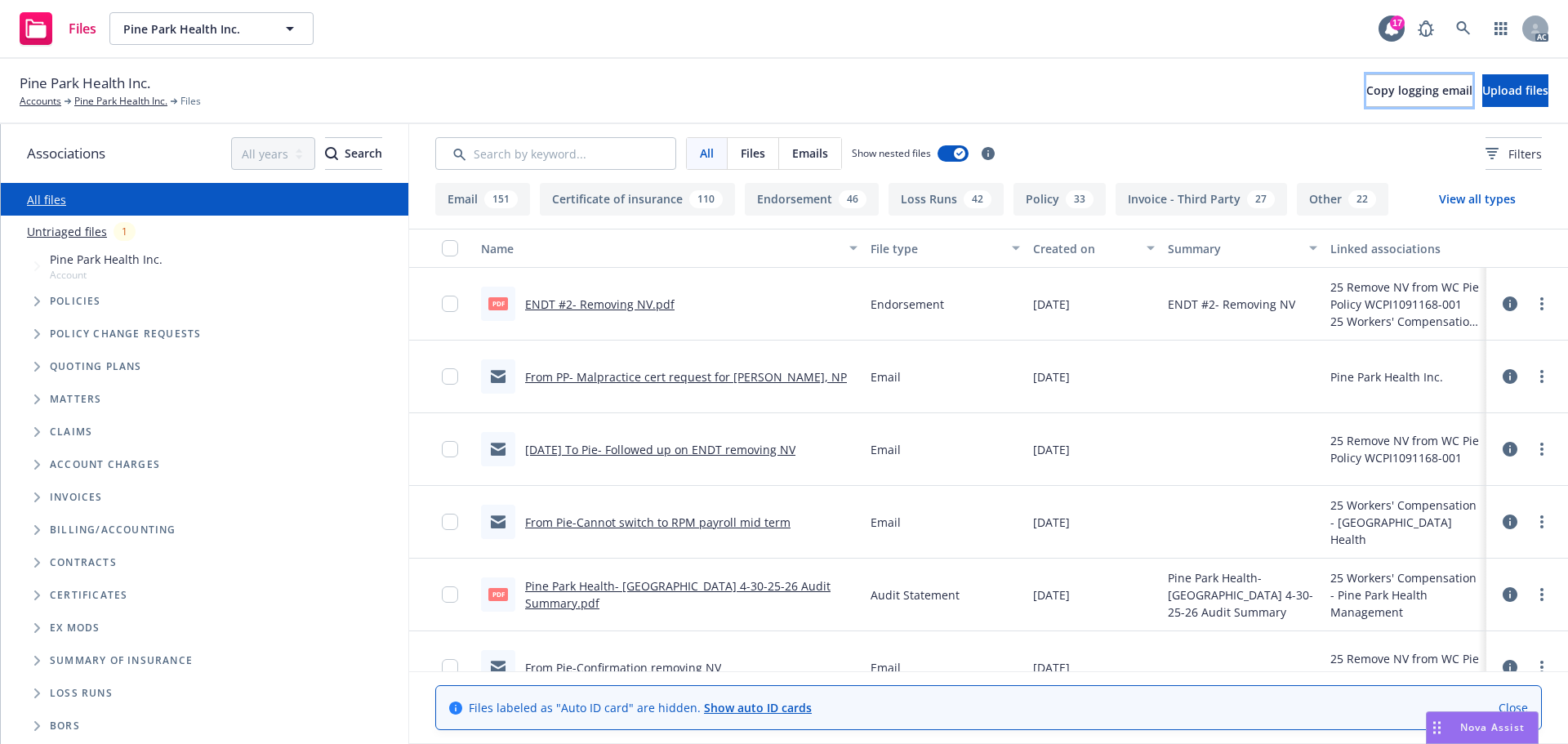
drag, startPoint x: 1364, startPoint y: 86, endPoint x: 1046, endPoint y: 141, distance: 322.7
click at [1366, 88] on span "Copy logging email" at bounding box center [1419, 90] width 107 height 15
